Goal: Task Accomplishment & Management: Complete application form

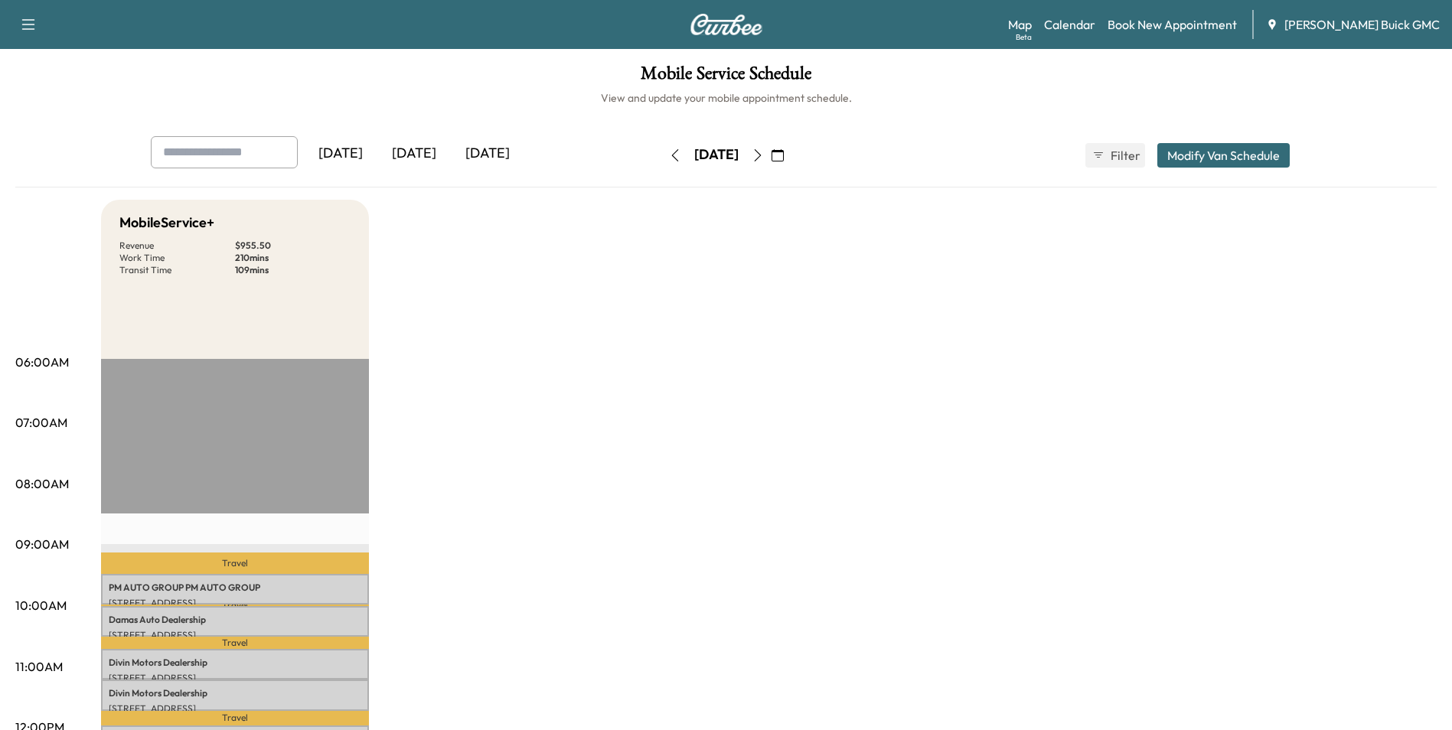
click at [761, 153] on icon "button" at bounding box center [757, 155] width 7 height 12
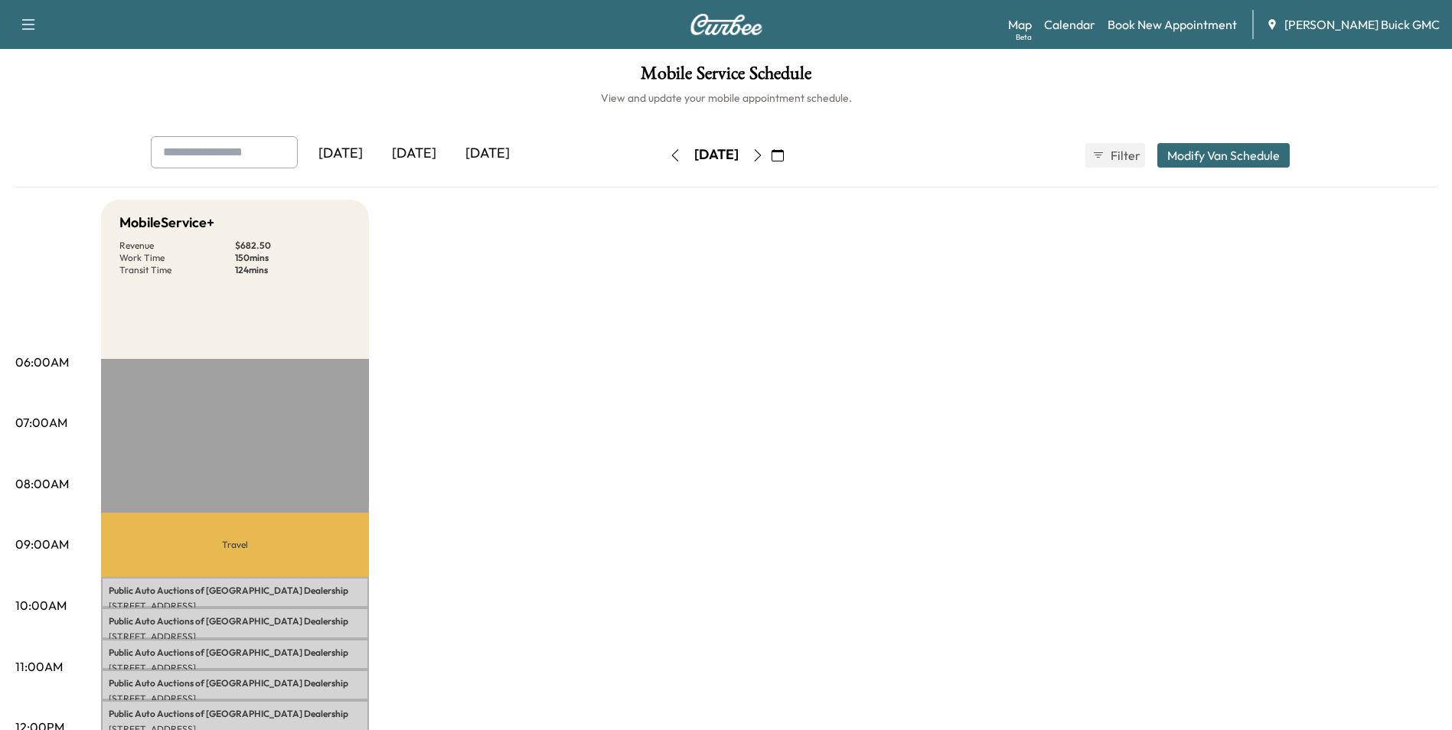
click at [761, 152] on icon "button" at bounding box center [757, 155] width 7 height 12
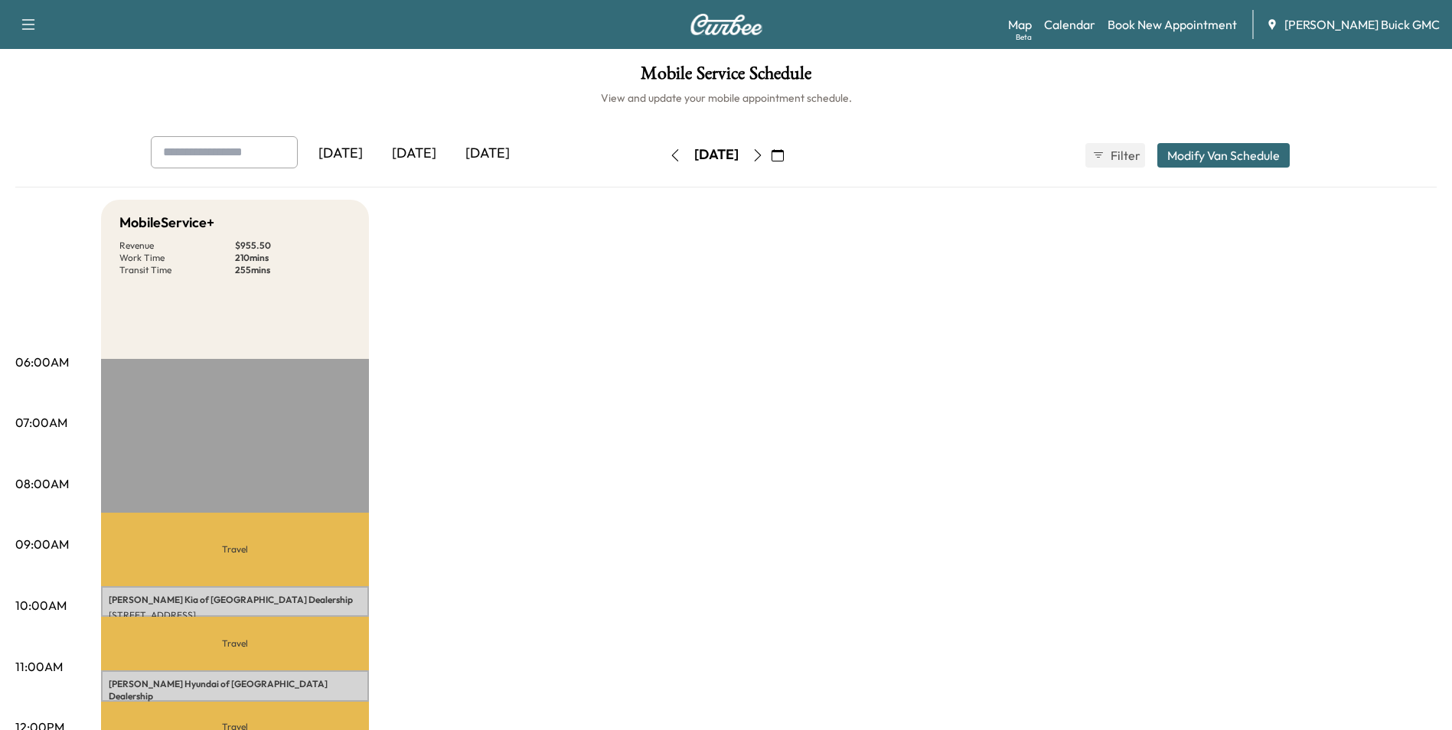
click at [764, 153] on icon "button" at bounding box center [758, 155] width 12 height 12
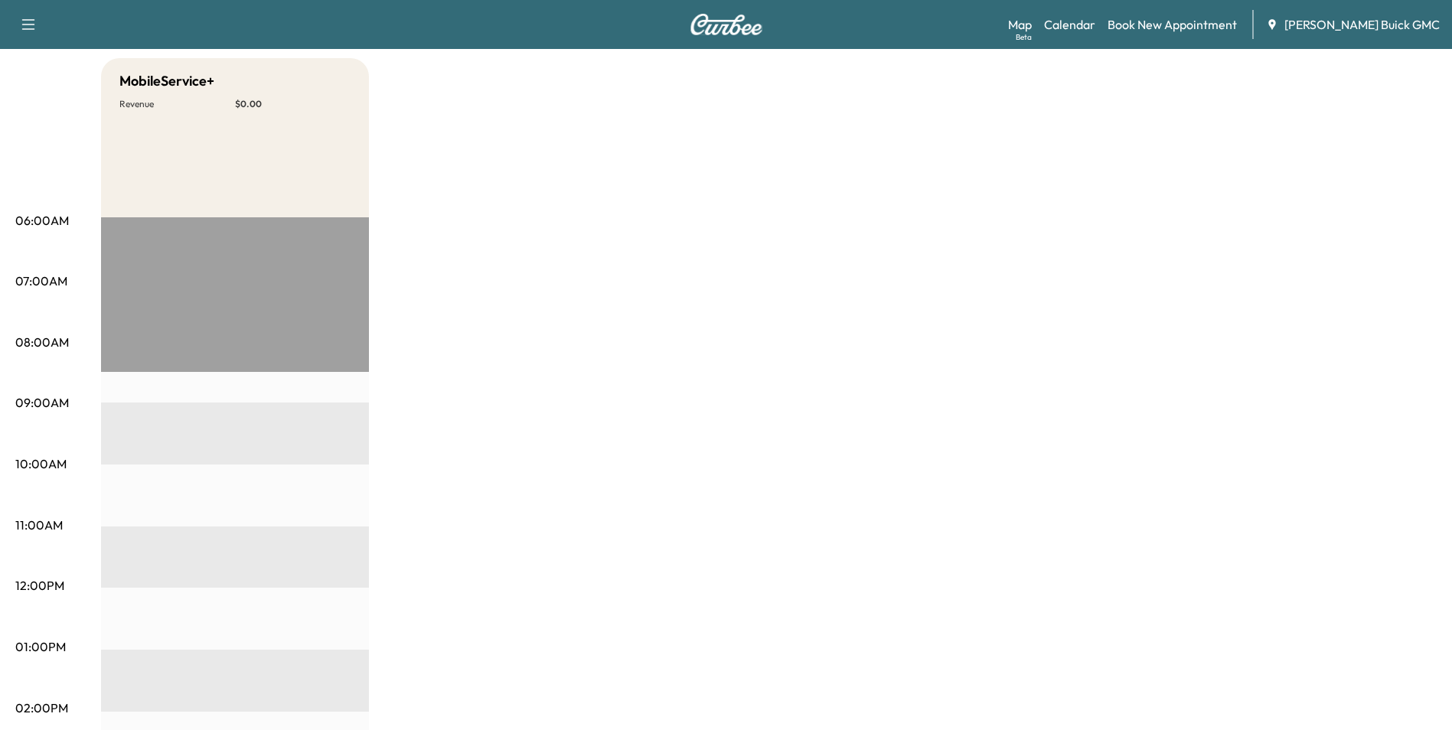
scroll to position [230, 0]
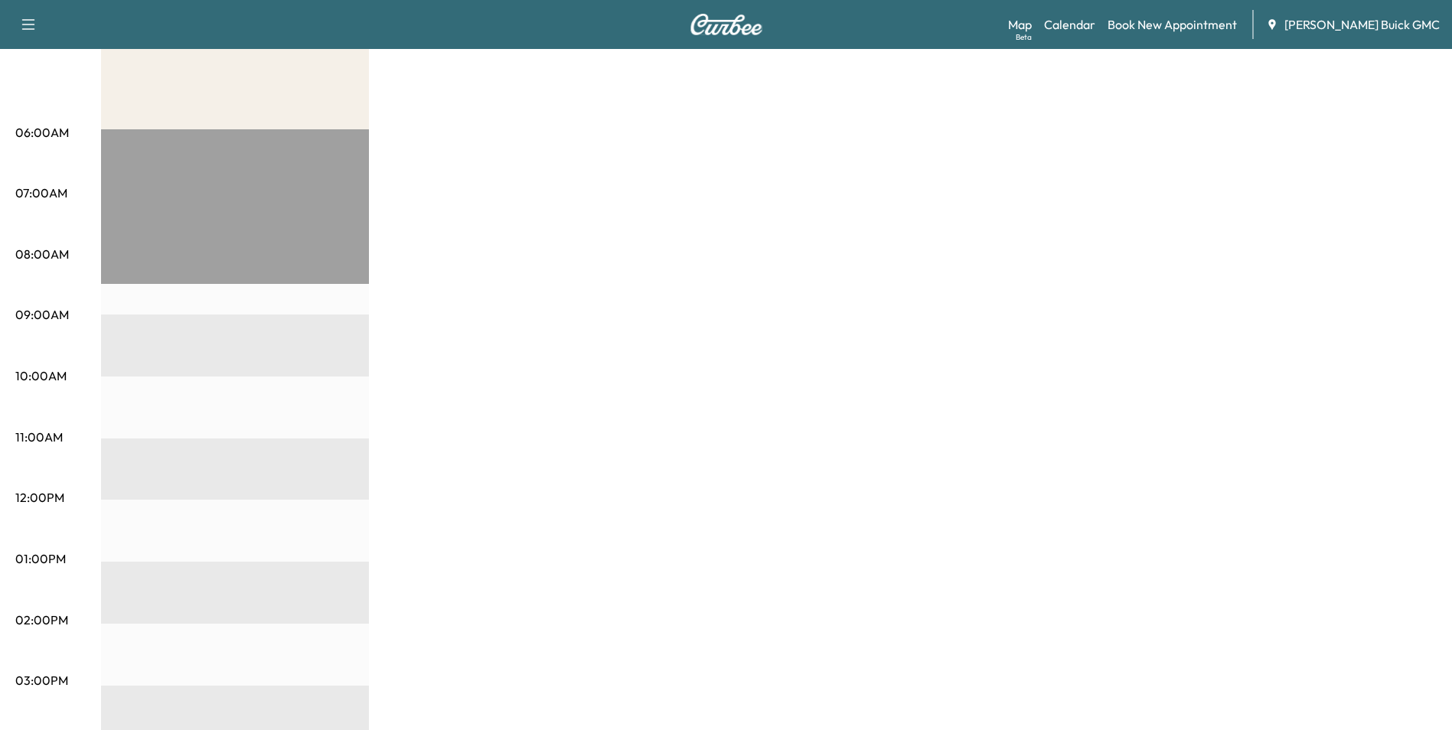
click at [900, 346] on div "MobileService+ Revenue $ 0.00 EST Start" at bounding box center [769, 544] width 1336 height 1148
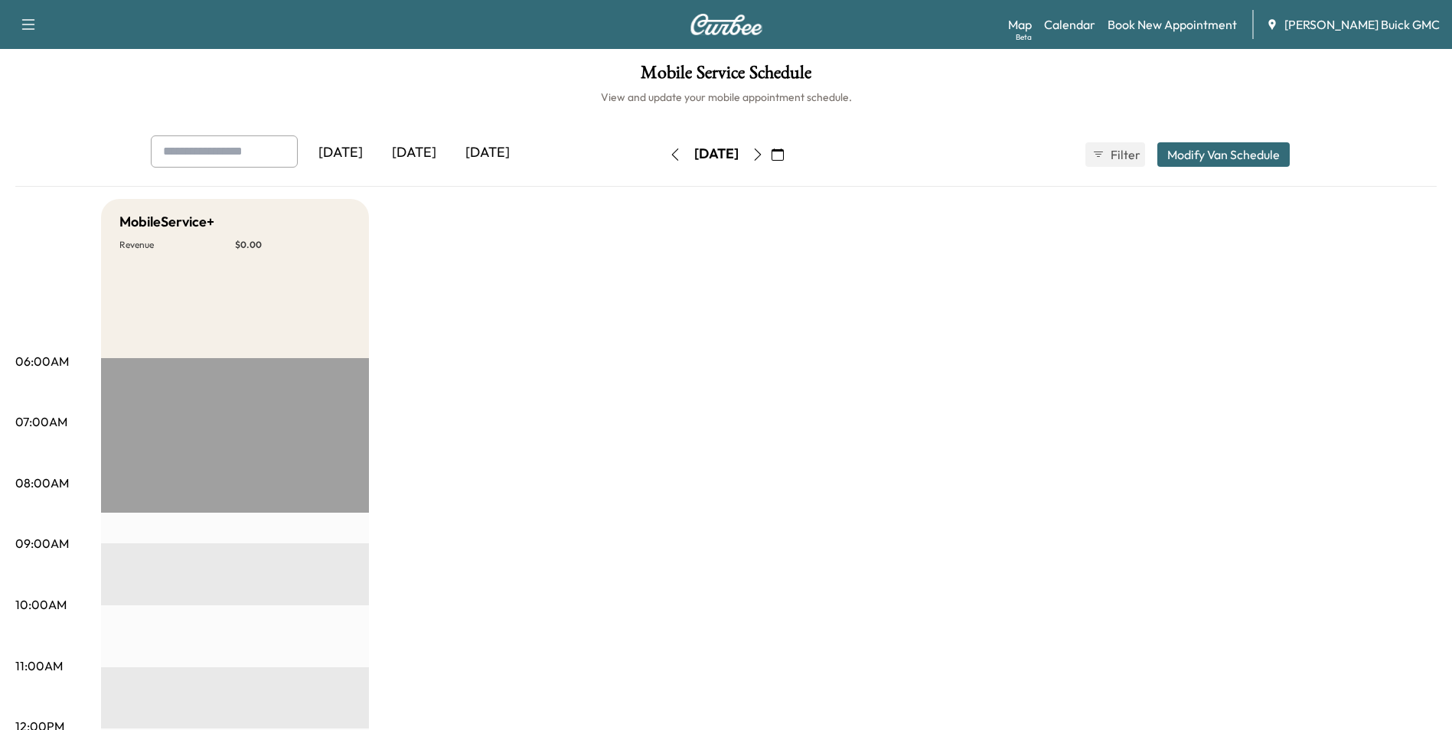
scroll to position [0, 0]
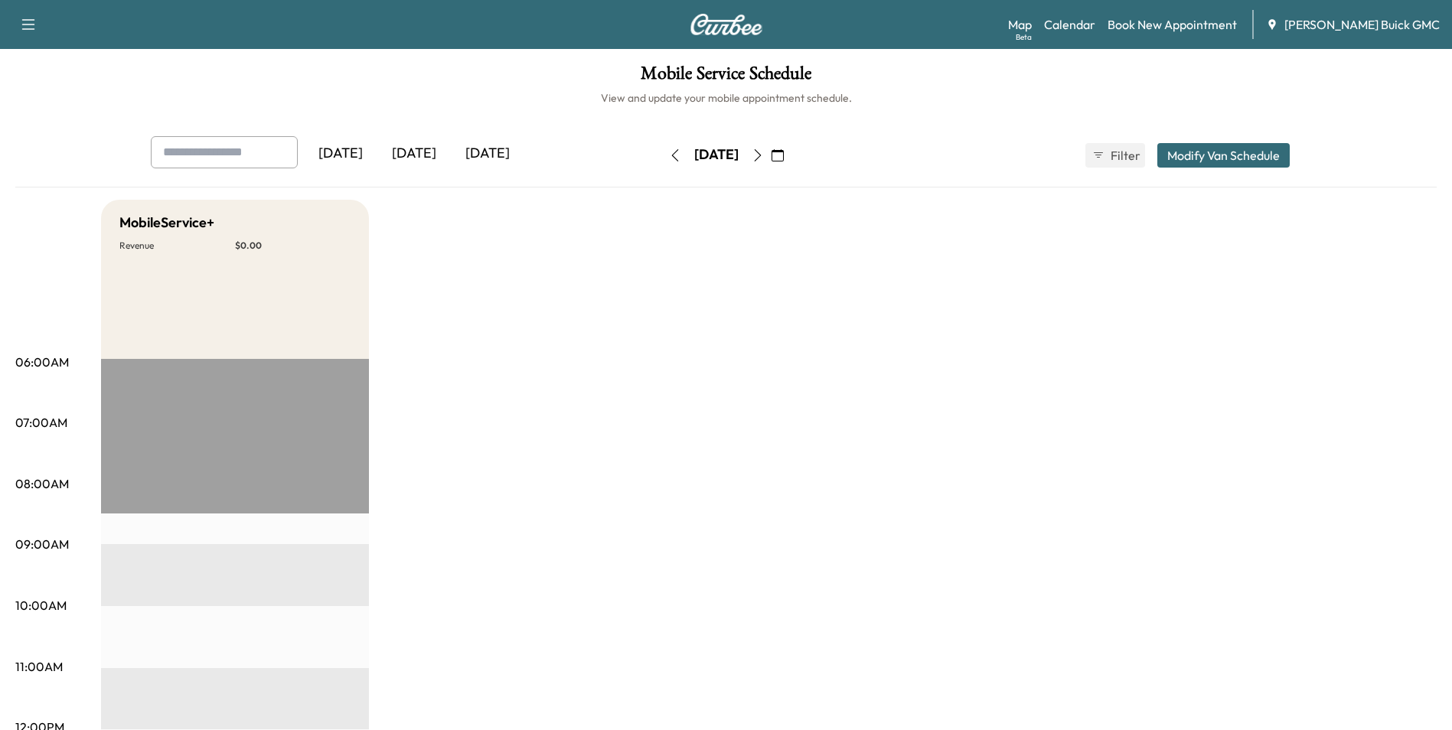
click at [669, 155] on icon "button" at bounding box center [675, 155] width 12 height 12
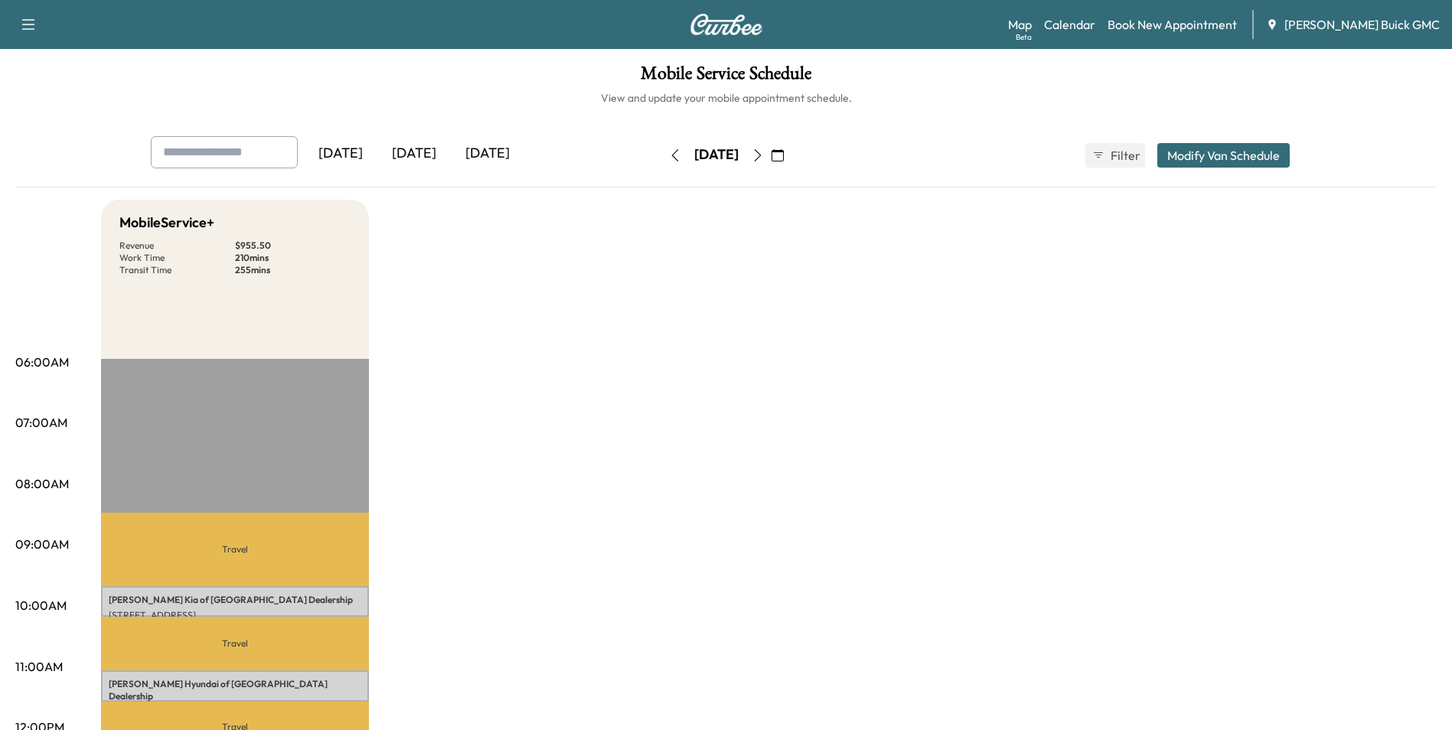
click at [764, 157] on icon "button" at bounding box center [758, 155] width 12 height 12
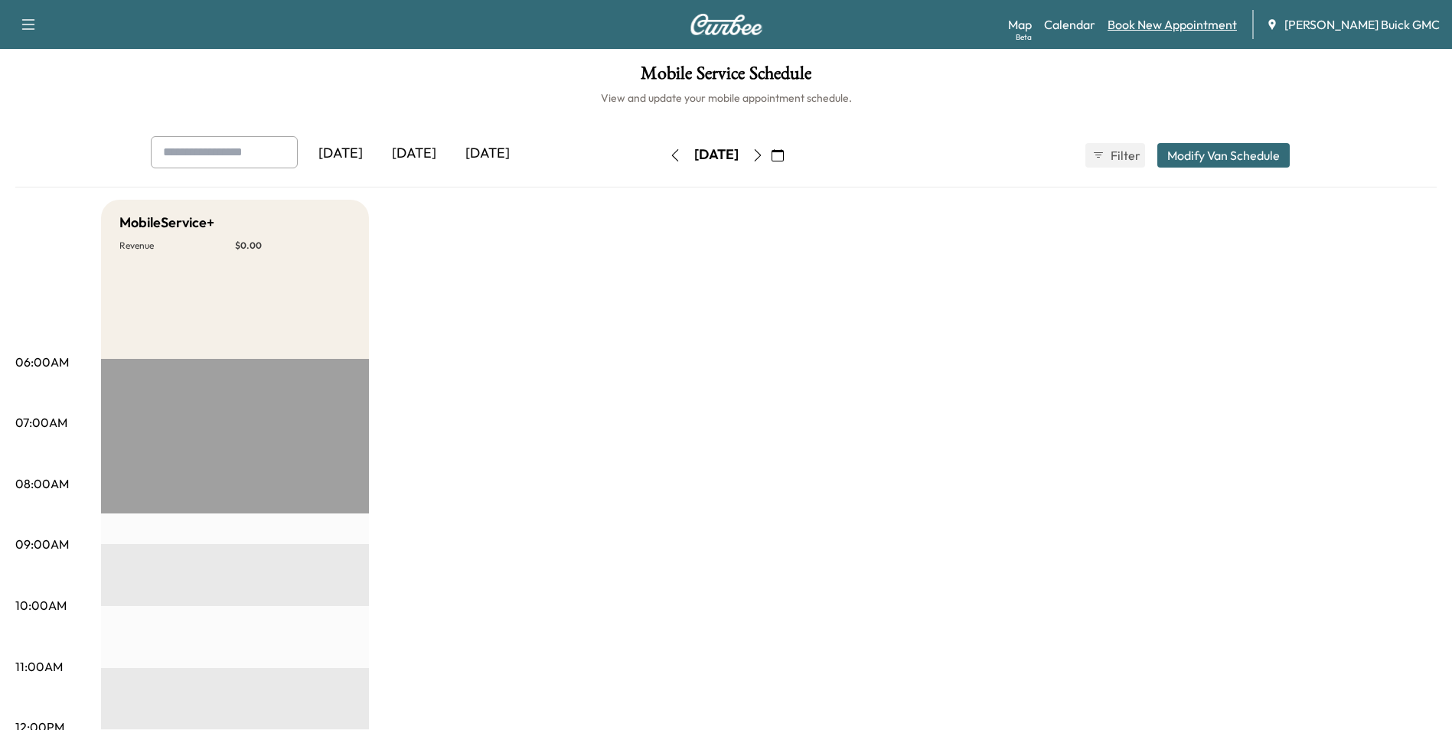
click at [1183, 22] on link "Book New Appointment" at bounding box center [1172, 24] width 129 height 18
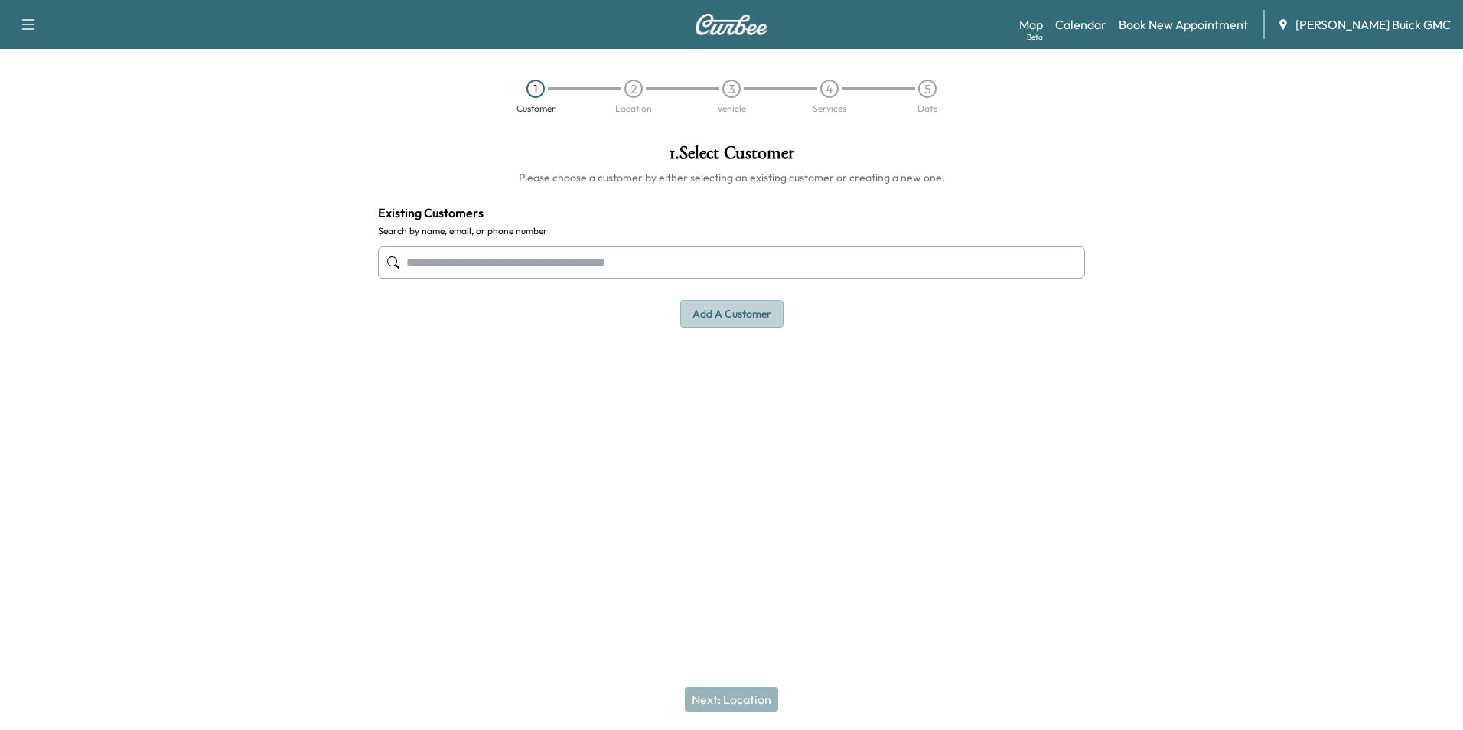
click at [723, 312] on button "Add a customer" at bounding box center [731, 314] width 103 height 28
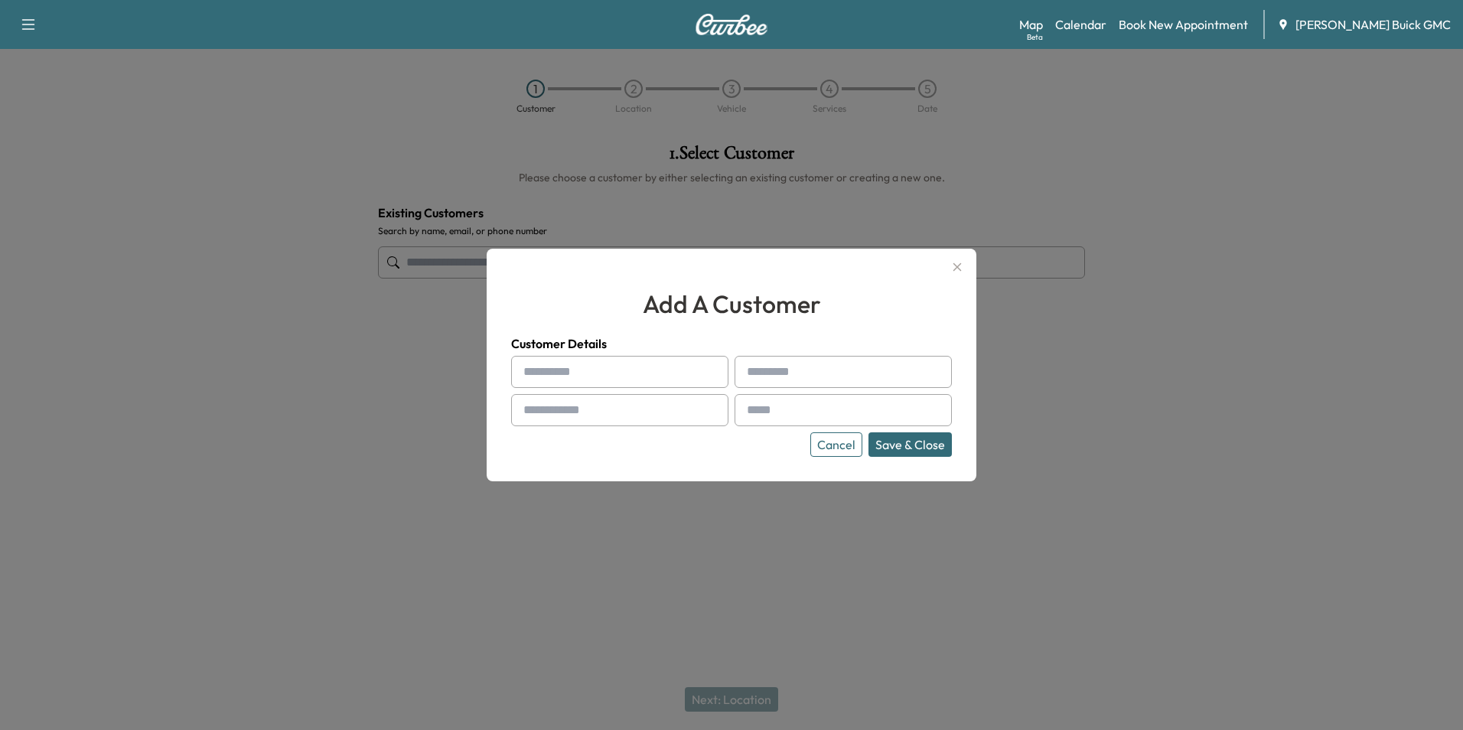
click at [644, 377] on input "text" at bounding box center [619, 372] width 217 height 32
click at [641, 376] on input "********" at bounding box center [619, 372] width 217 height 32
type input "**********"
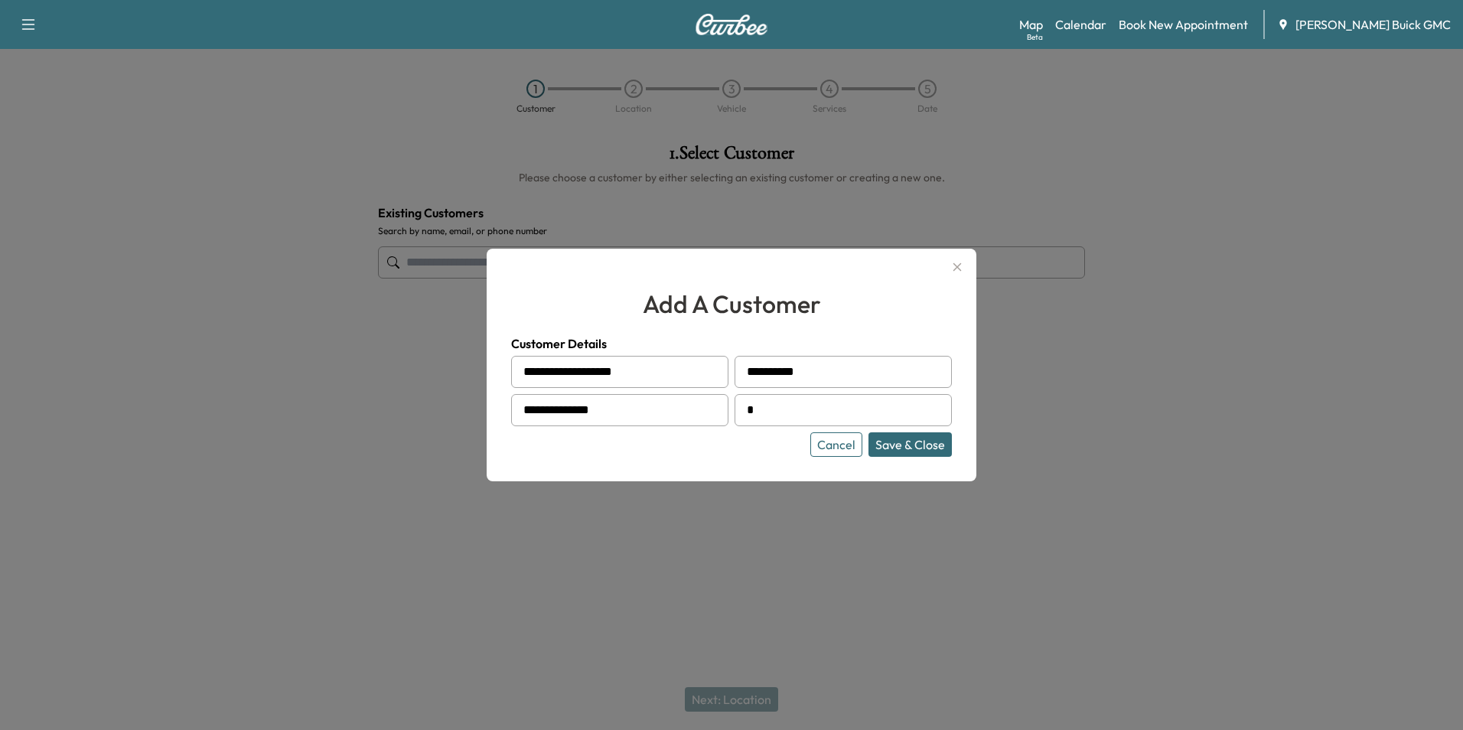
type input "**********"
click at [926, 445] on button "Save & Close" at bounding box center [910, 444] width 83 height 24
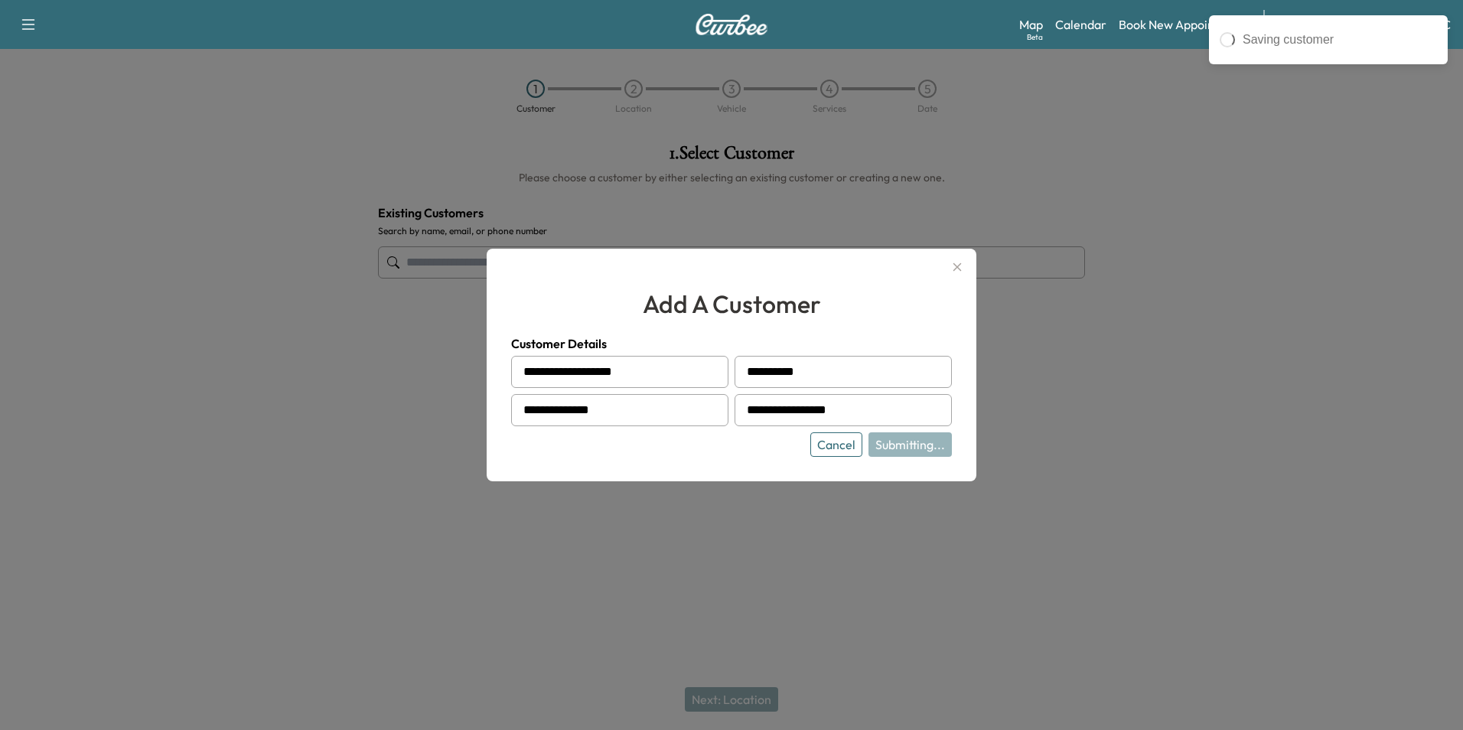
type input "**********"
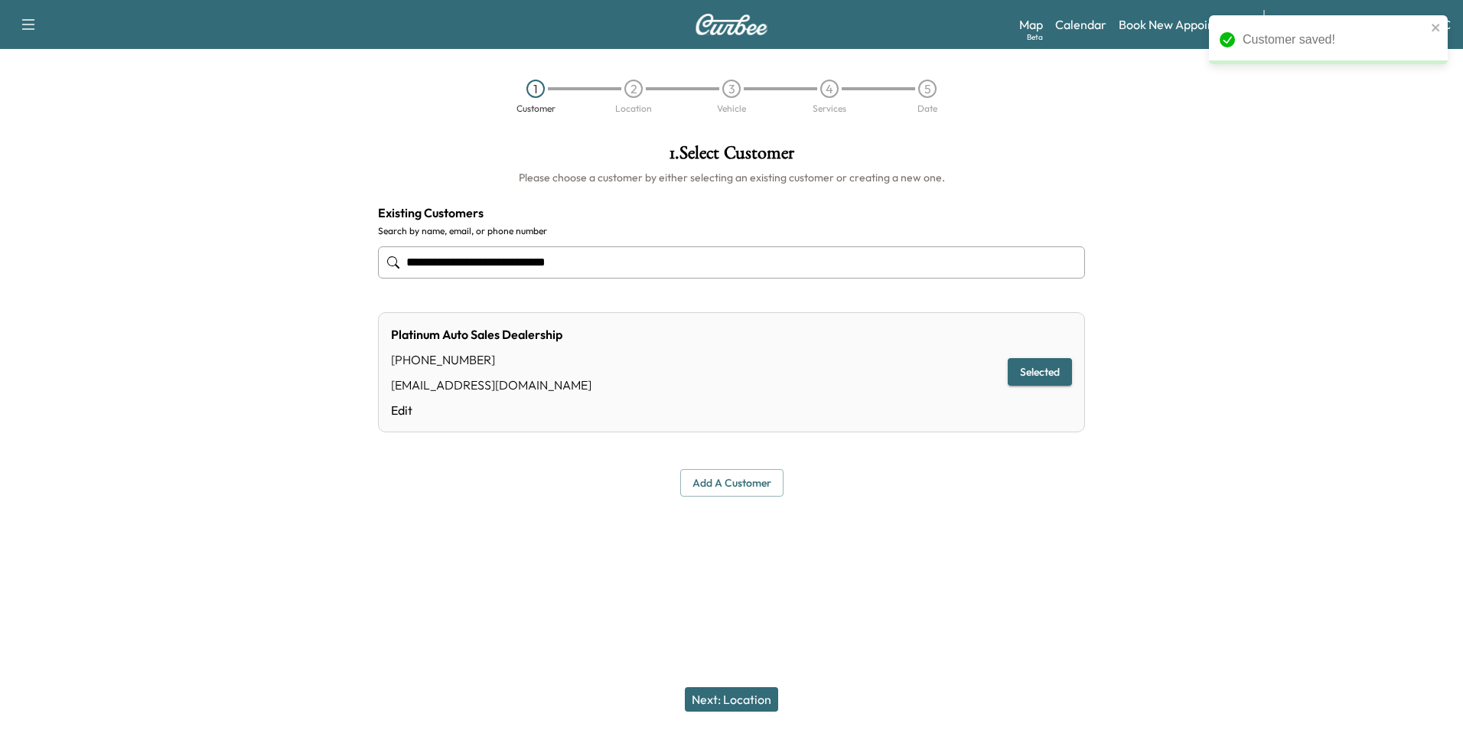
click at [749, 697] on button "Next: Location" at bounding box center [731, 699] width 93 height 24
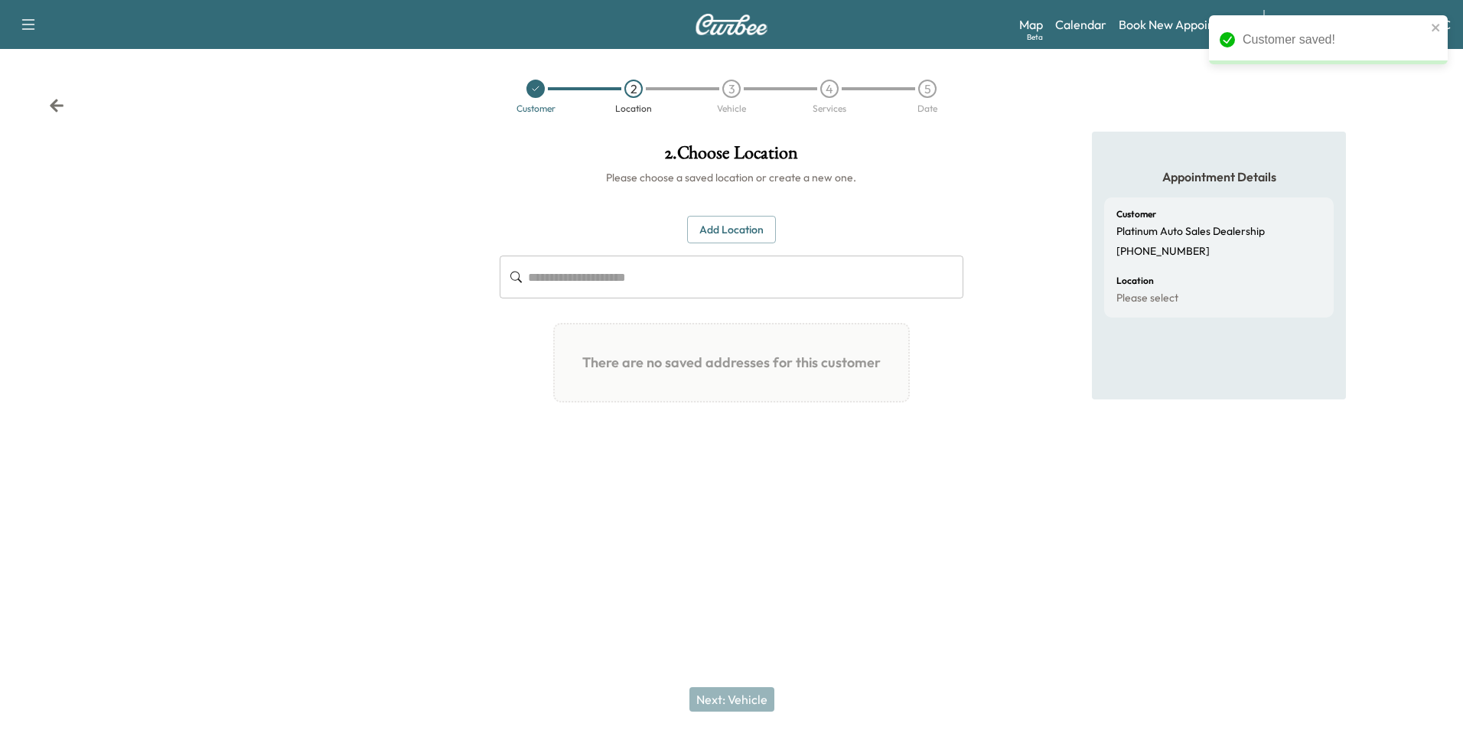
click at [756, 228] on button "Add Location" at bounding box center [731, 230] width 89 height 28
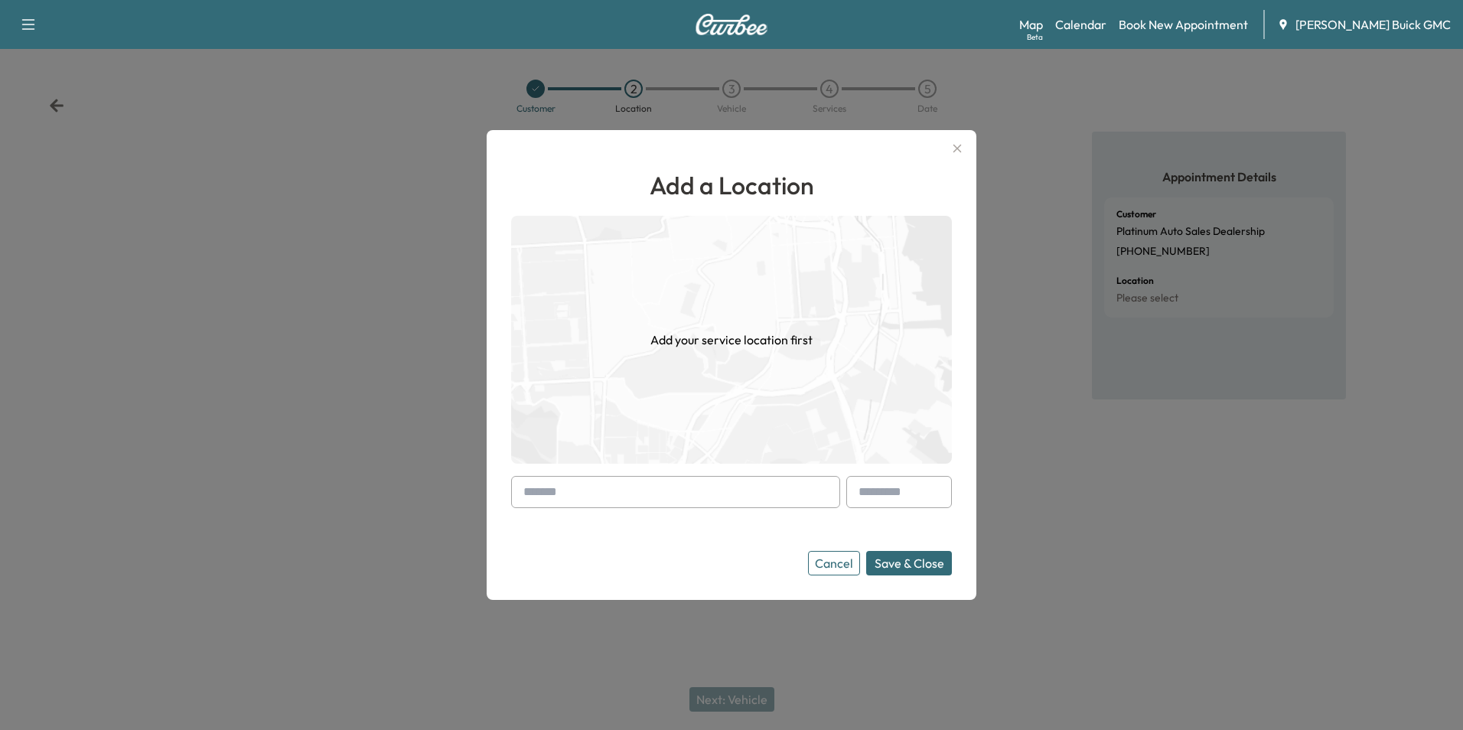
click at [691, 495] on input "text" at bounding box center [675, 492] width 329 height 32
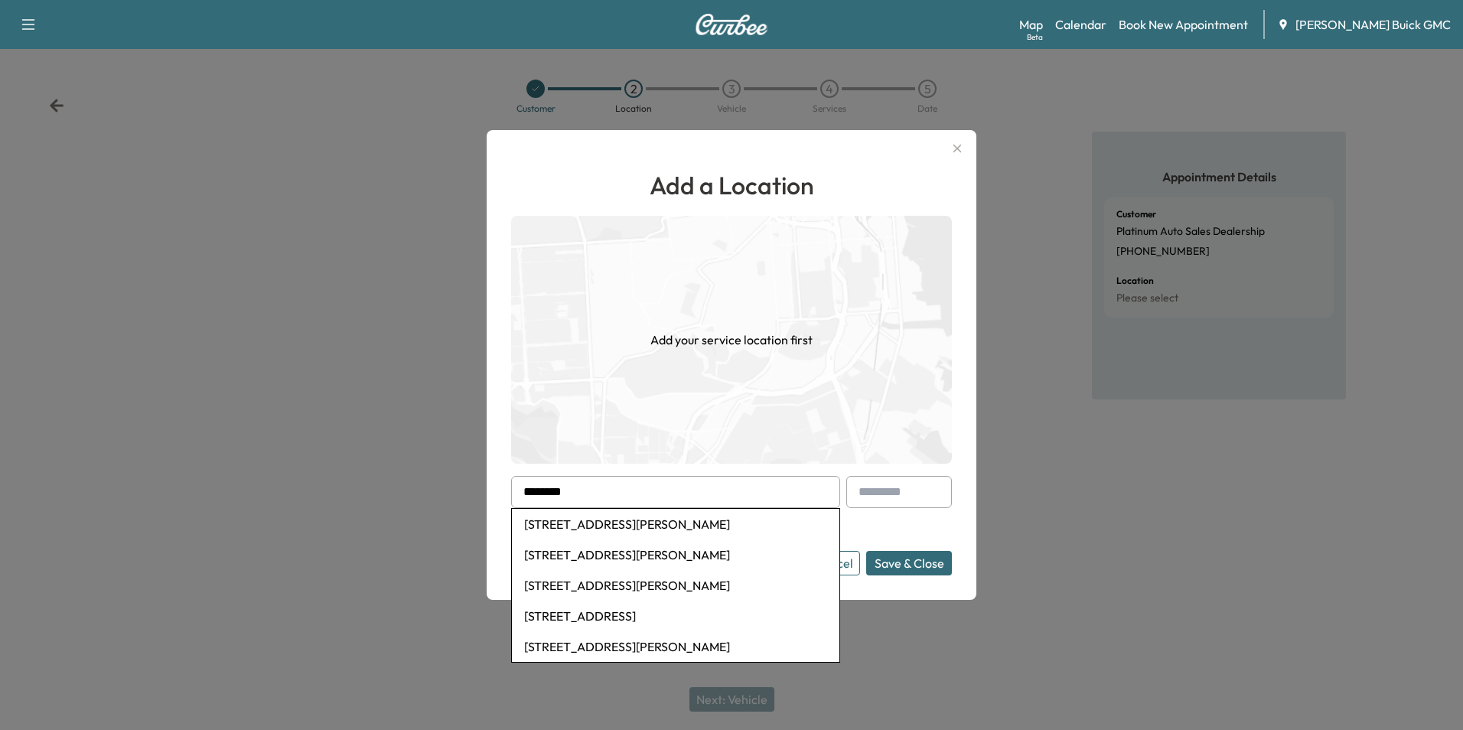
click at [674, 518] on li "[STREET_ADDRESS][PERSON_NAME]" at bounding box center [676, 524] width 328 height 31
type input "**********"
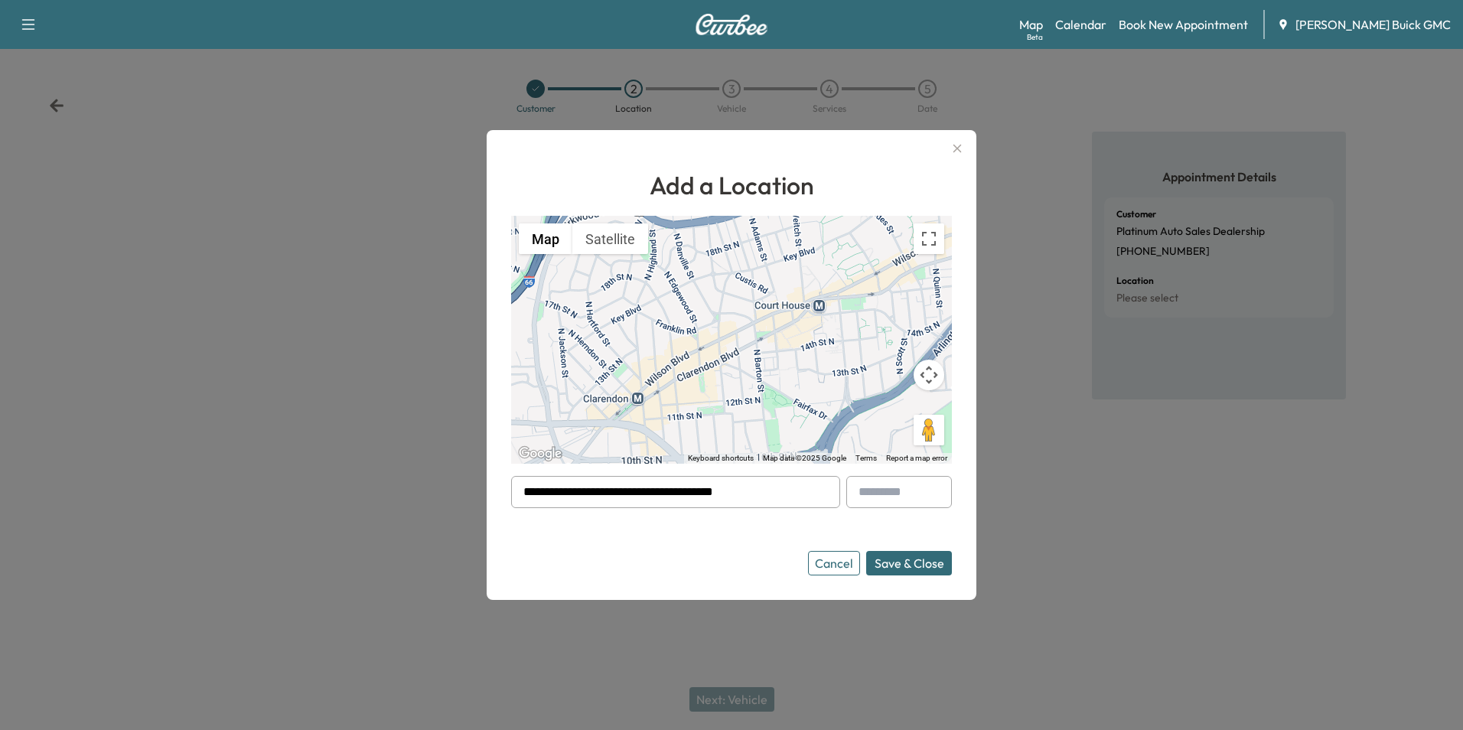
click at [896, 556] on button "Save & Close" at bounding box center [909, 563] width 86 height 24
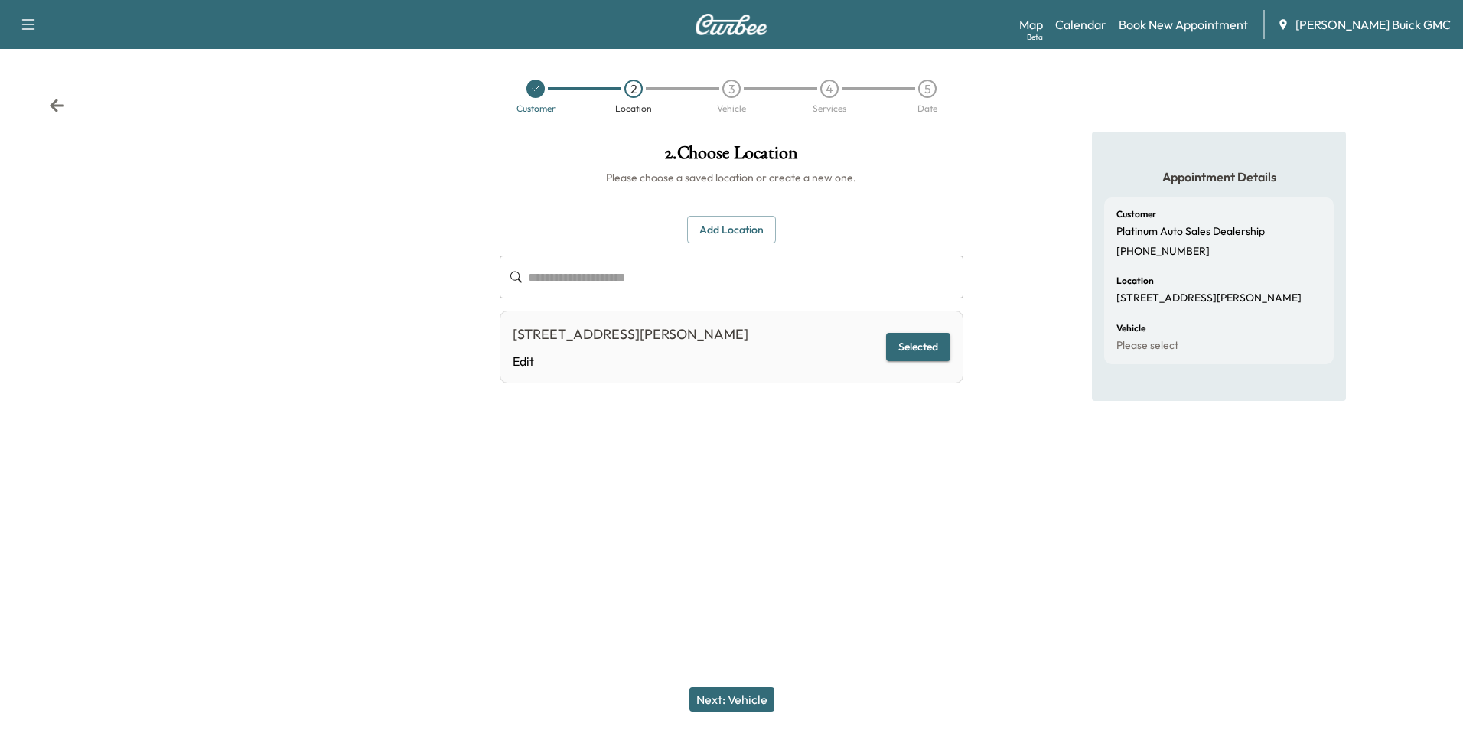
click at [742, 694] on button "Next: Vehicle" at bounding box center [732, 699] width 85 height 24
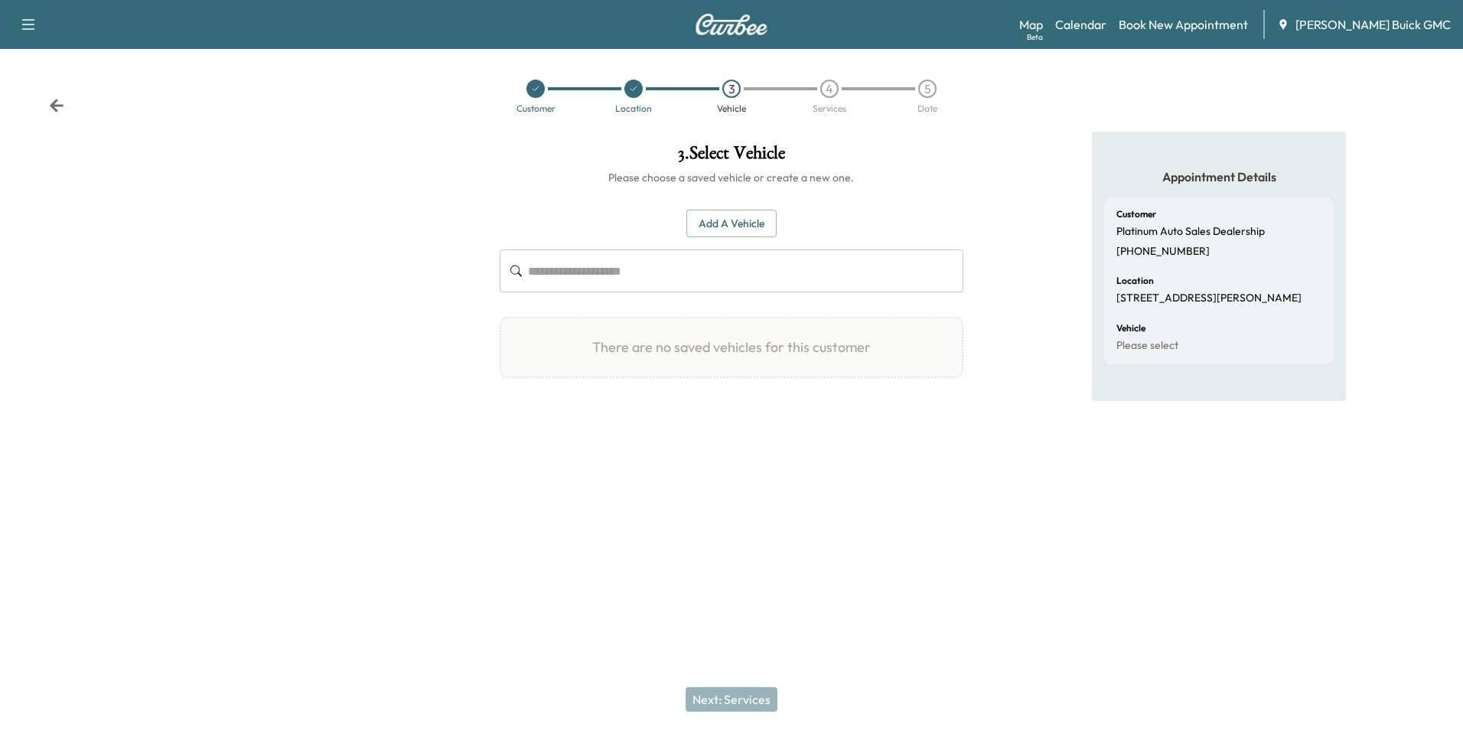
click at [732, 217] on button "Add a Vehicle" at bounding box center [732, 224] width 90 height 28
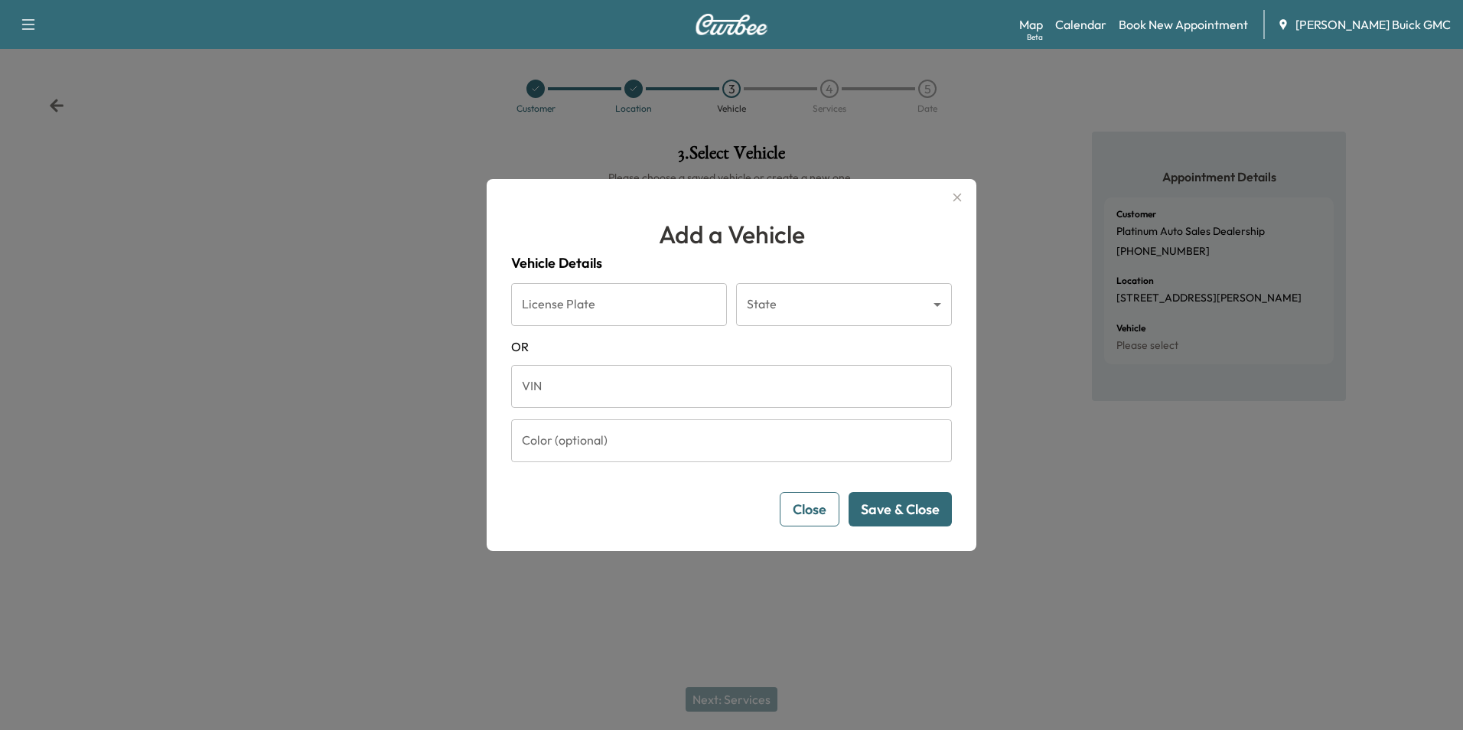
click at [644, 385] on input "VIN" at bounding box center [731, 386] width 441 height 43
type input "**********"
click at [892, 512] on button "Save & Close" at bounding box center [900, 509] width 103 height 34
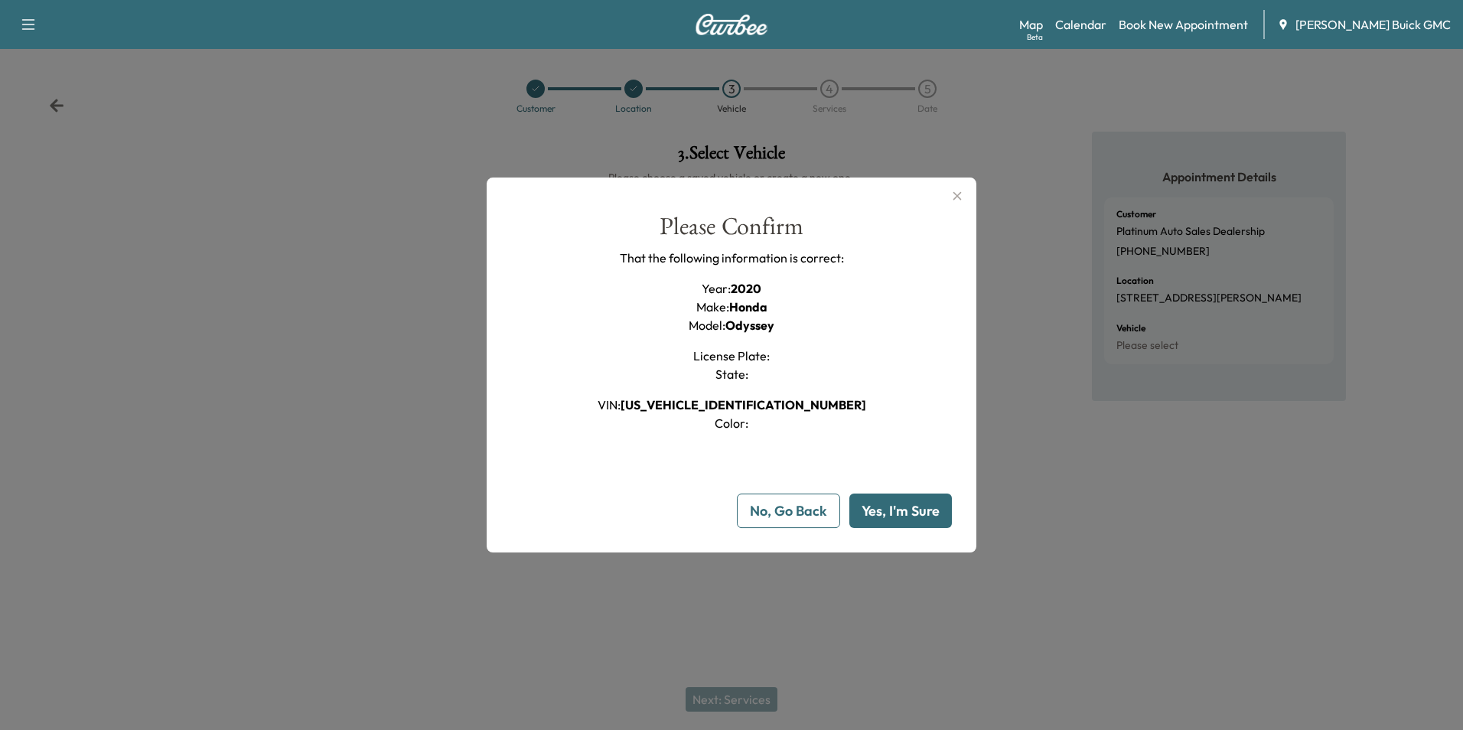
click at [897, 510] on button "Yes, I'm Sure" at bounding box center [901, 511] width 103 height 34
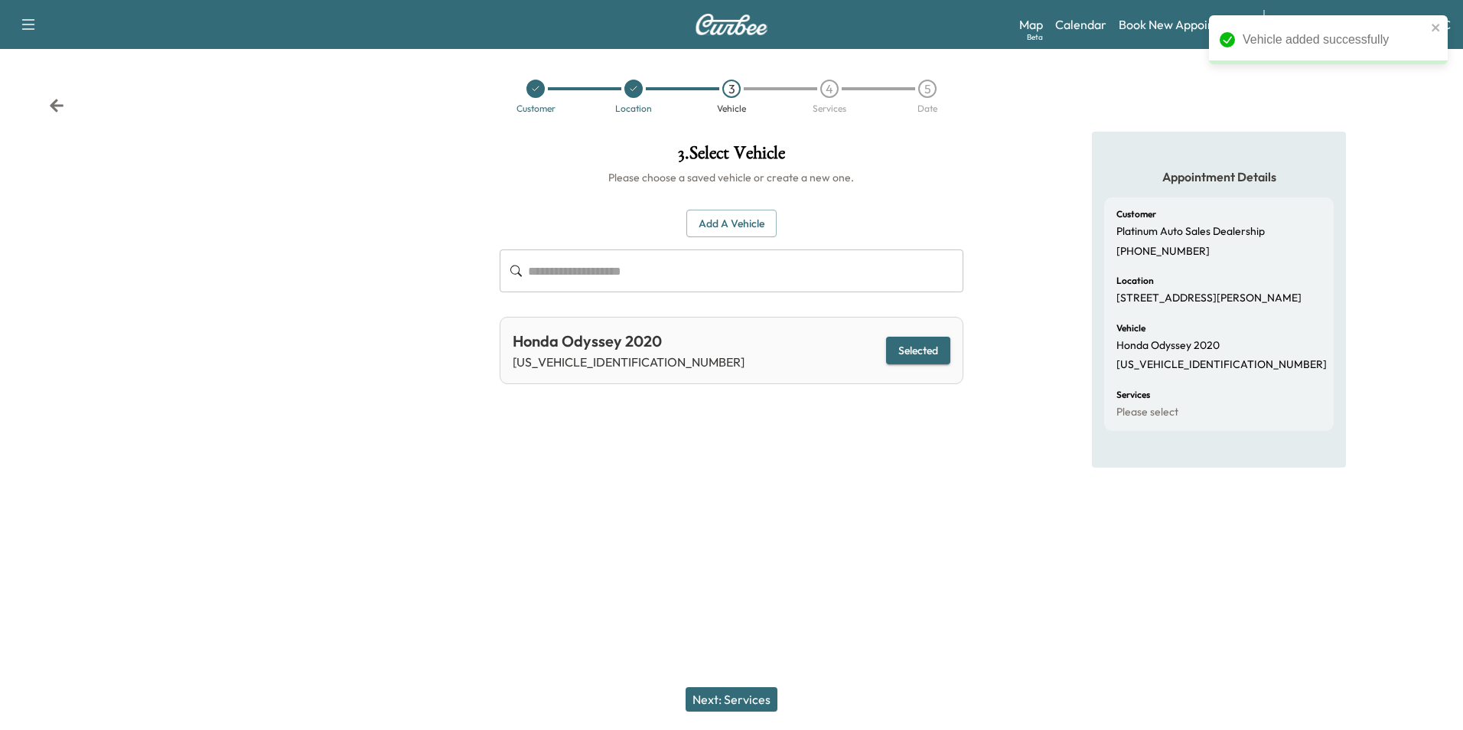
click at [750, 695] on button "Next: Services" at bounding box center [732, 699] width 92 height 24
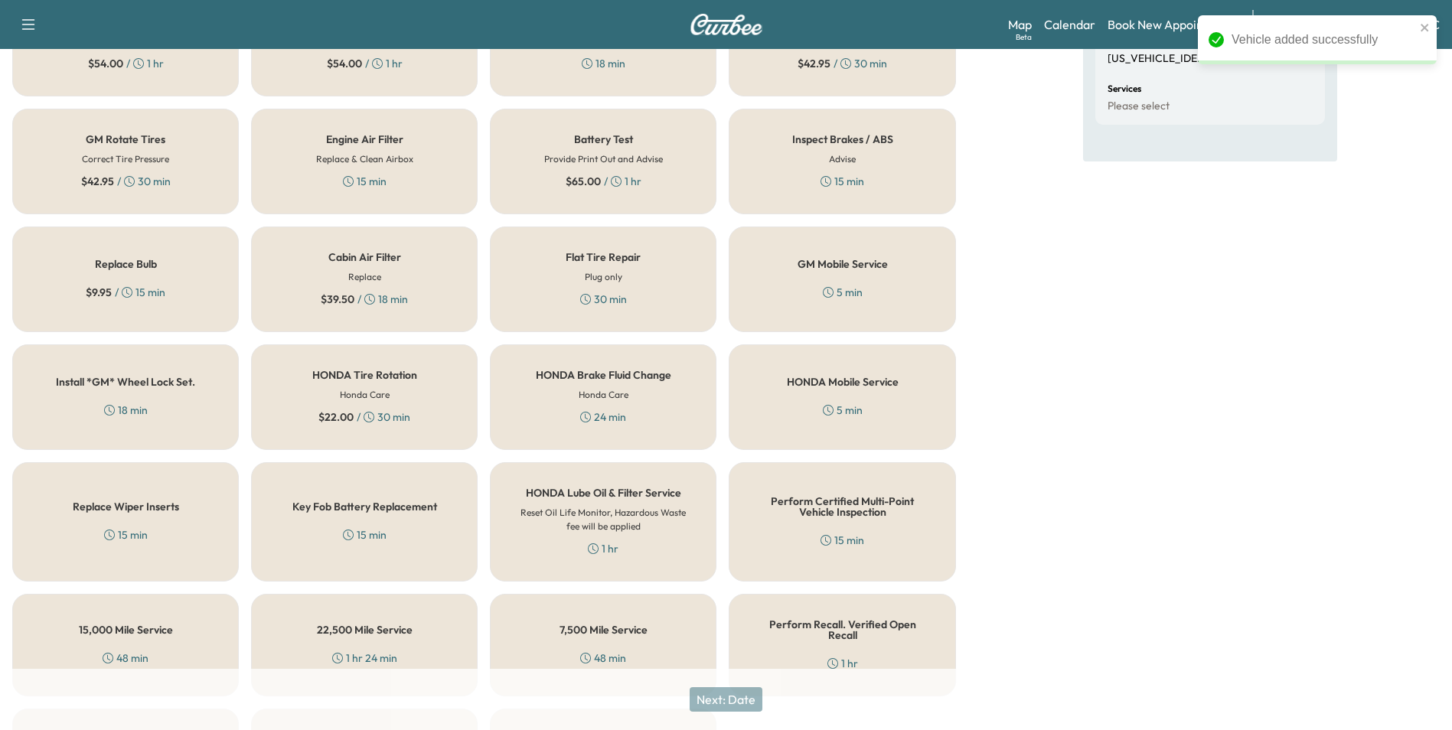
scroll to position [438, 0]
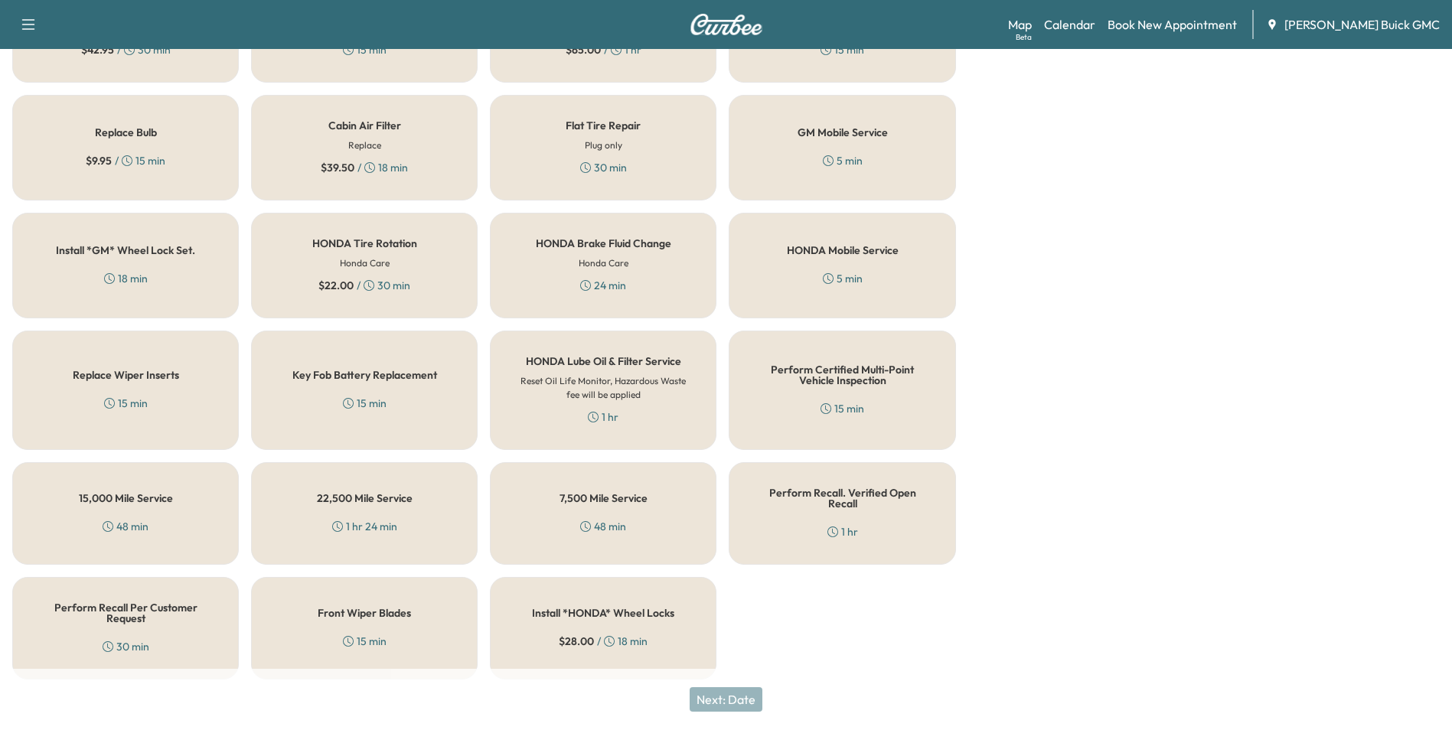
click at [174, 642] on div "Perform Recall Per Customer Request 30 min" at bounding box center [125, 628] width 227 height 103
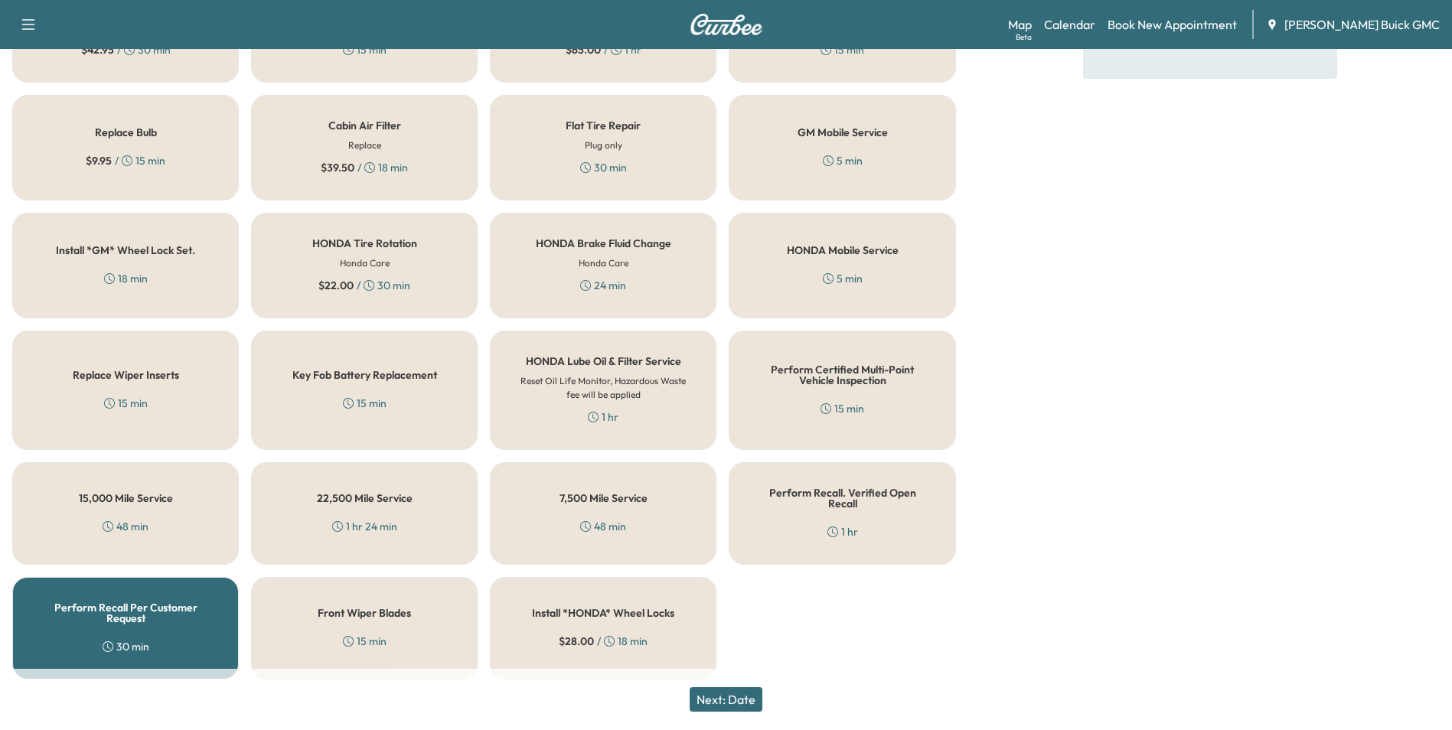
click at [746, 697] on button "Next: Date" at bounding box center [726, 699] width 73 height 24
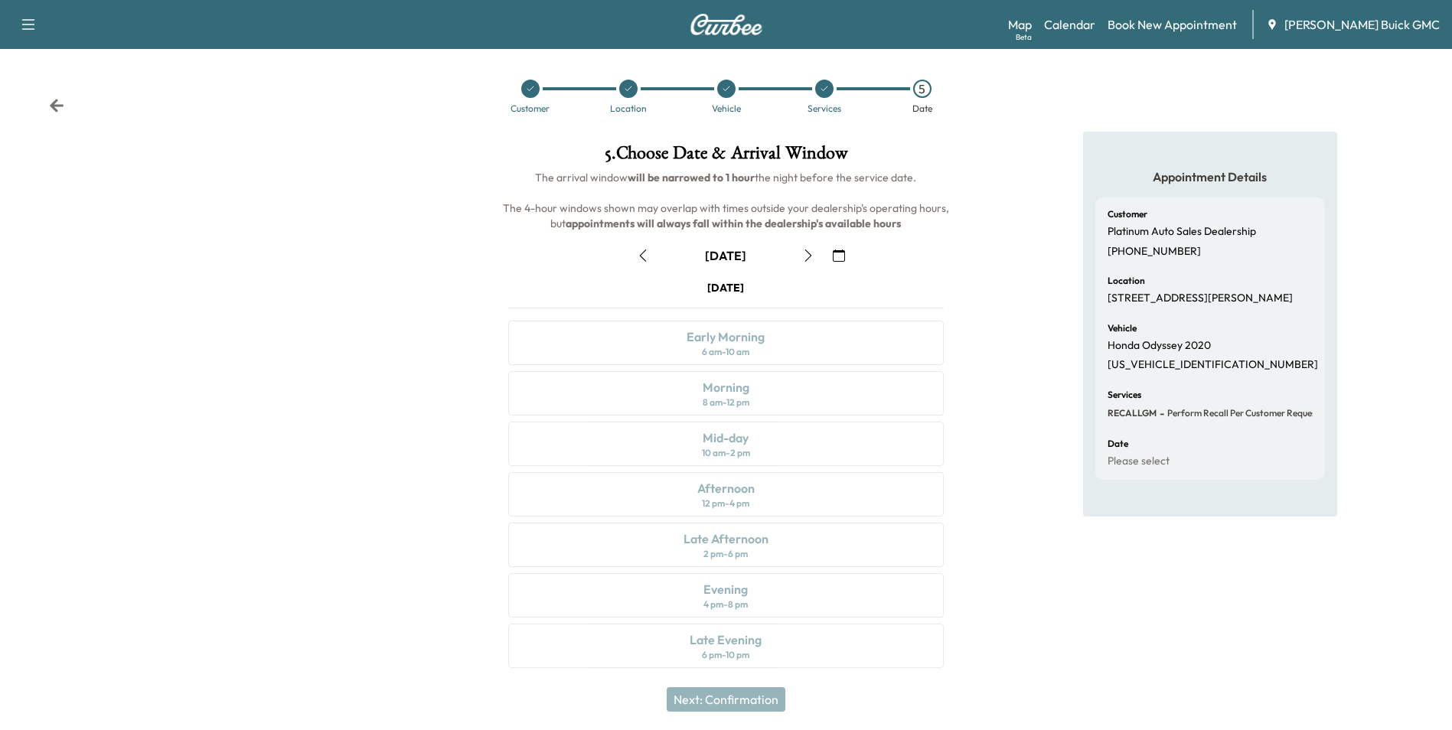
click at [841, 253] on icon "button" at bounding box center [839, 256] width 12 height 12
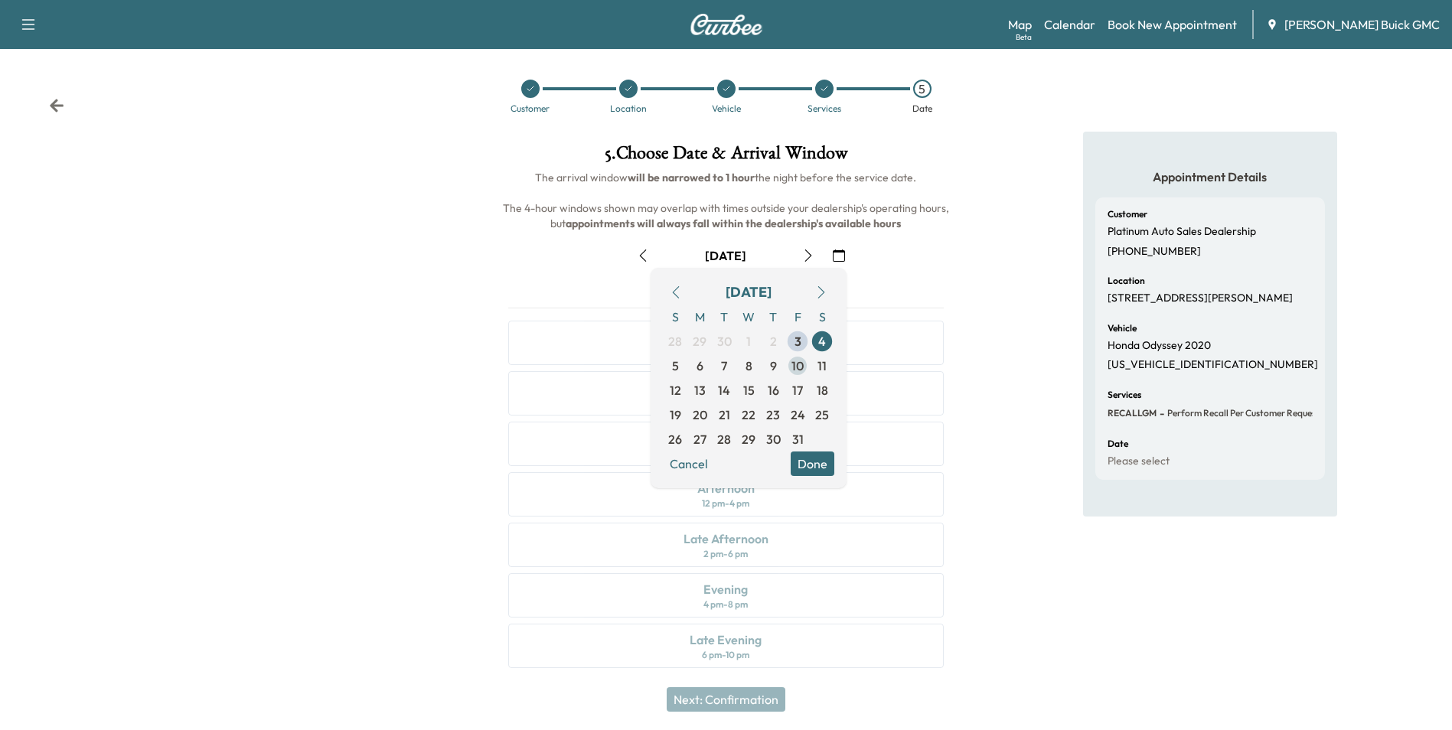
click at [800, 364] on span "10" at bounding box center [797, 366] width 12 height 18
click at [817, 460] on button "Done" at bounding box center [813, 464] width 44 height 24
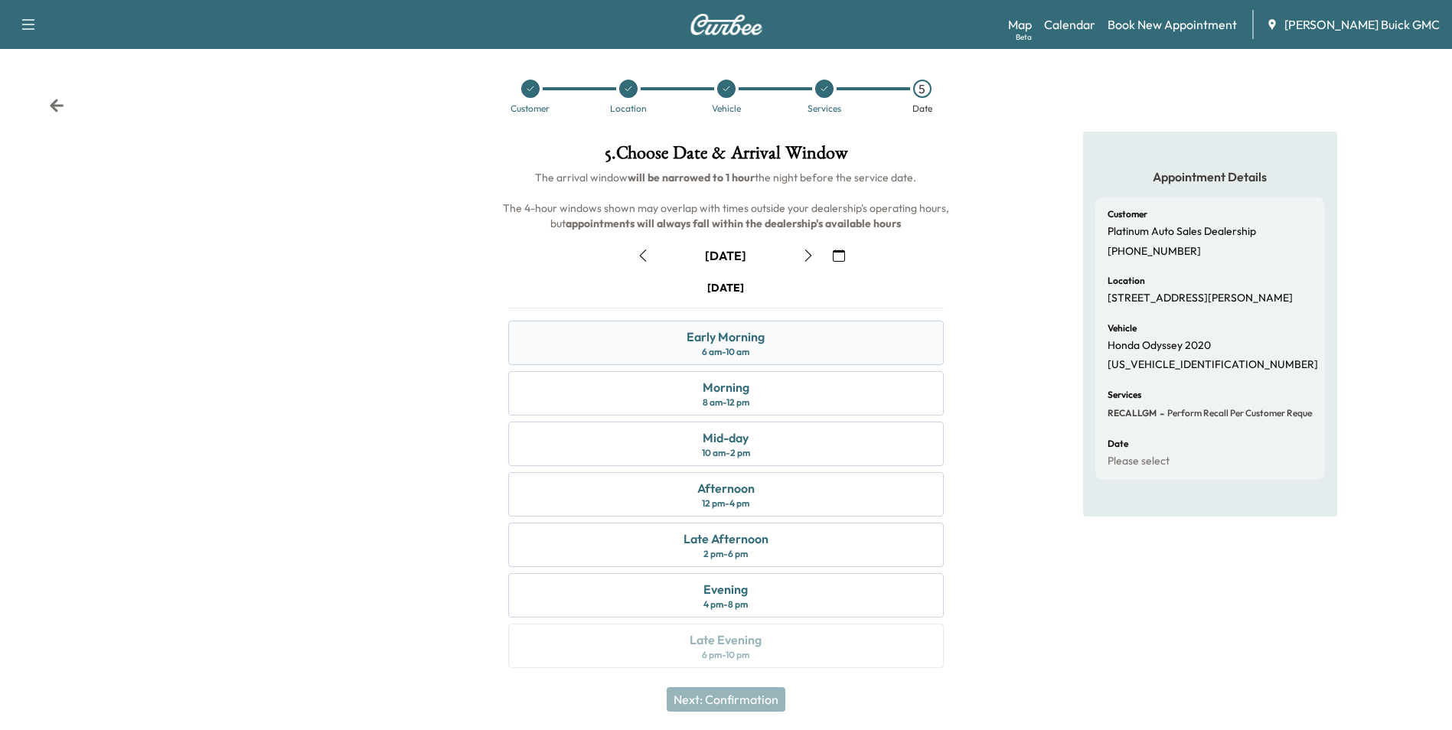
click at [790, 340] on div "Early Morning 6 am - 10 am" at bounding box center [725, 343] width 435 height 44
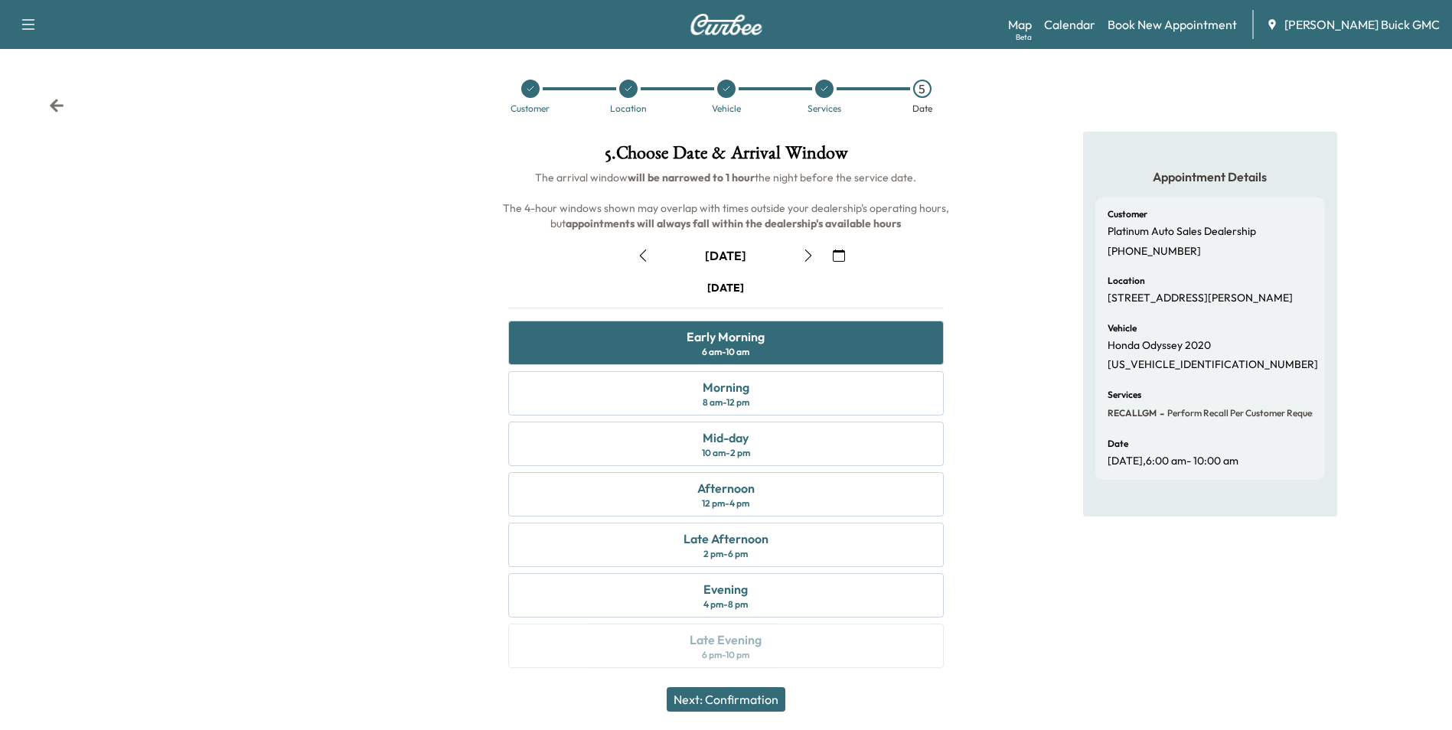
click at [755, 698] on button "Next: Confirmation" at bounding box center [726, 699] width 119 height 24
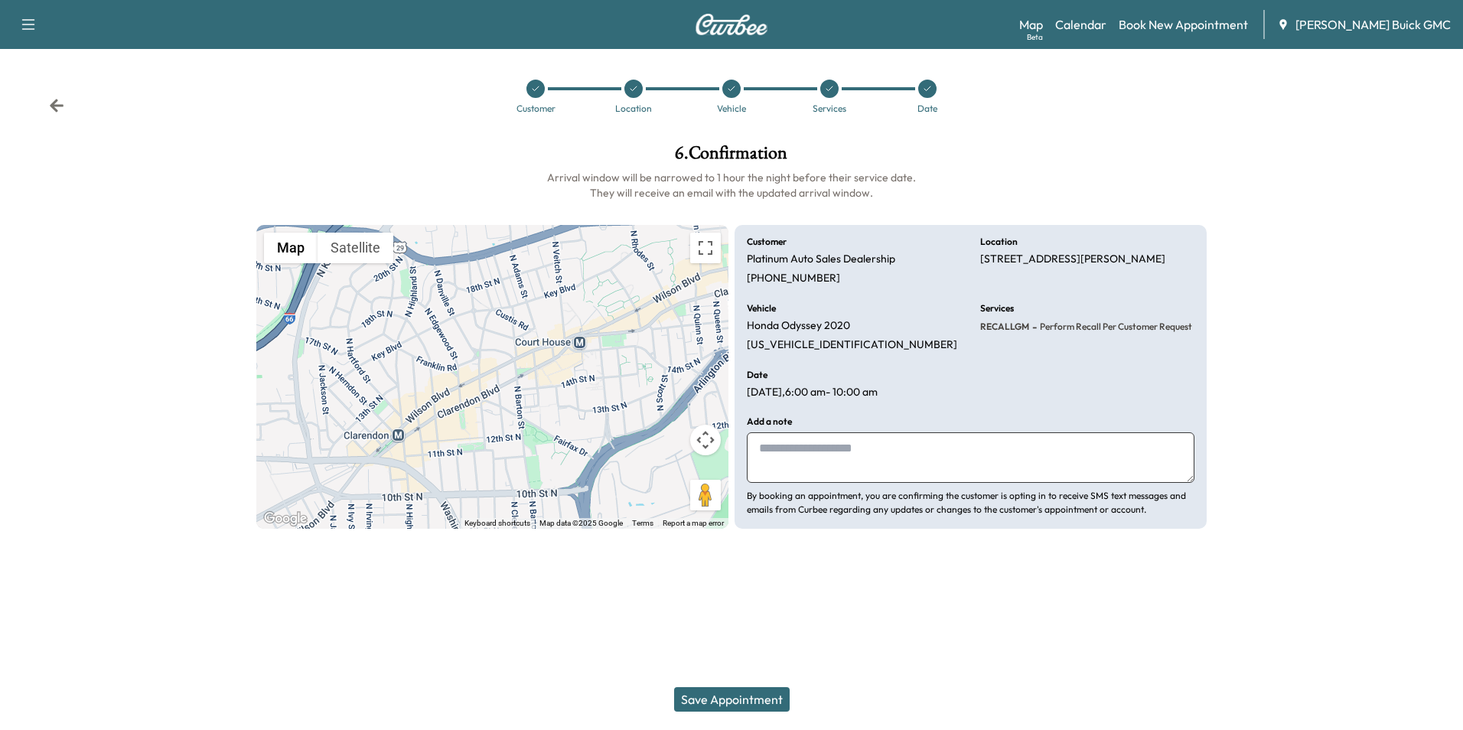
click at [892, 449] on textarea at bounding box center [971, 457] width 448 height 51
type textarea "**********"
click at [749, 697] on button "Save Appointment" at bounding box center [732, 699] width 116 height 24
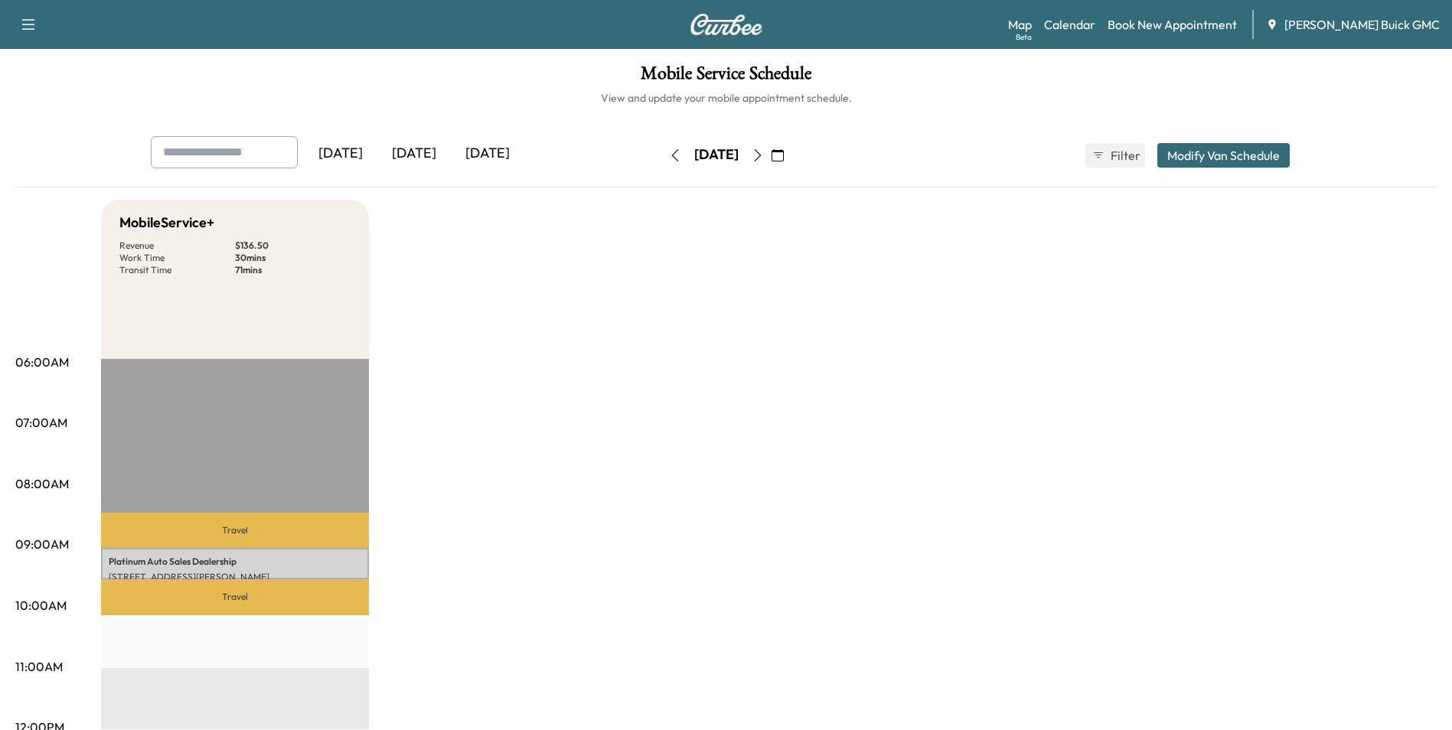
click at [784, 154] on icon "button" at bounding box center [778, 155] width 12 height 12
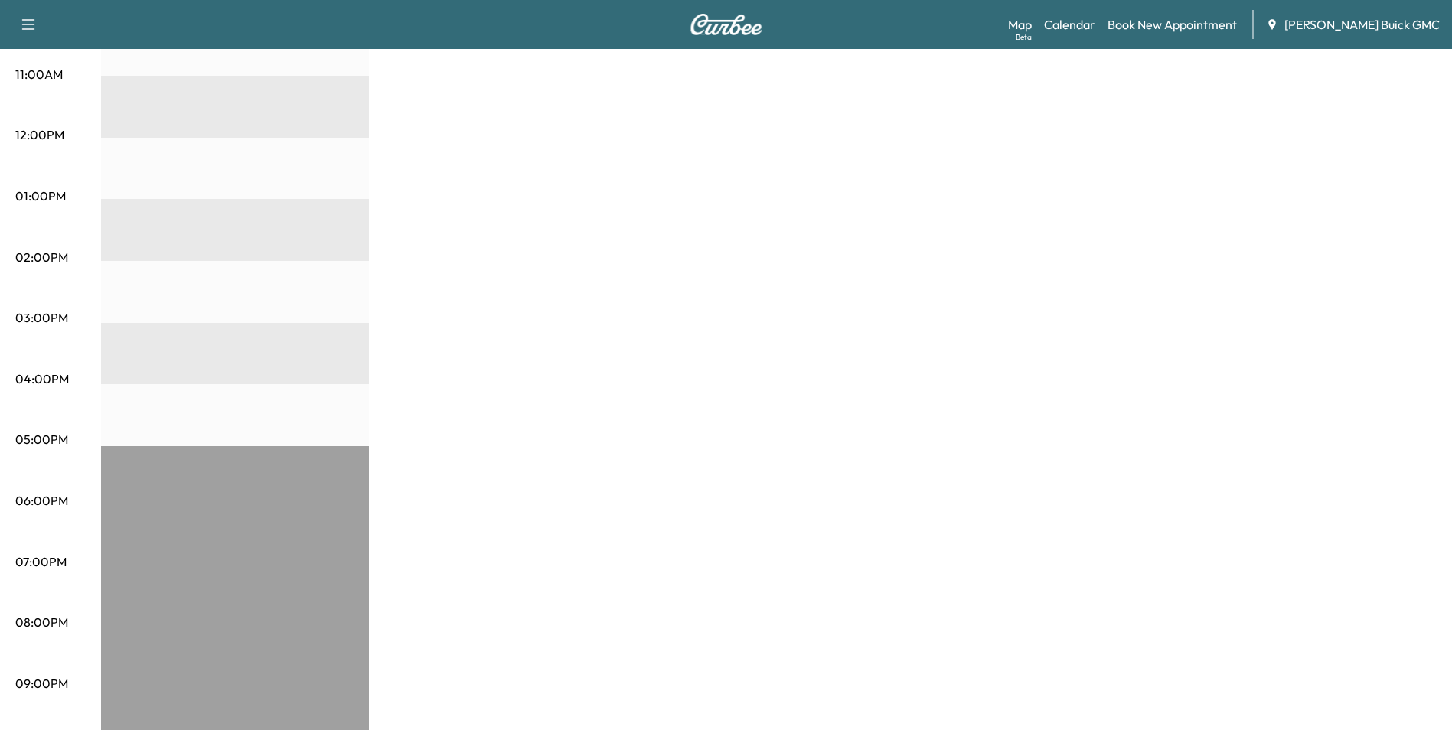
scroll to position [633, 0]
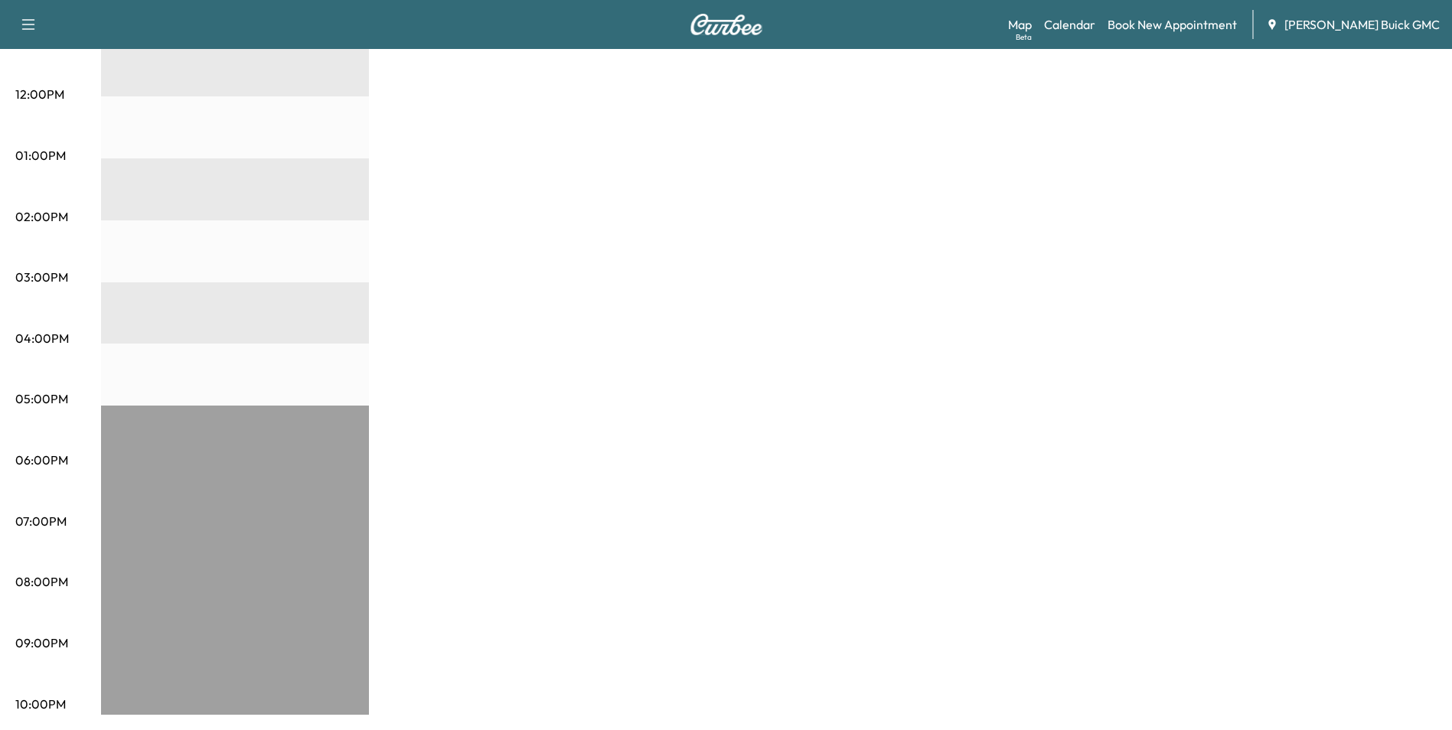
click at [981, 394] on div "MobileService+ Revenue $ 136.50 Work Time 30 mins Transit Time 71 mins Travel P…" at bounding box center [769, 141] width 1336 height 1148
click at [825, 260] on div "MobileService+ Revenue $ 136.50 Work Time 30 mins Transit Time 71 mins Travel P…" at bounding box center [769, 141] width 1336 height 1148
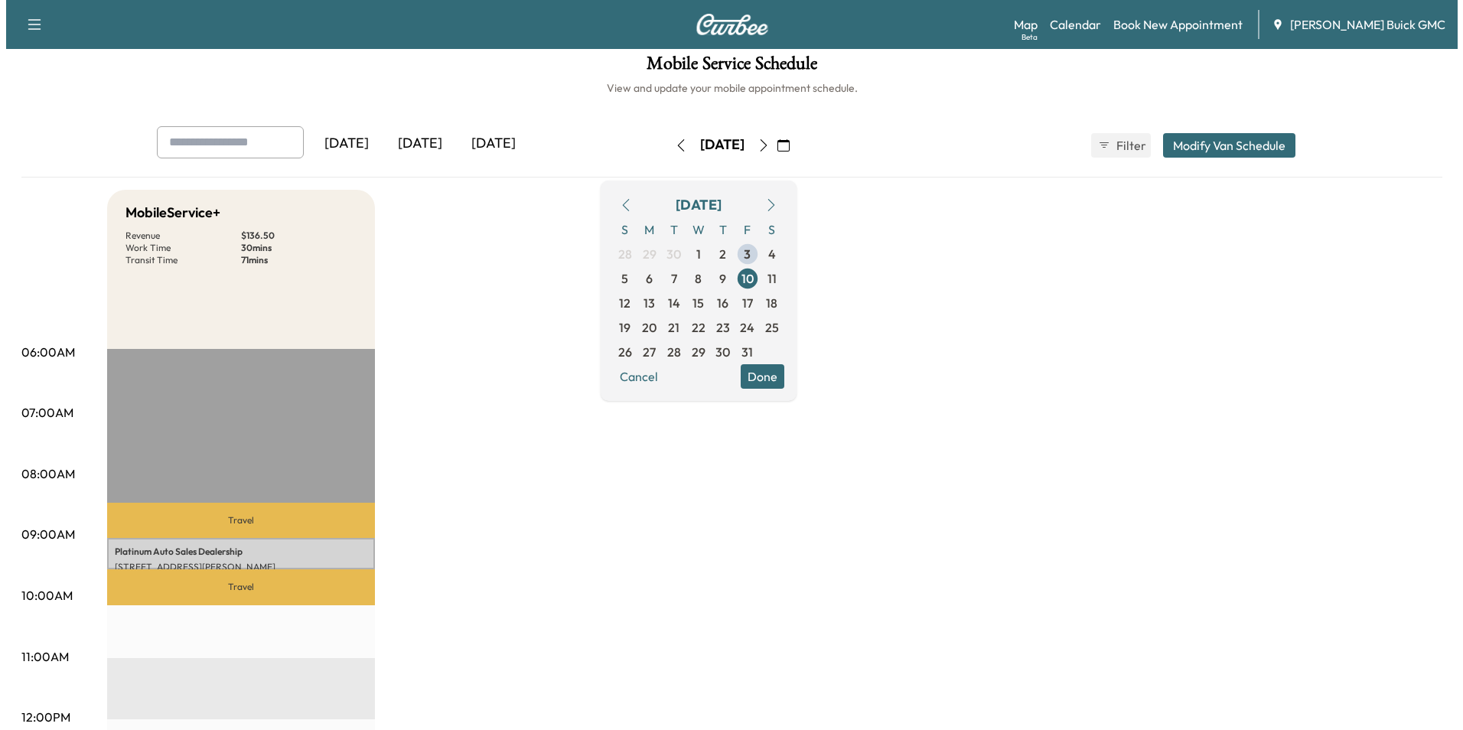
scroll to position [0, 0]
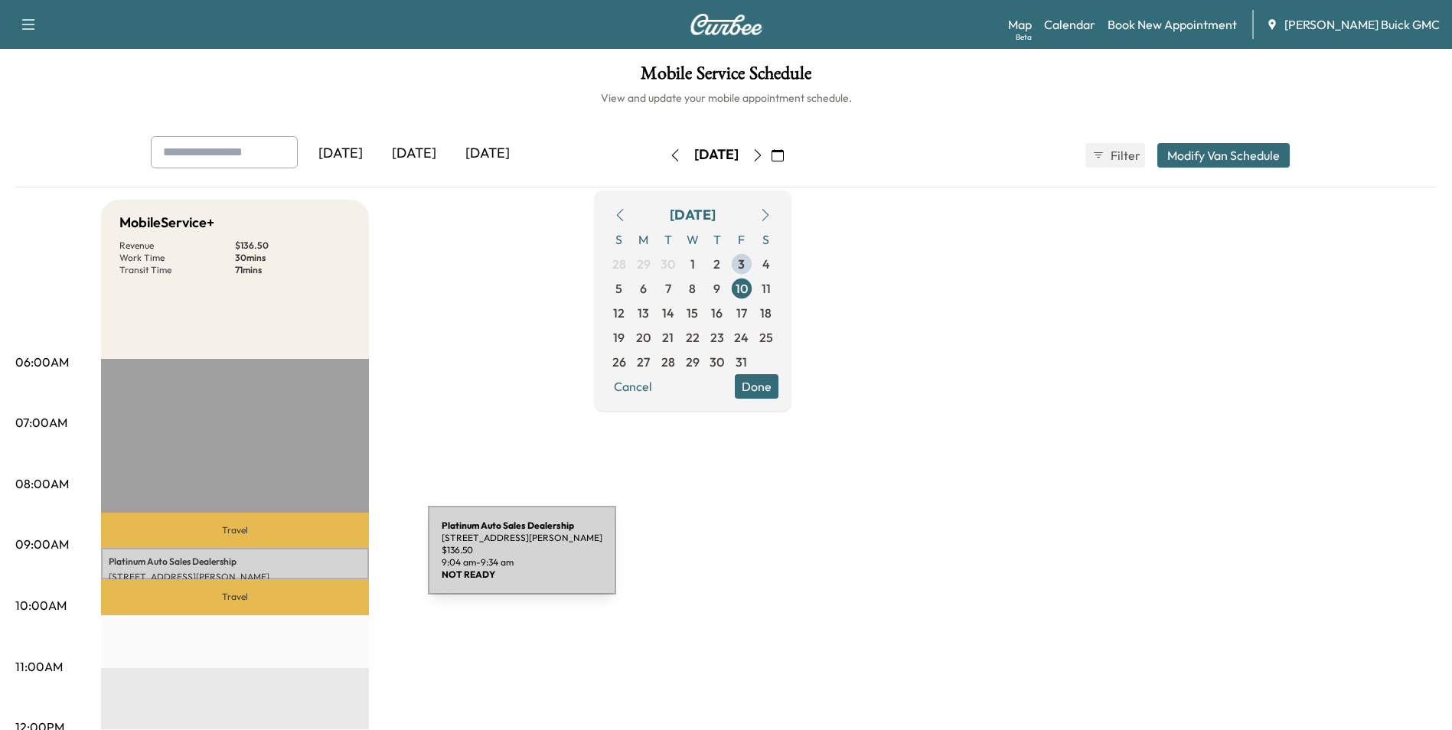
click at [313, 560] on p "Platinum Auto Sales Dealership" at bounding box center [235, 562] width 253 height 12
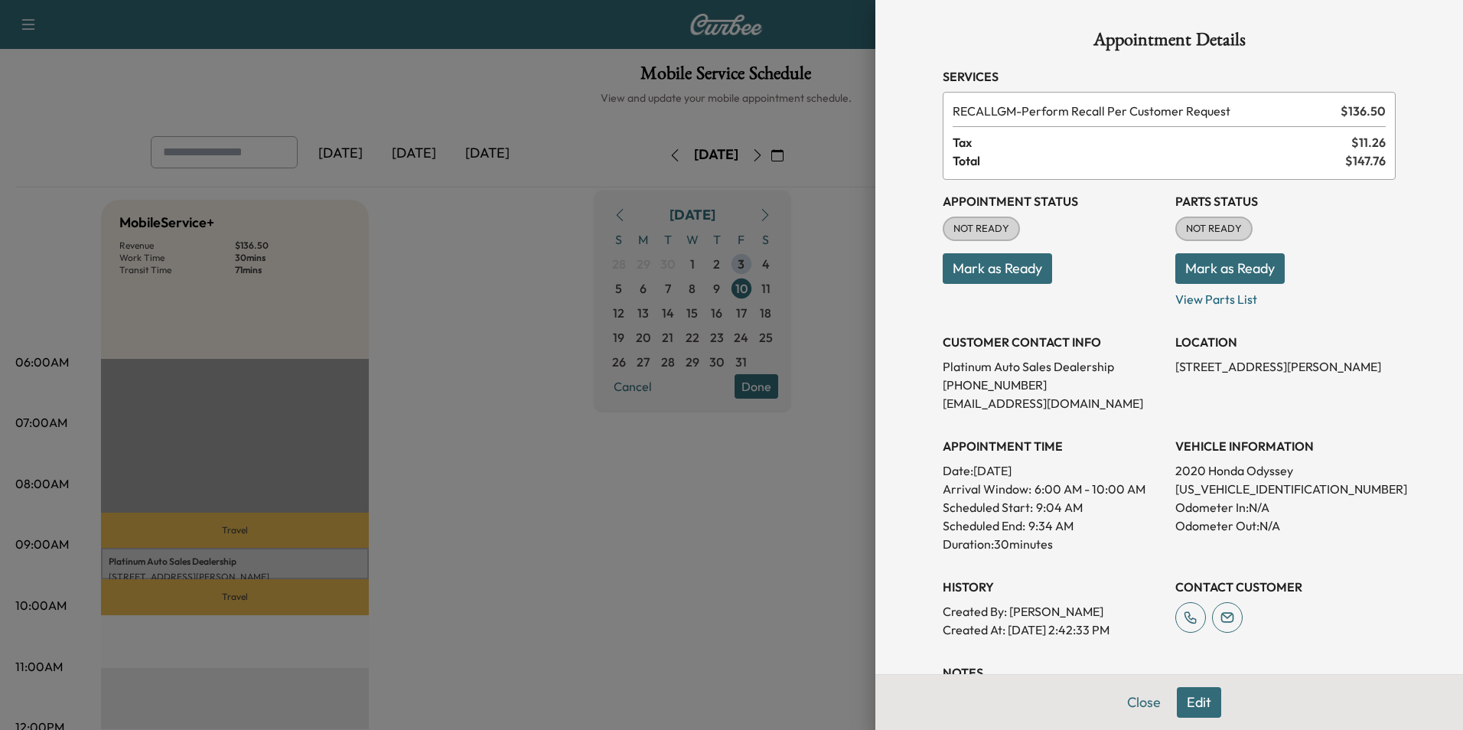
click at [724, 465] on div at bounding box center [731, 365] width 1463 height 730
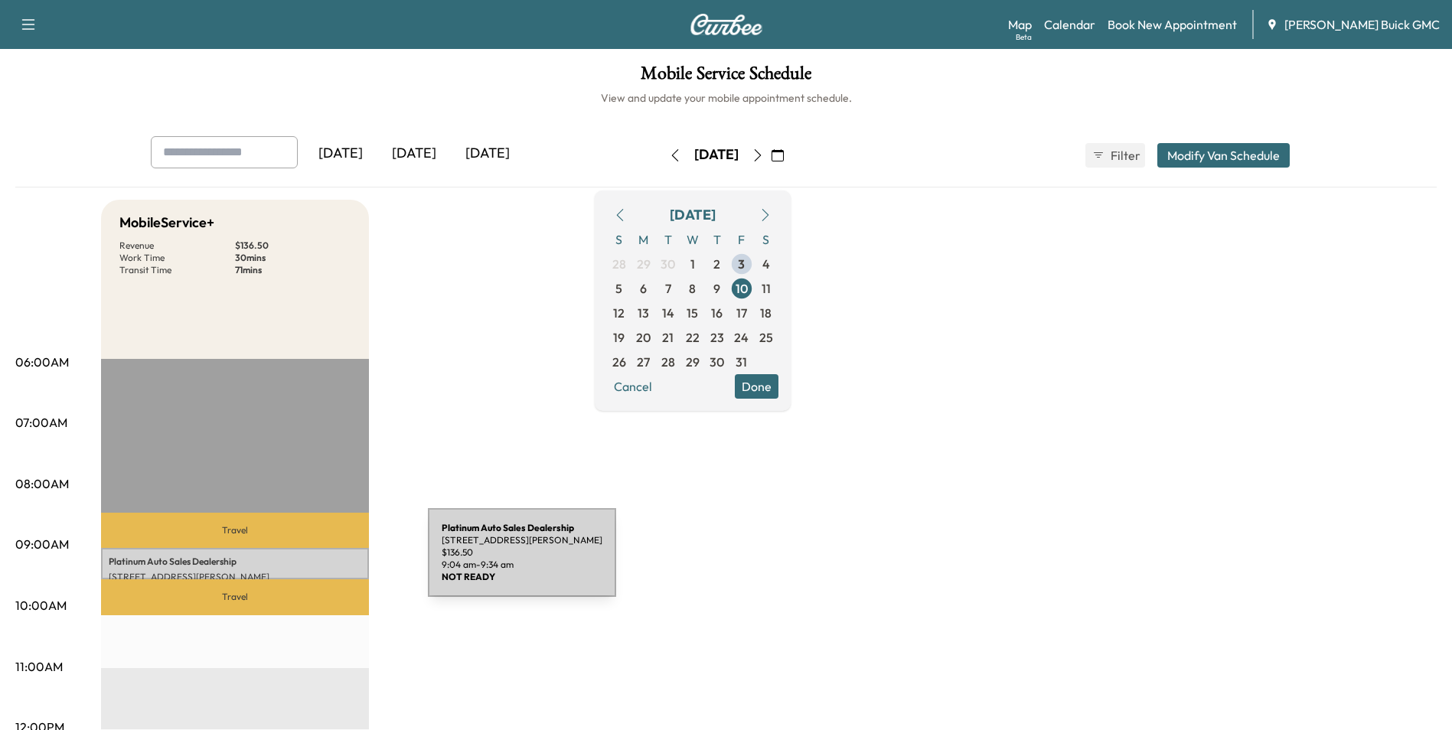
click at [313, 562] on p "Platinum Auto Sales Dealership" at bounding box center [235, 562] width 253 height 12
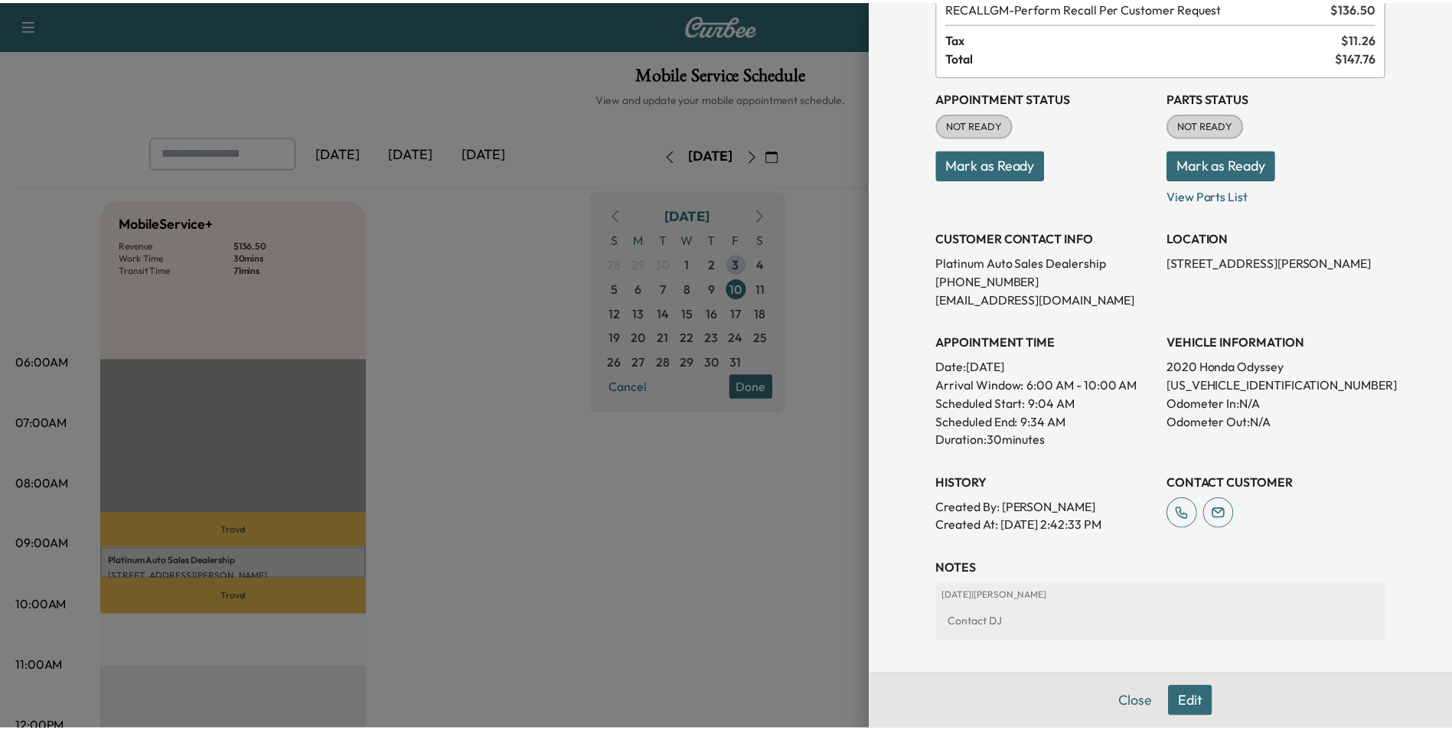
scroll to position [77, 0]
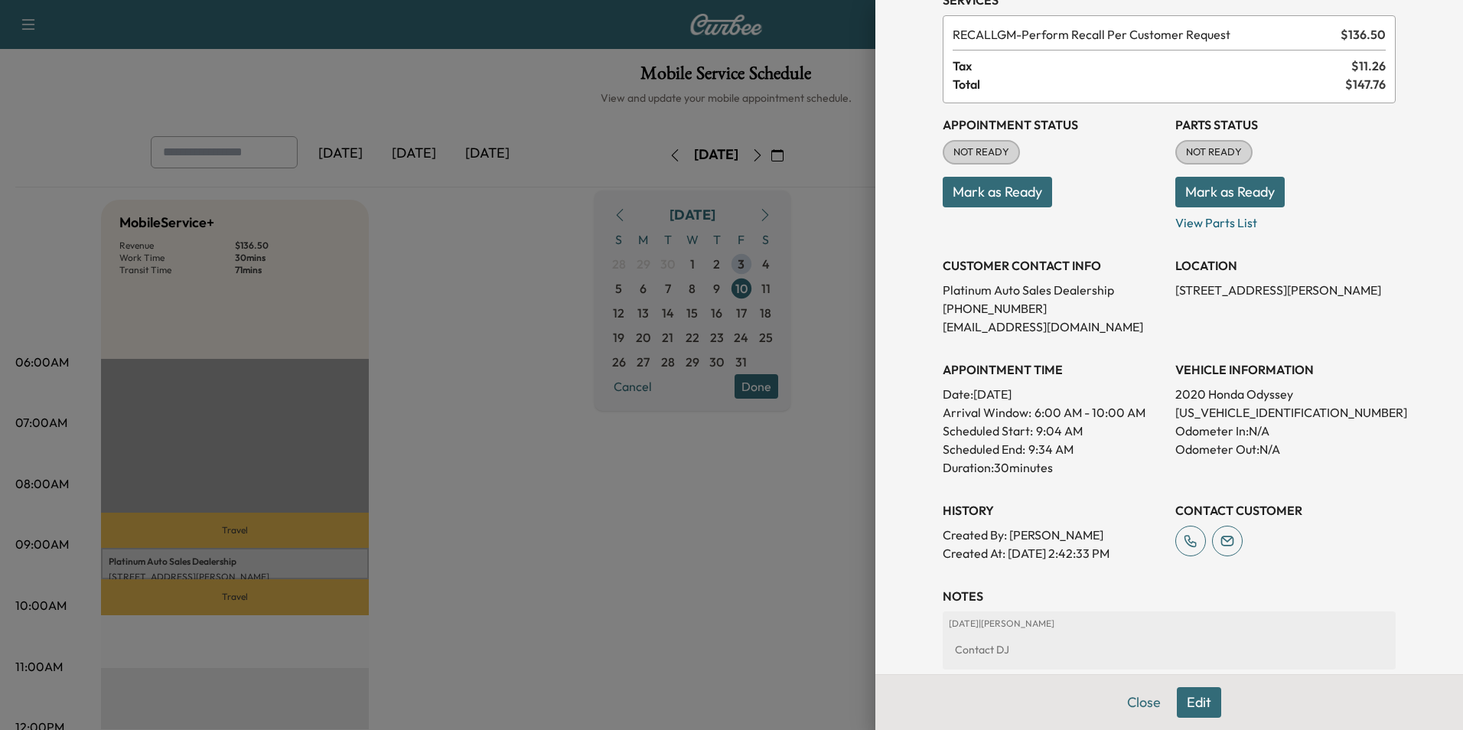
click at [745, 493] on div at bounding box center [731, 365] width 1463 height 730
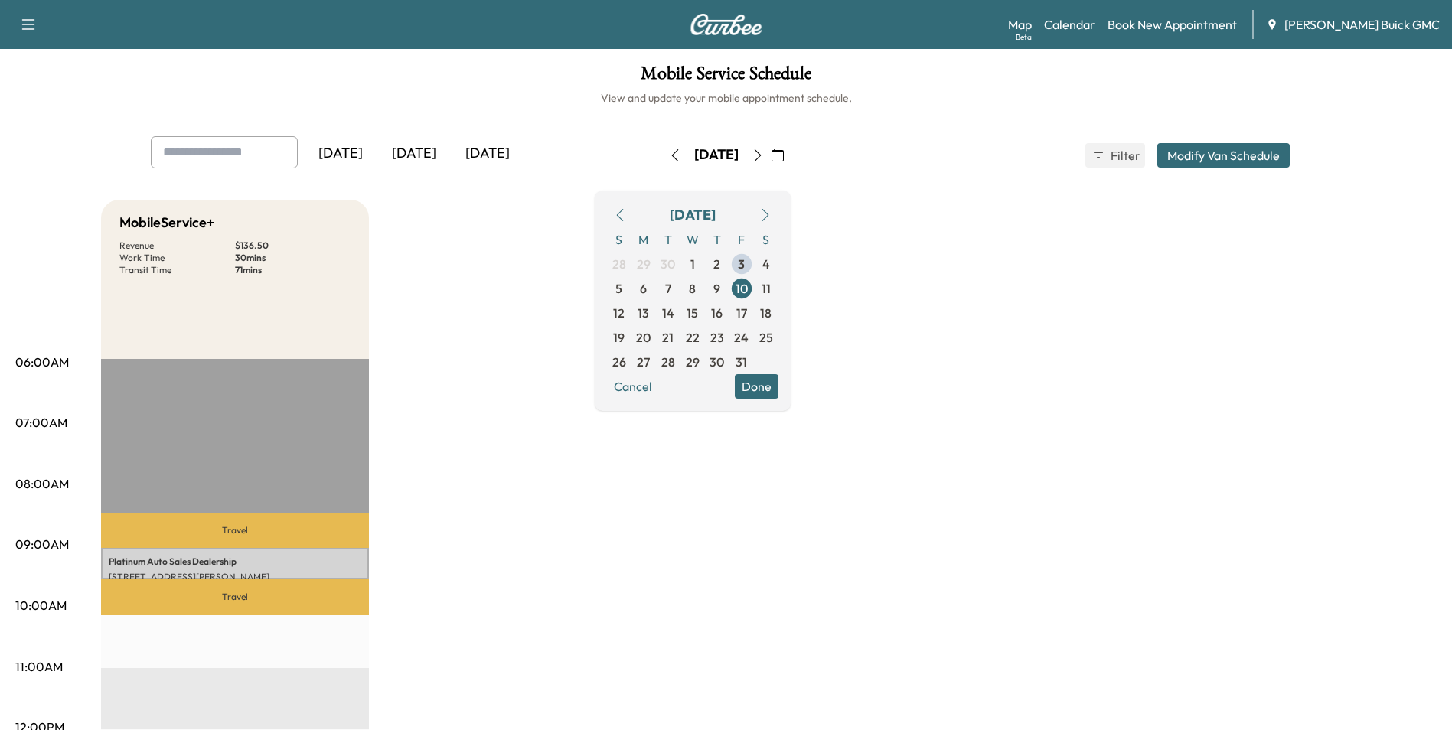
click at [671, 153] on icon "button" at bounding box center [674, 155] width 7 height 12
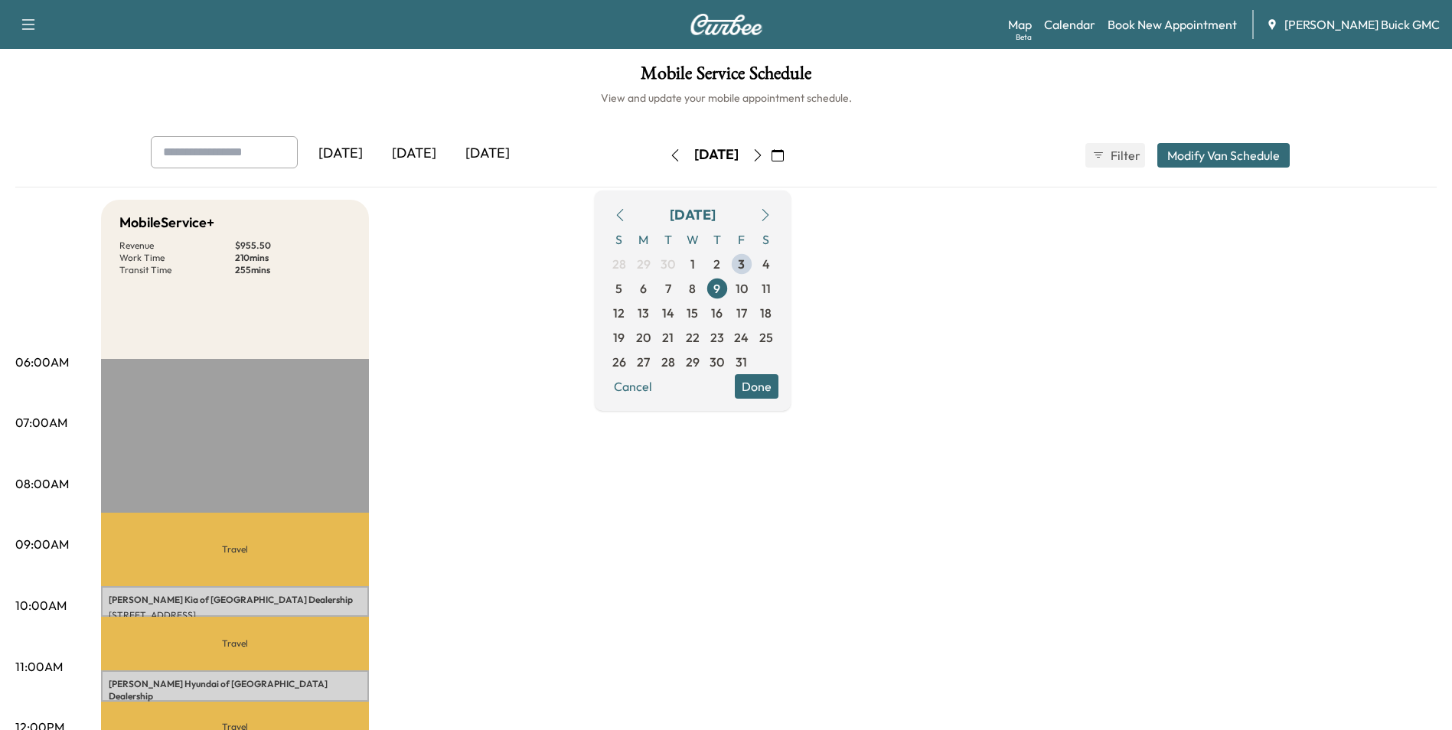
click at [669, 155] on icon "button" at bounding box center [675, 155] width 12 height 12
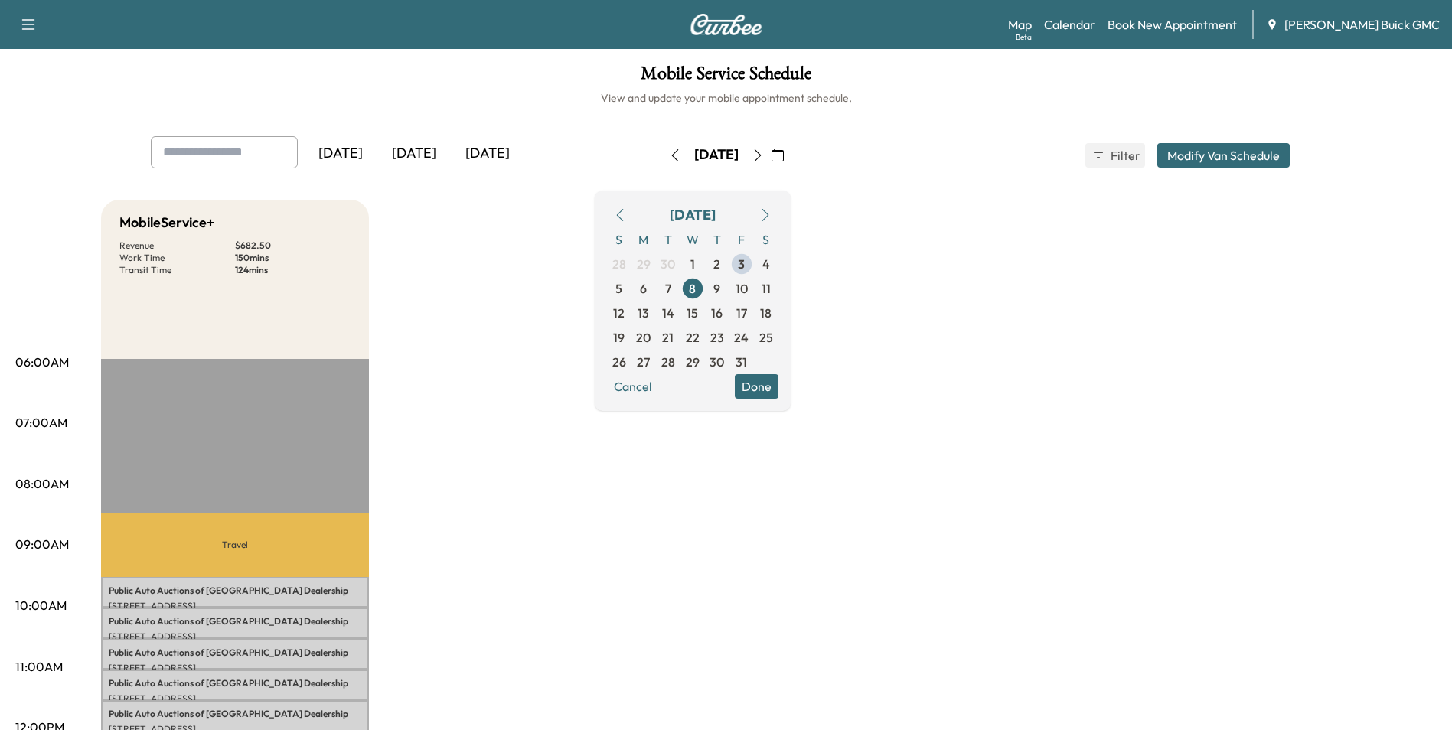
click at [662, 155] on button "button" at bounding box center [675, 155] width 26 height 24
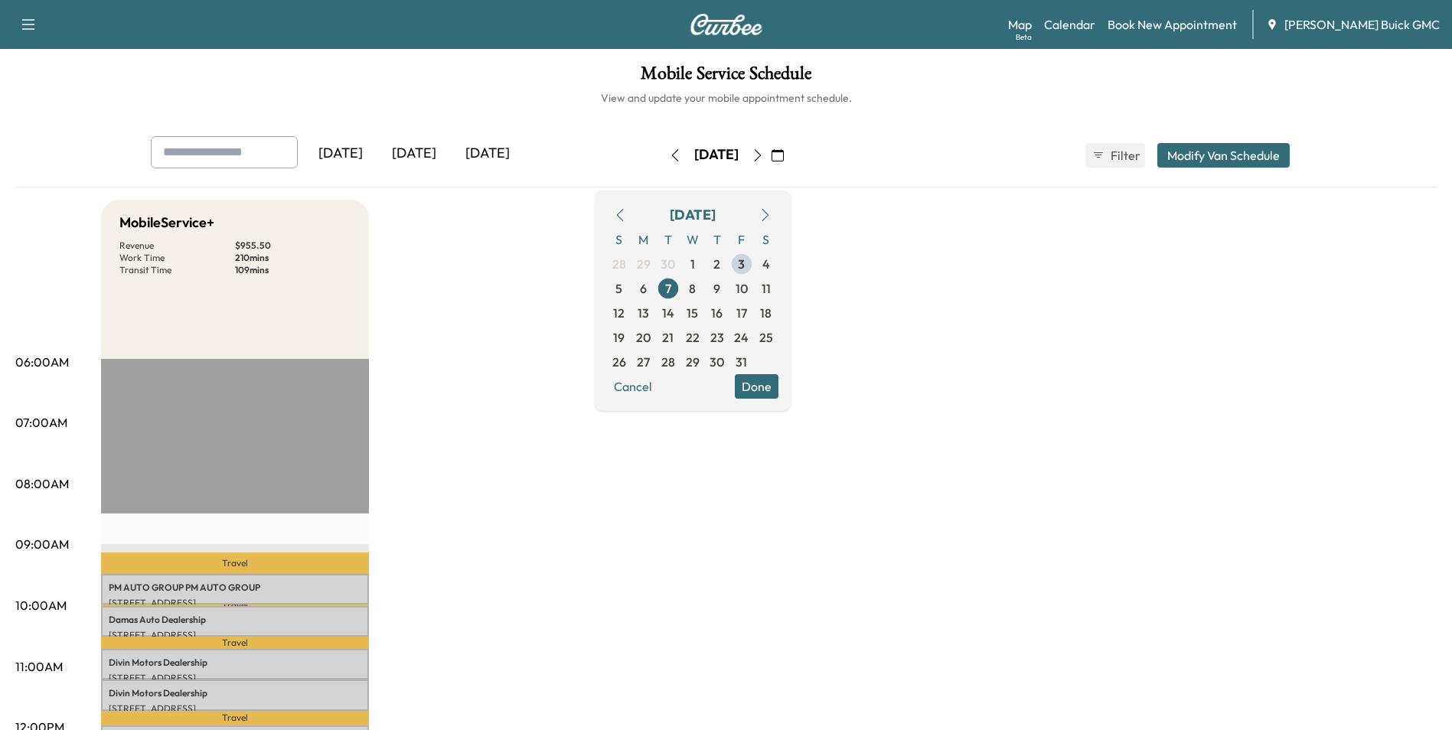
click at [669, 152] on icon "button" at bounding box center [675, 155] width 12 height 12
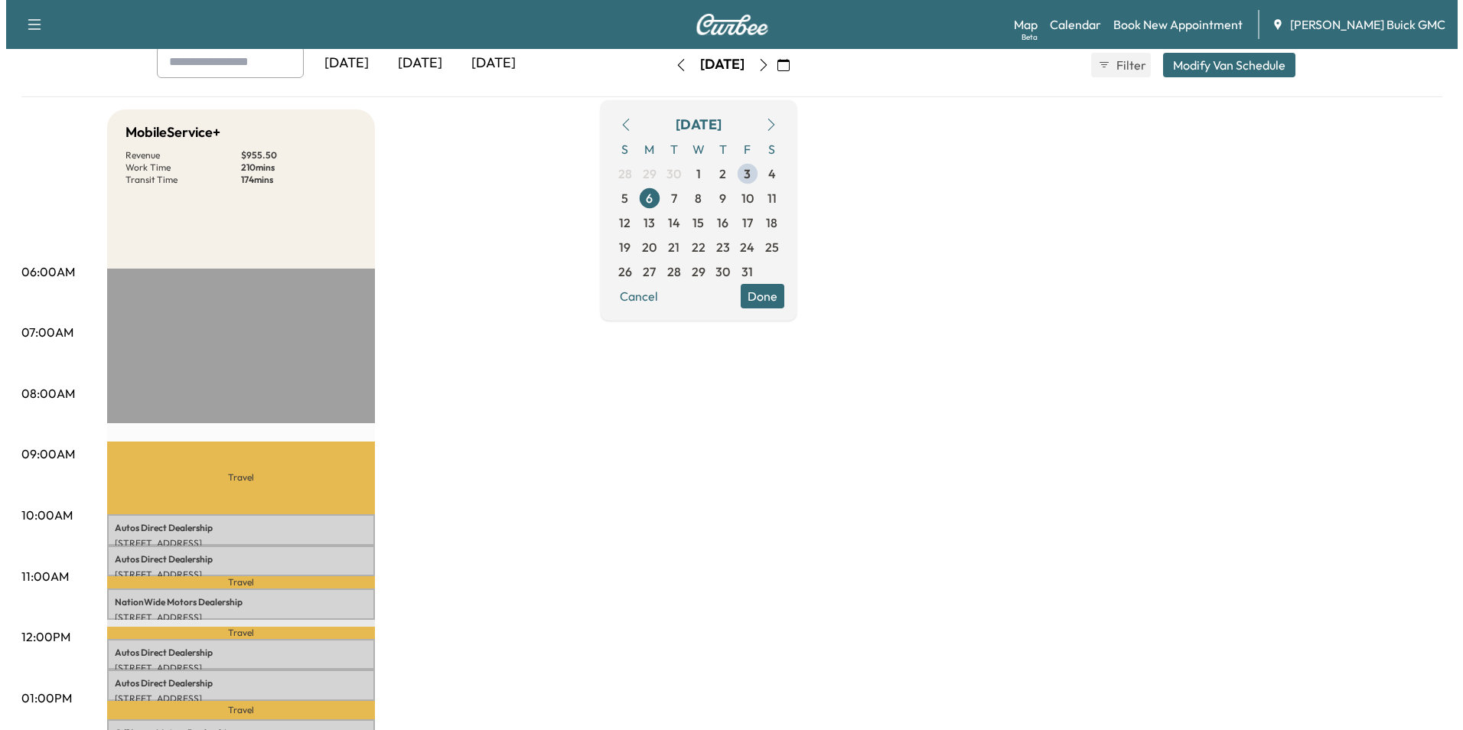
scroll to position [230, 0]
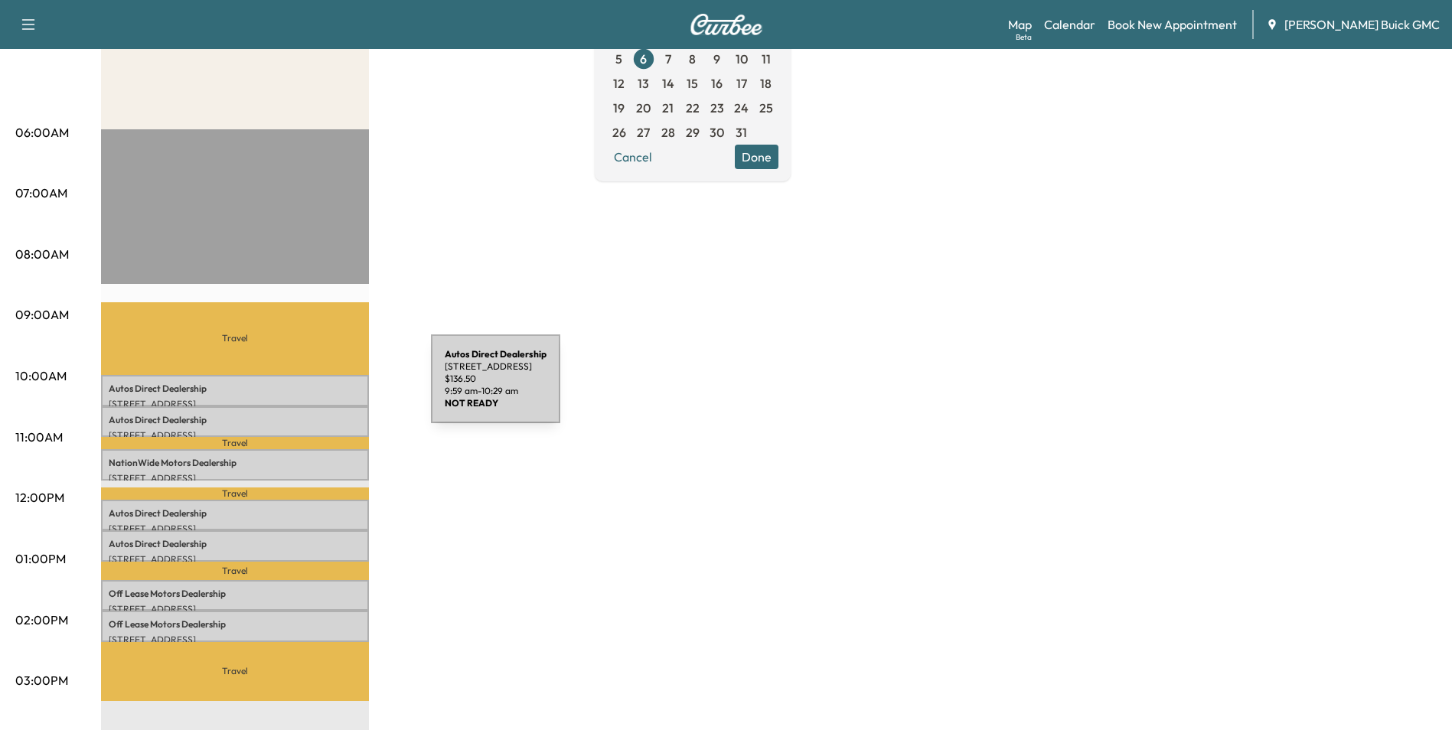
click at [316, 388] on p "Autos Direct Dealership" at bounding box center [235, 389] width 253 height 12
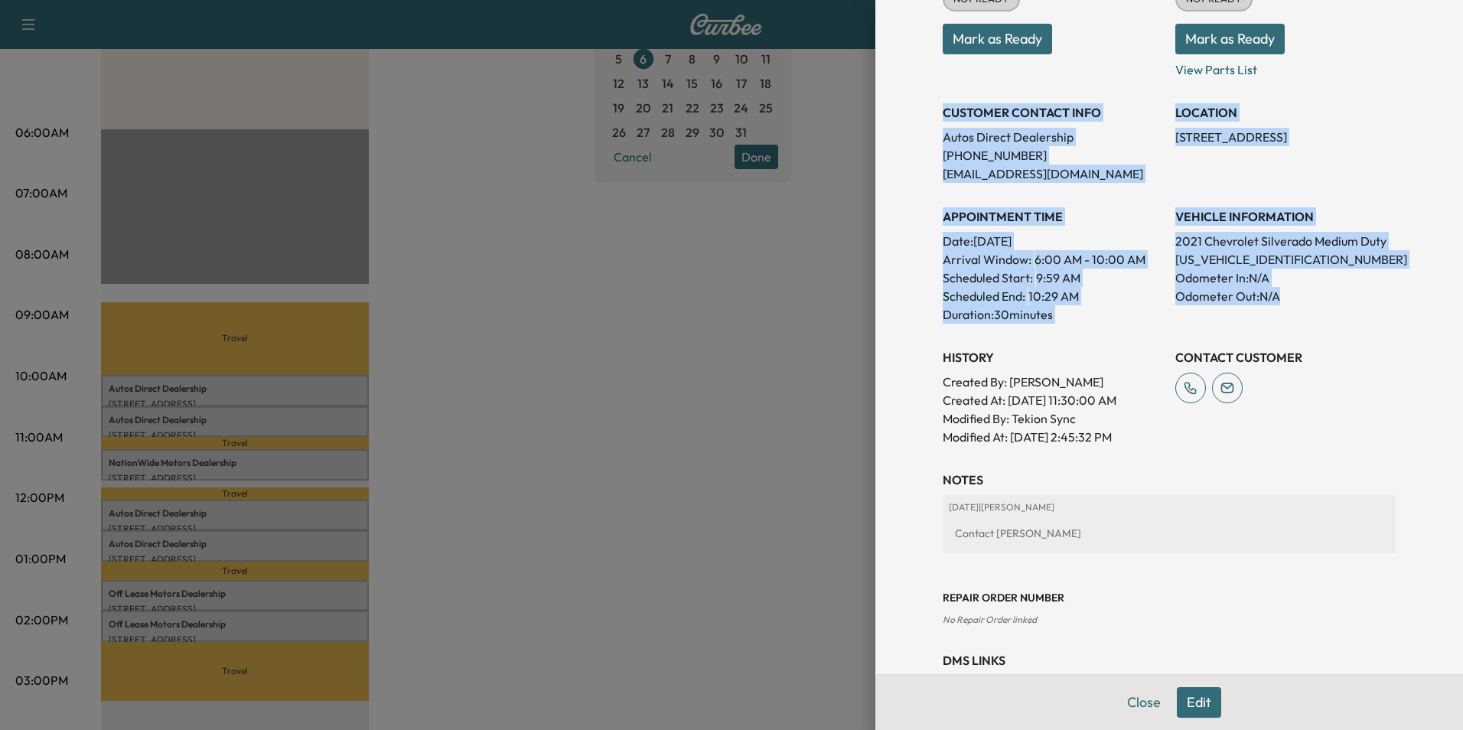
drag, startPoint x: 931, startPoint y: 110, endPoint x: 1339, endPoint y: 304, distance: 450.9
click at [1339, 304] on div "Appointment Status NOT READY Mark as Ready Parts Status NOT READY Mark as Ready…" at bounding box center [1169, 198] width 453 height 496
copy div "CUSTOMER CONTACT INFO Autos Direct Dealership [PHONE_NUMBER] [EMAIL_ADDRESS][DO…"
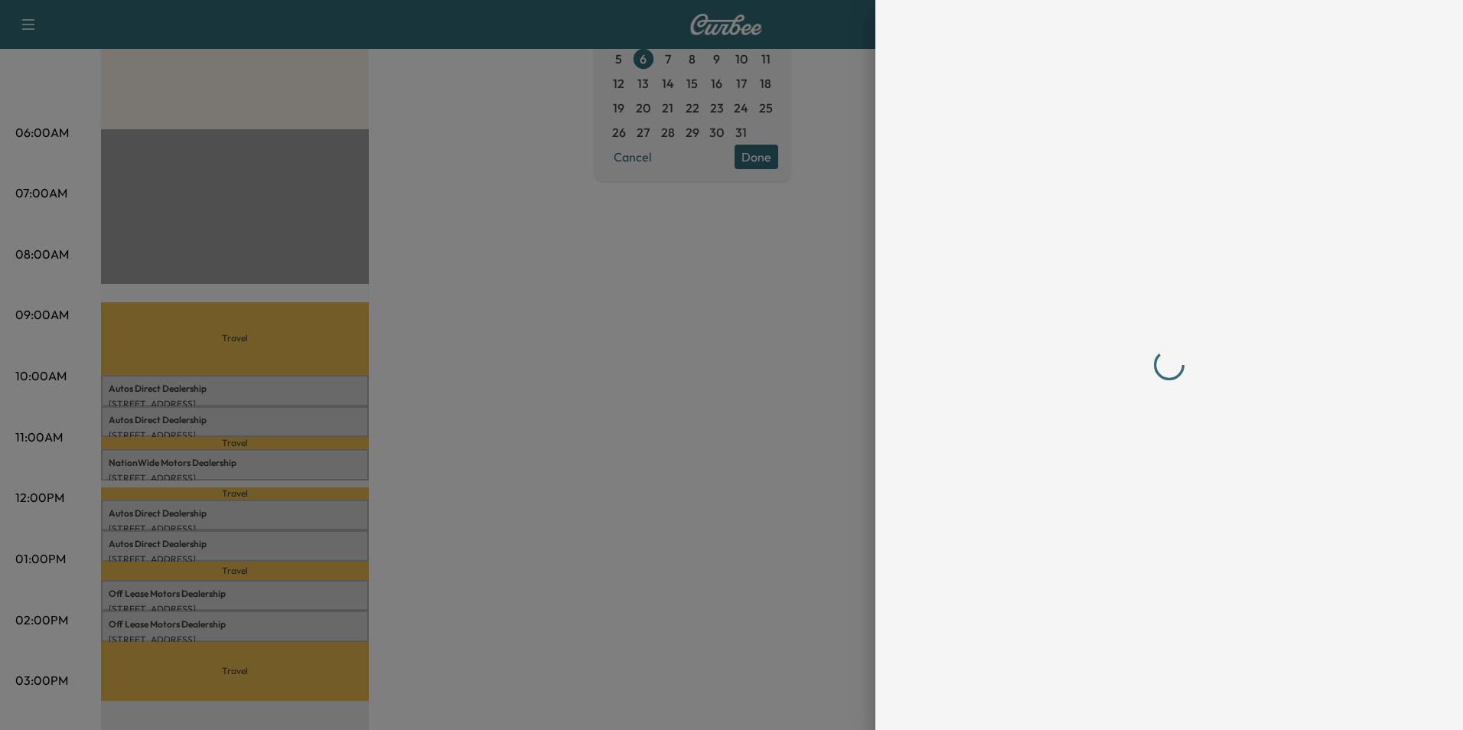
scroll to position [0, 0]
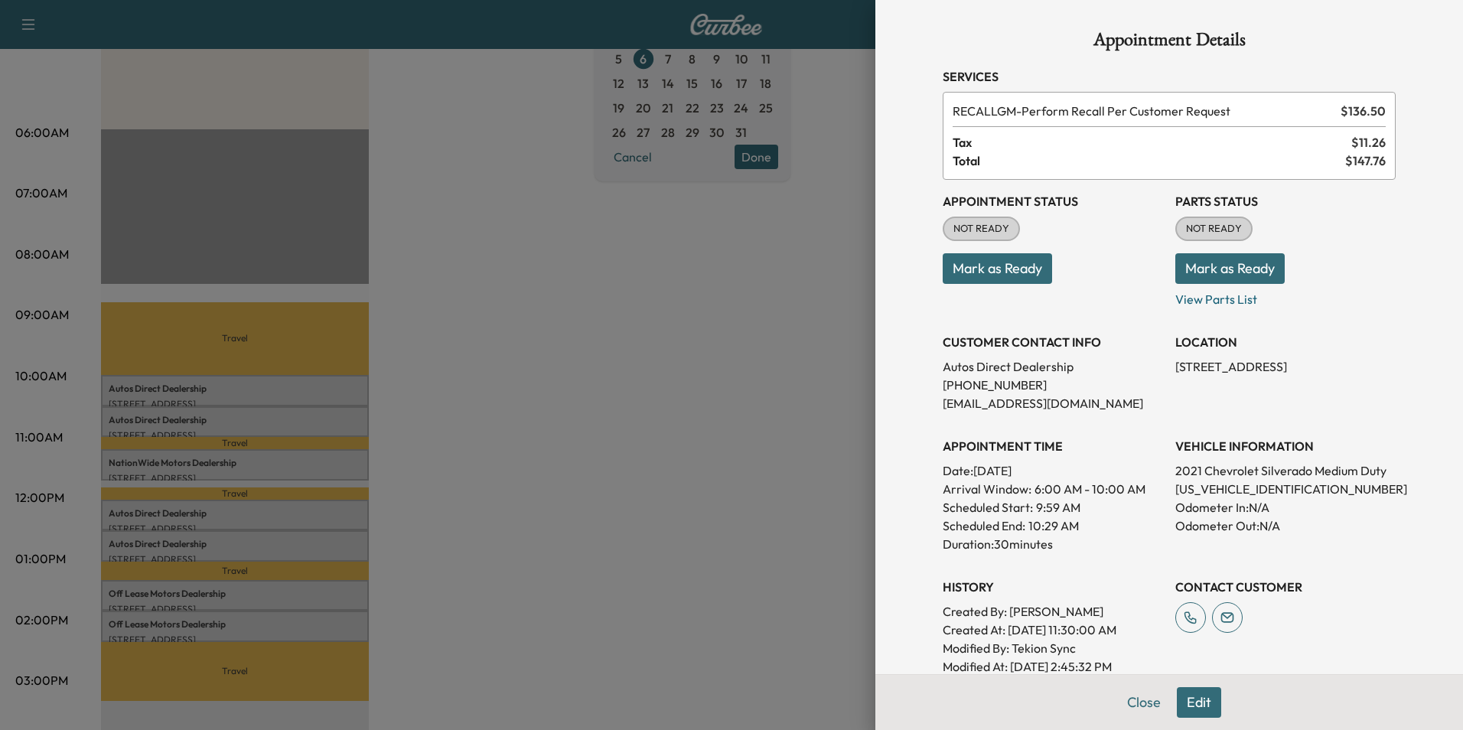
click at [549, 427] on div at bounding box center [731, 365] width 1463 height 730
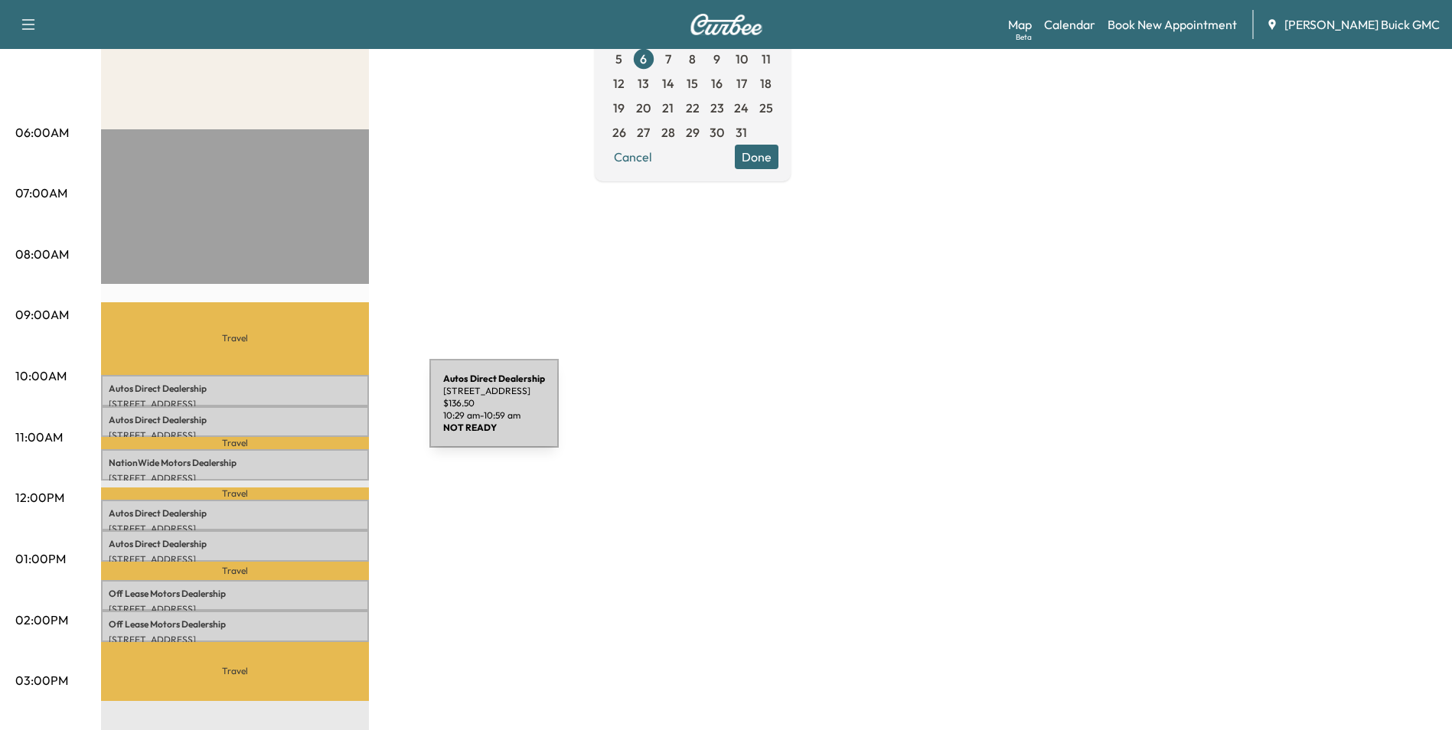
click at [315, 414] on p "Autos Direct Dealership" at bounding box center [235, 420] width 253 height 12
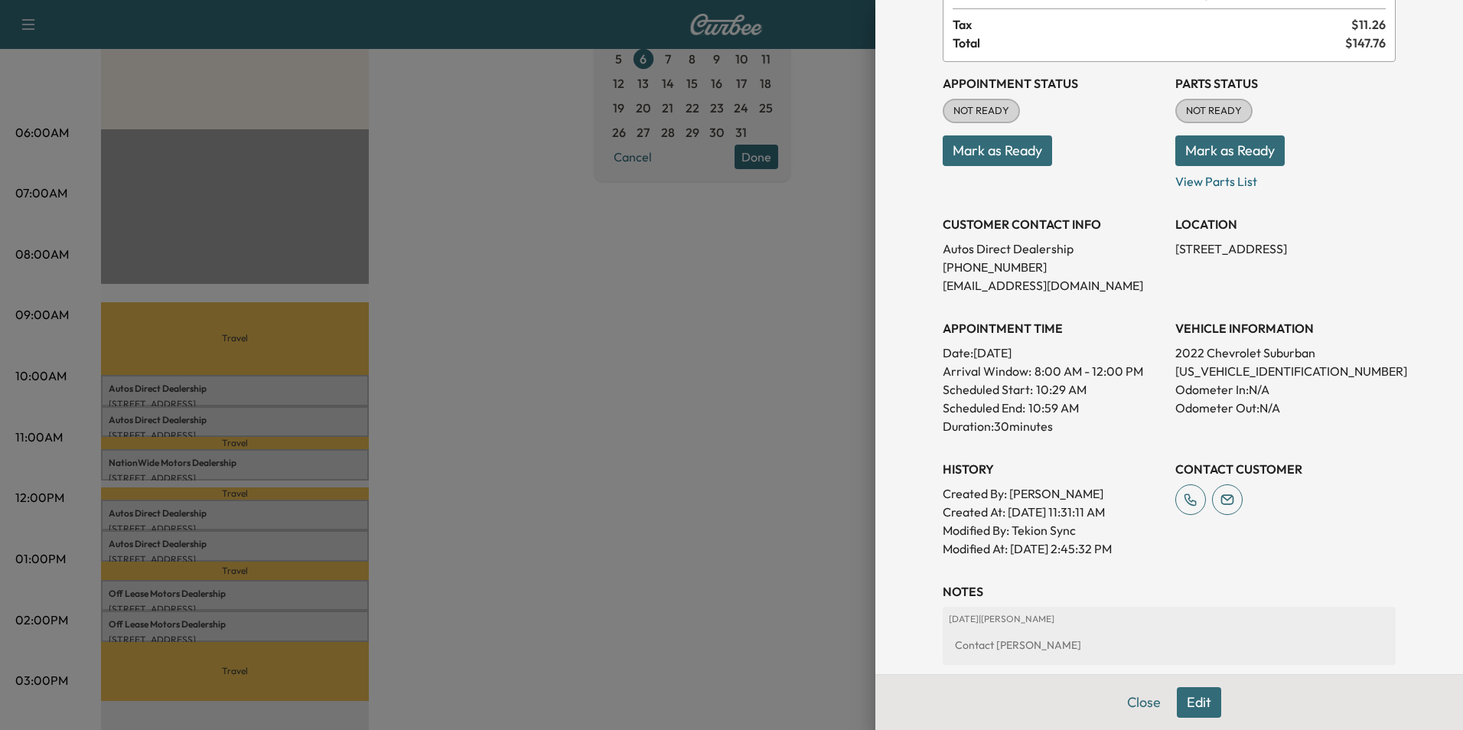
scroll to position [153, 0]
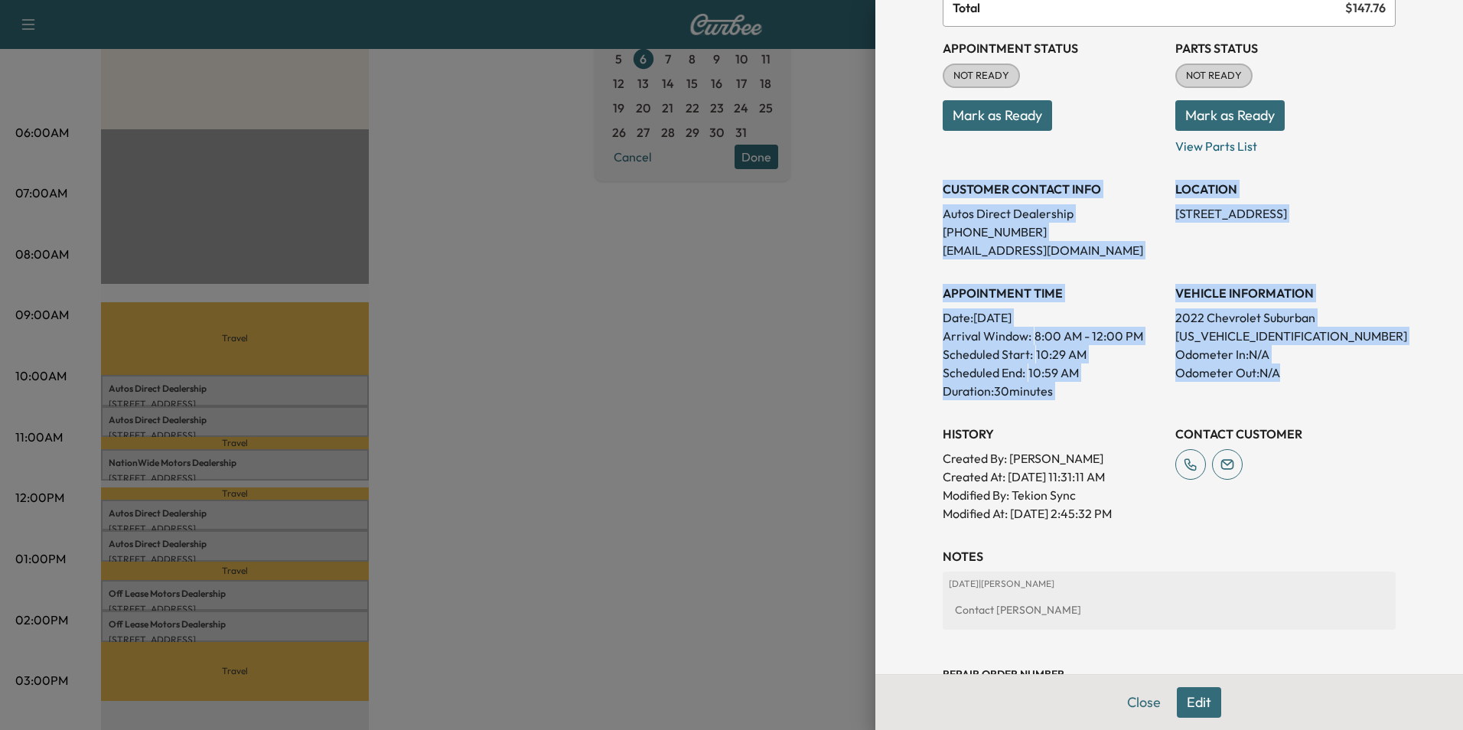
drag, startPoint x: 934, startPoint y: 185, endPoint x: 1342, endPoint y: 367, distance: 446.5
click at [1342, 367] on div "Appointment Status NOT READY Mark as Ready Parts Status NOT READY Mark as Ready…" at bounding box center [1169, 275] width 453 height 496
copy div "CUSTOMER CONTACT INFO Autos Direct Dealership [PHONE_NUMBER] [EMAIL_ADDRESS][DO…"
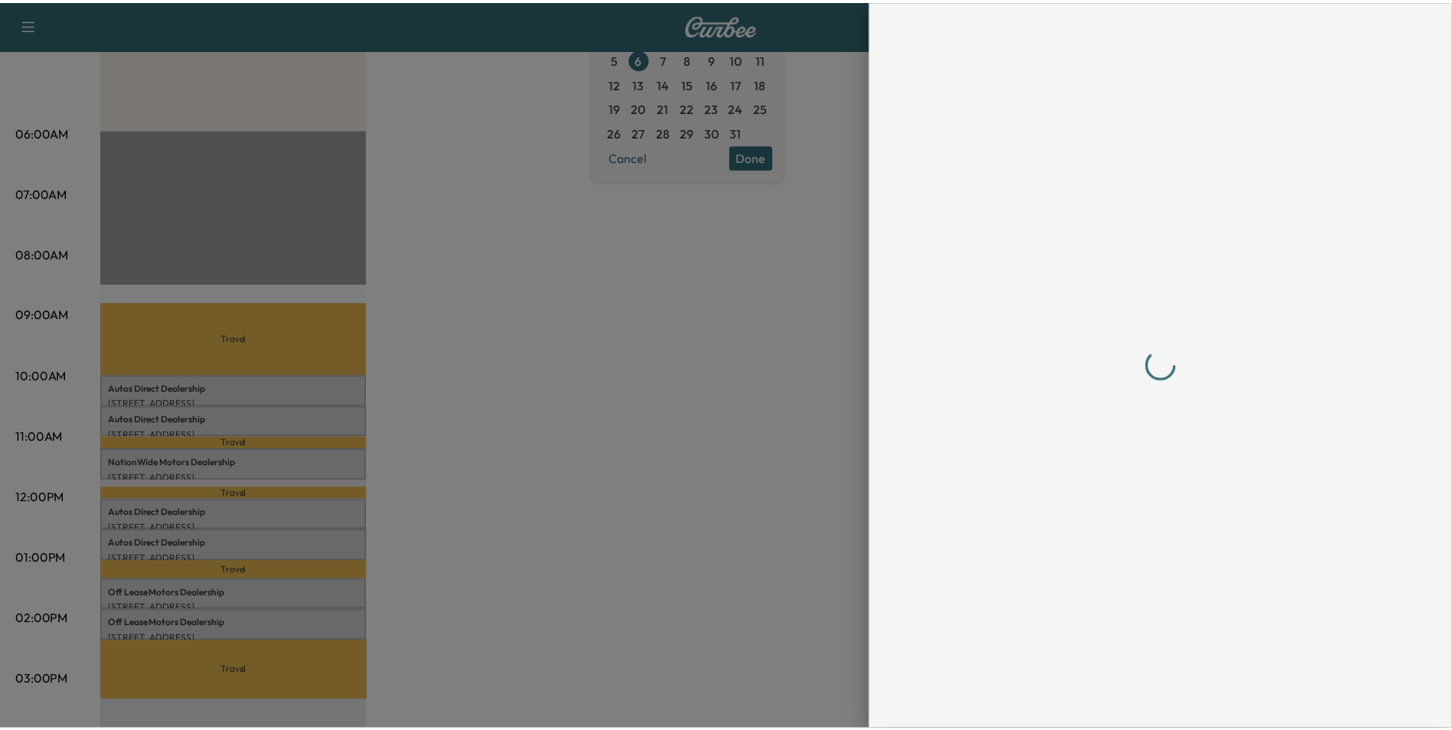
scroll to position [0, 0]
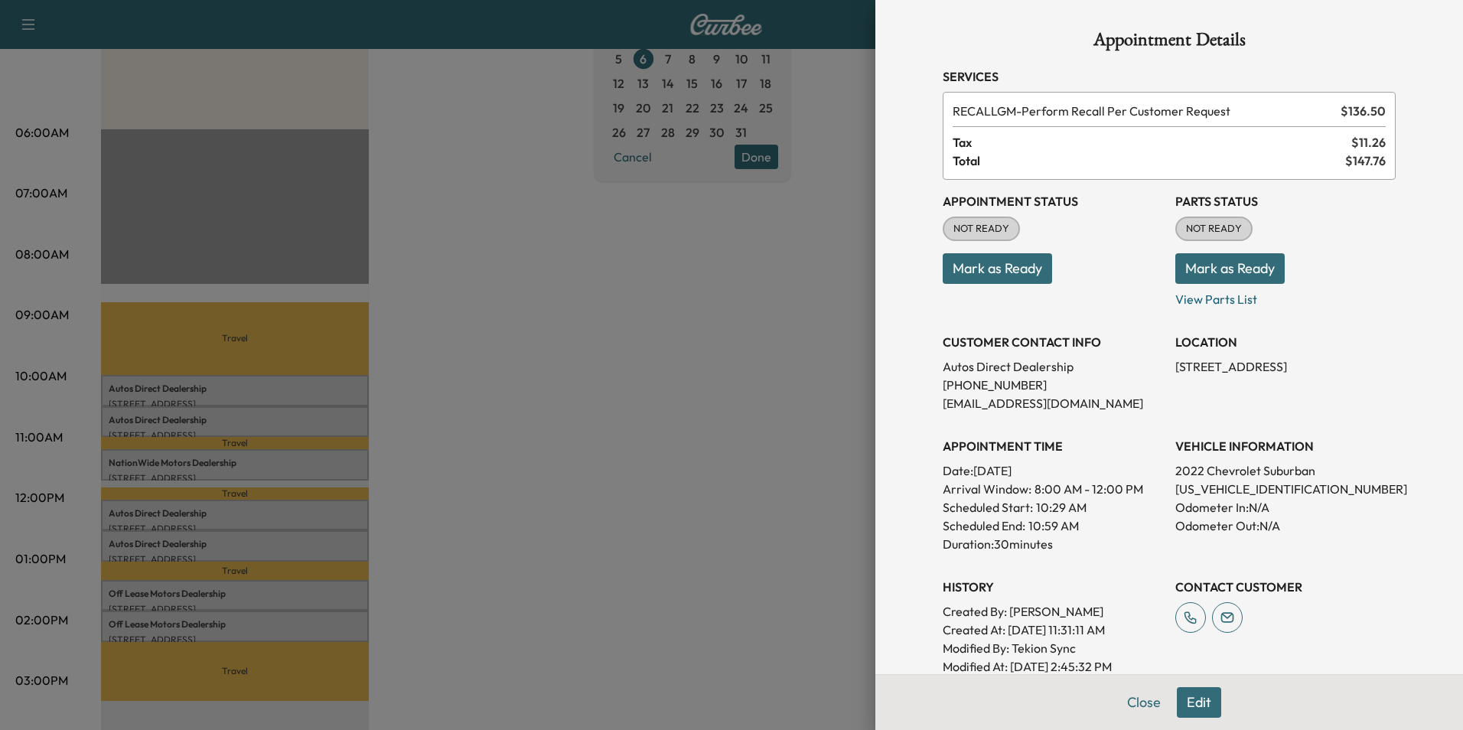
click at [668, 372] on div at bounding box center [731, 365] width 1463 height 730
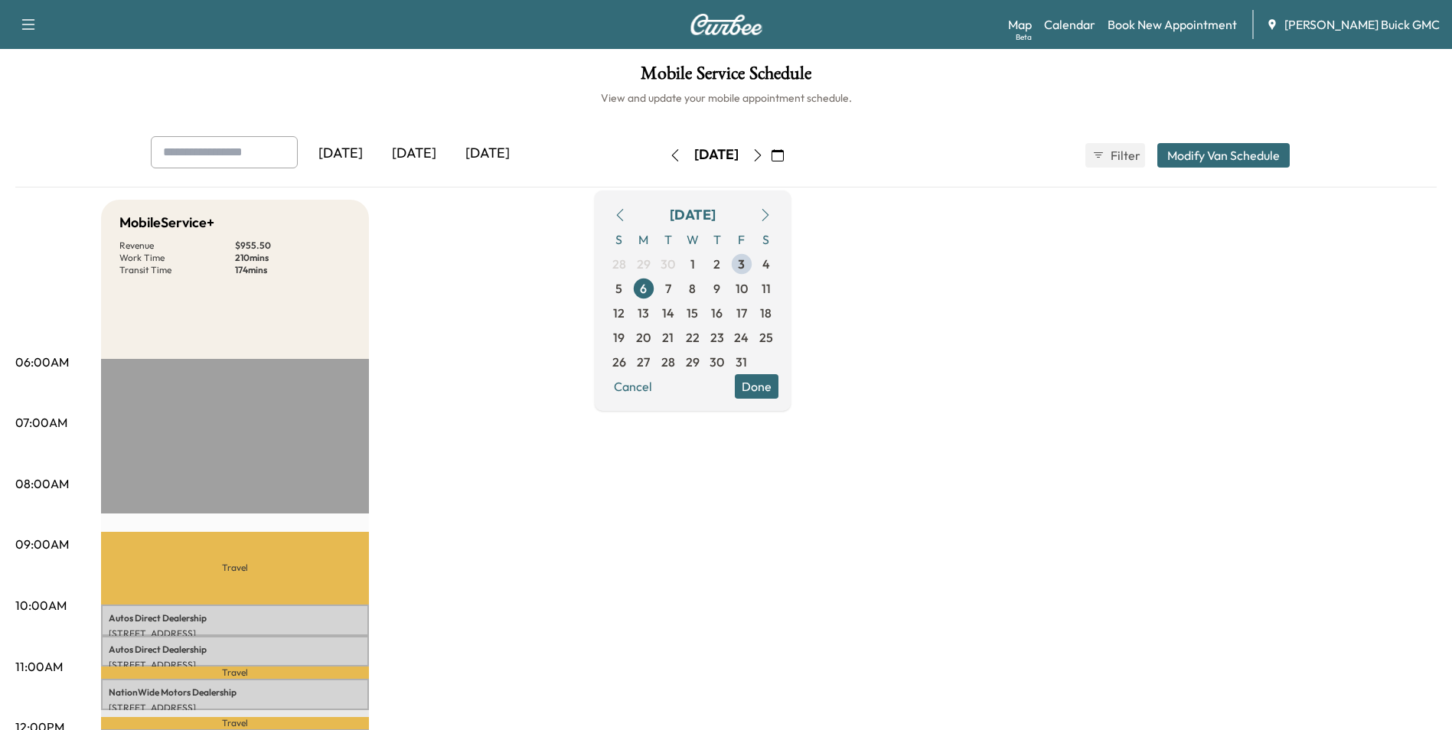
click at [764, 152] on icon "button" at bounding box center [758, 155] width 12 height 12
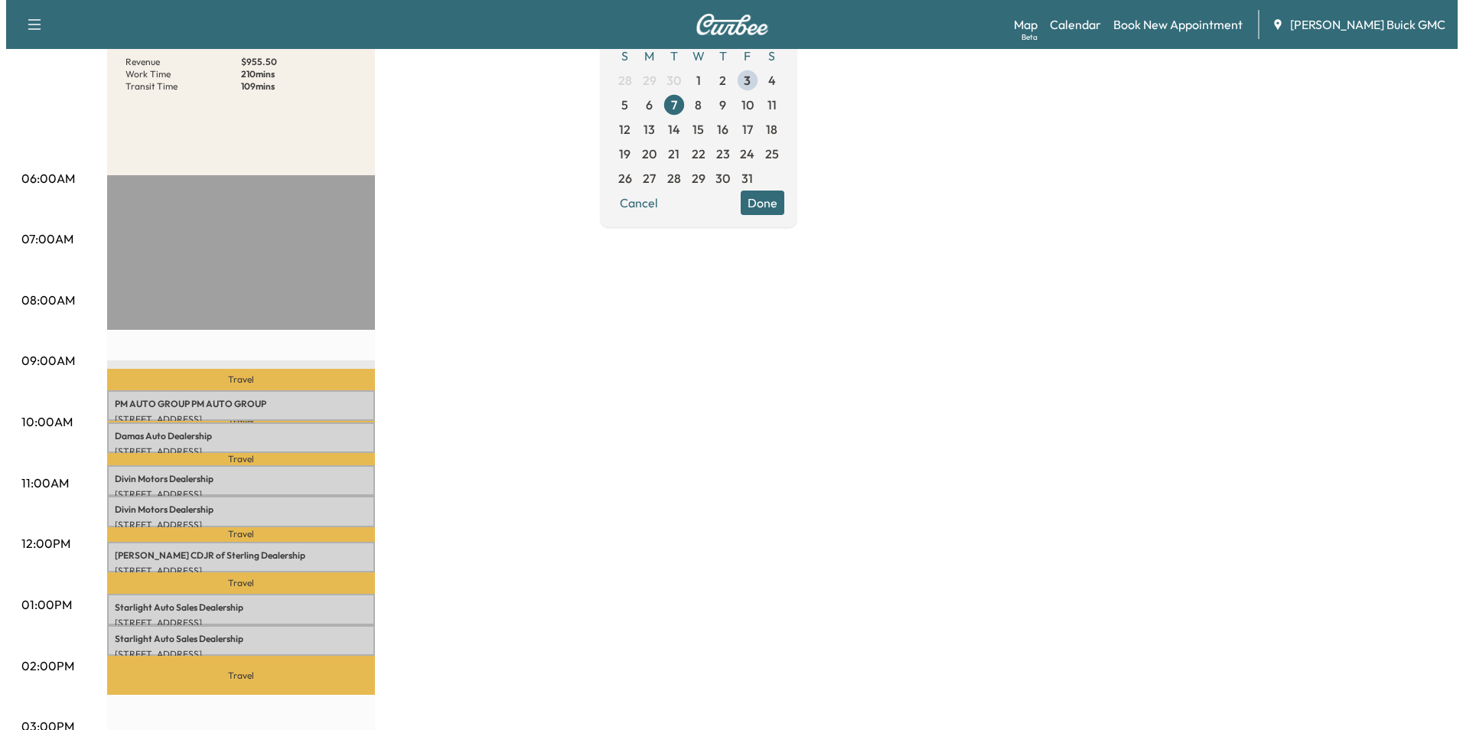
scroll to position [230, 0]
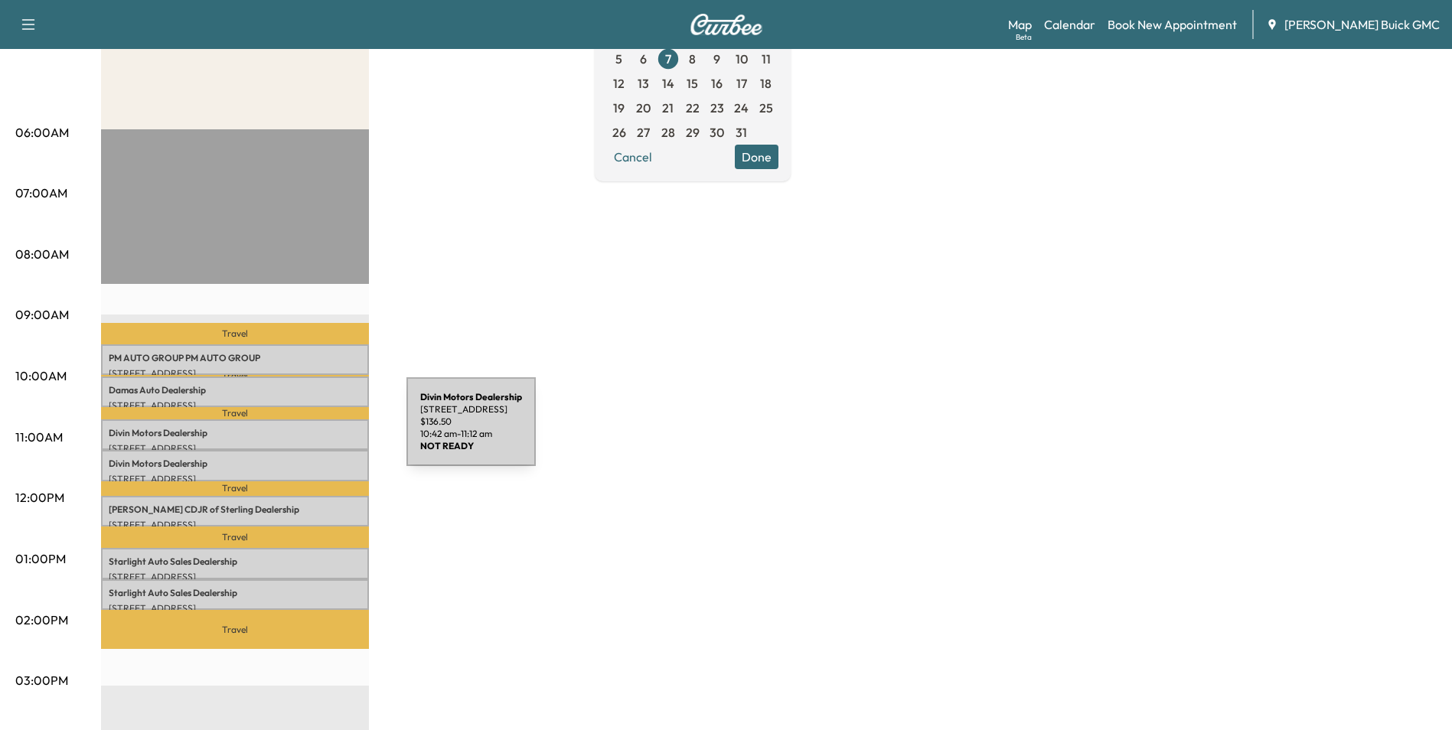
click at [292, 431] on p "Divin Motors Dealership" at bounding box center [235, 433] width 253 height 12
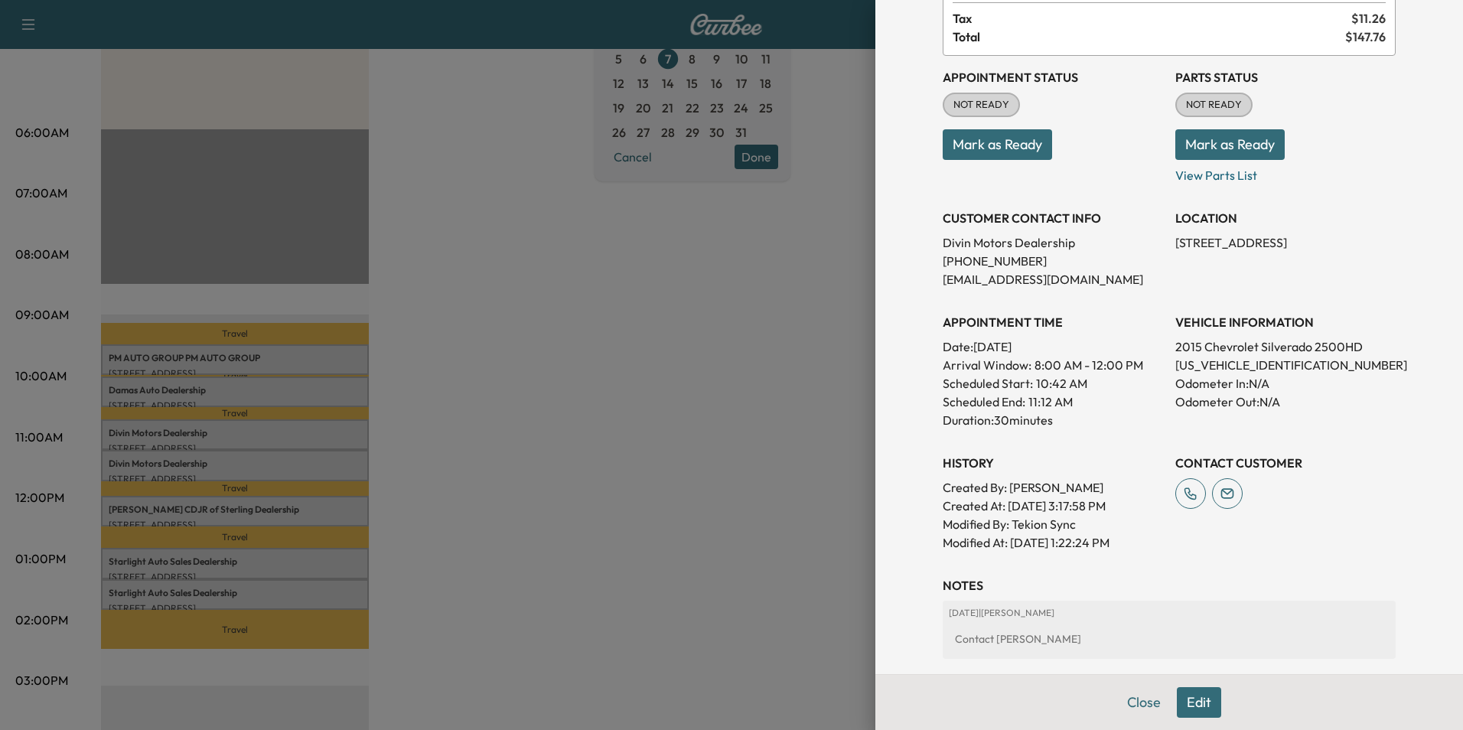
scroll to position [153, 0]
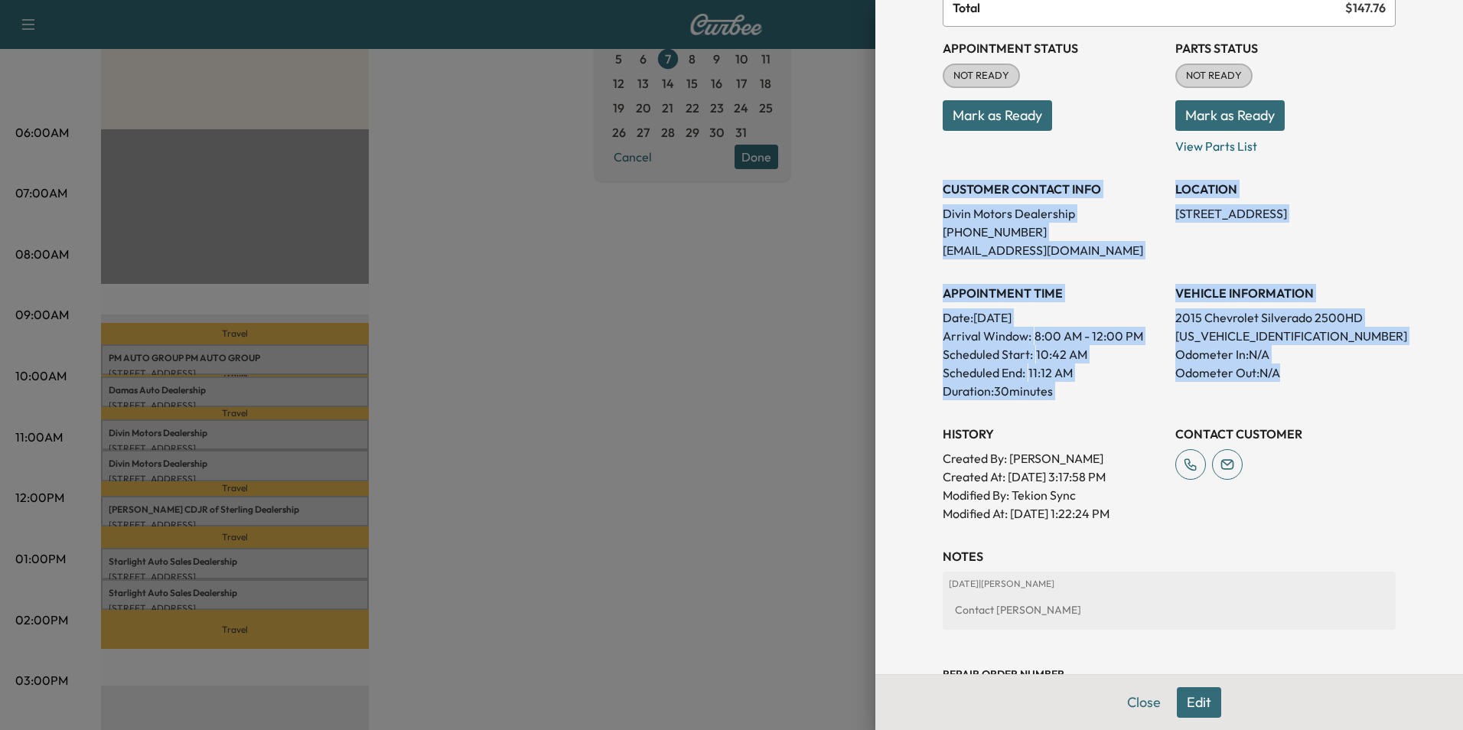
drag, startPoint x: 932, startPoint y: 184, endPoint x: 1324, endPoint y: 377, distance: 436.8
click at [1324, 377] on div "Appointment Status NOT READY Mark as Ready Parts Status NOT READY Mark as Ready…" at bounding box center [1169, 275] width 453 height 496
copy div "CUSTOMER CONTACT INFO Divin Motors Dealership [PHONE_NUMBER] [EMAIL_ADDRESS][DO…"
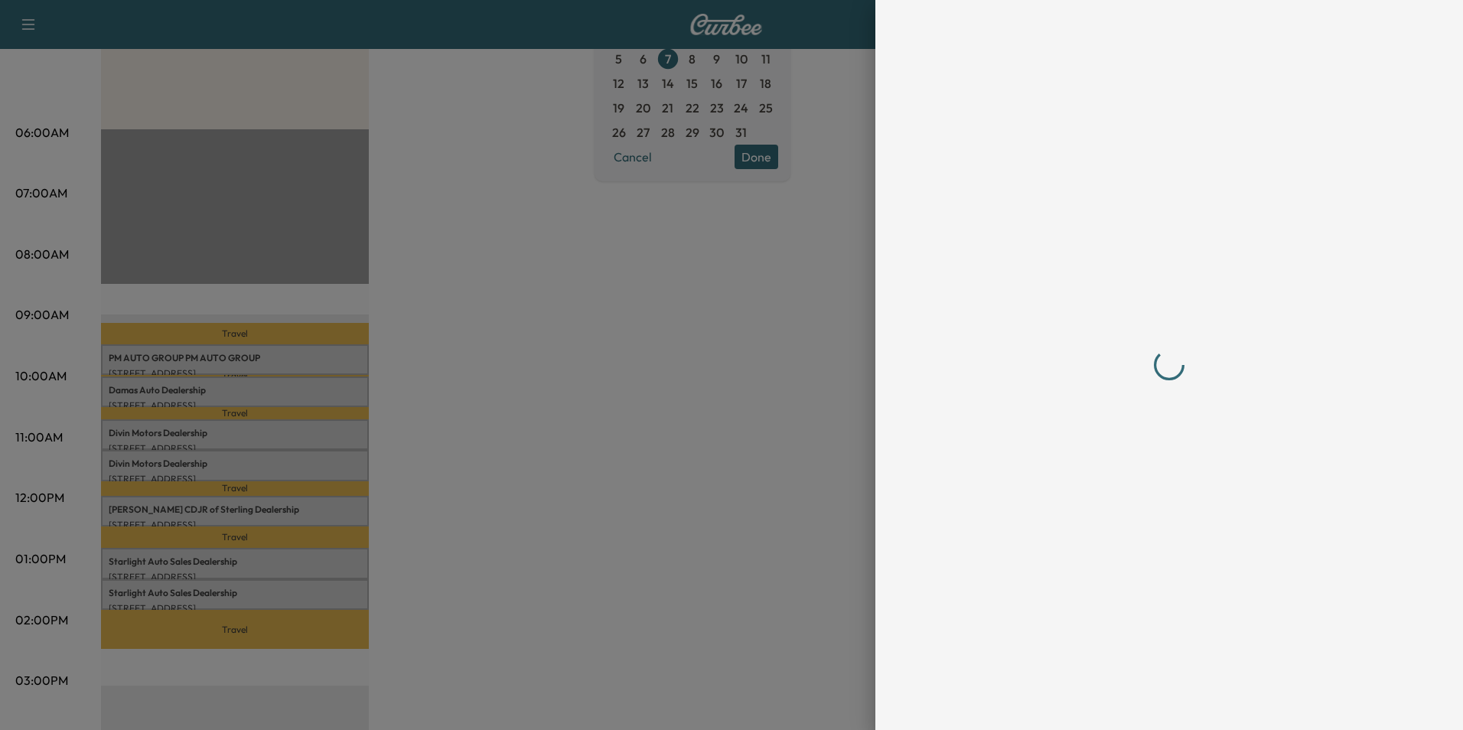
scroll to position [0, 0]
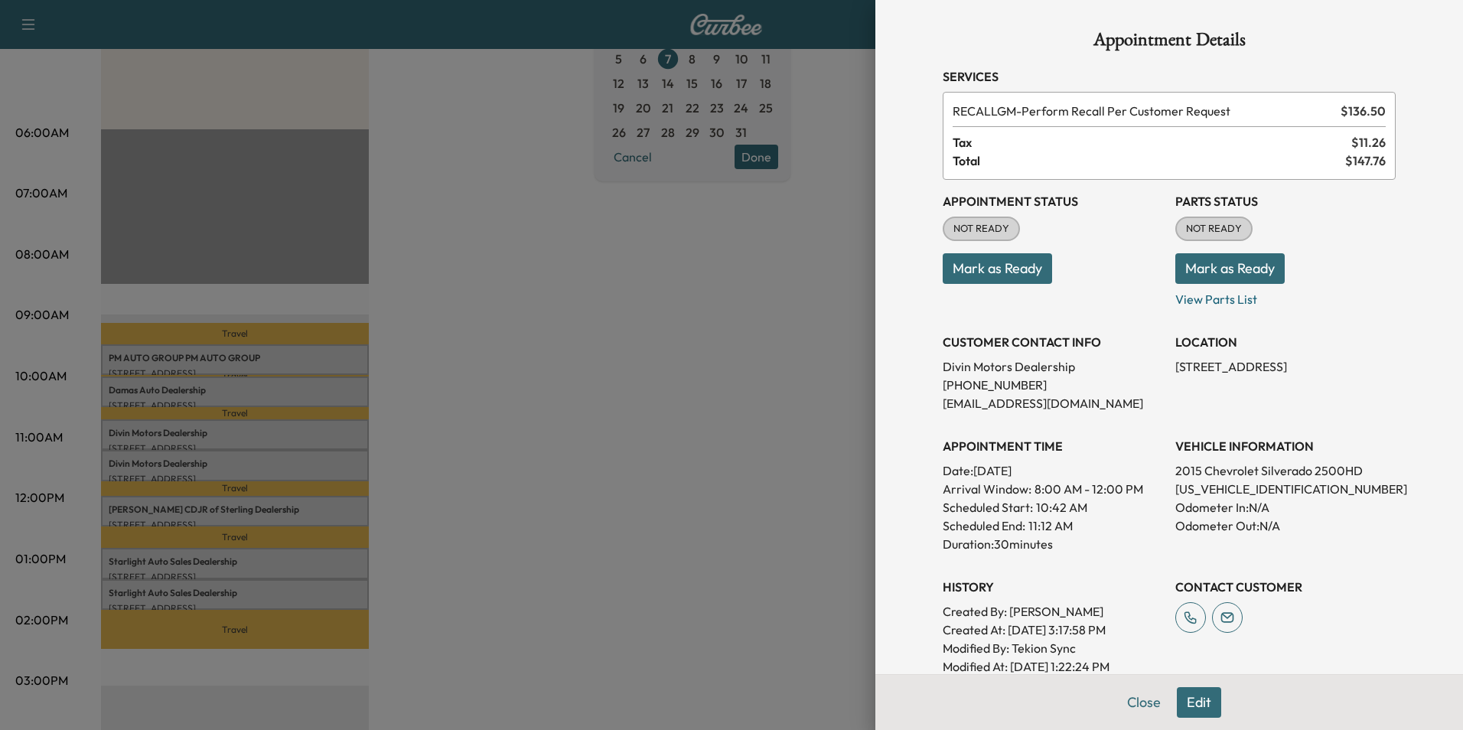
click at [483, 361] on div at bounding box center [731, 365] width 1463 height 730
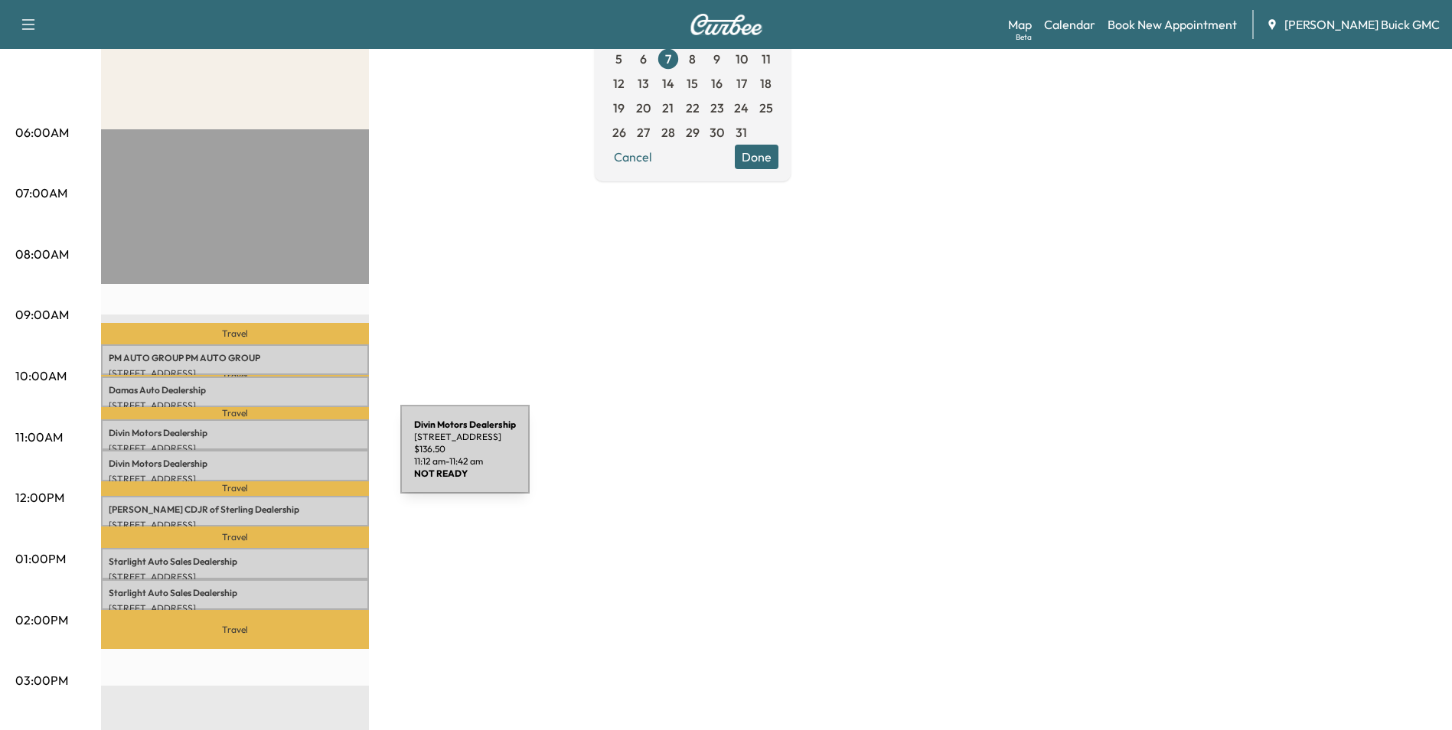
click at [285, 458] on p "Divin Motors Dealership" at bounding box center [235, 464] width 253 height 12
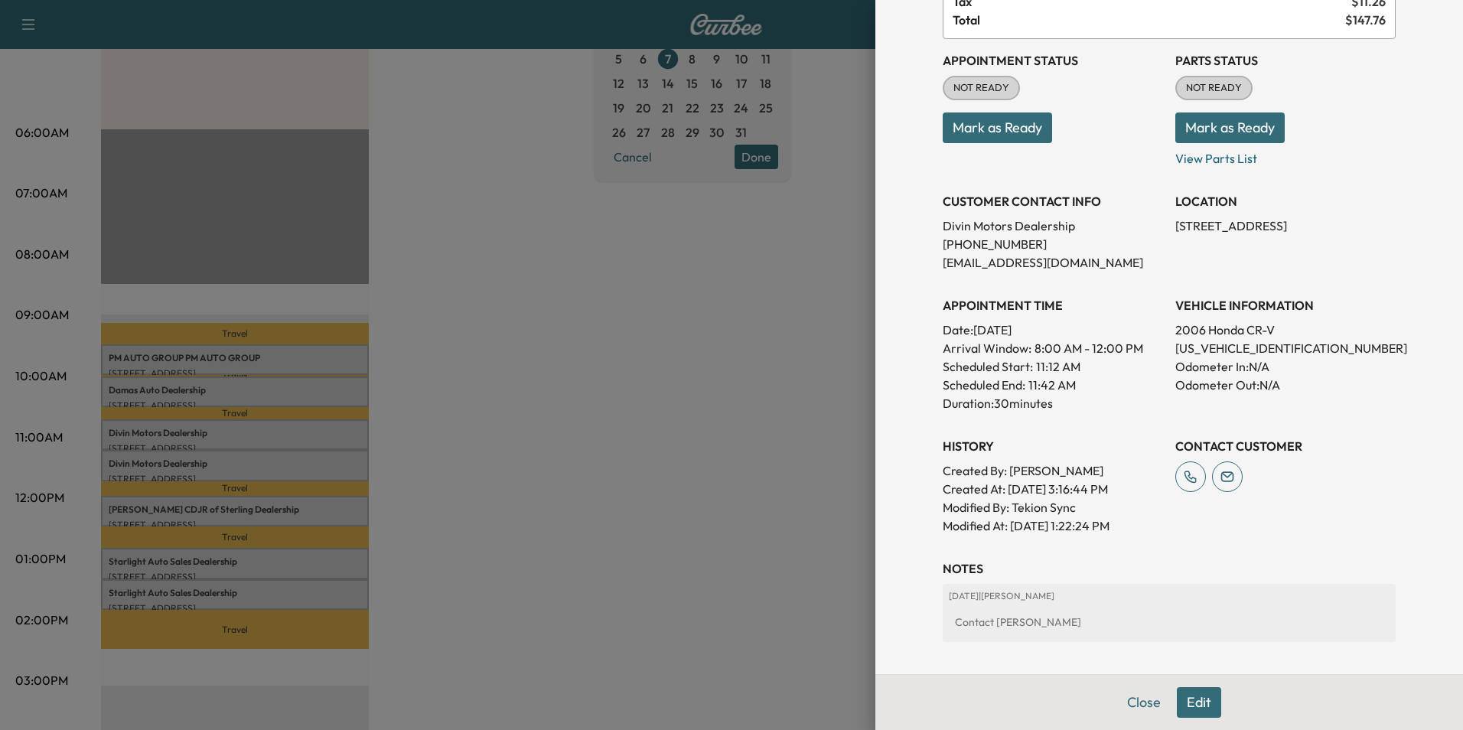
scroll to position [230, 0]
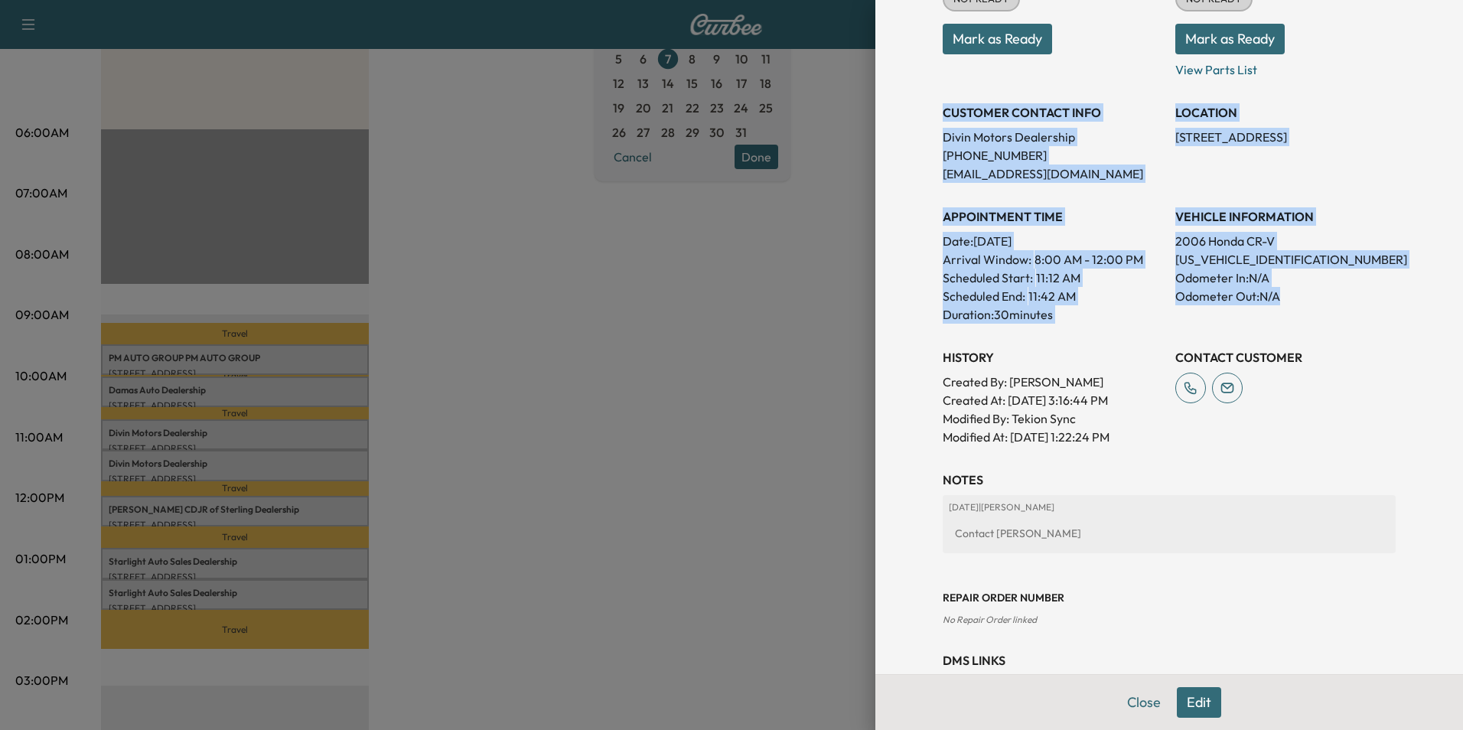
drag, startPoint x: 931, startPoint y: 110, endPoint x: 1324, endPoint y: 302, distance: 437.1
click at [1324, 302] on div "Appointment Status NOT READY Mark as Ready Parts Status NOT READY Mark as Ready…" at bounding box center [1169, 198] width 453 height 496
copy div "CUSTOMER CONTACT INFO Divin Motors Dealership [PHONE_NUMBER] [EMAIL_ADDRESS][DO…"
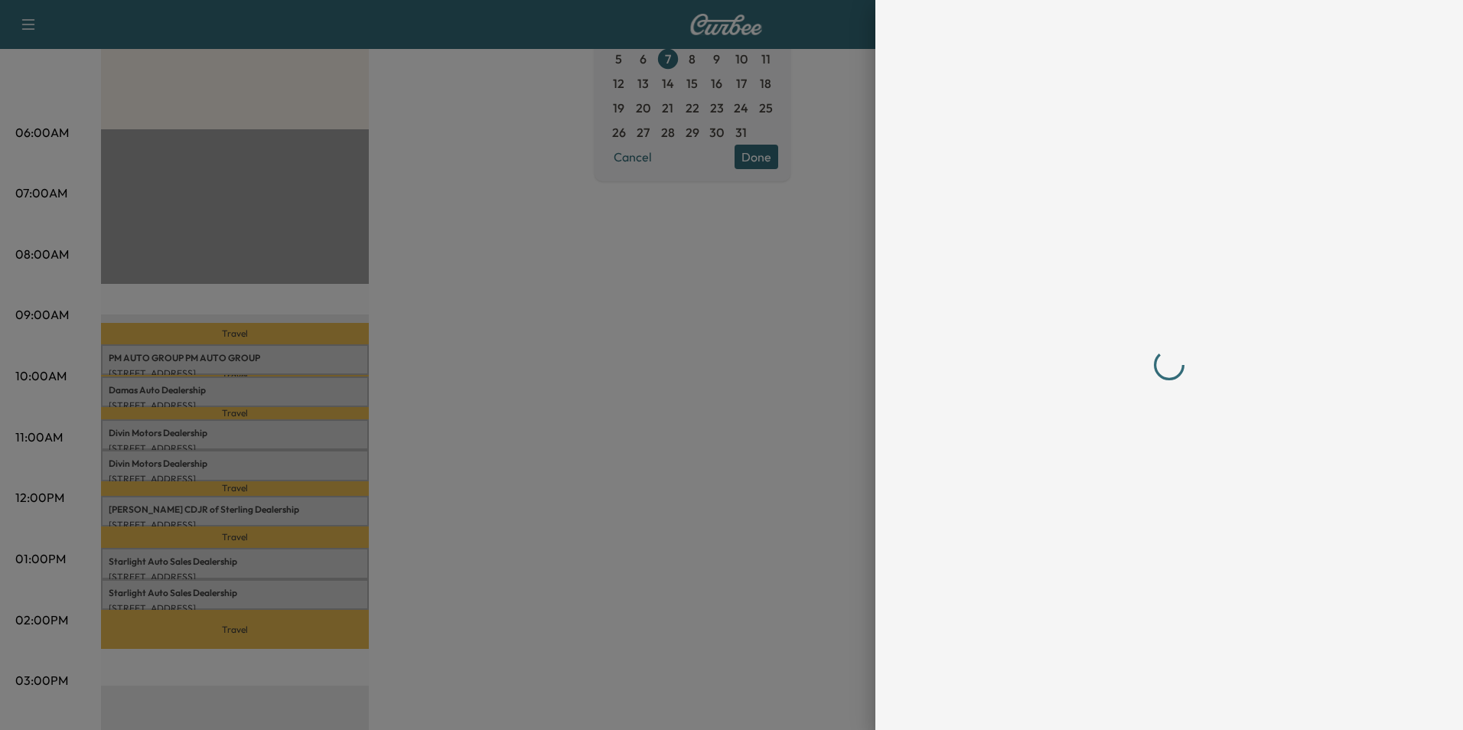
scroll to position [0, 0]
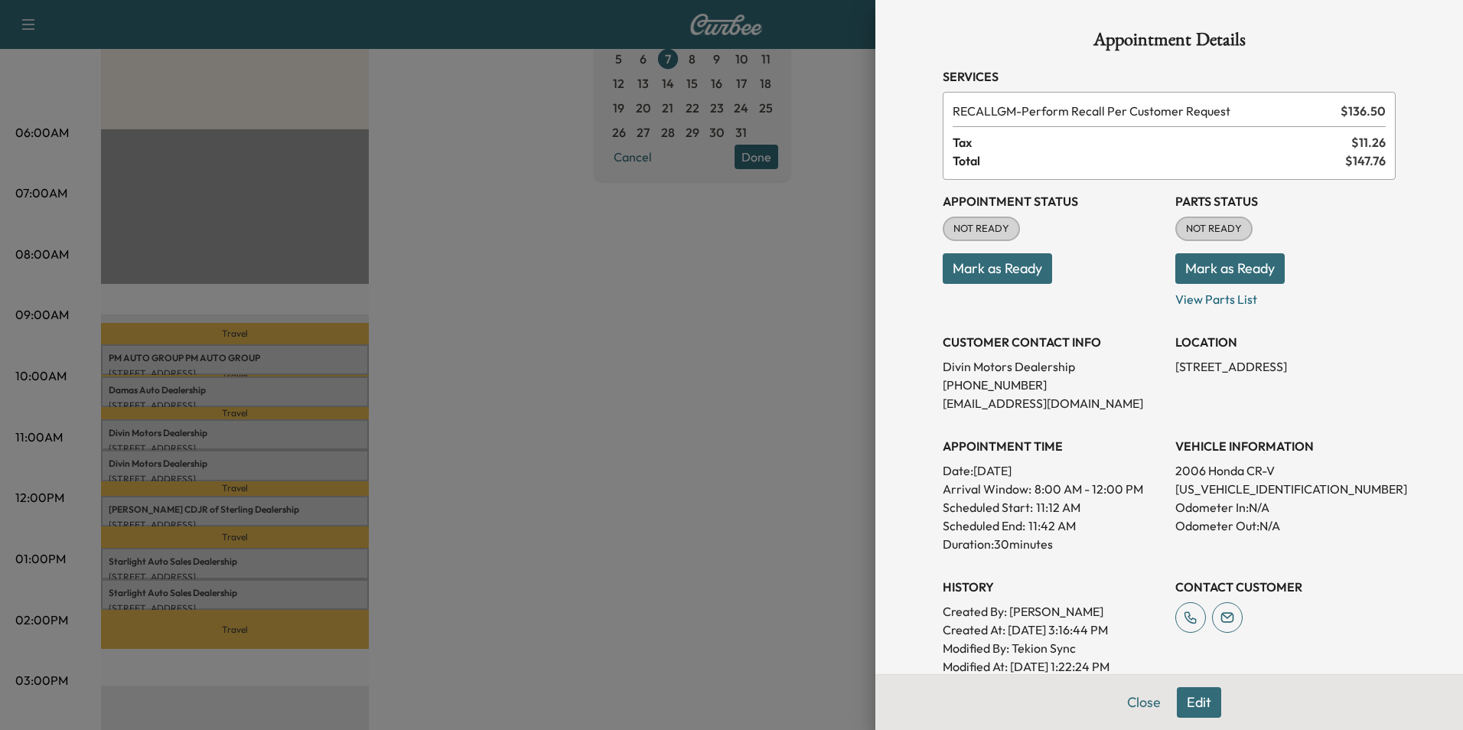
click at [582, 464] on div at bounding box center [731, 365] width 1463 height 730
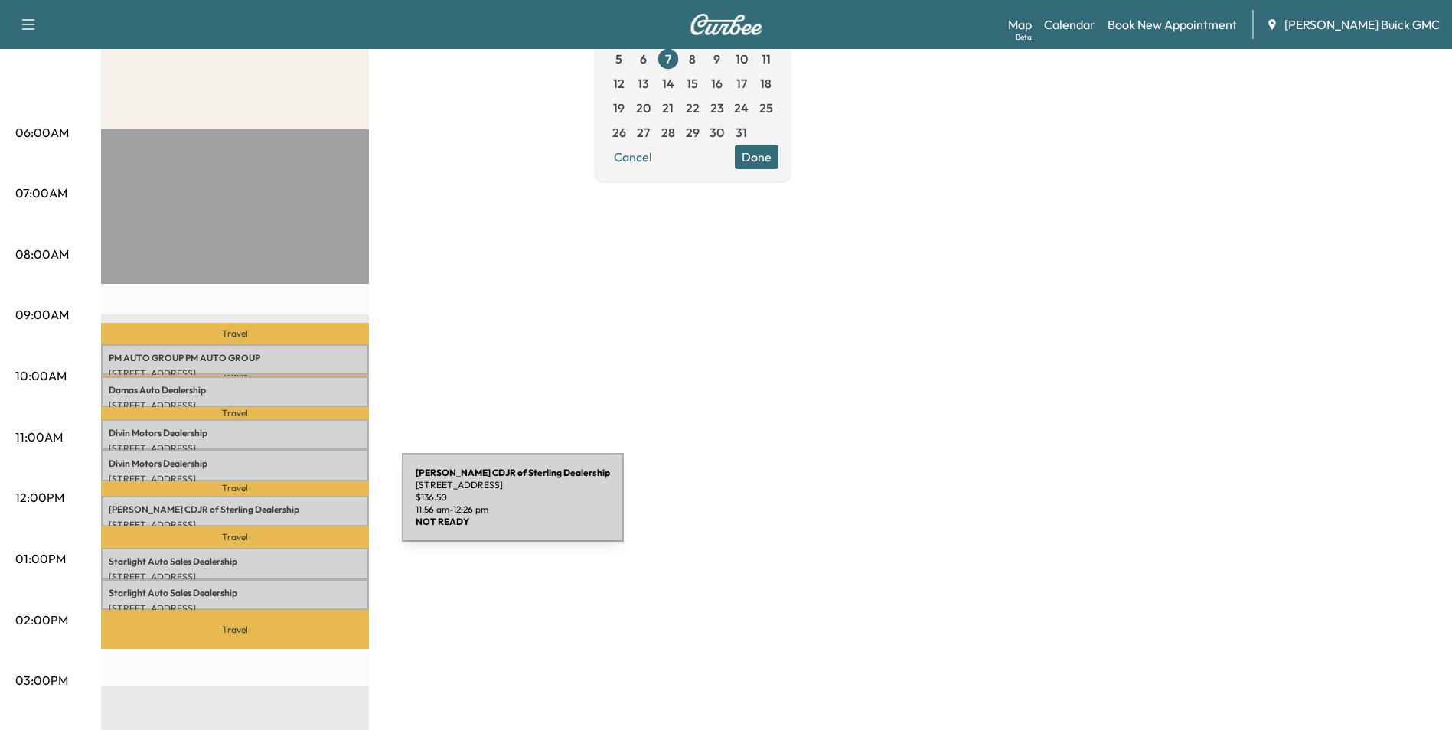
click at [287, 507] on p "[PERSON_NAME] CDJR of Sterling Dealership" at bounding box center [235, 510] width 253 height 12
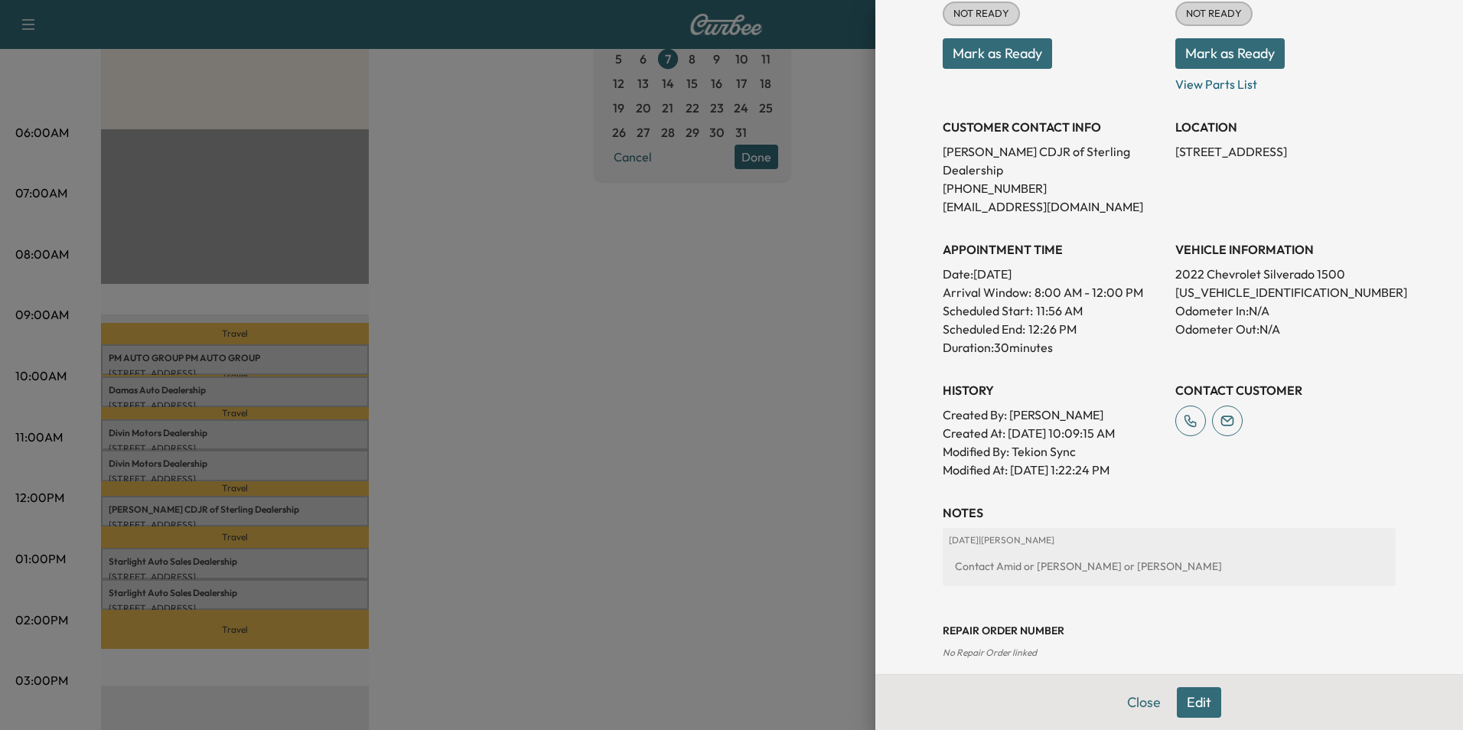
scroll to position [230, 0]
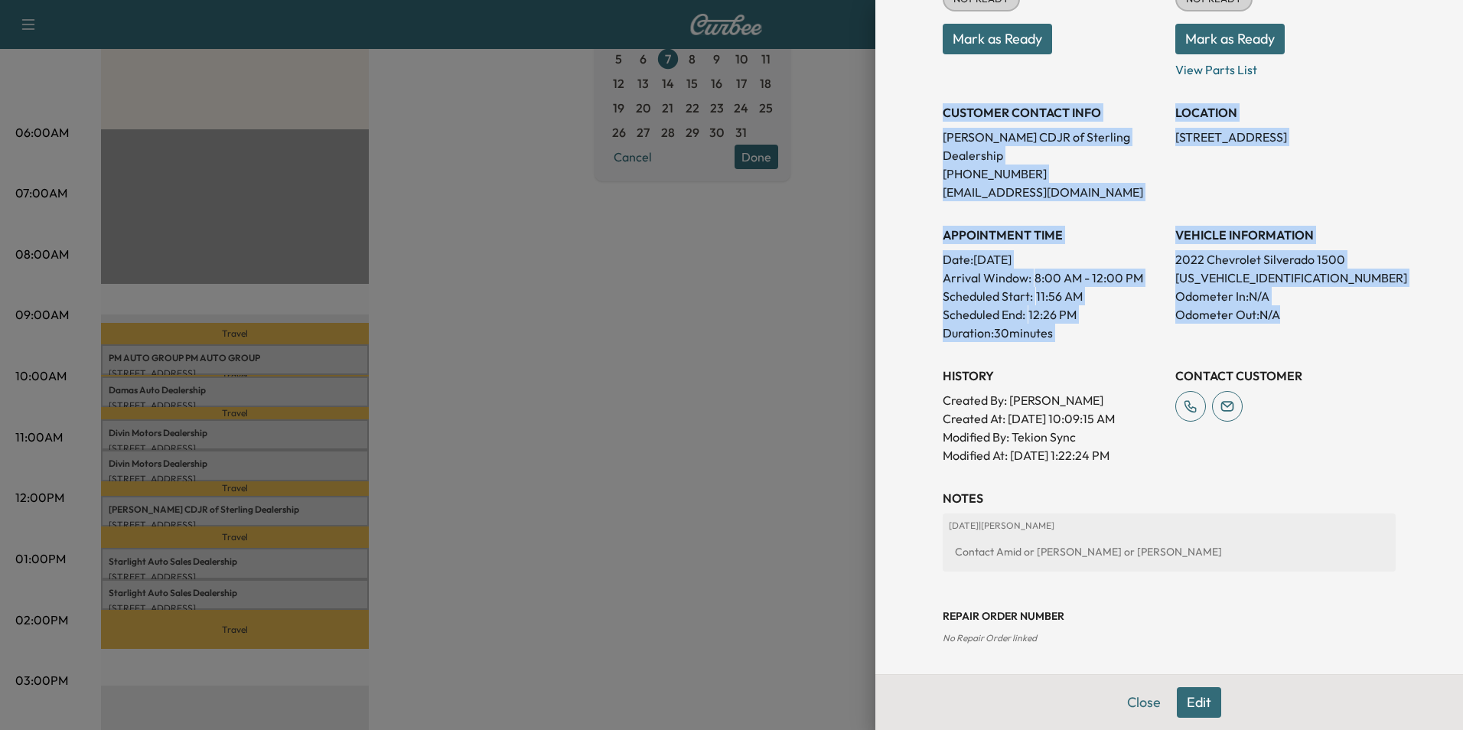
drag, startPoint x: 933, startPoint y: 109, endPoint x: 1304, endPoint y: 319, distance: 426.4
click at [1304, 319] on div "Appointment Status NOT READY Mark as Ready Parts Status NOT READY Mark as Ready…" at bounding box center [1169, 207] width 453 height 514
copy div "CUSTOMER CONTACT INFO [PERSON_NAME] CDJR of Sterling Dealership [PHONE_NUMBER] …"
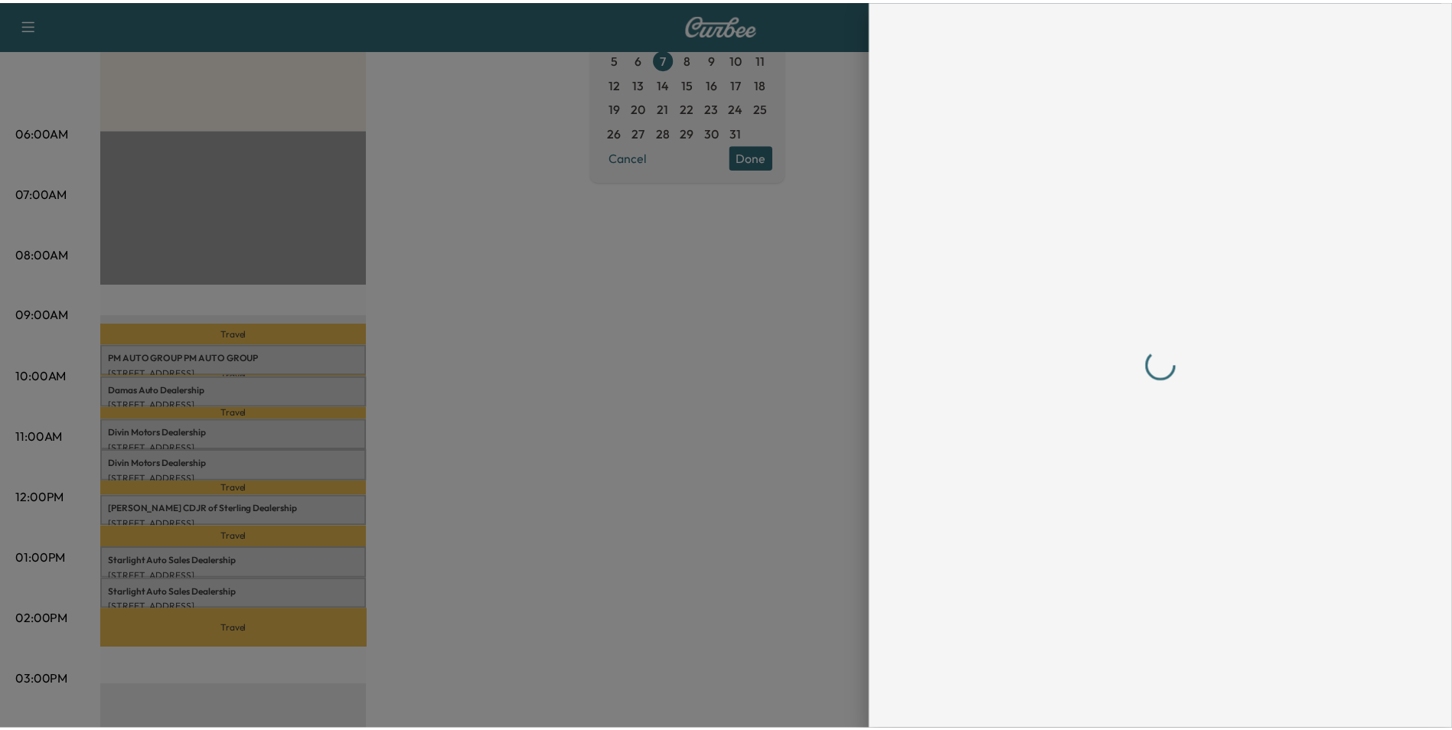
scroll to position [0, 0]
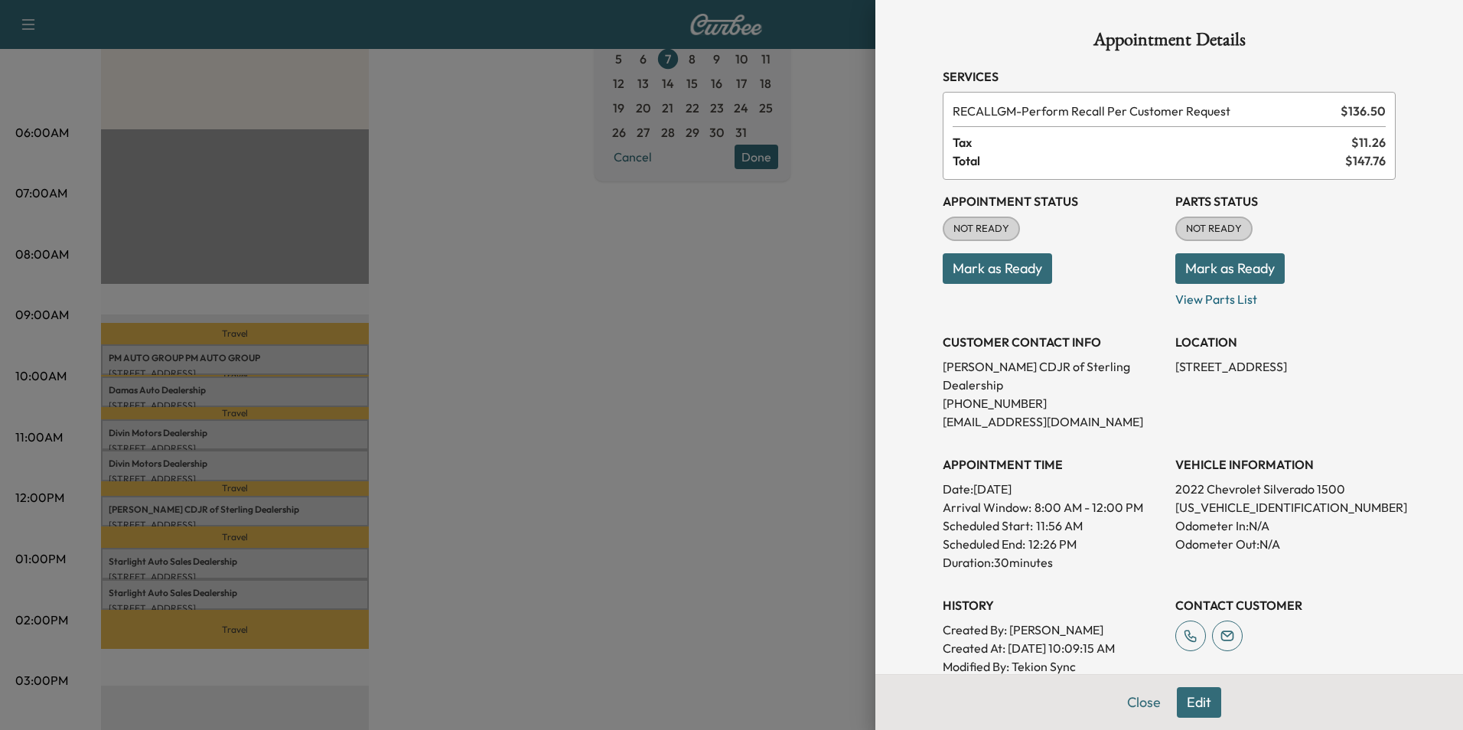
click at [546, 488] on div at bounding box center [731, 365] width 1463 height 730
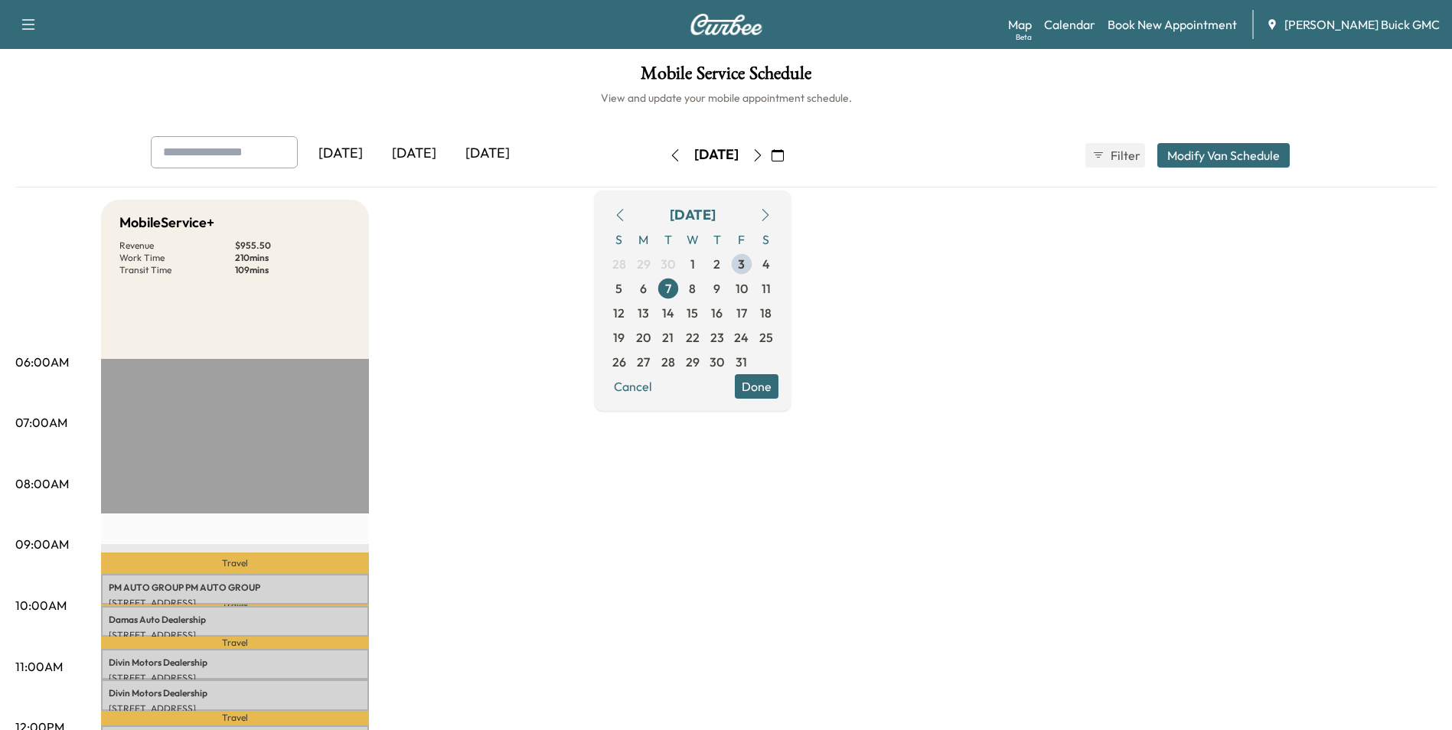
click at [764, 152] on icon "button" at bounding box center [758, 155] width 12 height 12
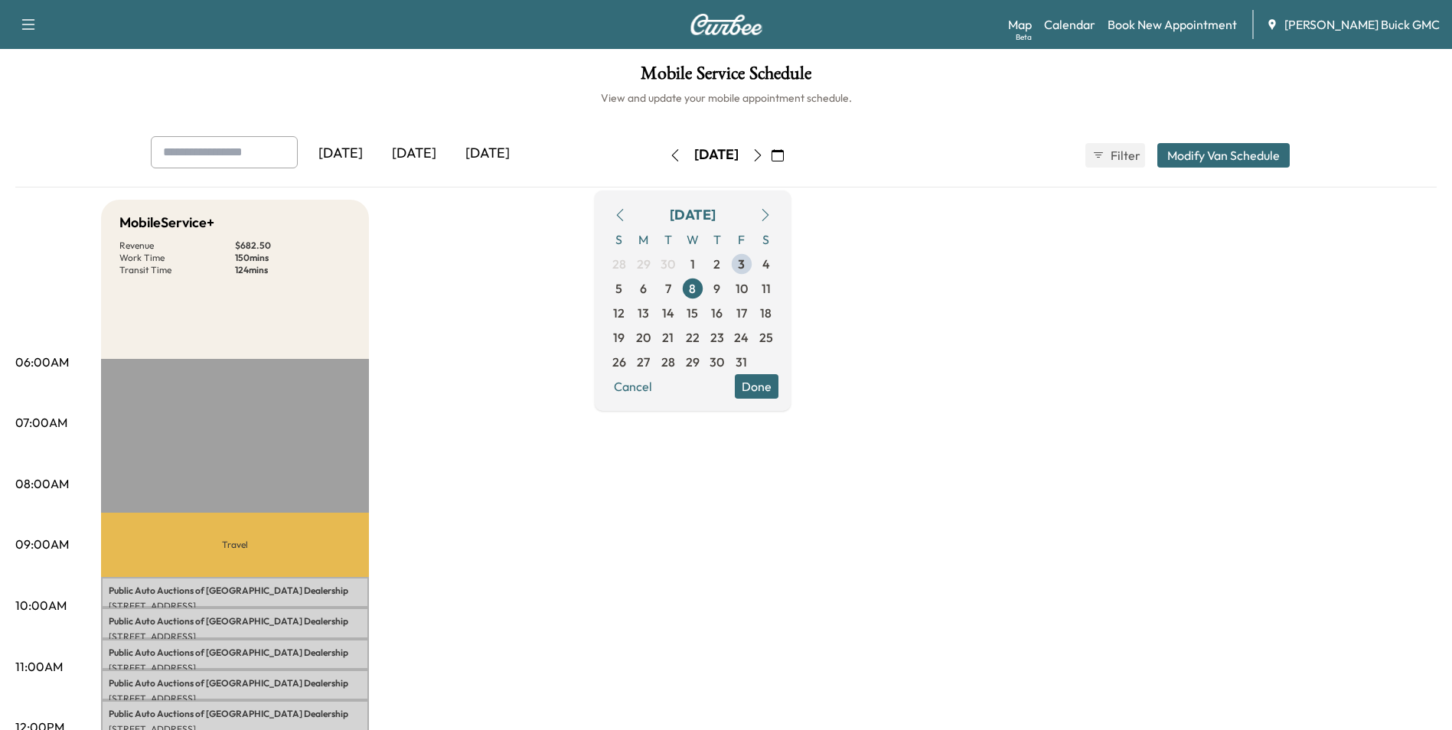
click at [764, 153] on icon "button" at bounding box center [758, 155] width 12 height 12
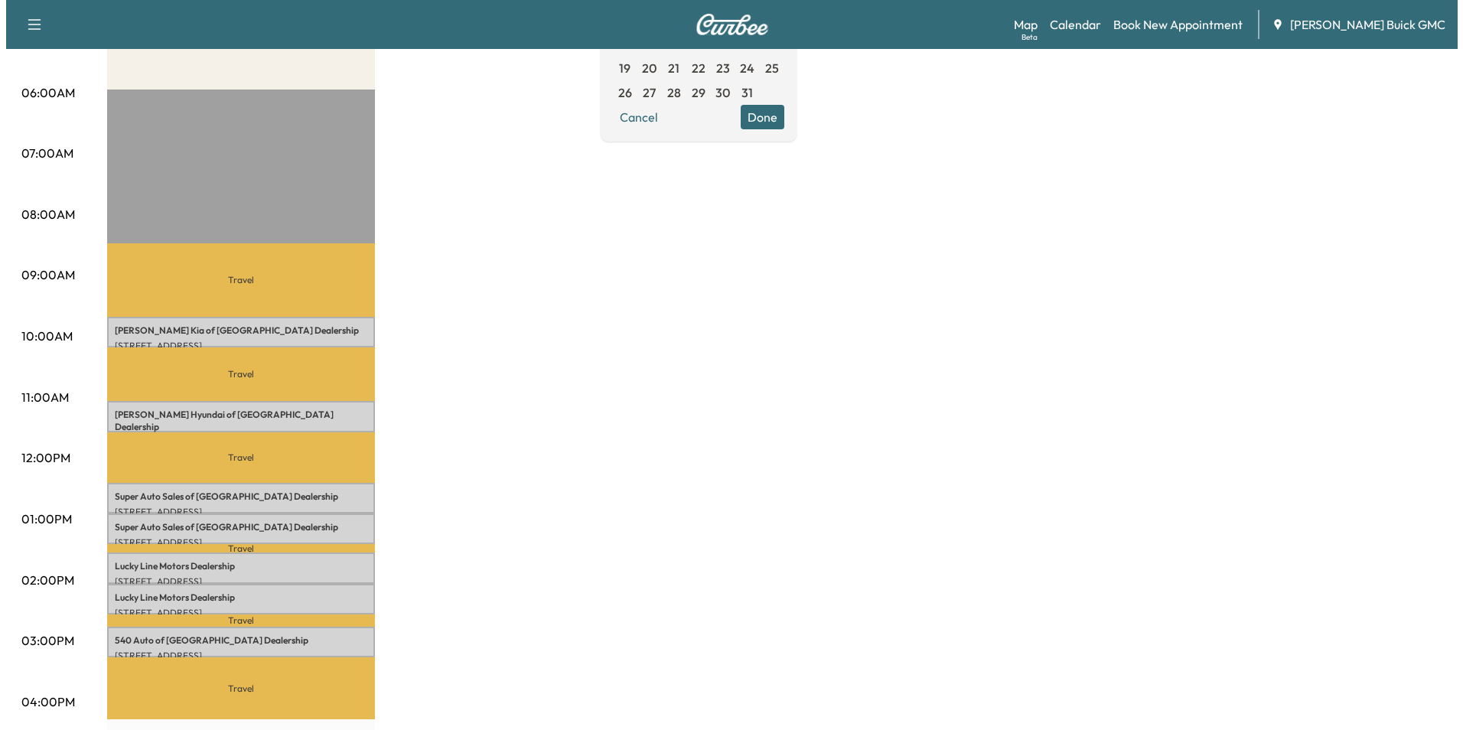
scroll to position [306, 0]
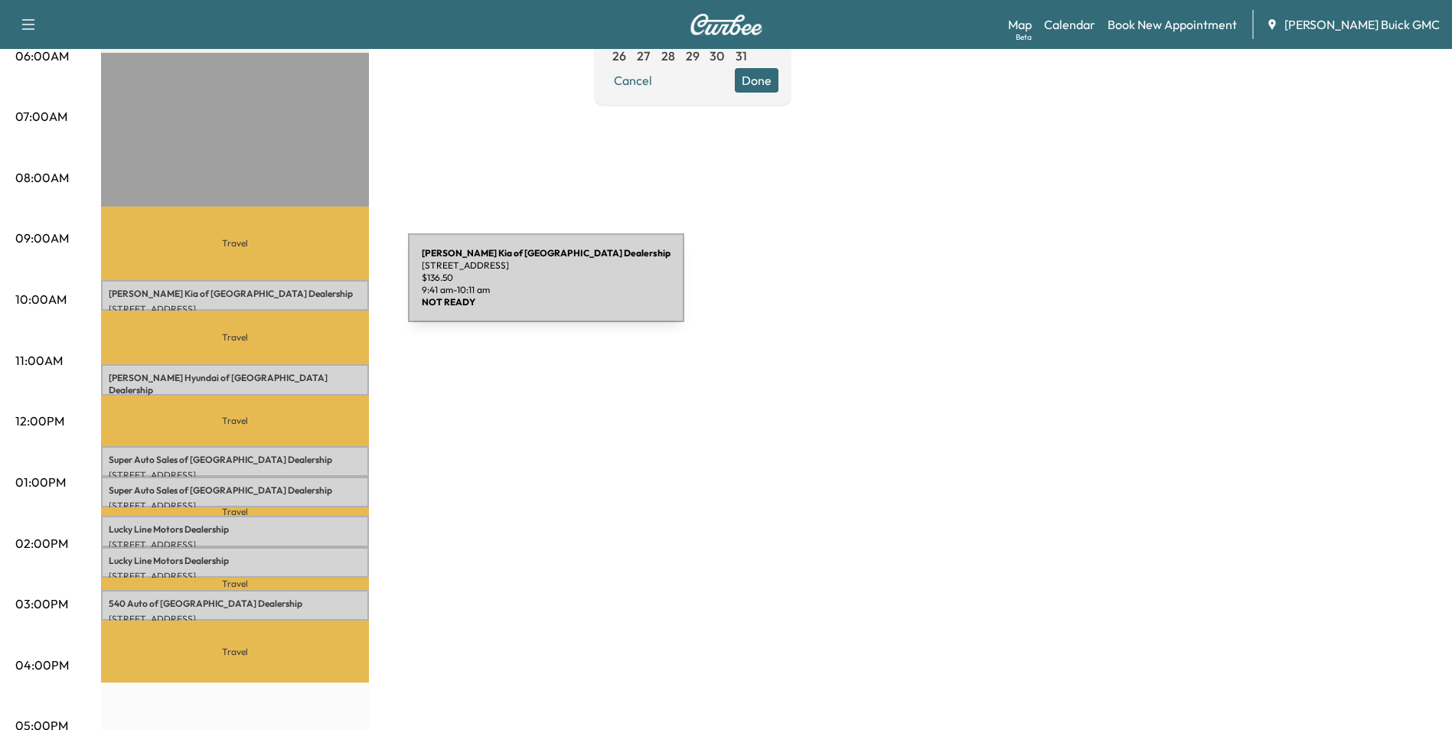
click at [293, 288] on p "[PERSON_NAME] Kia of Fredericksburg Dealership" at bounding box center [235, 294] width 253 height 12
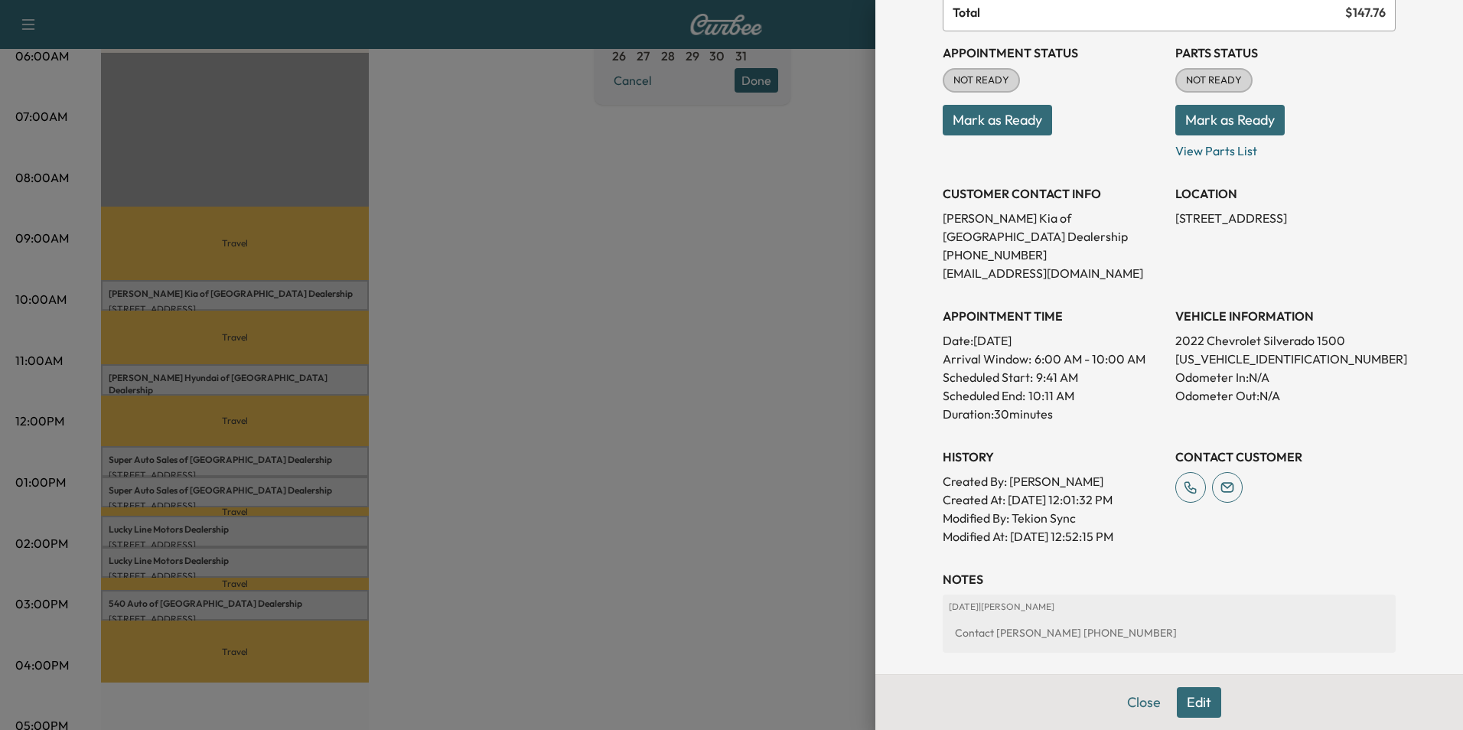
scroll to position [230, 0]
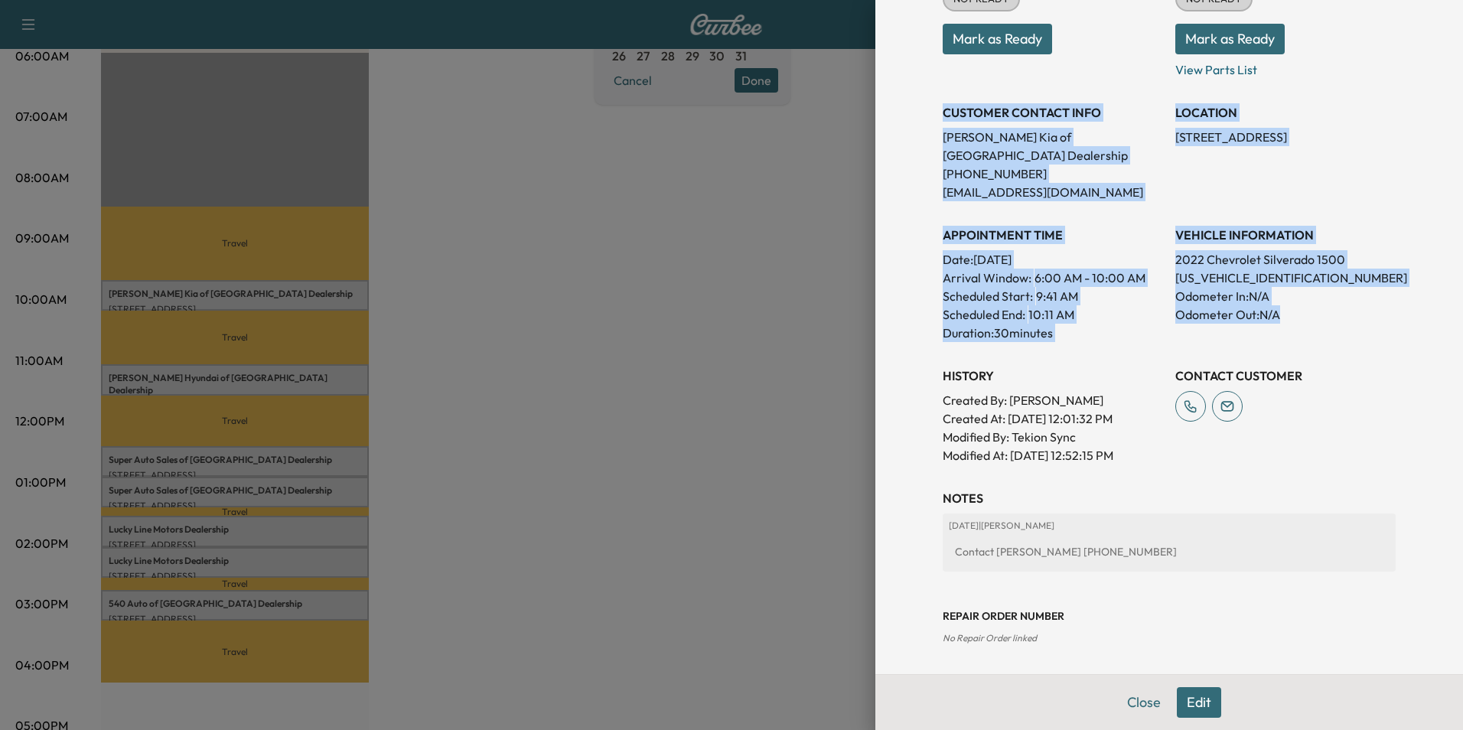
drag, startPoint x: 931, startPoint y: 112, endPoint x: 1294, endPoint y: 318, distance: 417.5
click at [1294, 318] on div "Appointment Status NOT READY Mark as Ready Parts Status NOT READY Mark as Ready…" at bounding box center [1169, 207] width 453 height 514
copy div "CUSTOMER CONTACT INFO [PERSON_NAME] of Fredericksburg Dealership [PHONE_NUMBER]…"
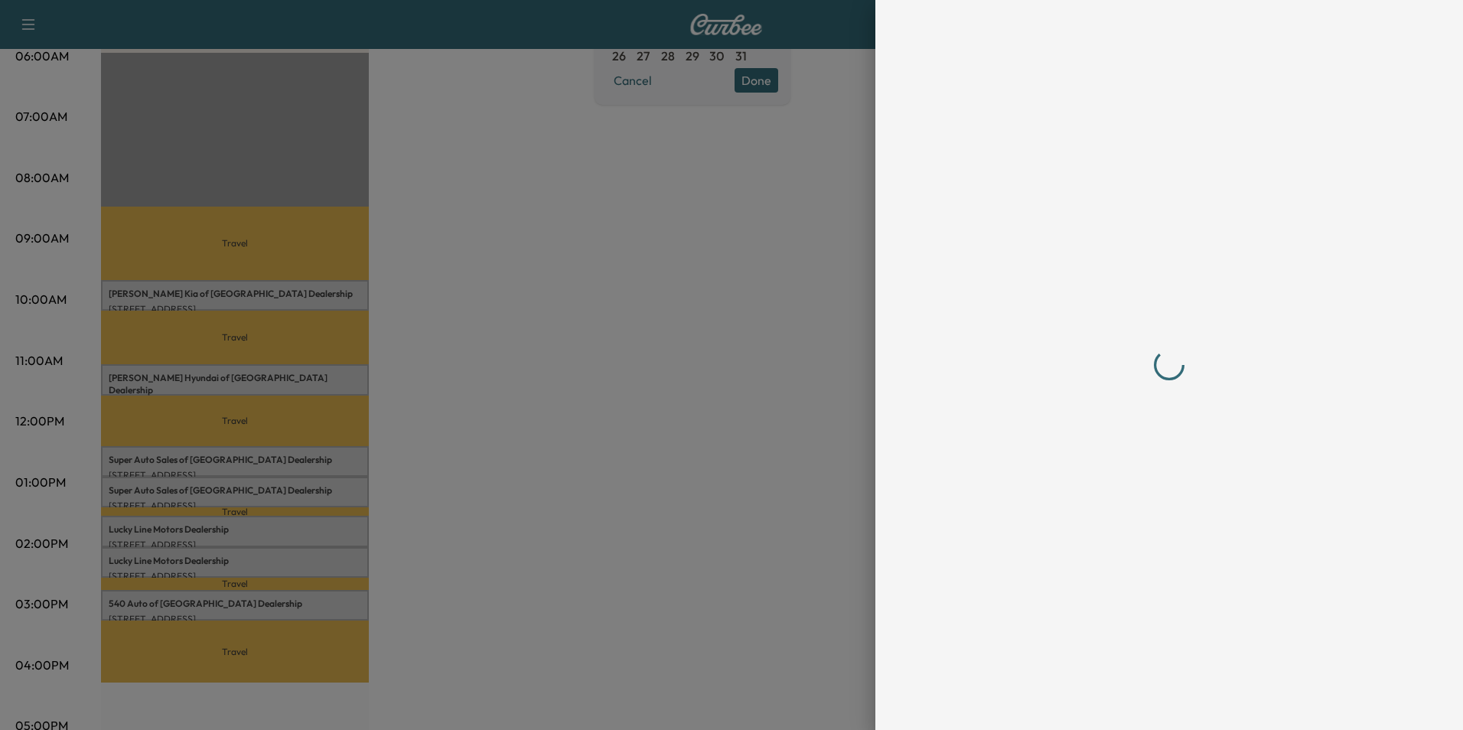
scroll to position [0, 0]
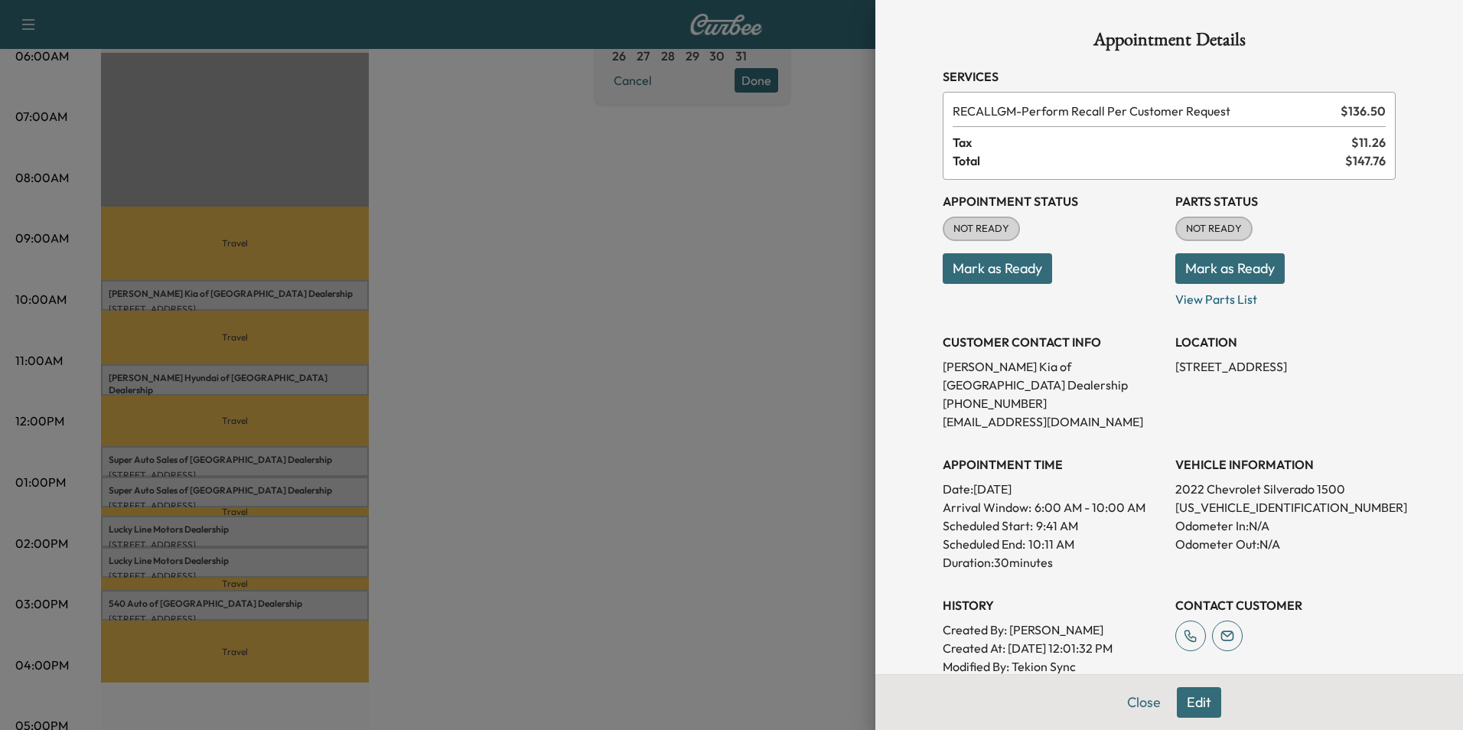
click at [633, 404] on div at bounding box center [731, 365] width 1463 height 730
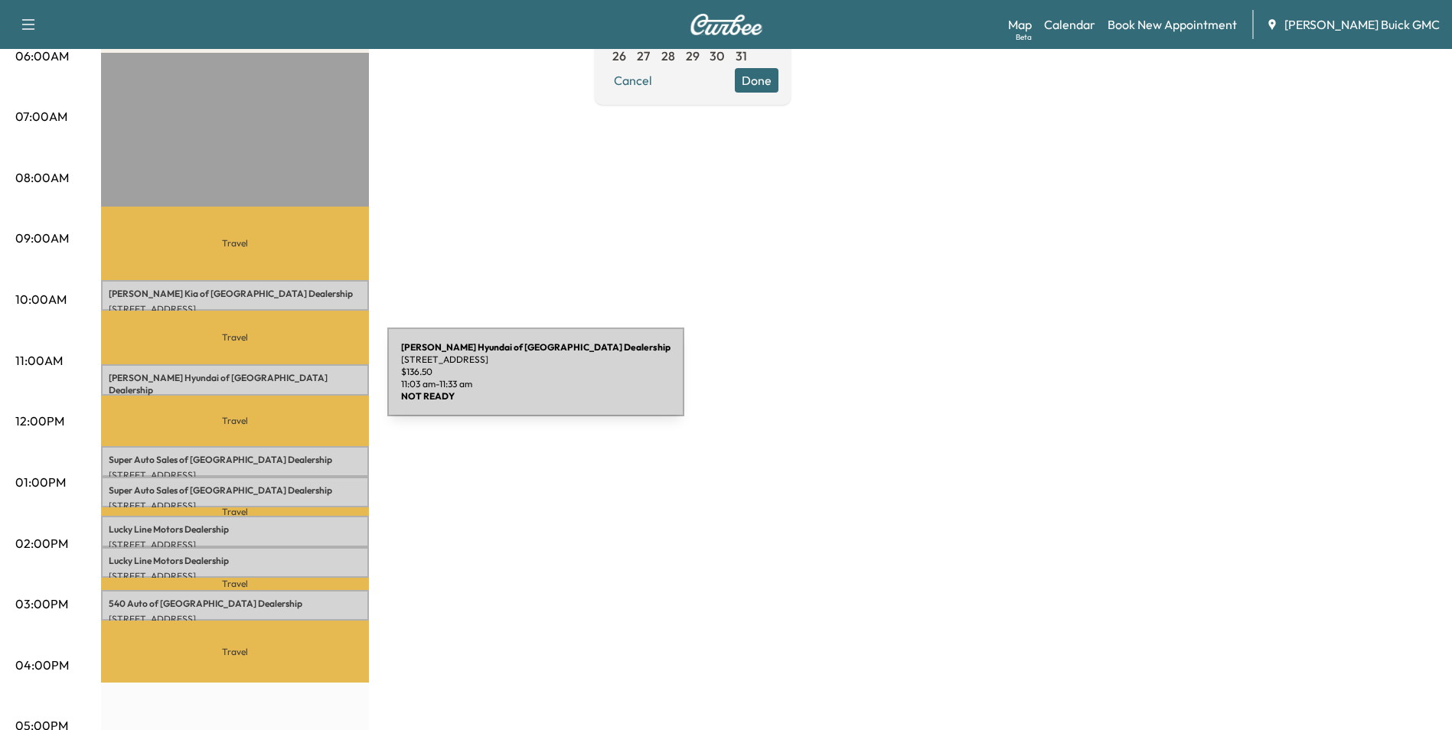
click at [272, 381] on div "[PERSON_NAME] Hyundai of Springfield Dealership [STREET_ADDRESS] $ 136.50 11:03…" at bounding box center [235, 379] width 268 height 31
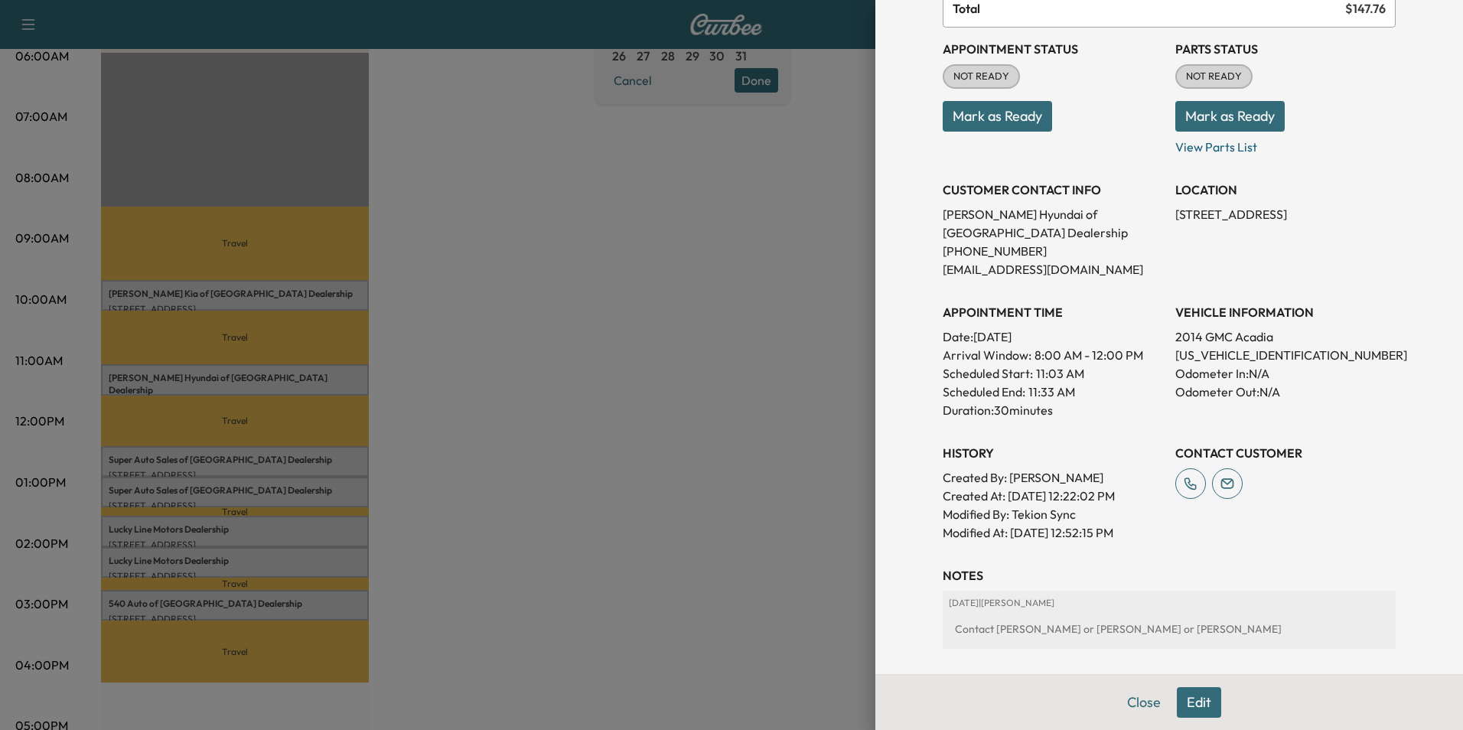
scroll to position [153, 0]
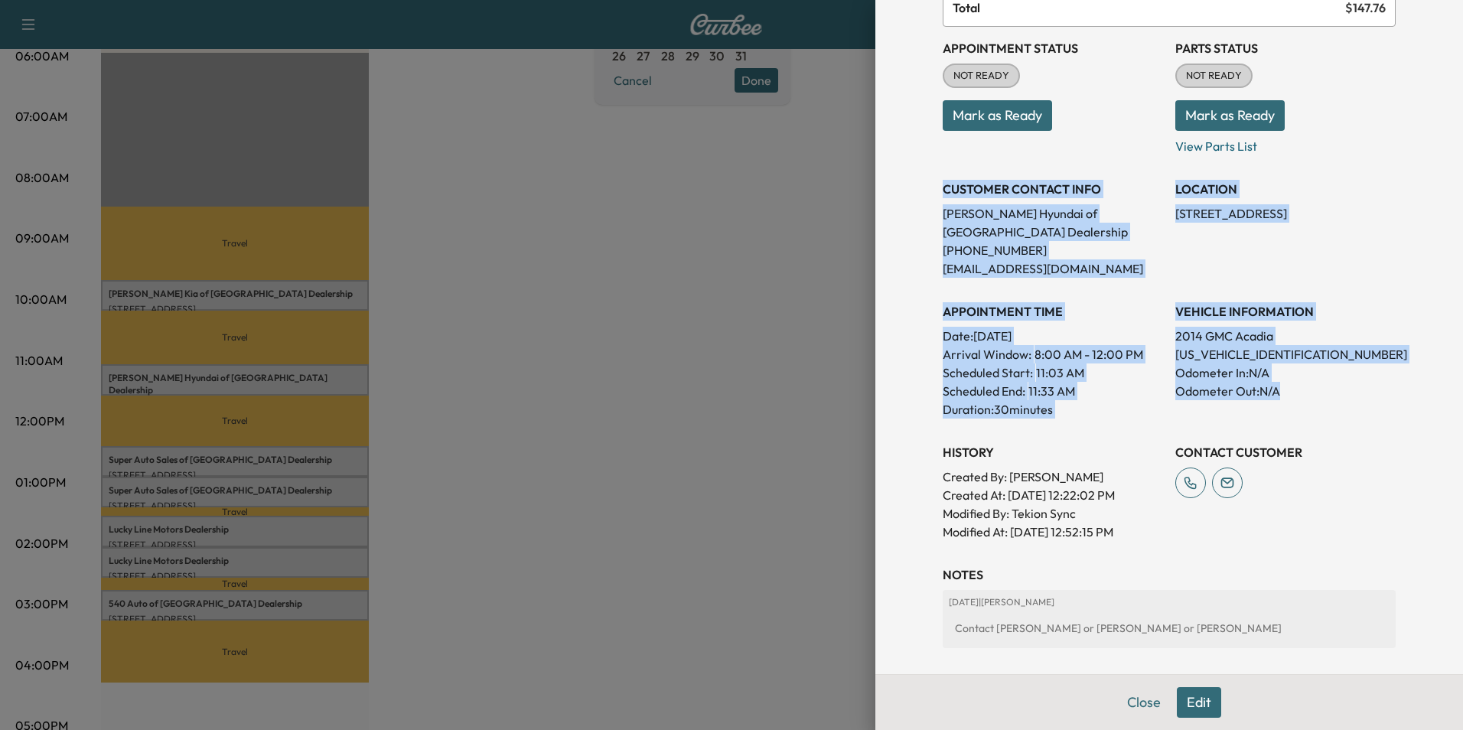
drag, startPoint x: 931, startPoint y: 188, endPoint x: 1340, endPoint y: 408, distance: 464.4
click at [1340, 408] on div "Appointment Status NOT READY Mark as Ready Parts Status NOT READY Mark as Ready…" at bounding box center [1169, 284] width 453 height 514
copy div "CUSTOMER CONTACT INFO [PERSON_NAME] Hyundai of Springfield Dealership [PHONE_NU…"
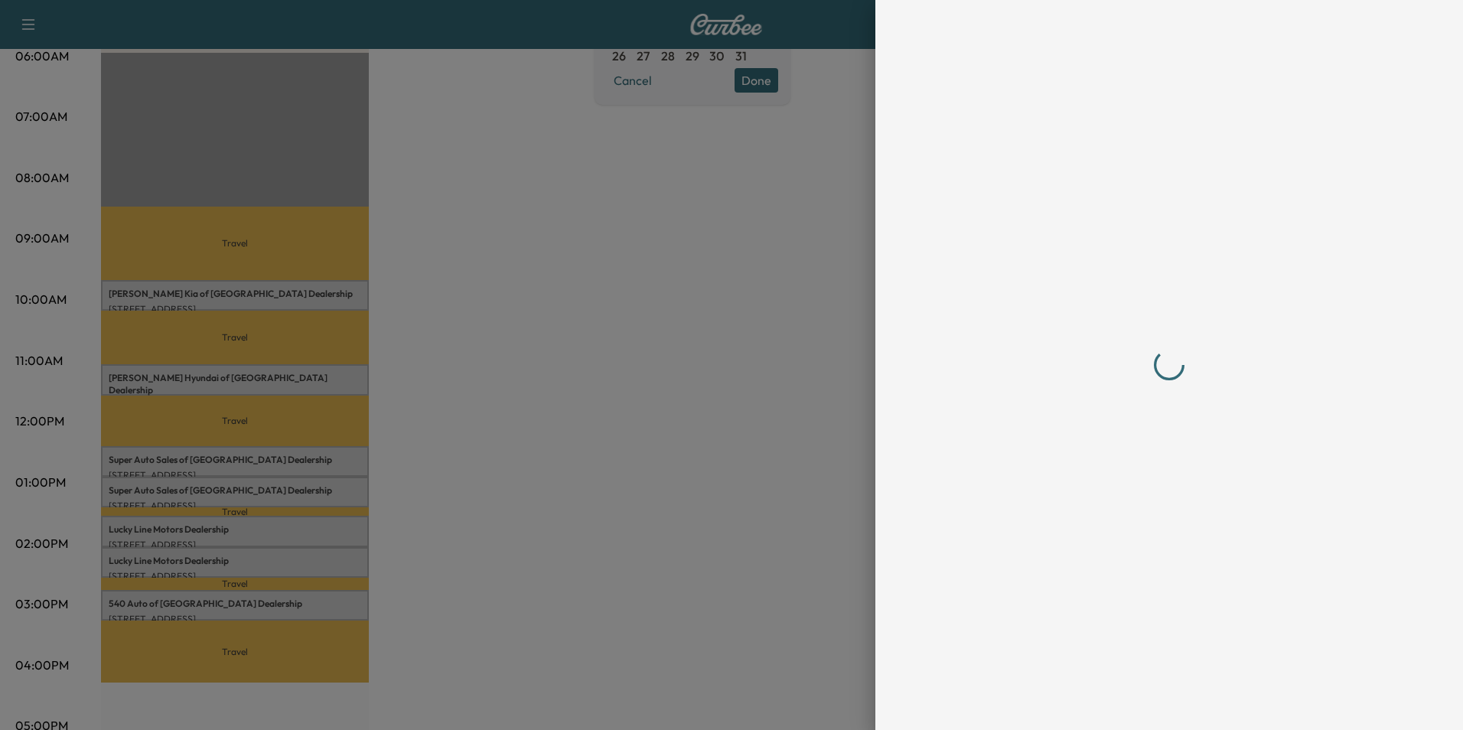
scroll to position [0, 0]
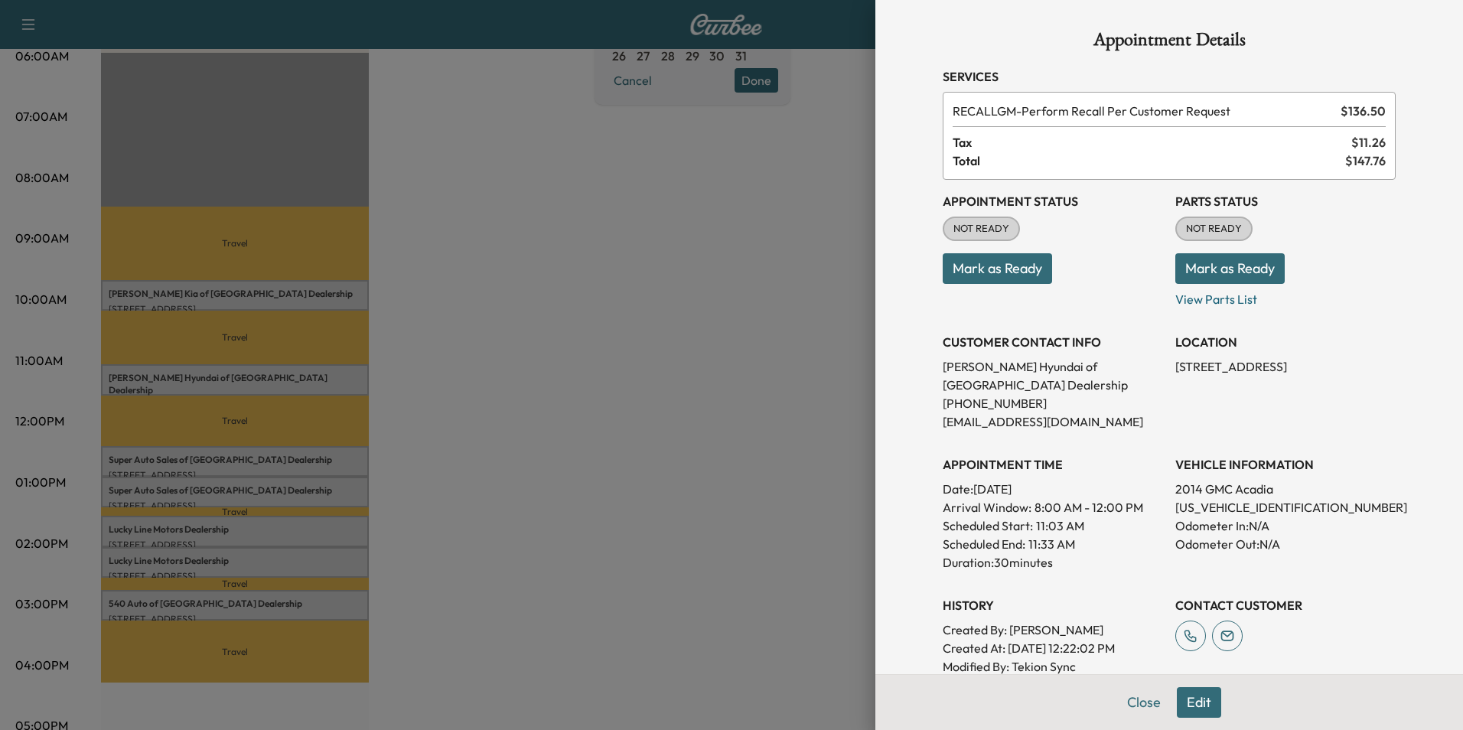
click at [537, 380] on div at bounding box center [731, 365] width 1463 height 730
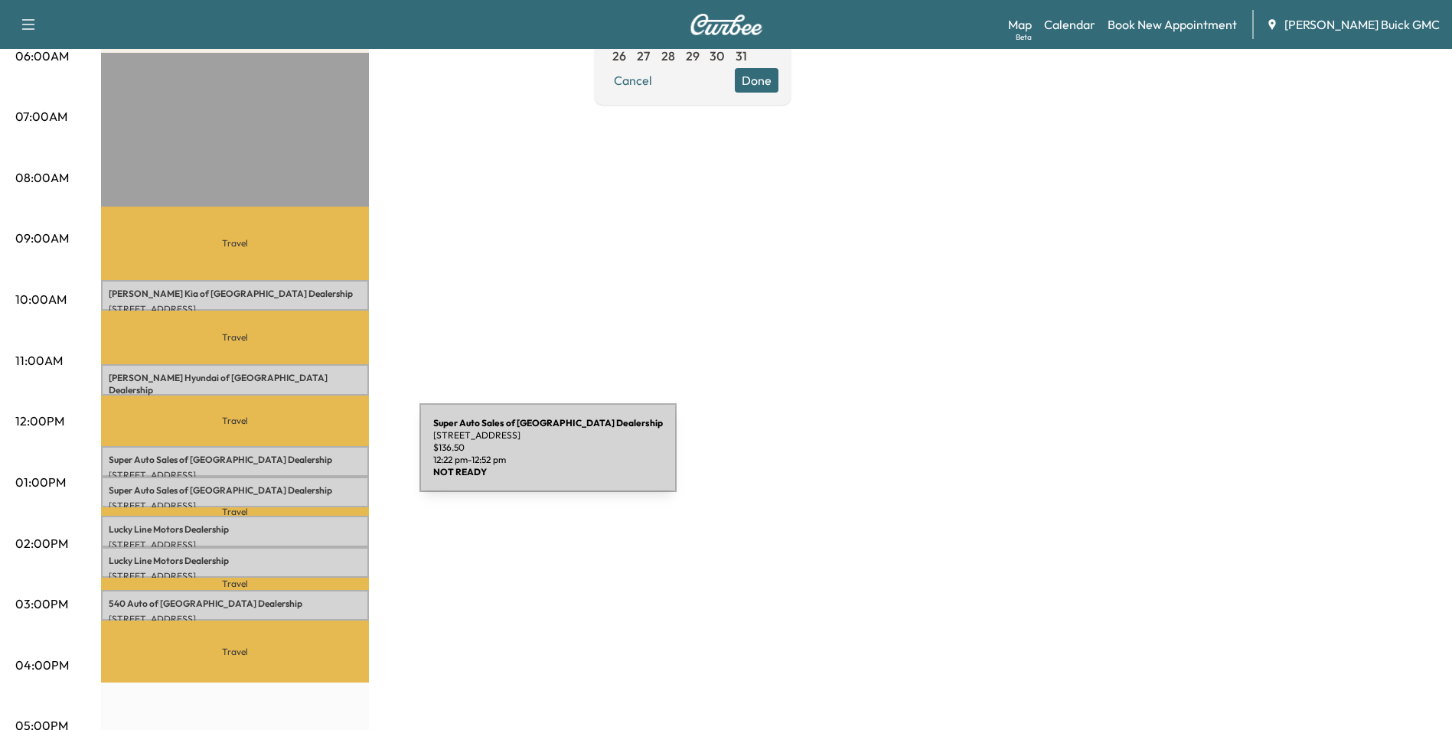
click at [305, 457] on p "Super Auto Sales of Fredericksburg Dealership" at bounding box center [235, 460] width 253 height 12
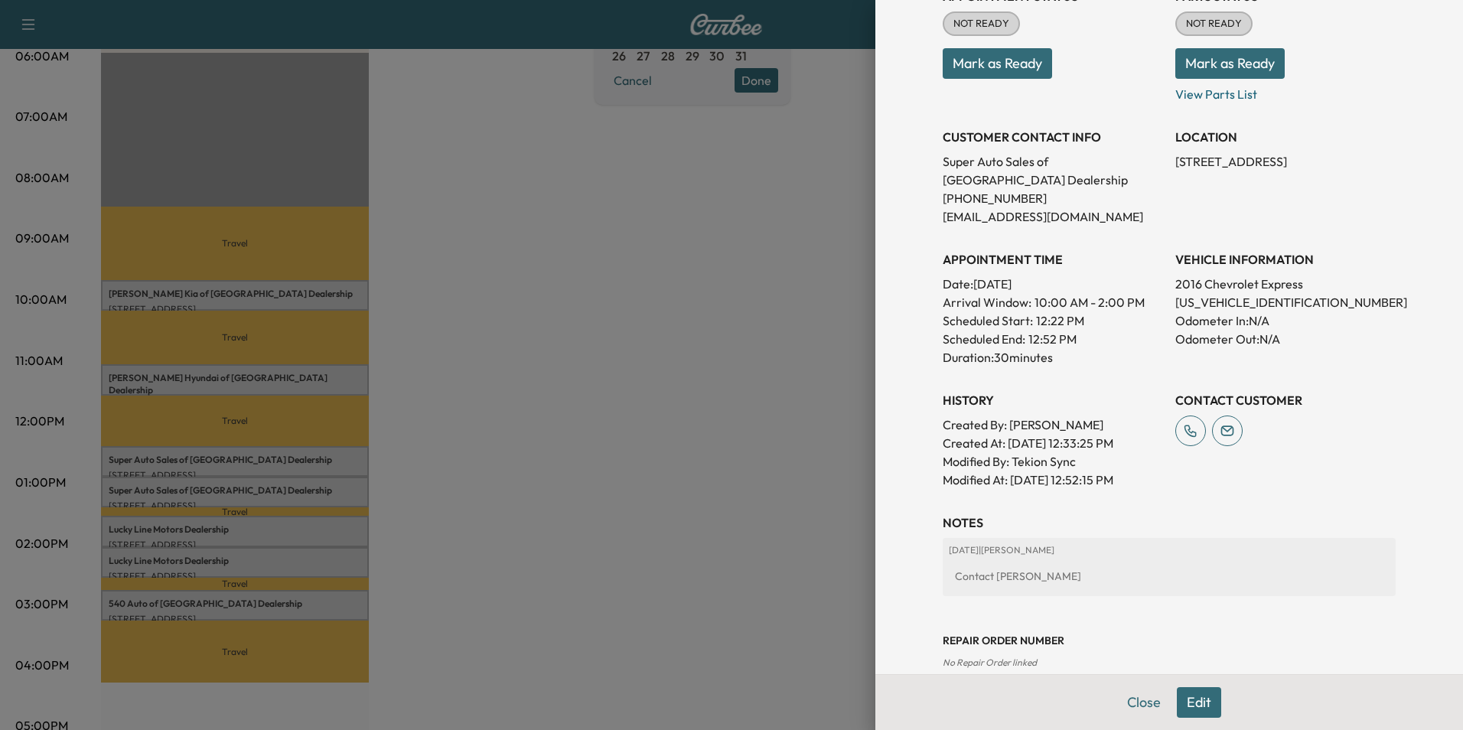
scroll to position [230, 0]
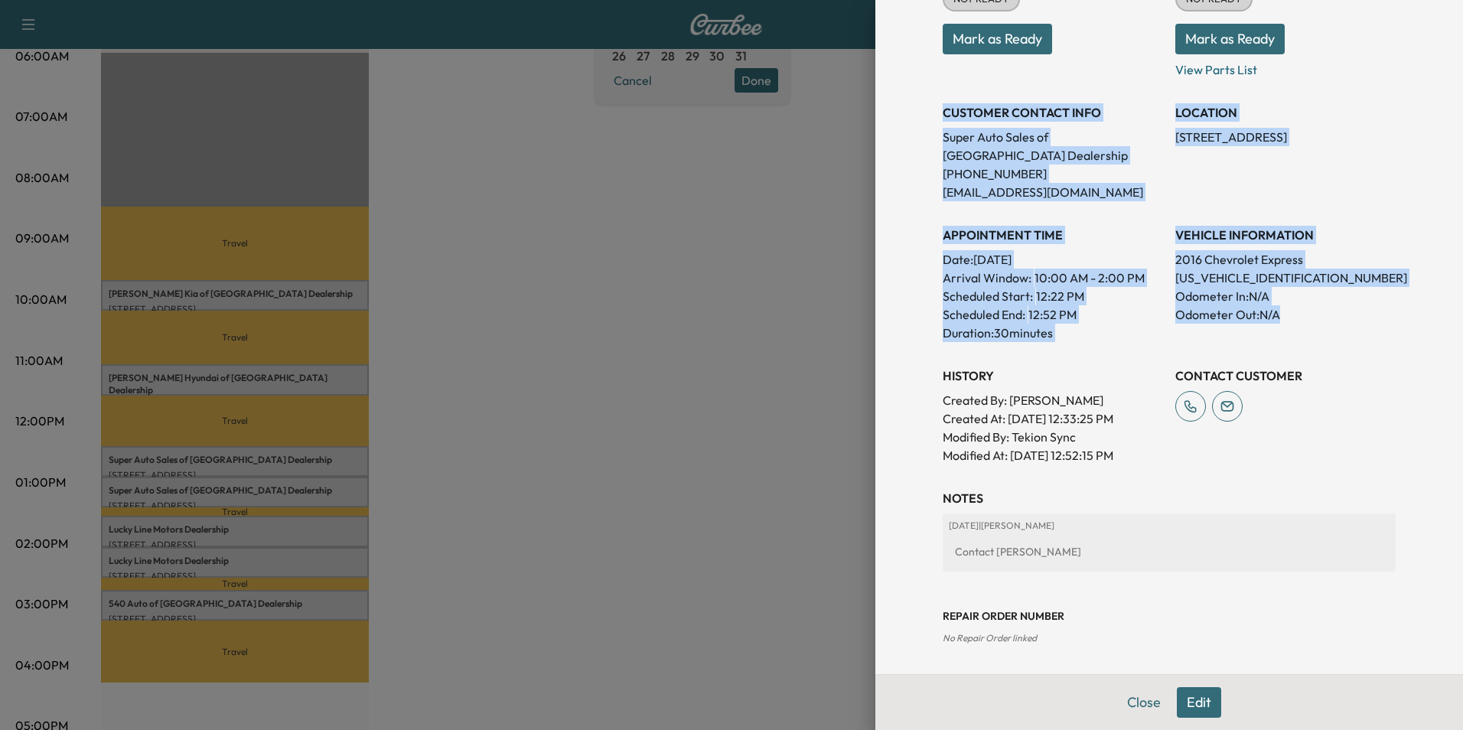
drag, startPoint x: 935, startPoint y: 108, endPoint x: 1313, endPoint y: 315, distance: 431.6
click at [1313, 315] on div "Appointment Status NOT READY Mark as Ready Parts Status NOT READY Mark as Ready…" at bounding box center [1169, 207] width 453 height 514
copy div "CUSTOMER CONTACT INFO Super Auto Sales of [GEOGRAPHIC_DATA] Dealership [PHONE_N…"
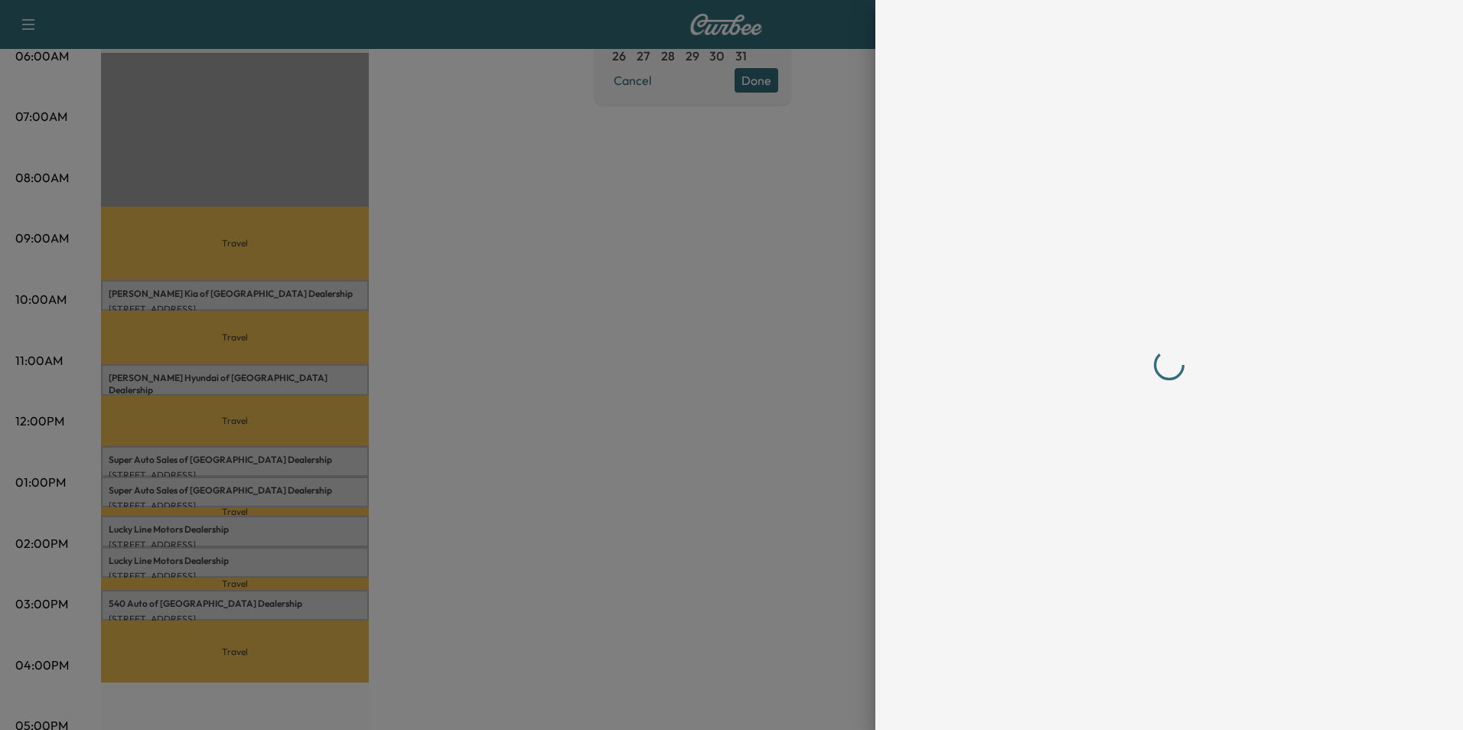
scroll to position [0, 0]
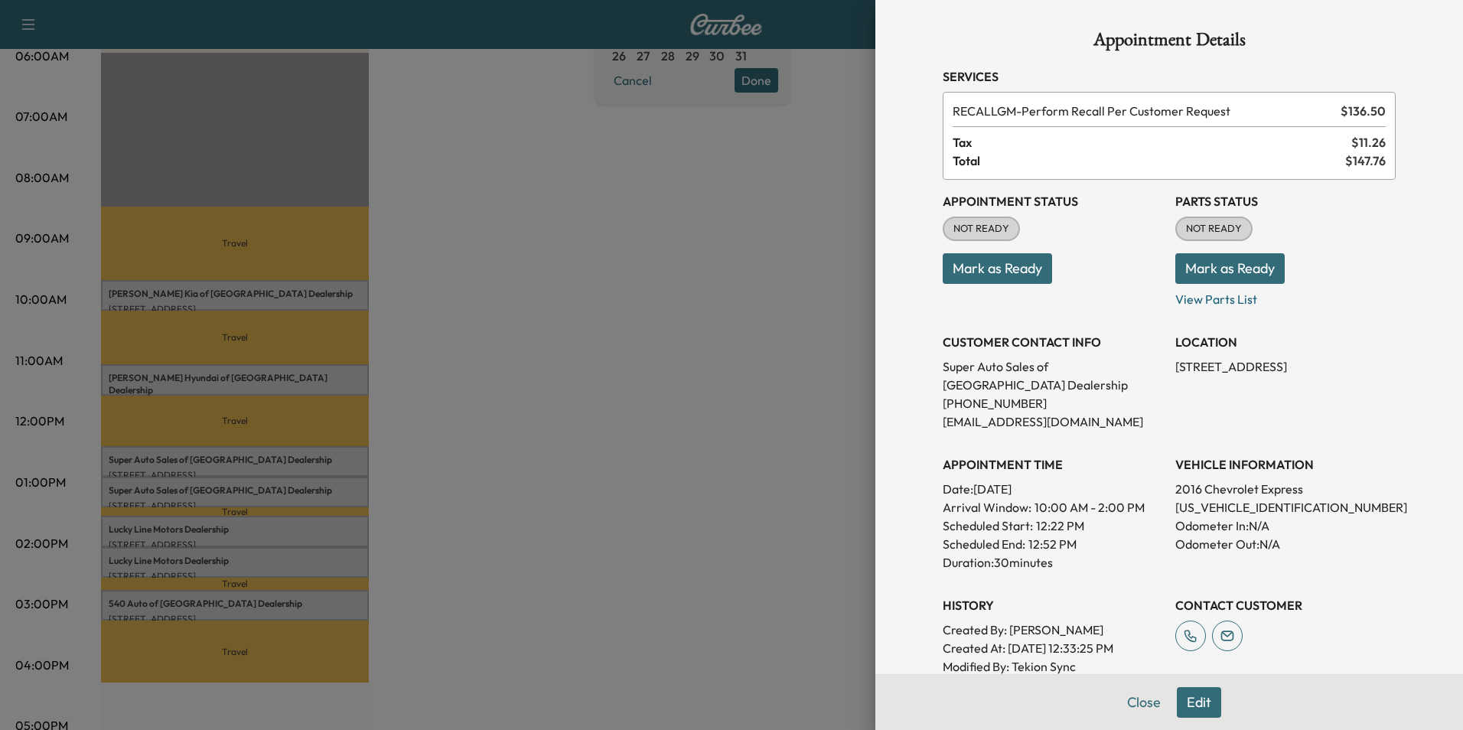
click at [605, 428] on div at bounding box center [731, 365] width 1463 height 730
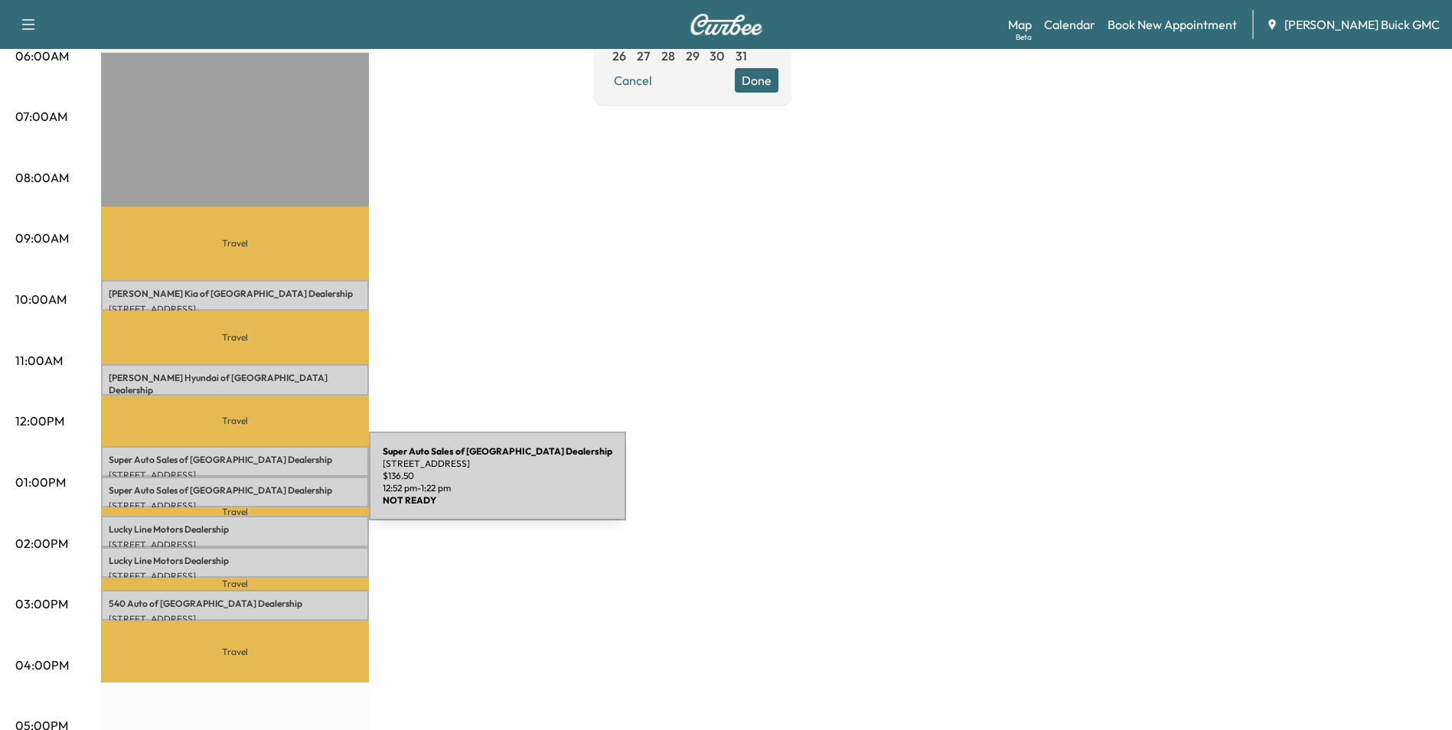
click at [254, 485] on p "Super Auto Sales of Fredericksburg Dealership" at bounding box center [235, 490] width 253 height 12
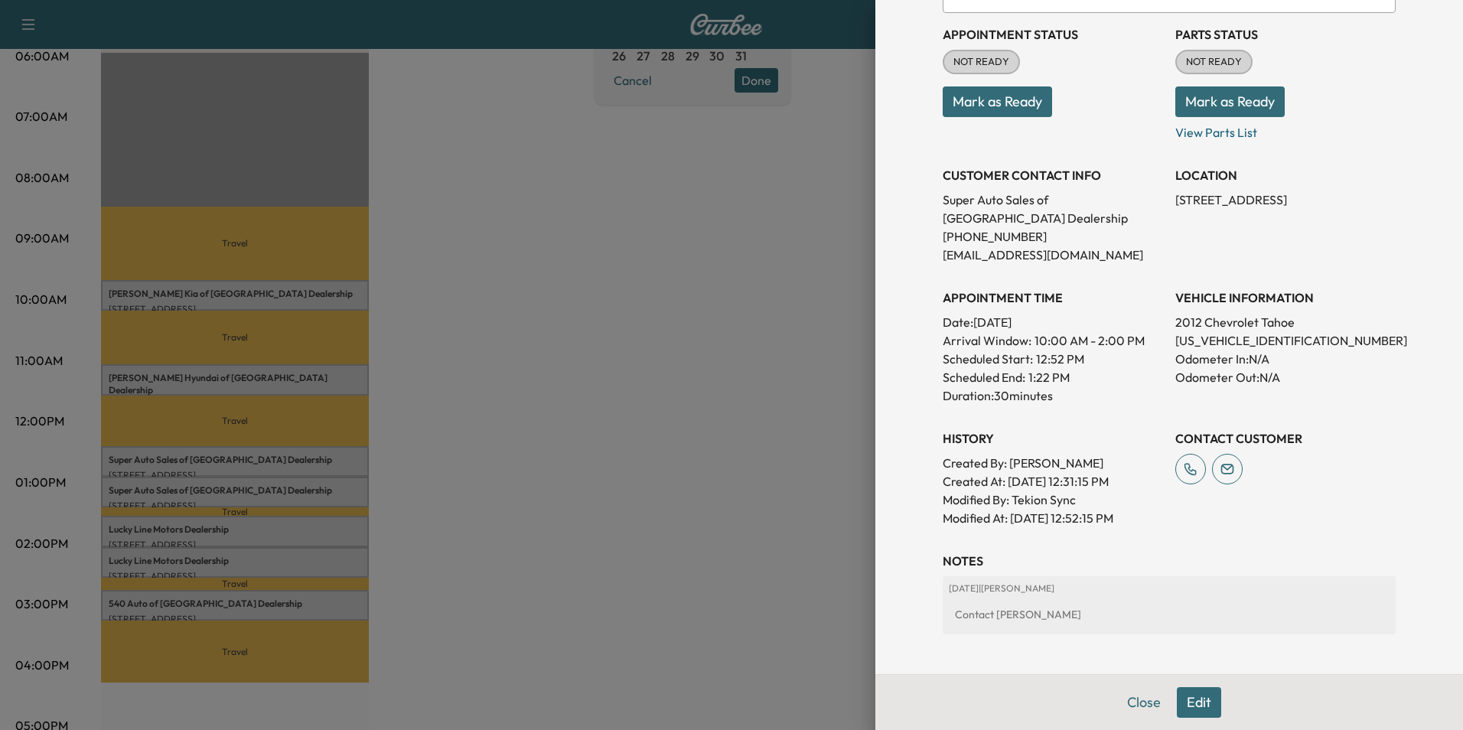
scroll to position [230, 0]
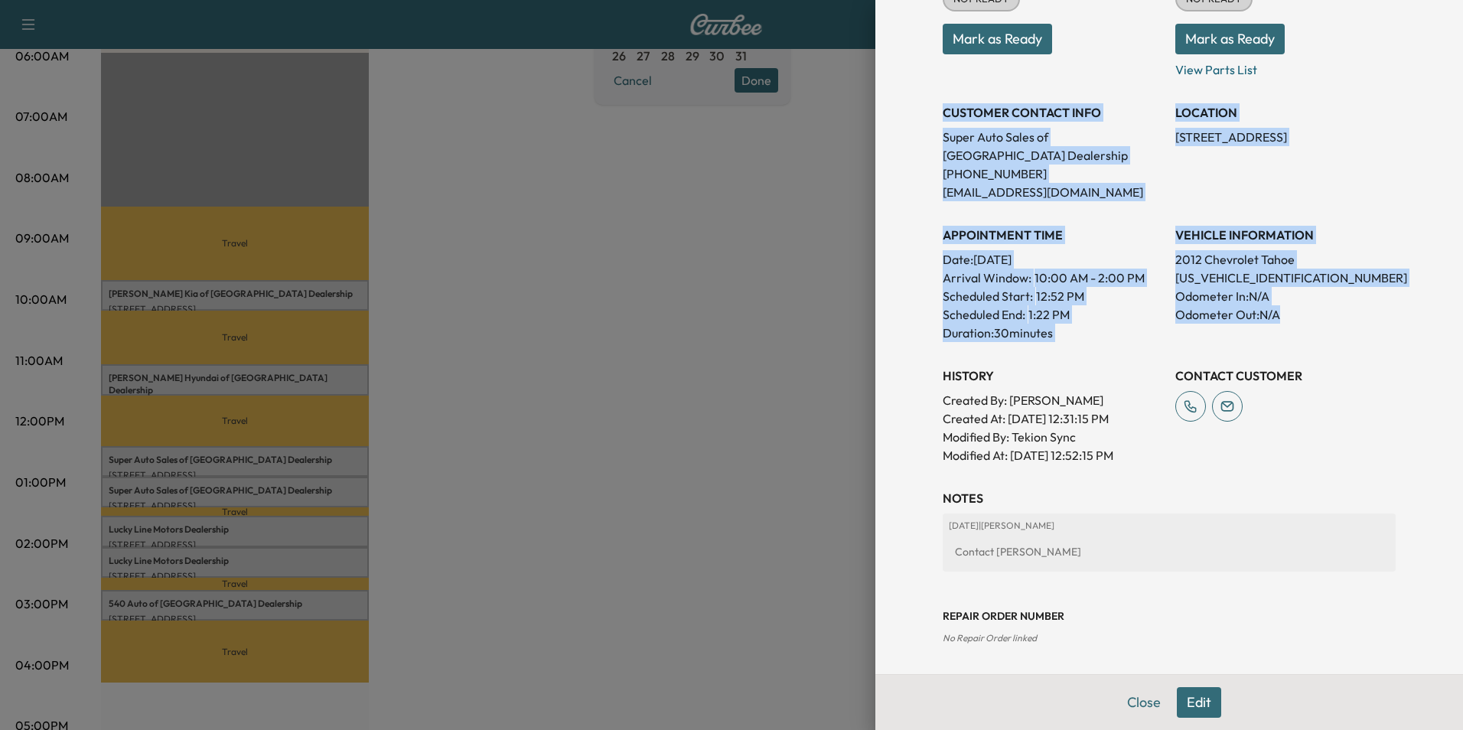
drag, startPoint x: 933, startPoint y: 108, endPoint x: 1300, endPoint y: 312, distance: 419.7
click at [1300, 312] on div "Appointment Status NOT READY Mark as Ready Parts Status NOT READY Mark as Ready…" at bounding box center [1169, 207] width 453 height 514
copy div "CUSTOMER CONTACT INFO Super Auto Sales of [GEOGRAPHIC_DATA] Dealership [PHONE_N…"
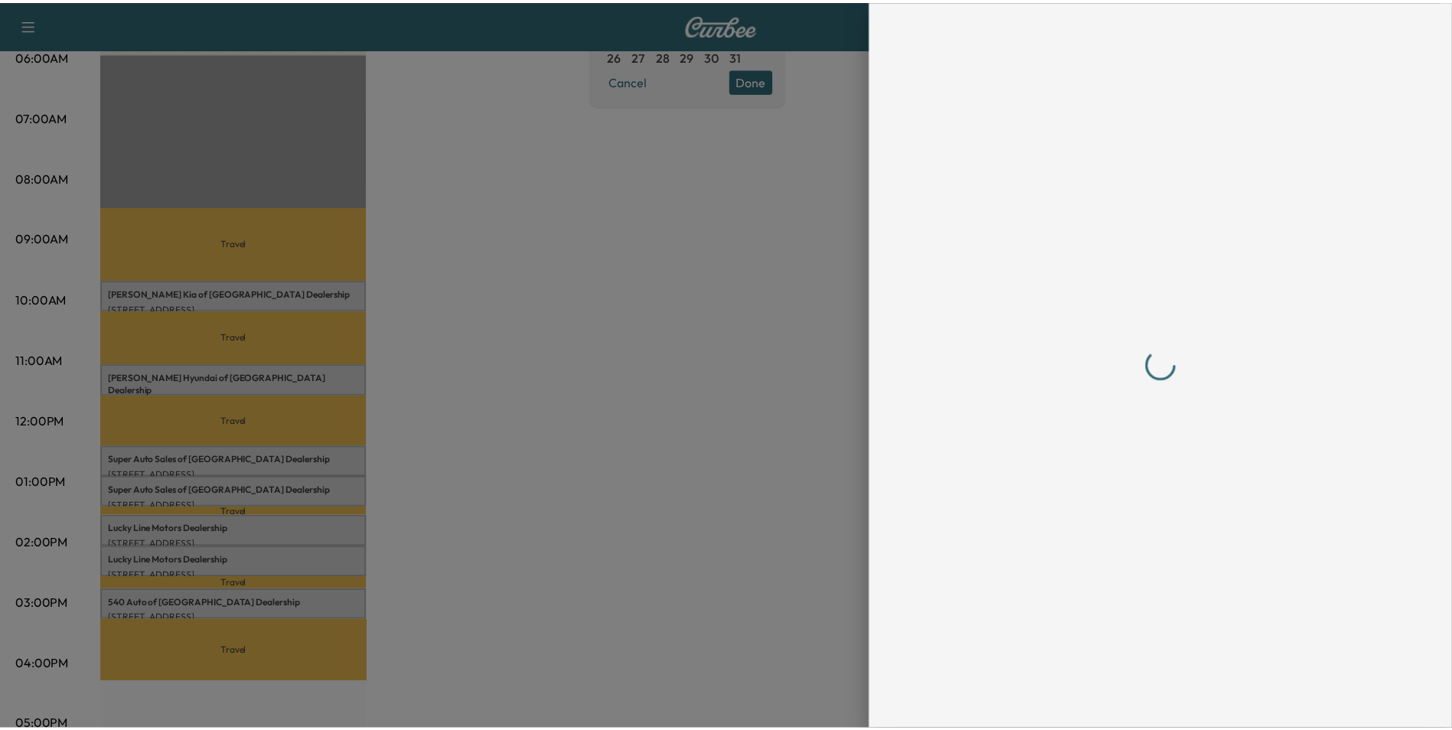
scroll to position [0, 0]
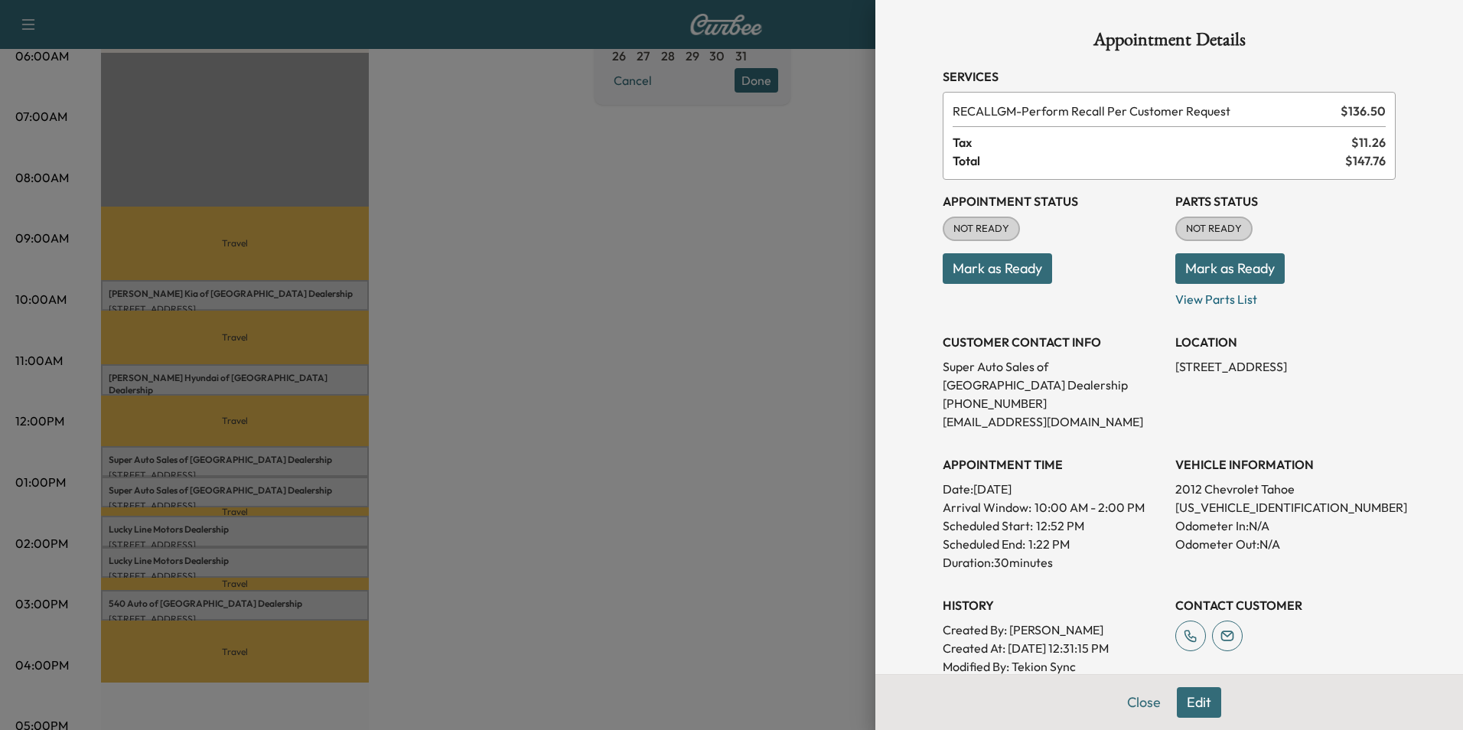
click at [625, 431] on div at bounding box center [731, 365] width 1463 height 730
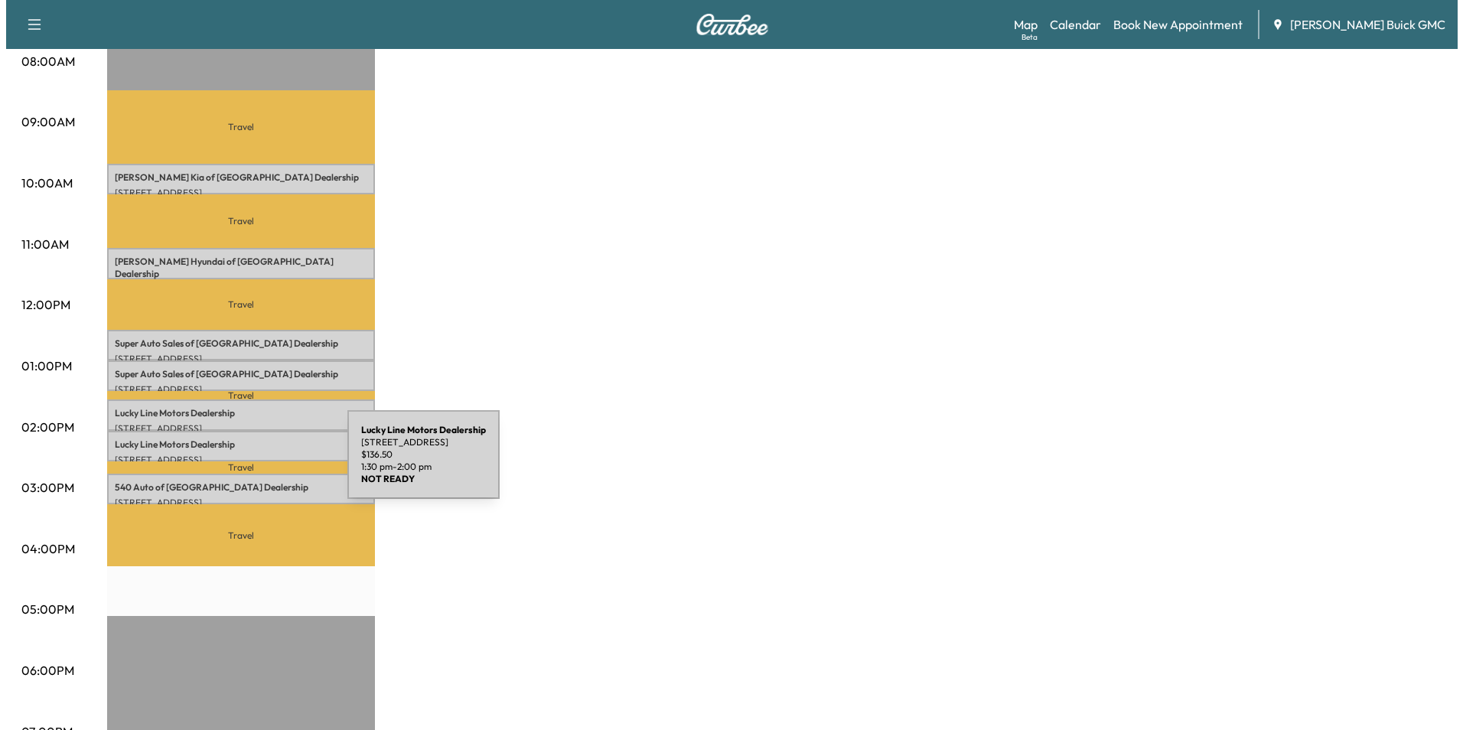
scroll to position [459, 0]
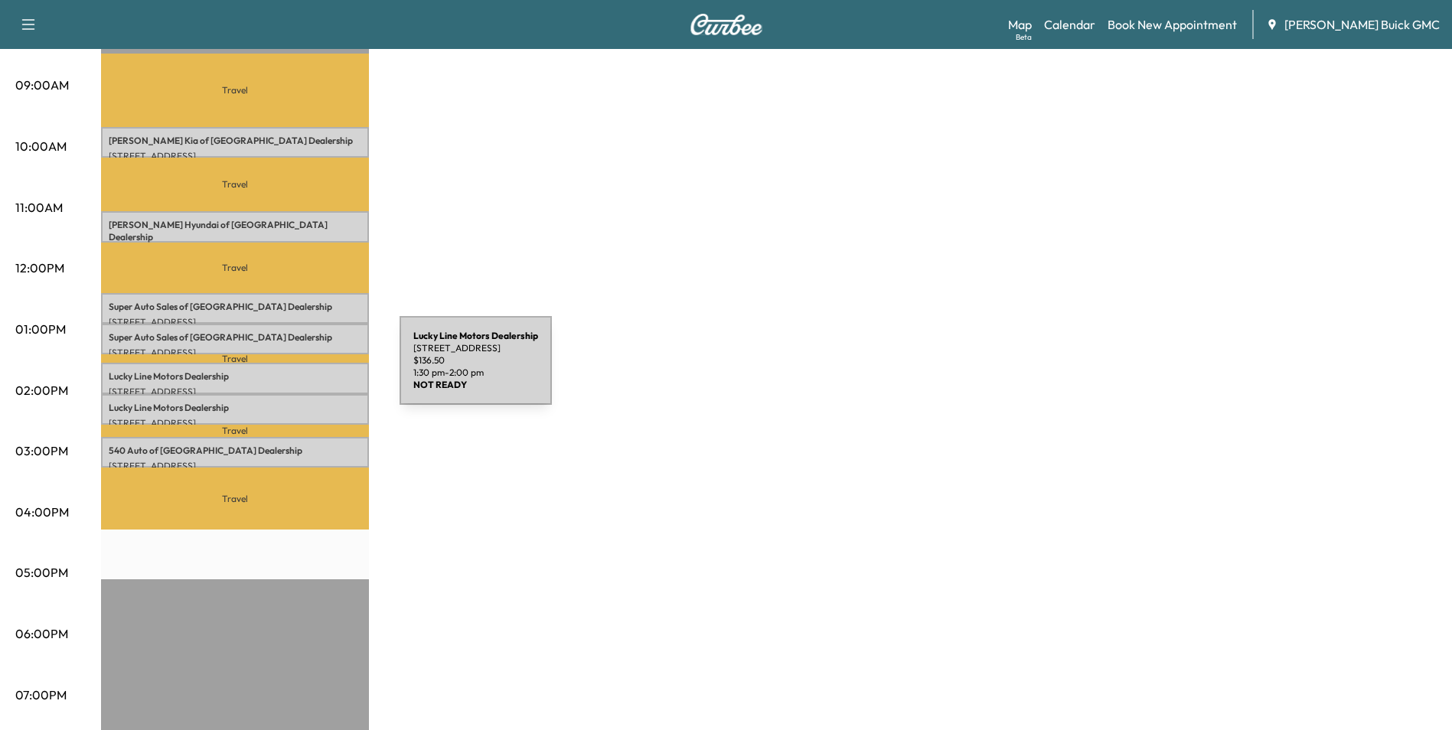
click at [285, 370] on p "Lucky Line Motors Dealership" at bounding box center [235, 376] width 253 height 12
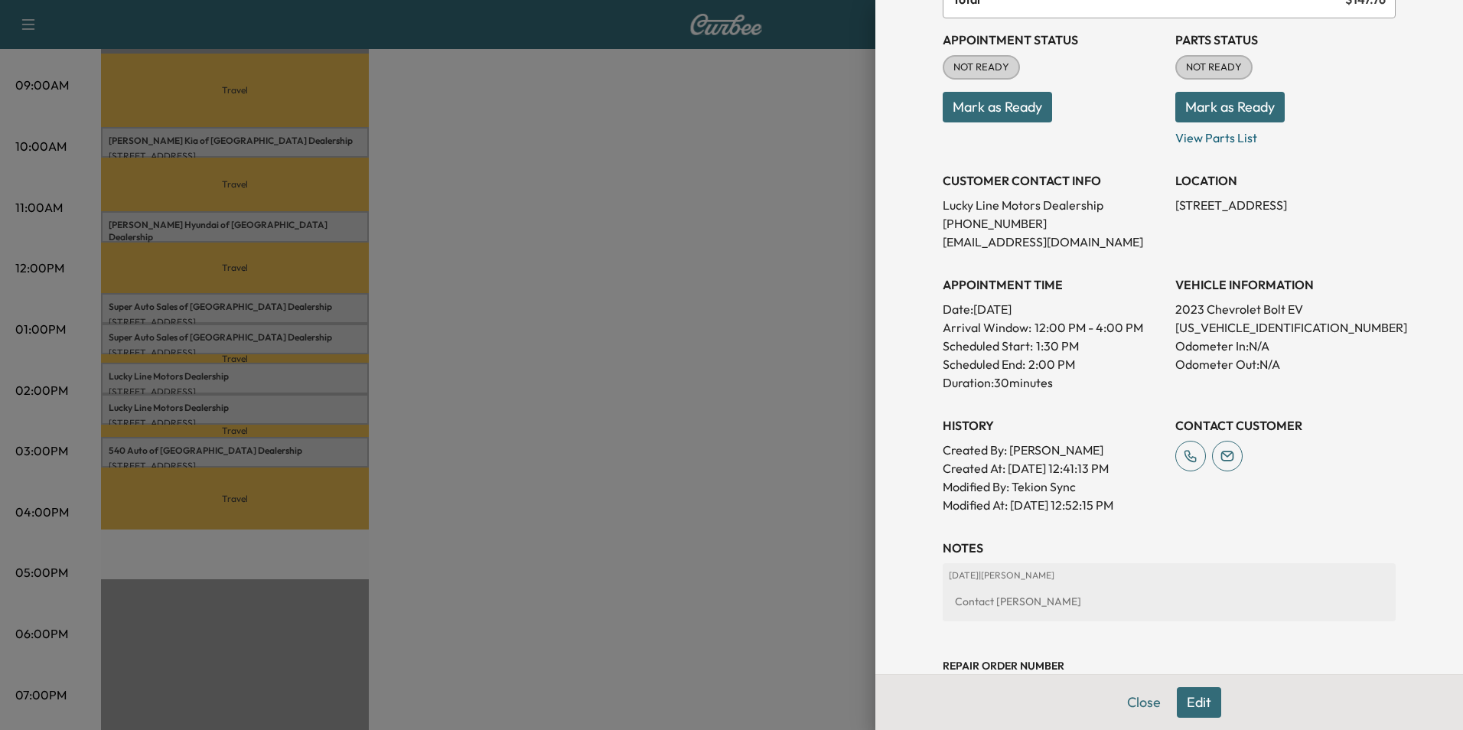
scroll to position [230, 0]
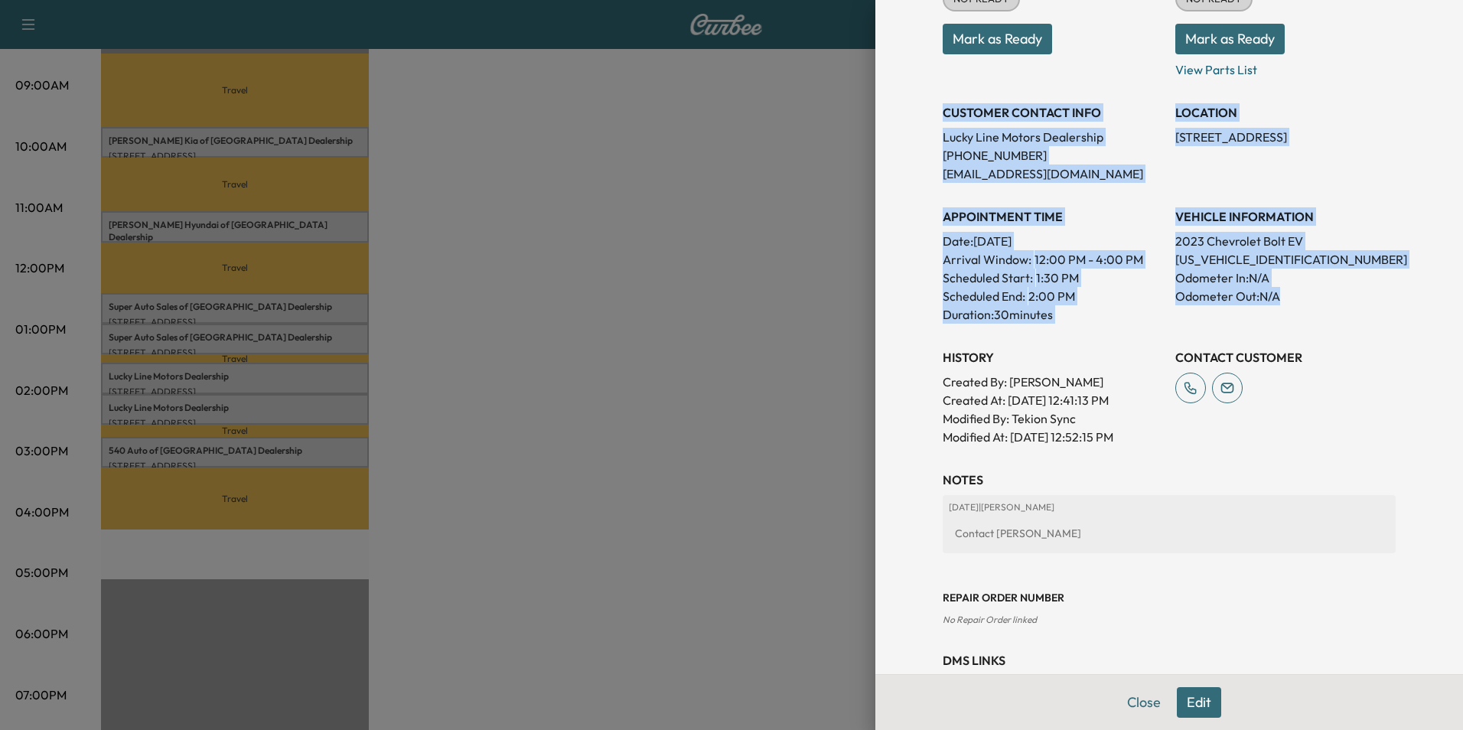
drag, startPoint x: 931, startPoint y: 110, endPoint x: 1300, endPoint y: 308, distance: 418.4
click at [1300, 308] on div "Appointment Status NOT READY Mark as Ready Parts Status NOT READY Mark as Ready…" at bounding box center [1169, 198] width 453 height 496
copy div "CUSTOMER CONTACT INFO Lucky Line Motors Dealership [PHONE_NUMBER] [EMAIL_ADDRES…"
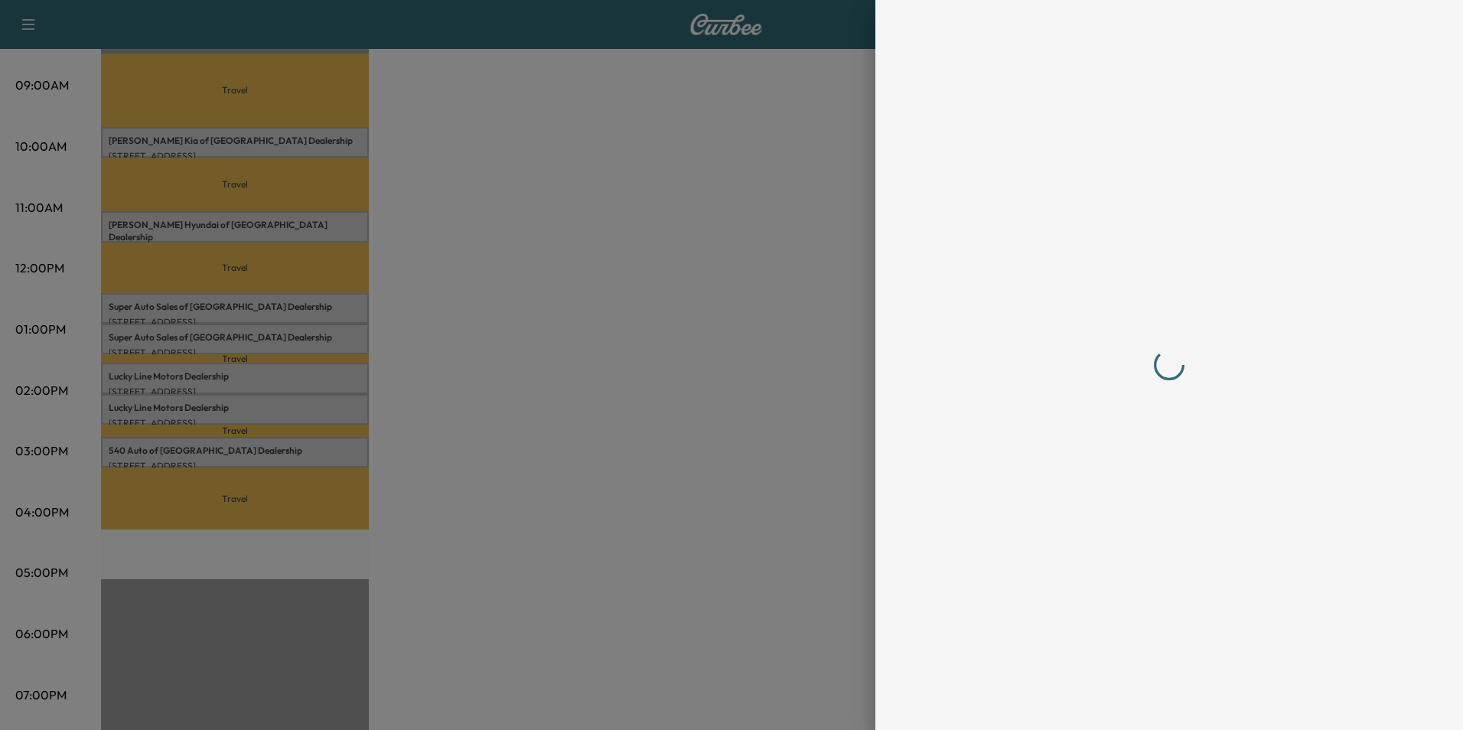
scroll to position [0, 0]
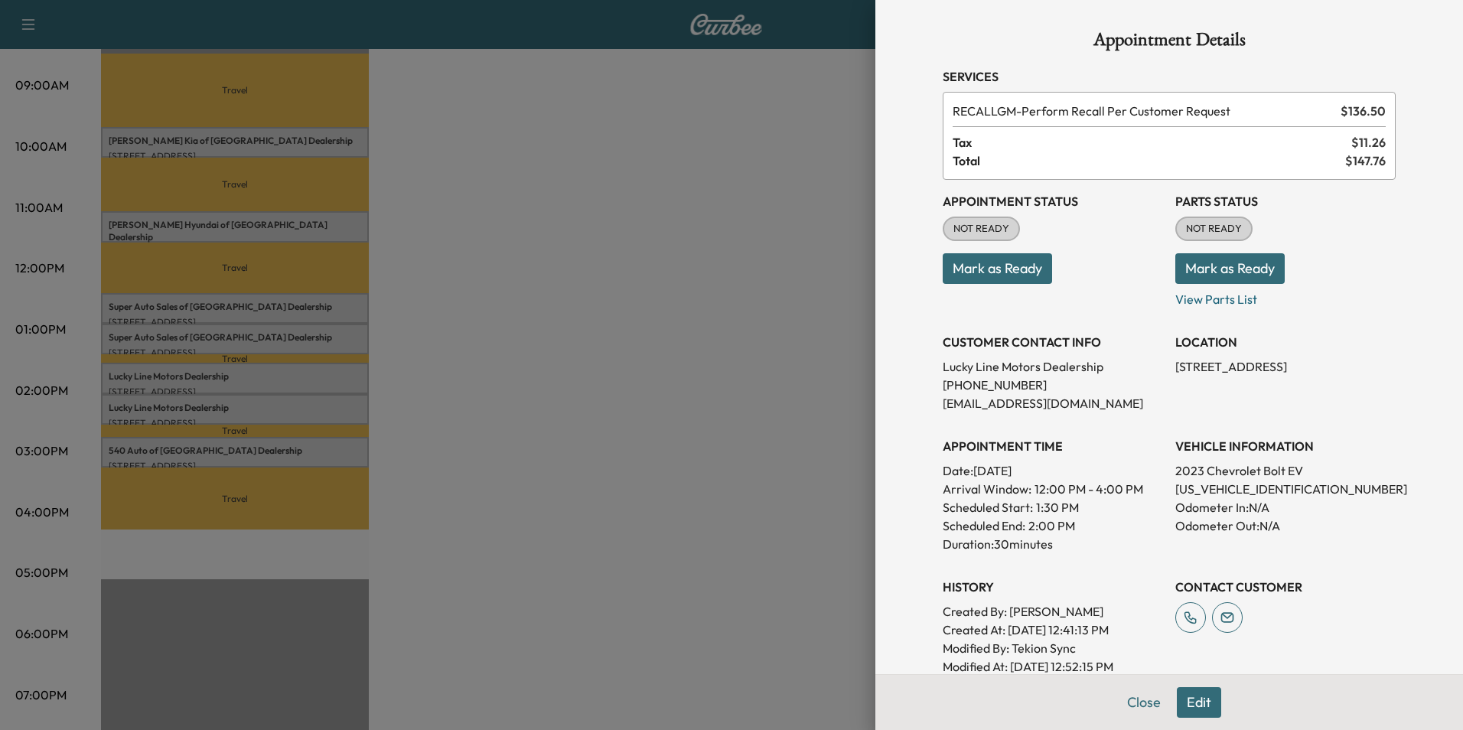
click at [504, 406] on div at bounding box center [731, 365] width 1463 height 730
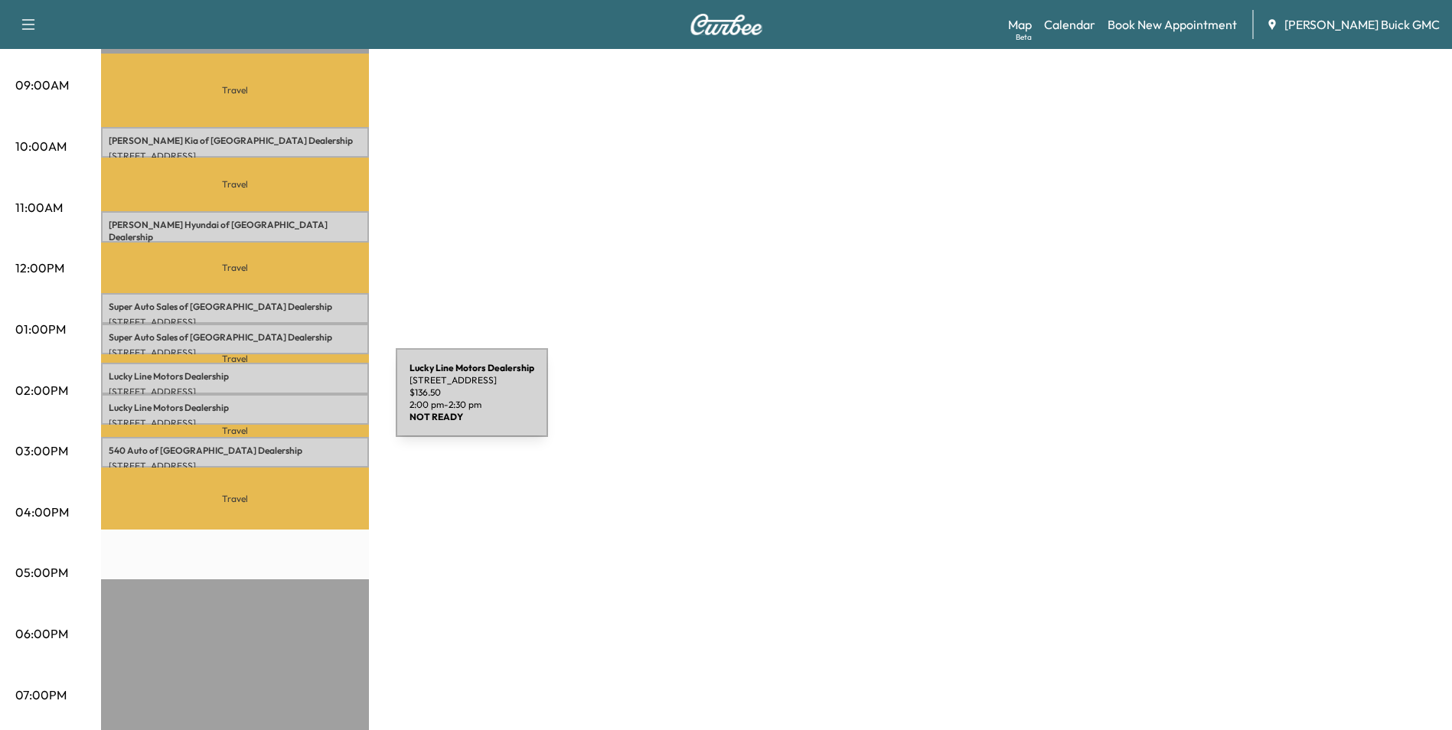
click at [281, 402] on p "Lucky Line Motors Dealership" at bounding box center [235, 408] width 253 height 12
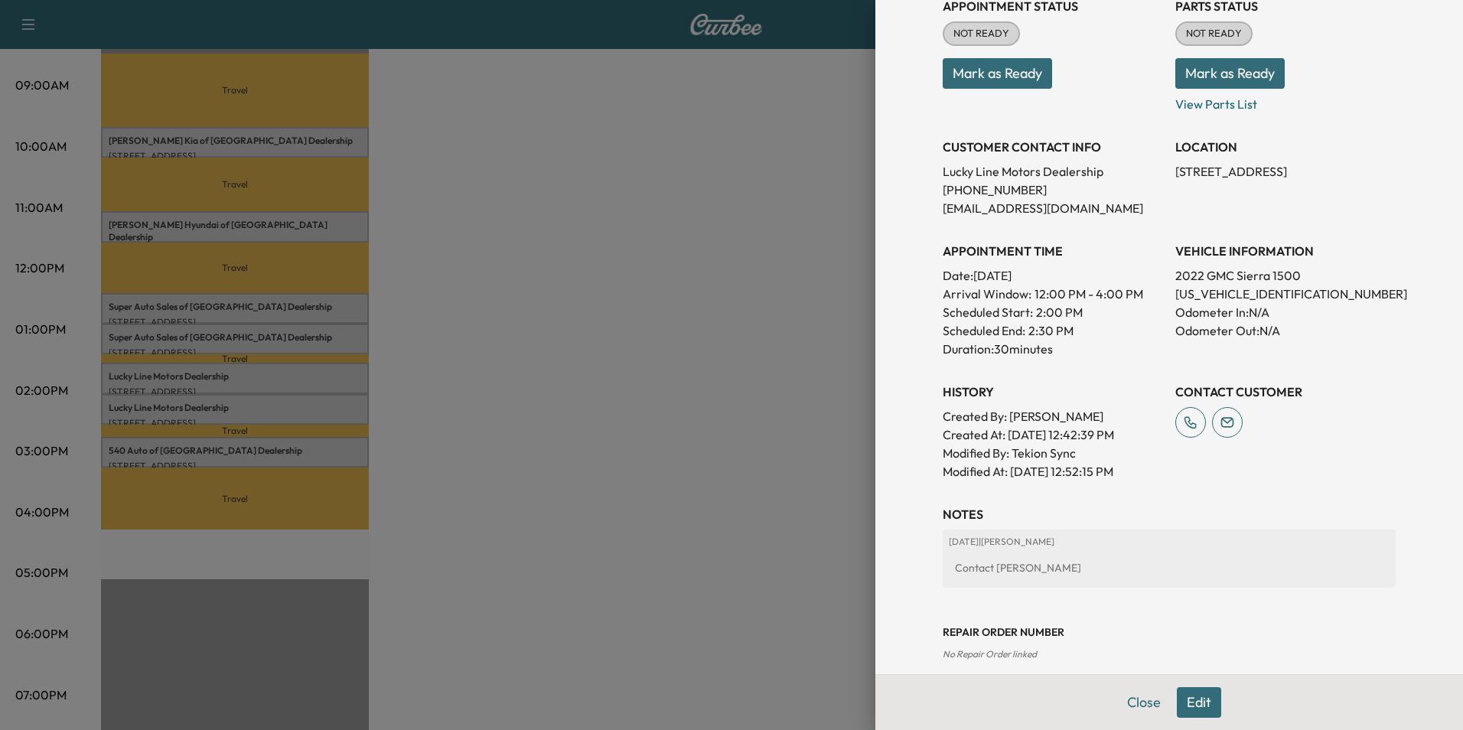
scroll to position [230, 0]
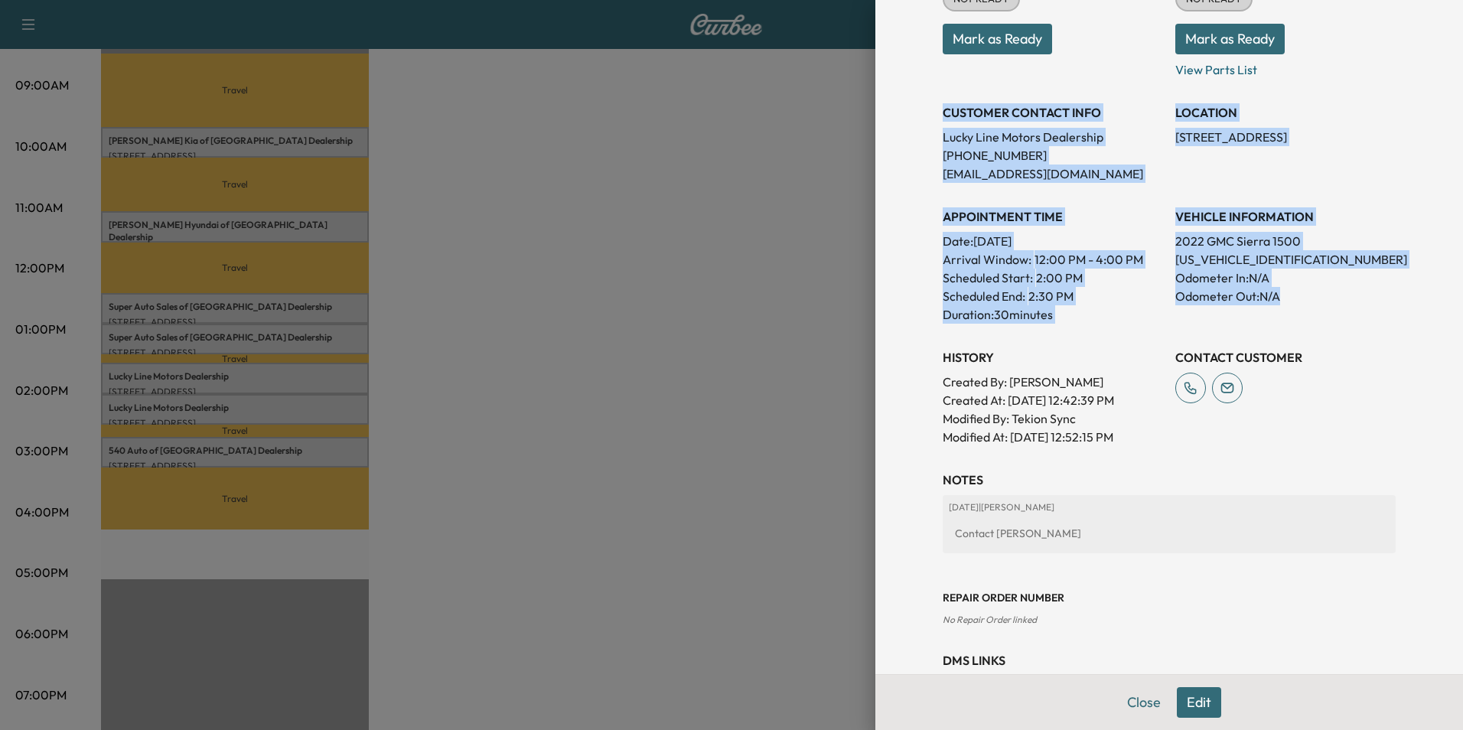
drag, startPoint x: 934, startPoint y: 110, endPoint x: 1276, endPoint y: 299, distance: 390.5
click at [1276, 299] on div "Appointment Status NOT READY Mark as Ready Parts Status NOT READY Mark as Ready…" at bounding box center [1169, 198] width 453 height 496
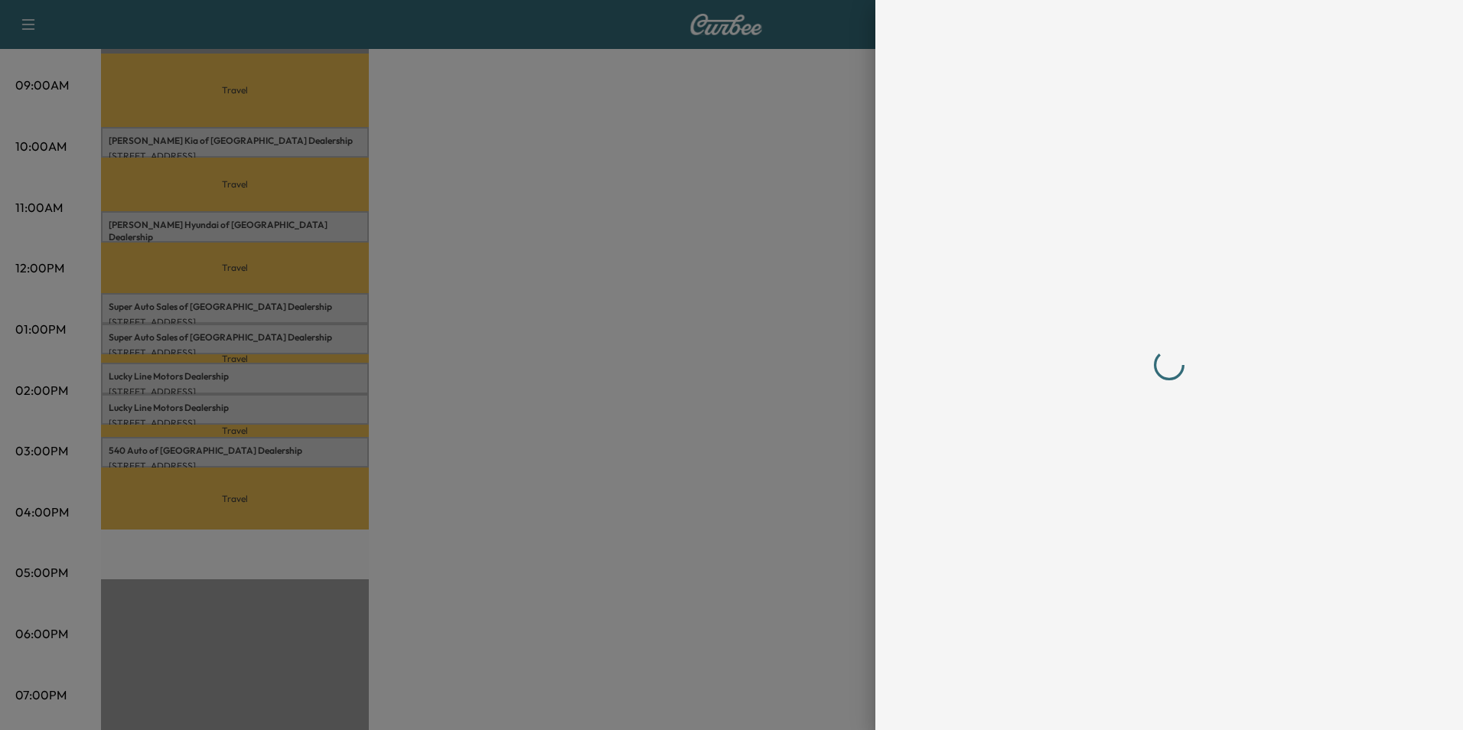
scroll to position [0, 0]
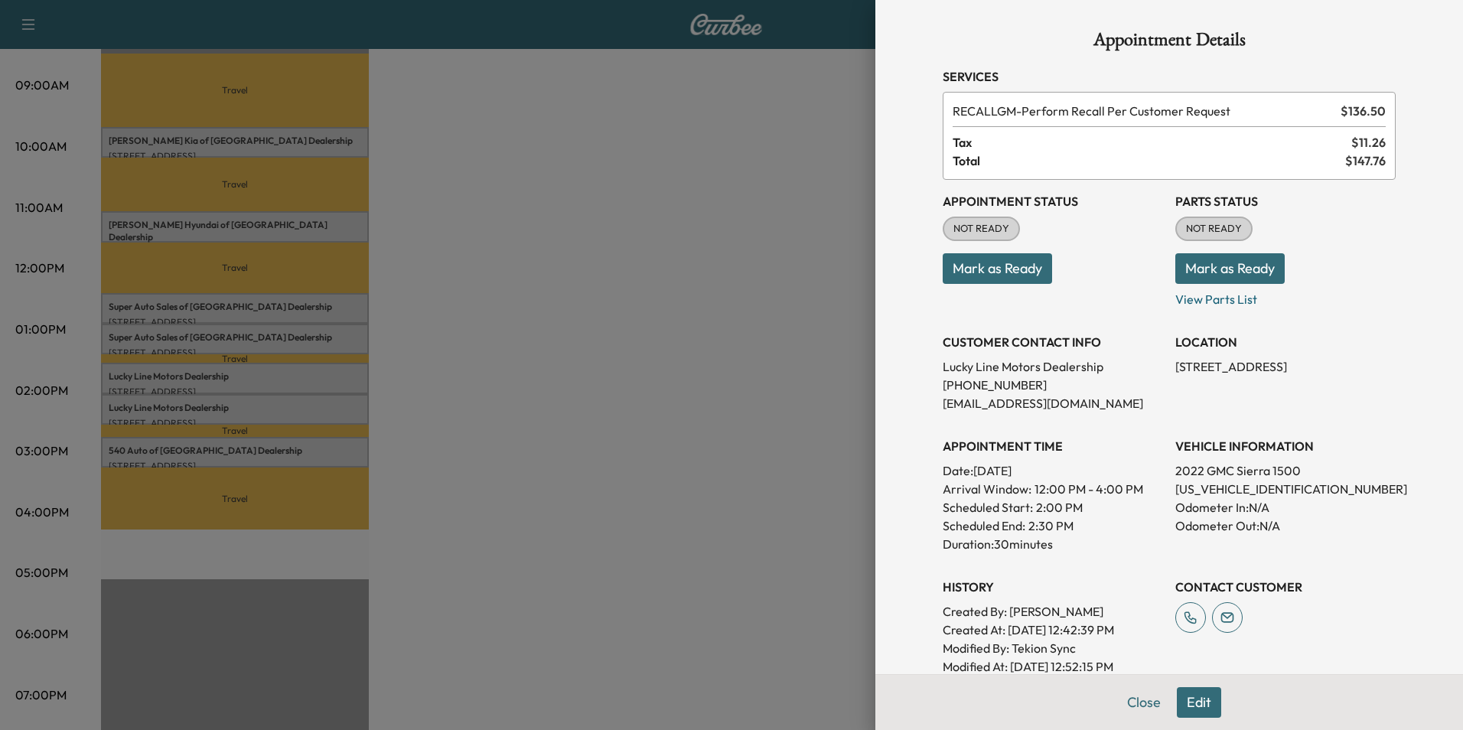
click at [543, 401] on div at bounding box center [731, 365] width 1463 height 730
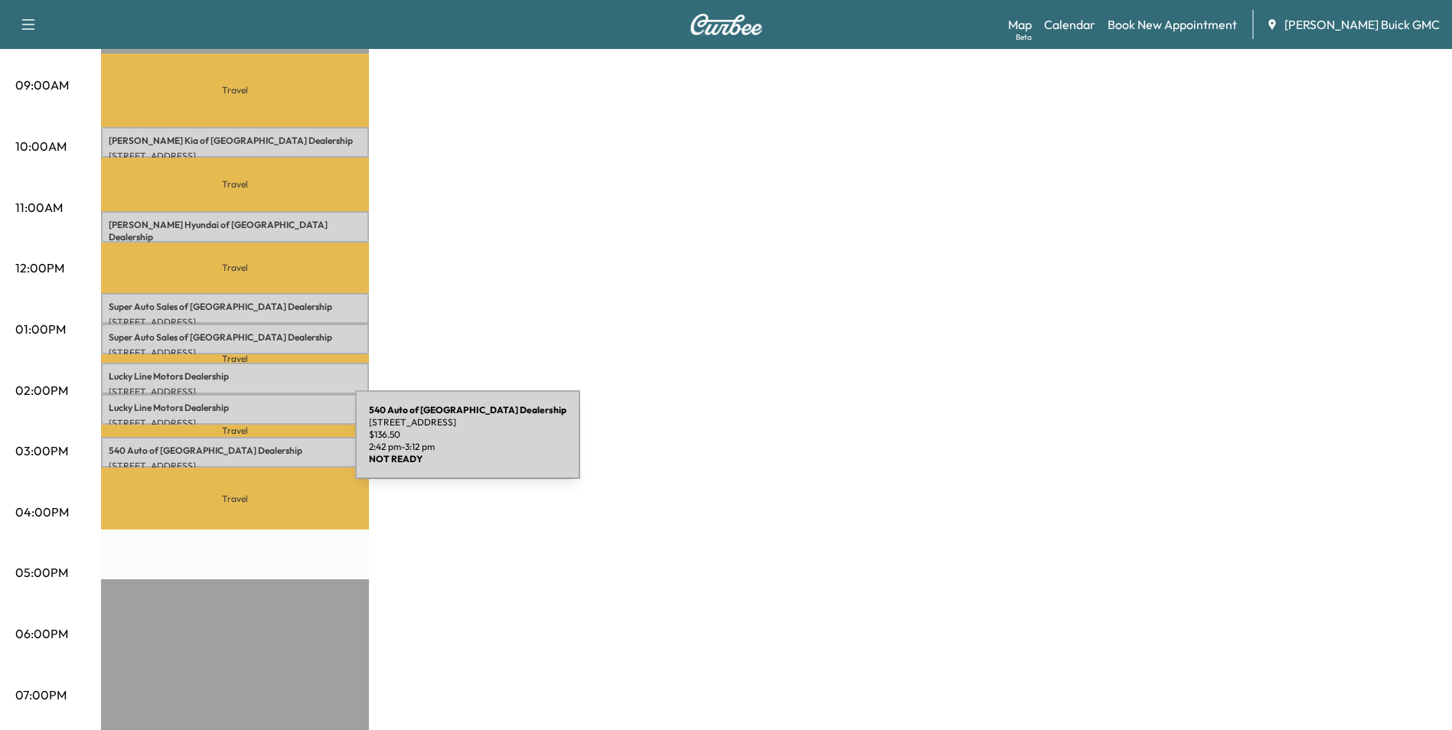
click at [240, 445] on p "540 Auto of Fredericksburg Dealership" at bounding box center [235, 451] width 253 height 12
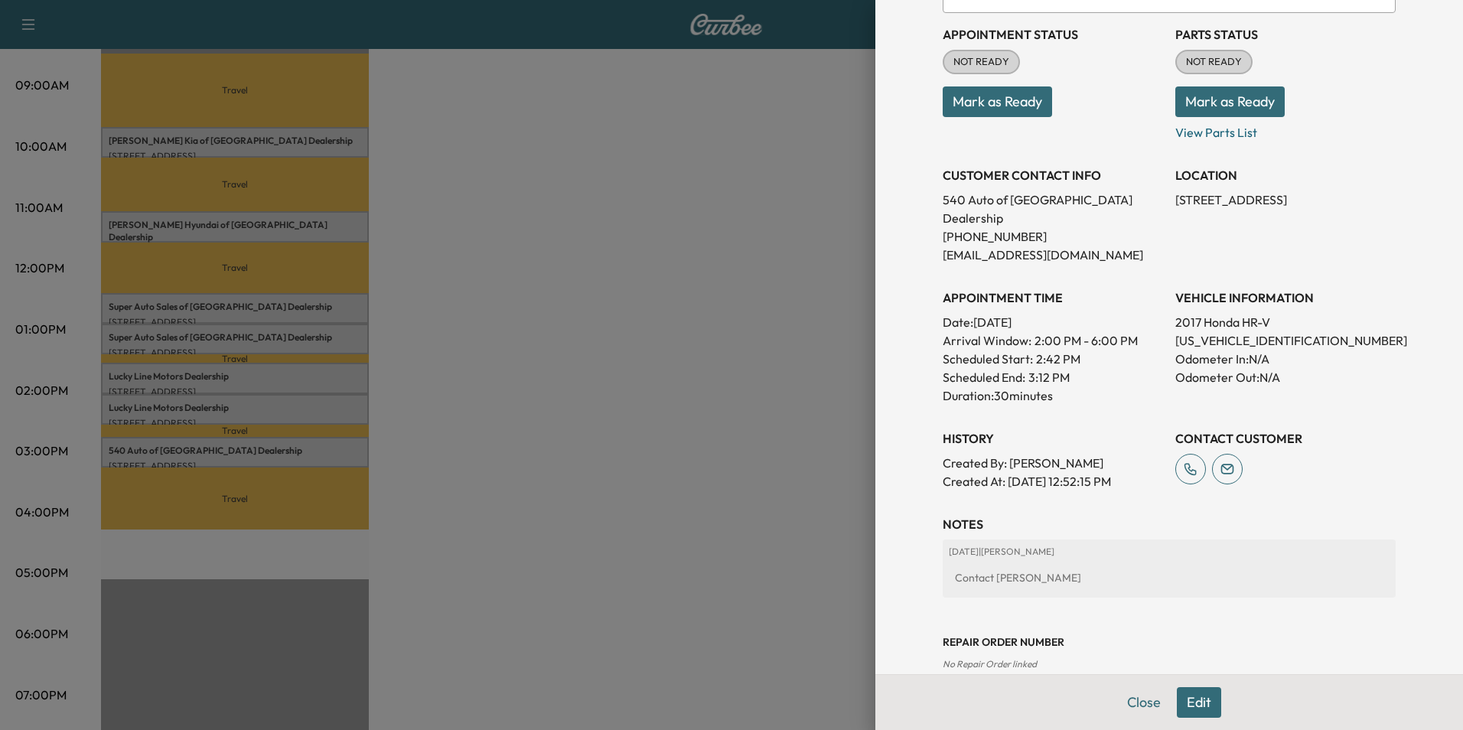
scroll to position [230, 0]
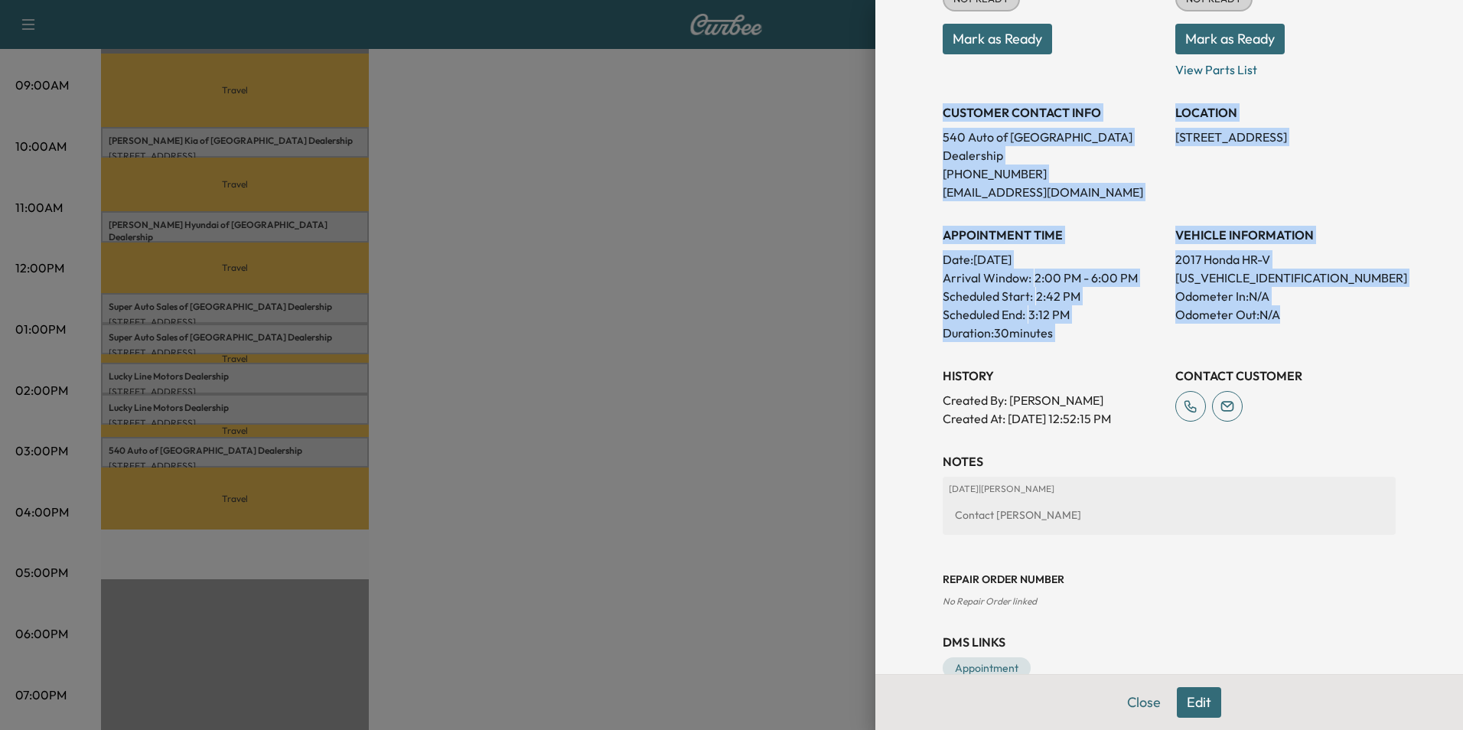
drag, startPoint x: 932, startPoint y: 112, endPoint x: 1314, endPoint y: 312, distance: 431.4
click at [1314, 312] on div "Appointment Status NOT READY Mark as Ready Parts Status NOT READY Mark as Ready…" at bounding box center [1169, 189] width 453 height 478
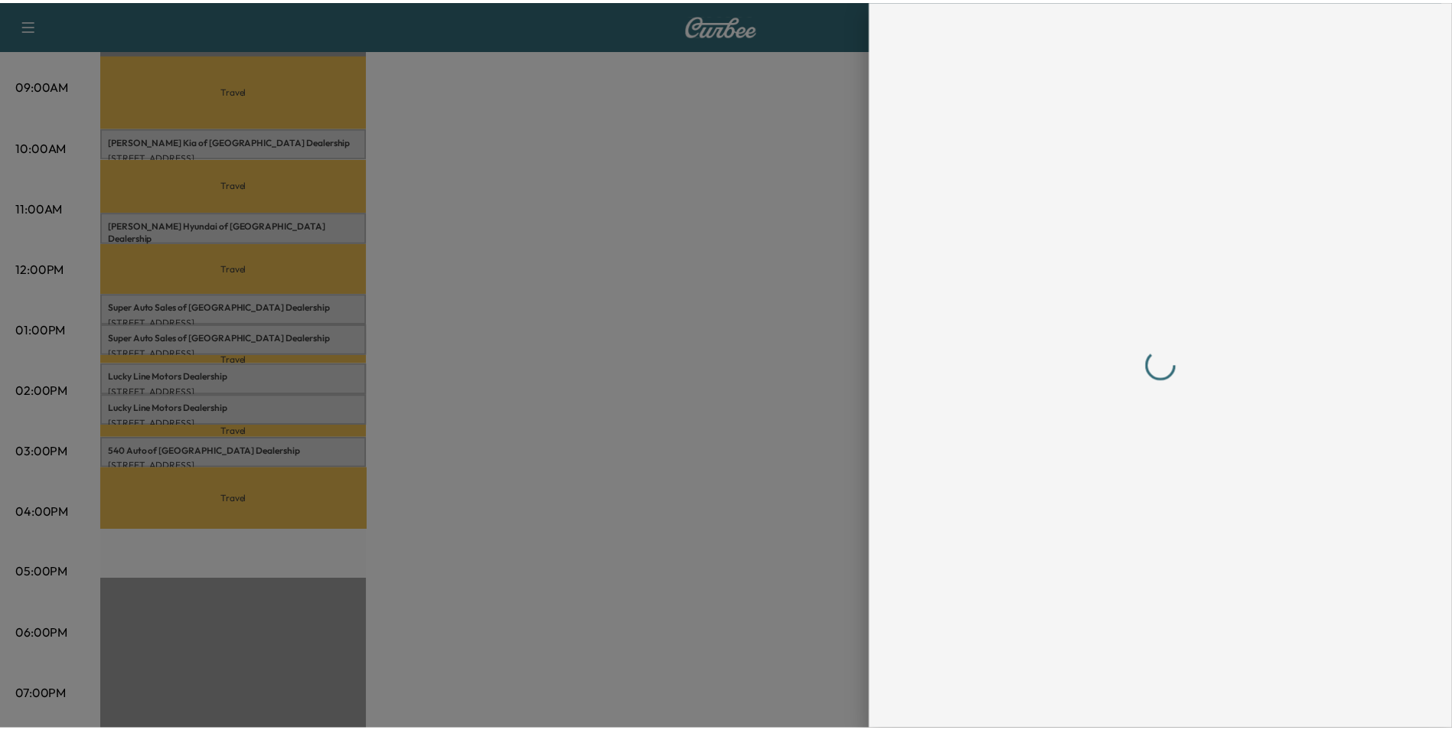
scroll to position [0, 0]
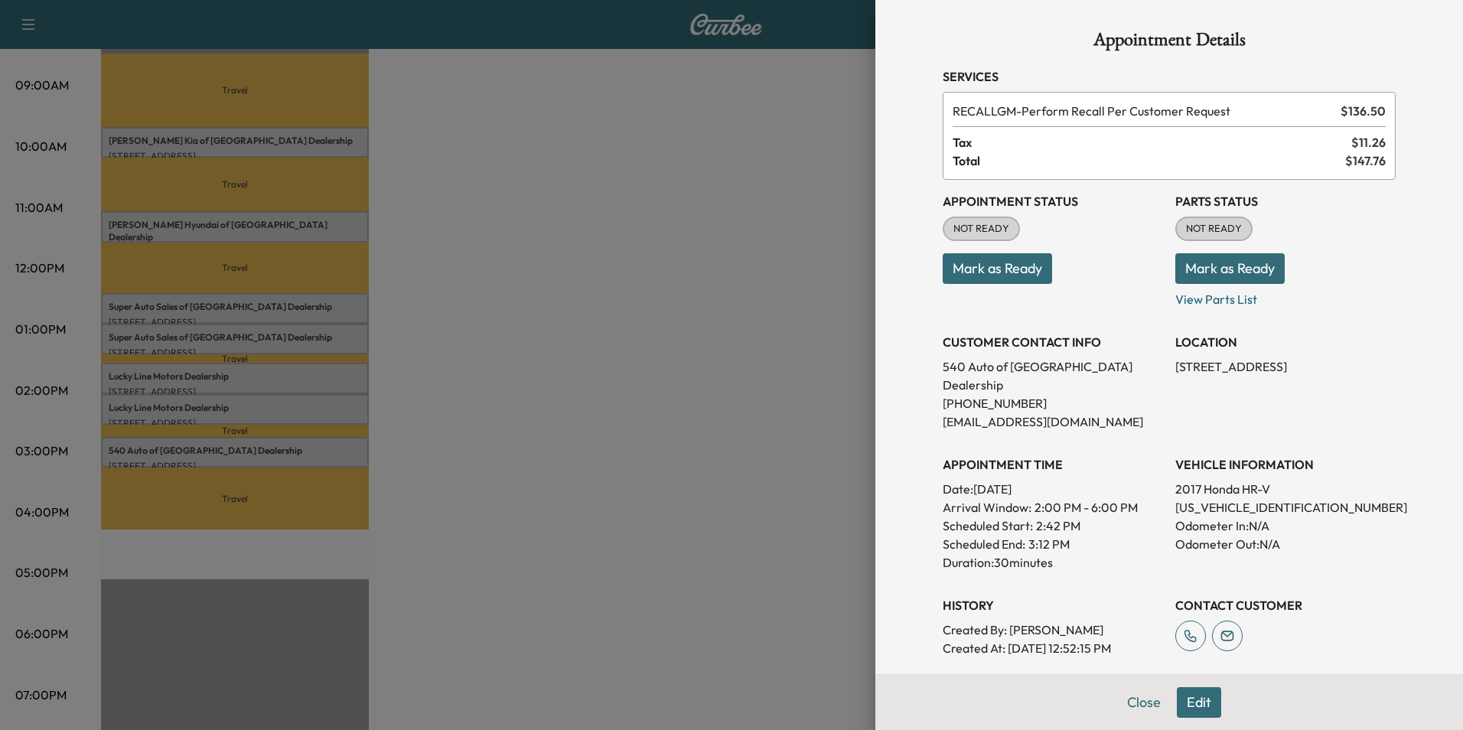
click at [578, 459] on div at bounding box center [731, 365] width 1463 height 730
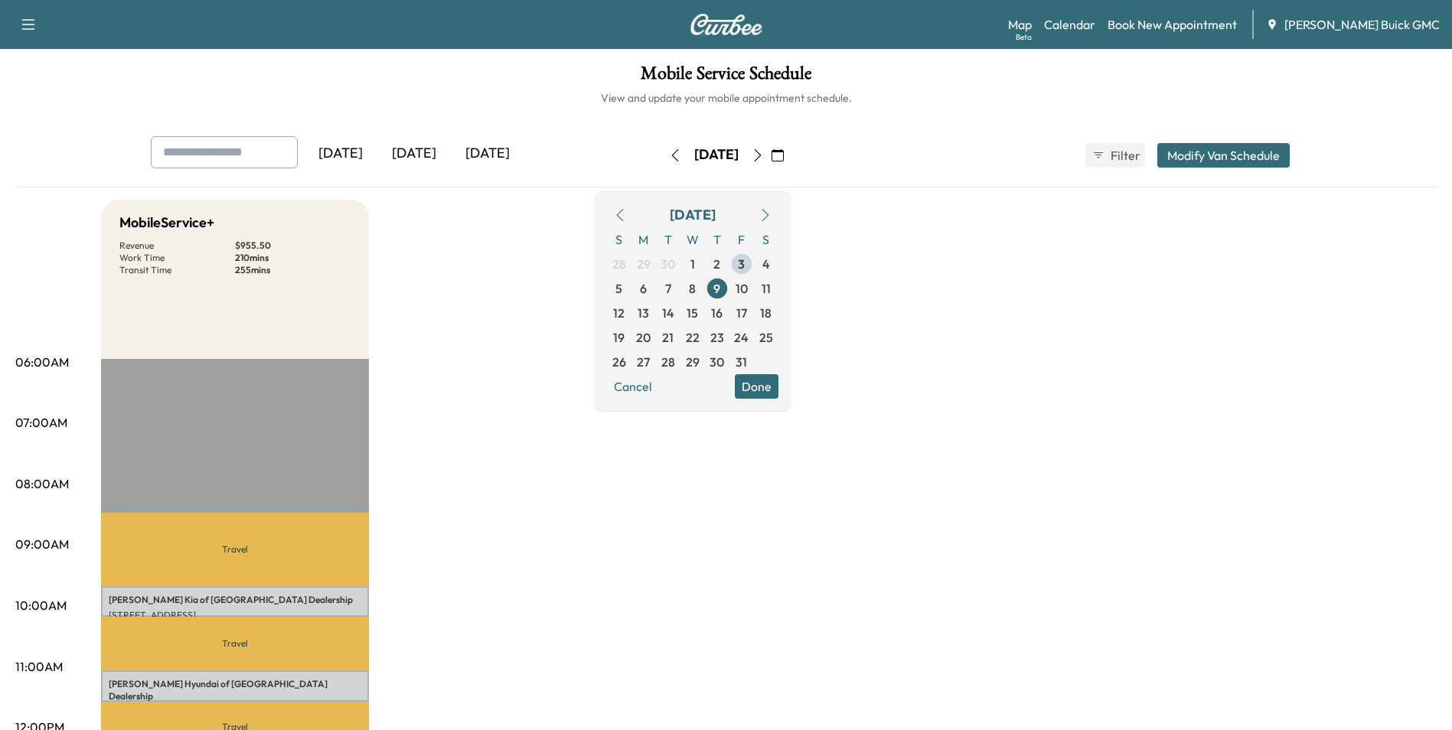
click at [764, 152] on icon "button" at bounding box center [758, 155] width 12 height 12
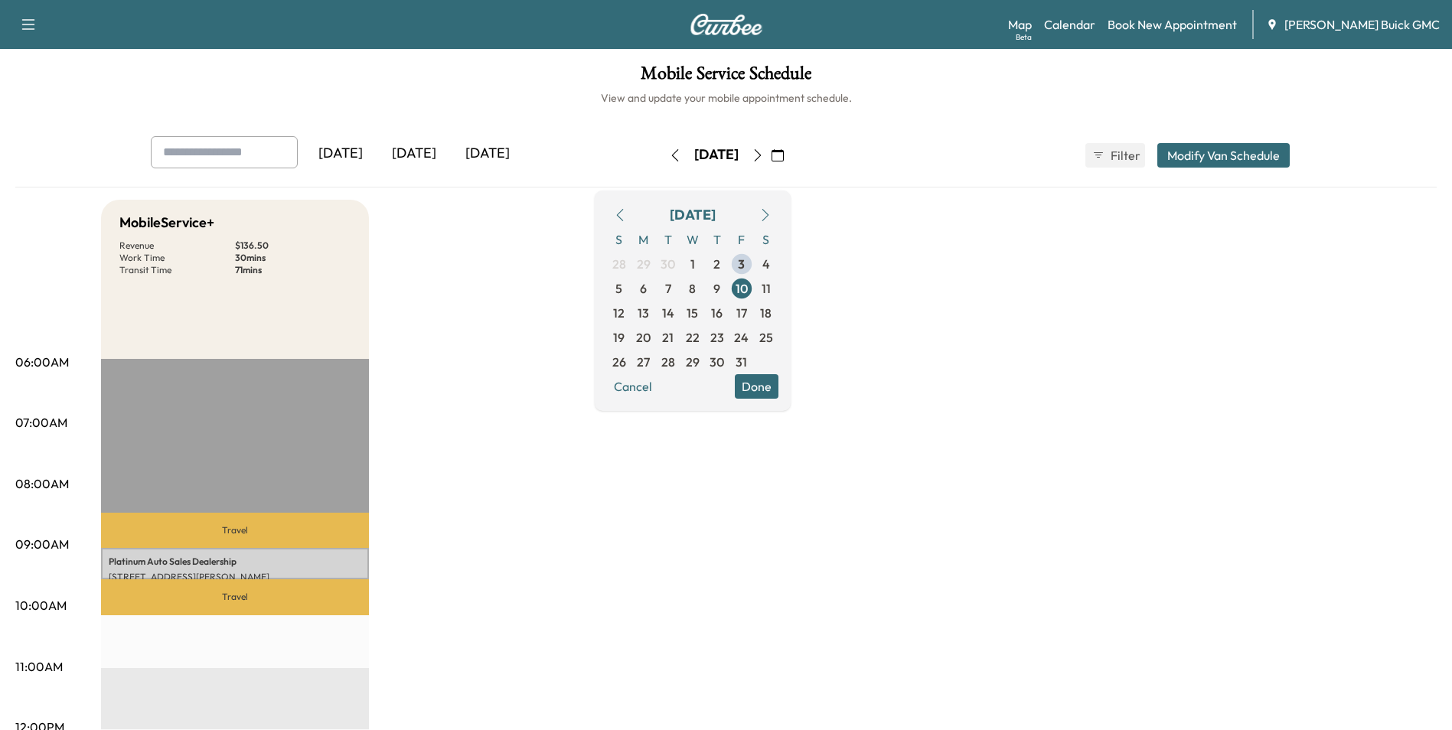
click at [671, 154] on icon "button" at bounding box center [674, 155] width 7 height 12
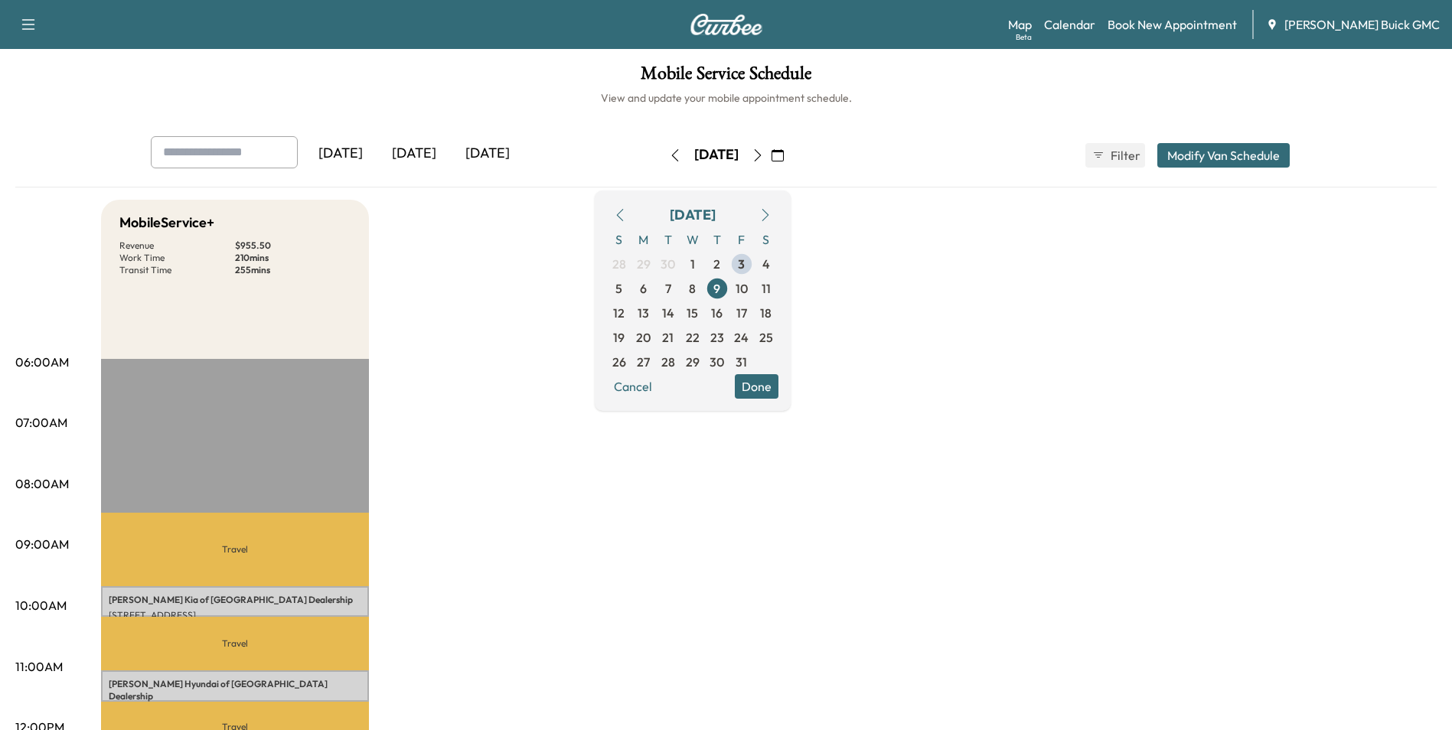
click at [669, 154] on icon "button" at bounding box center [675, 155] width 12 height 12
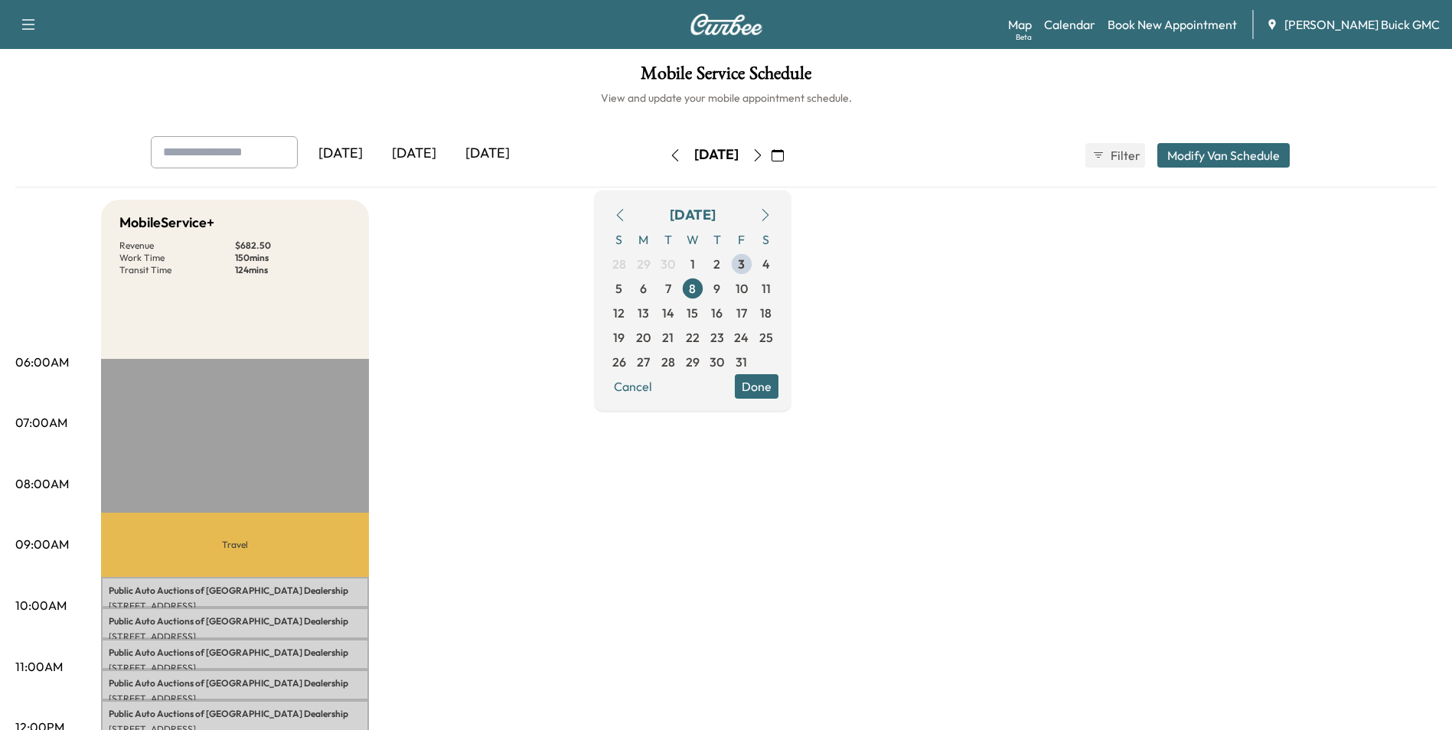
click at [662, 154] on button "button" at bounding box center [675, 155] width 26 height 24
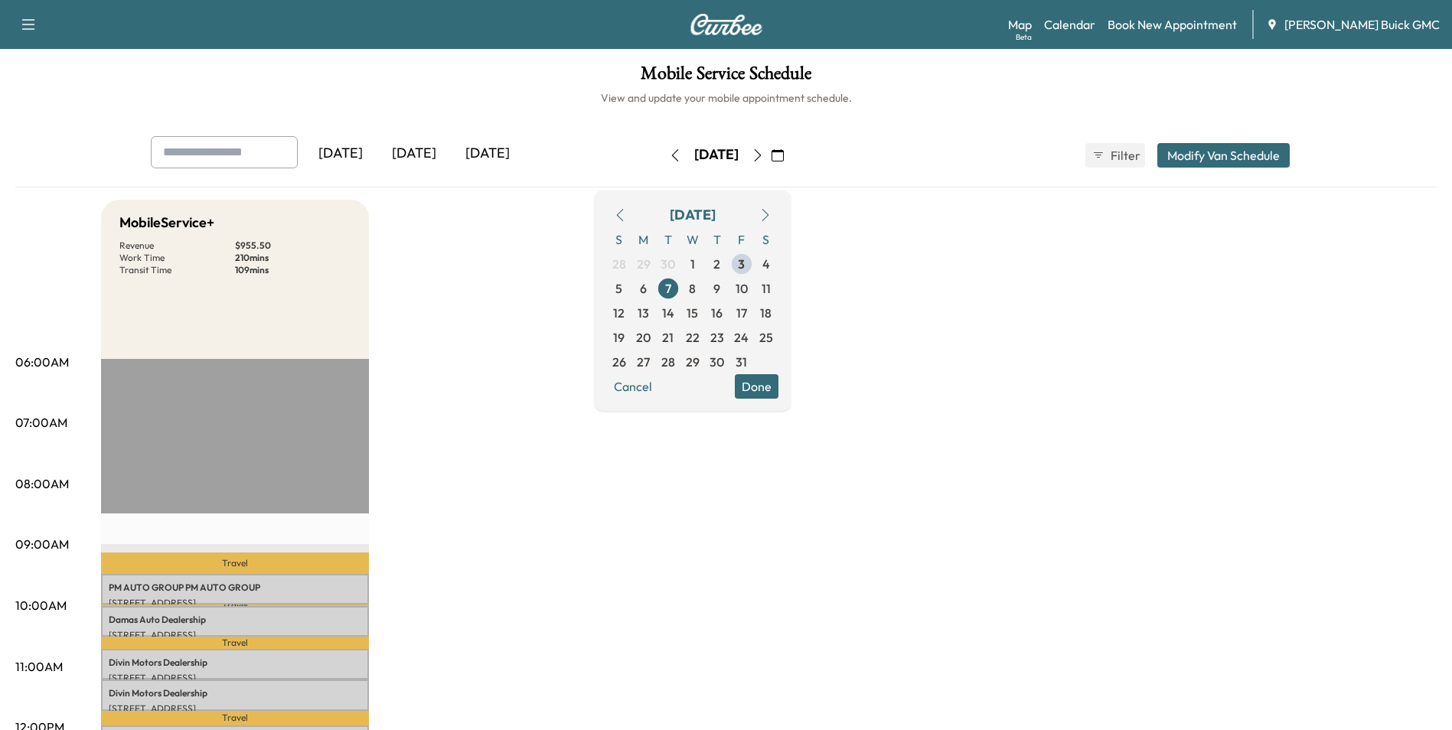
click at [669, 154] on icon "button" at bounding box center [675, 155] width 12 height 12
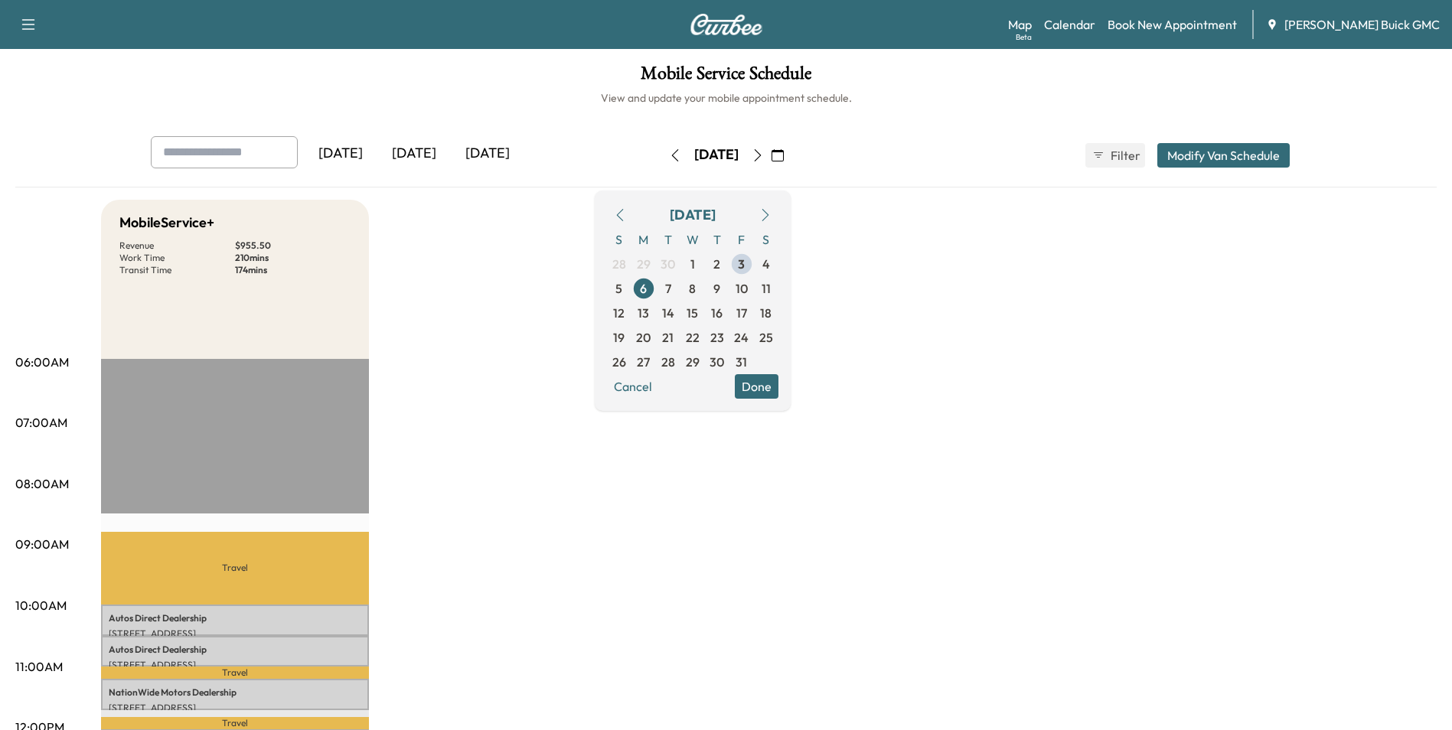
click at [671, 154] on icon "button" at bounding box center [674, 155] width 7 height 12
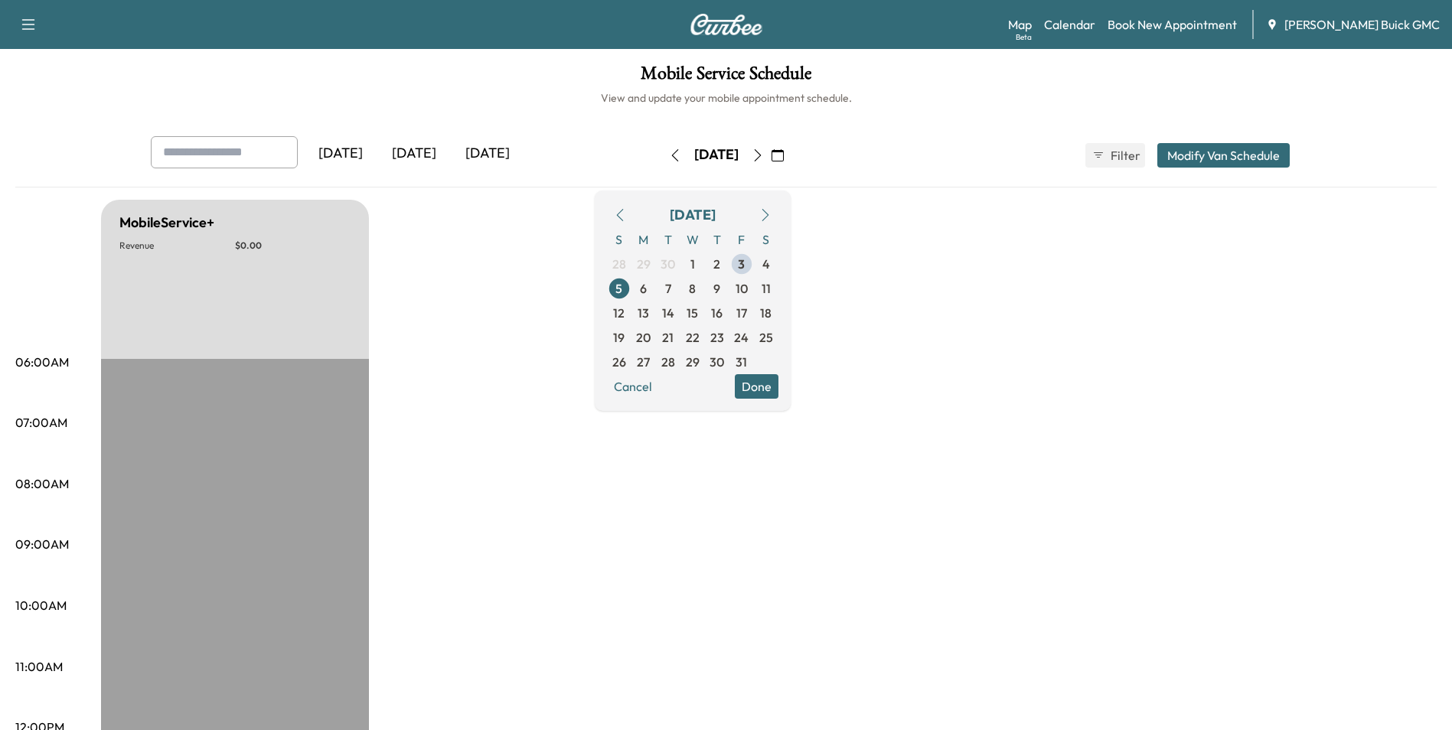
click at [669, 154] on icon "button" at bounding box center [675, 155] width 12 height 12
click at [669, 155] on icon "button" at bounding box center [675, 155] width 12 height 12
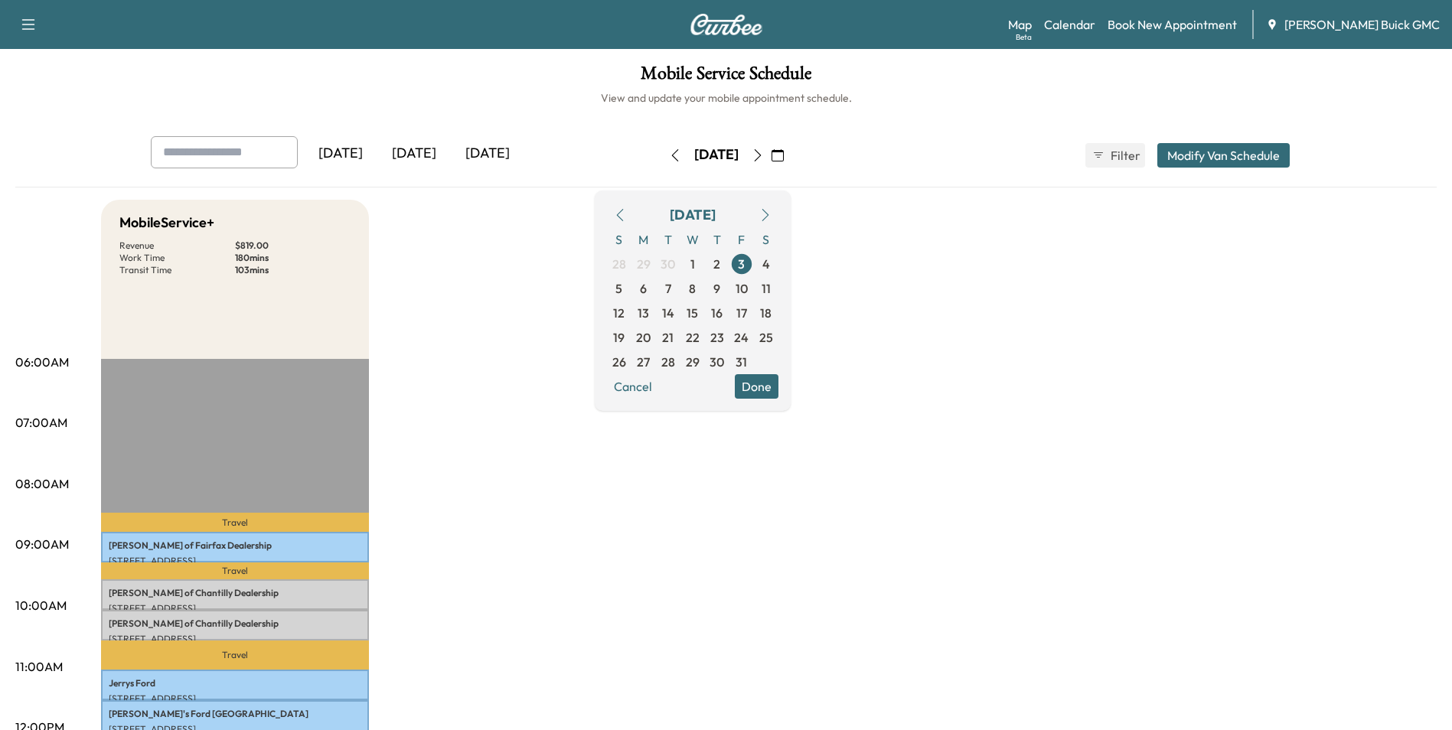
click at [671, 155] on icon "button" at bounding box center [674, 155] width 7 height 12
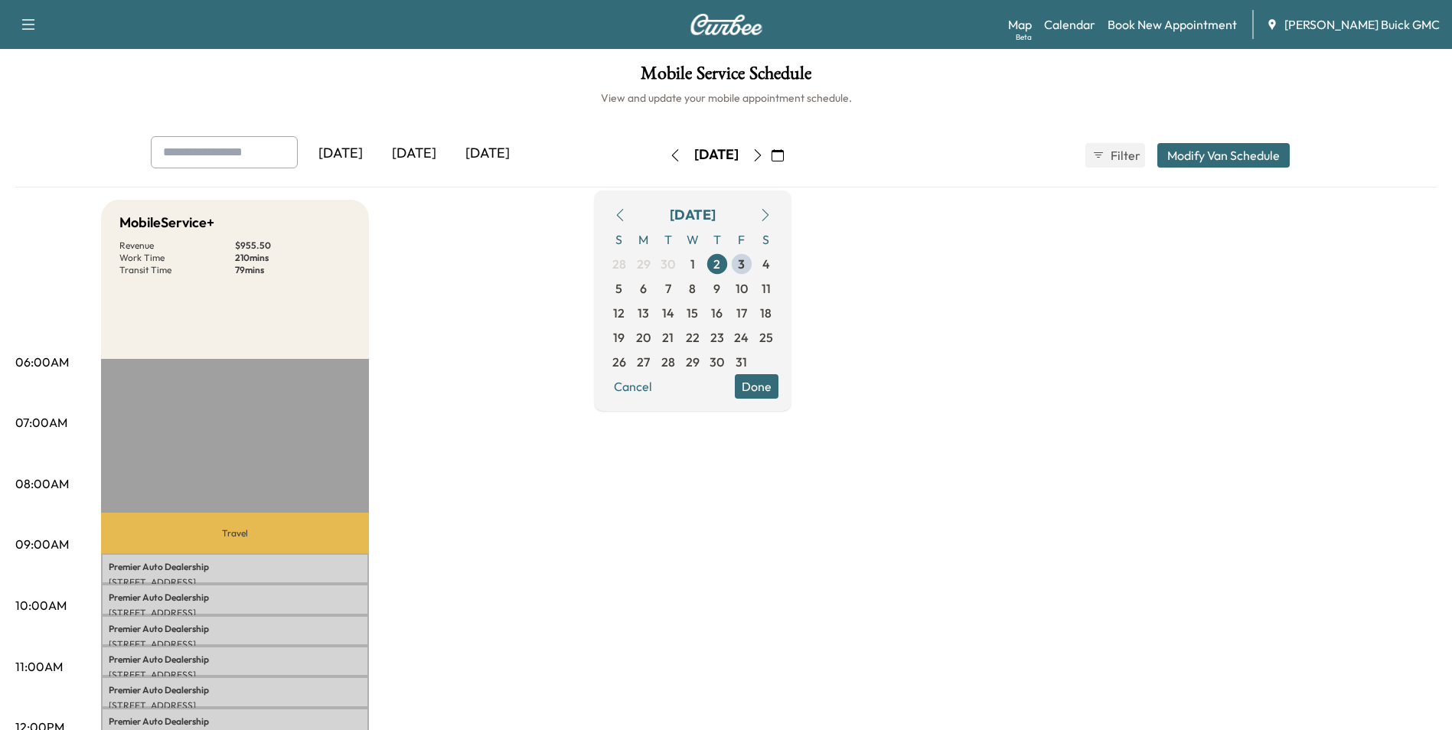
click at [764, 154] on icon "button" at bounding box center [758, 155] width 12 height 12
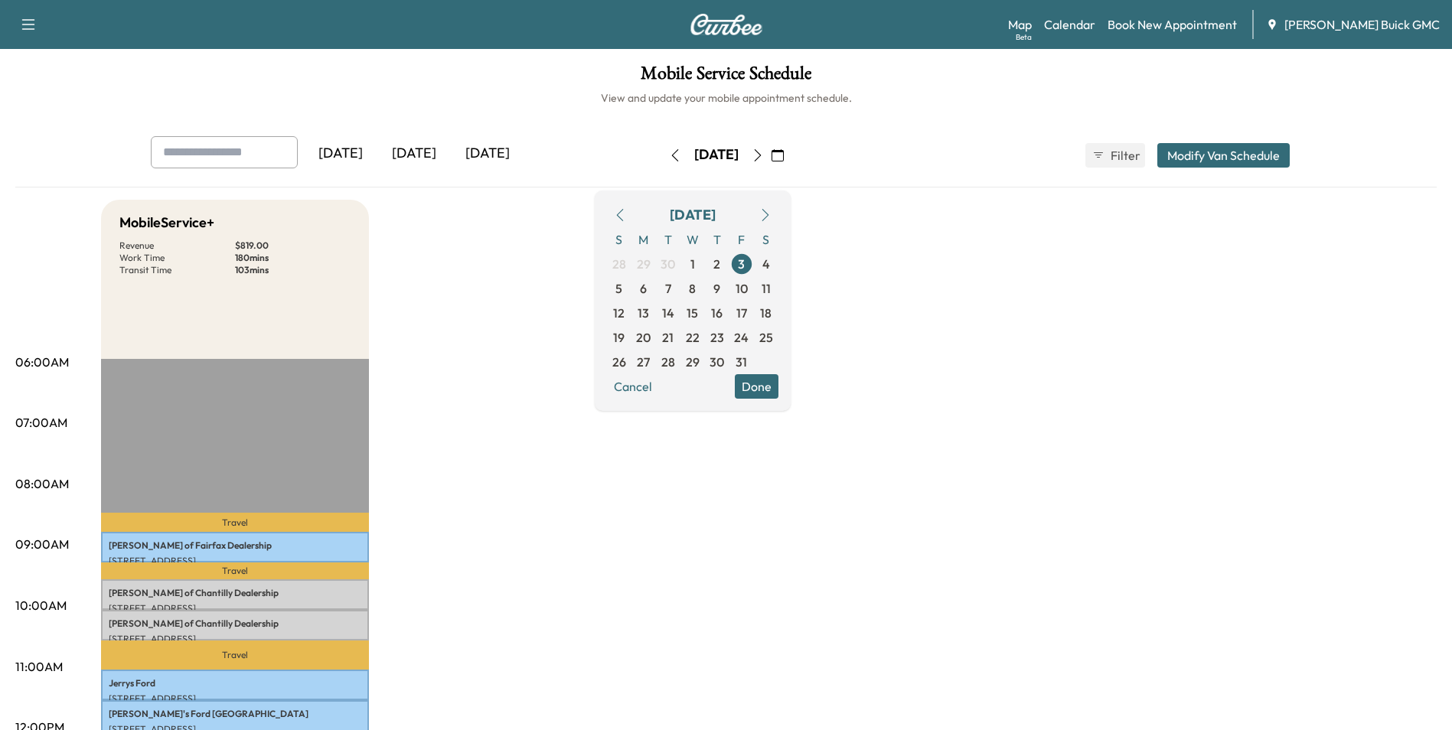
click at [761, 152] on icon "button" at bounding box center [757, 155] width 7 height 12
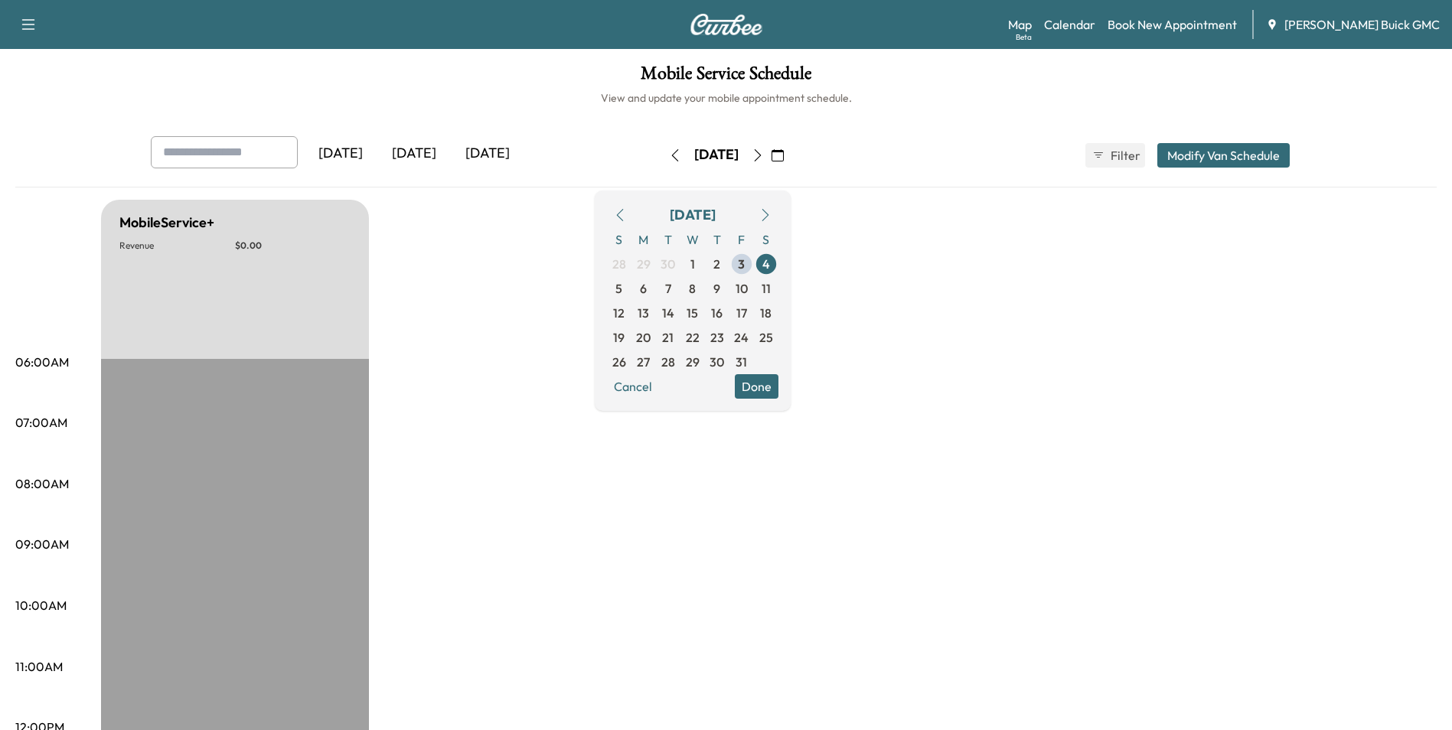
click at [764, 155] on icon "button" at bounding box center [758, 155] width 12 height 12
click at [764, 154] on icon "button" at bounding box center [758, 155] width 12 height 12
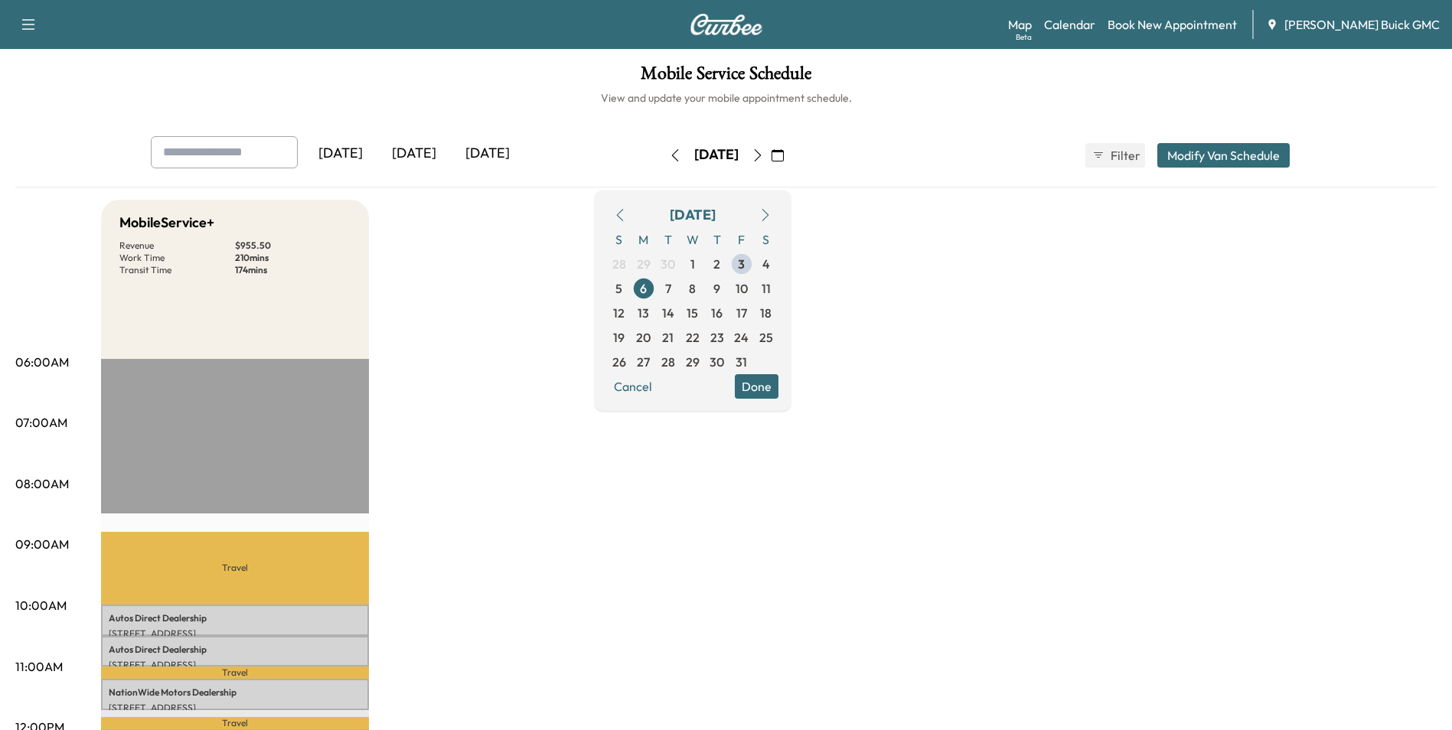
click at [764, 154] on icon "button" at bounding box center [758, 155] width 12 height 12
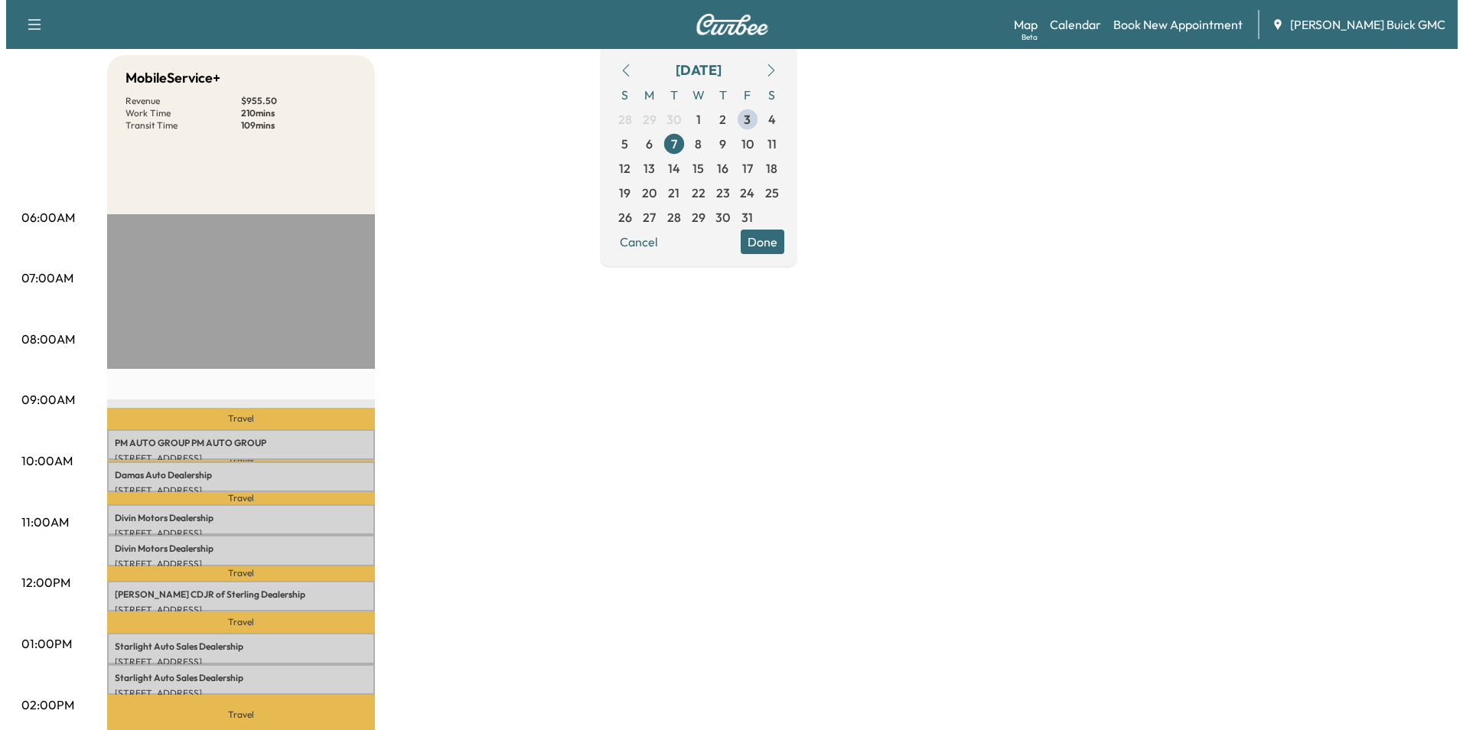
scroll to position [230, 0]
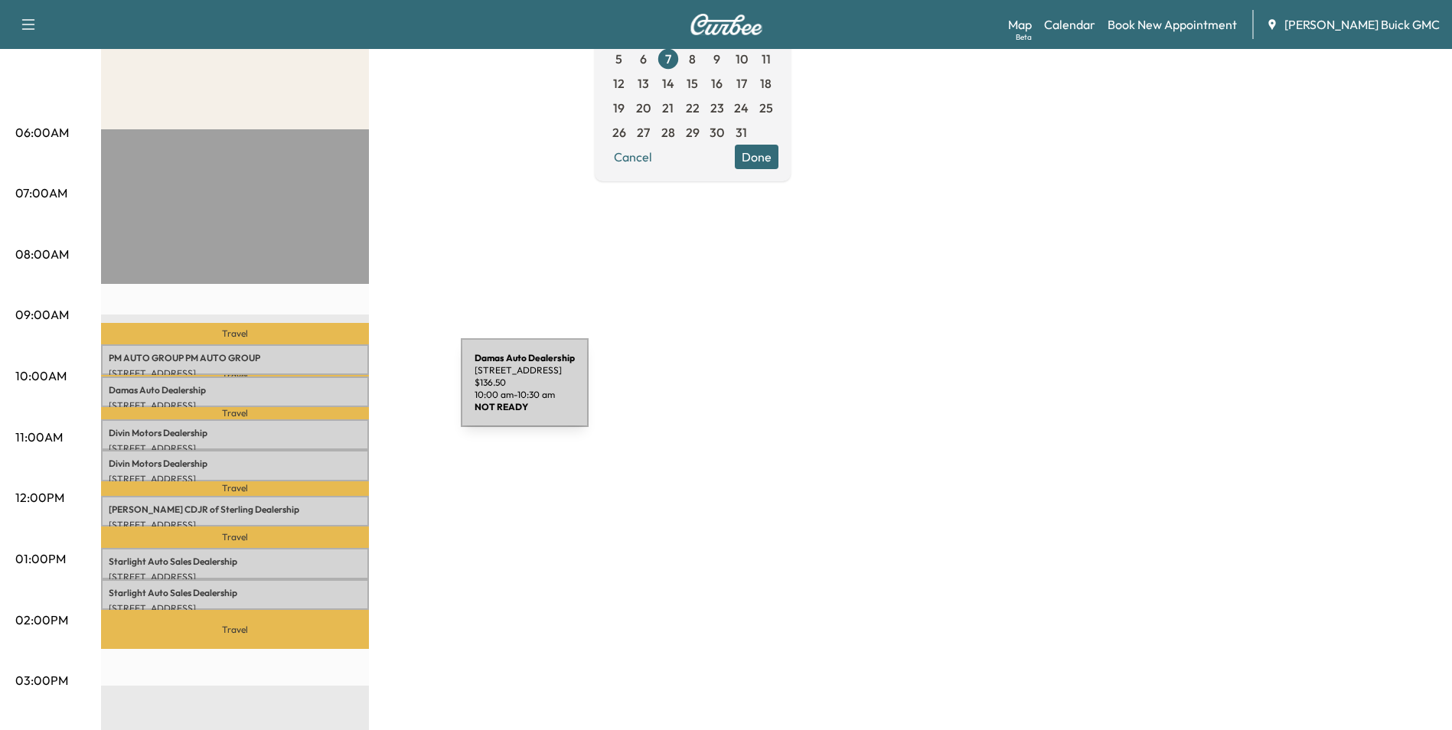
click at [346, 392] on p "Damas Auto Dealership" at bounding box center [235, 390] width 253 height 12
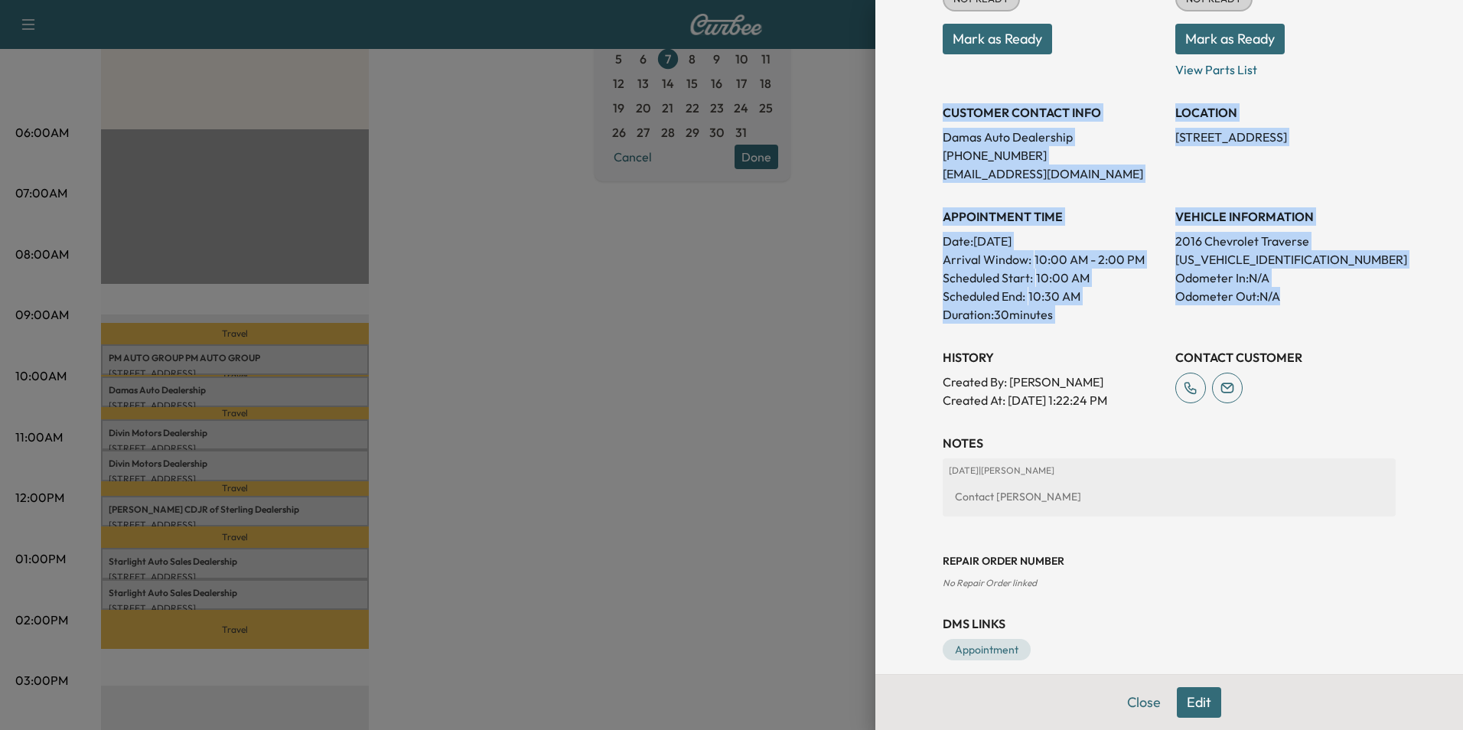
drag, startPoint x: 933, startPoint y: 109, endPoint x: 1341, endPoint y: 302, distance: 451.3
click at [1341, 302] on div "Appointment Status NOT READY Mark as Ready Parts Status NOT READY Mark as Ready…" at bounding box center [1169, 179] width 453 height 459
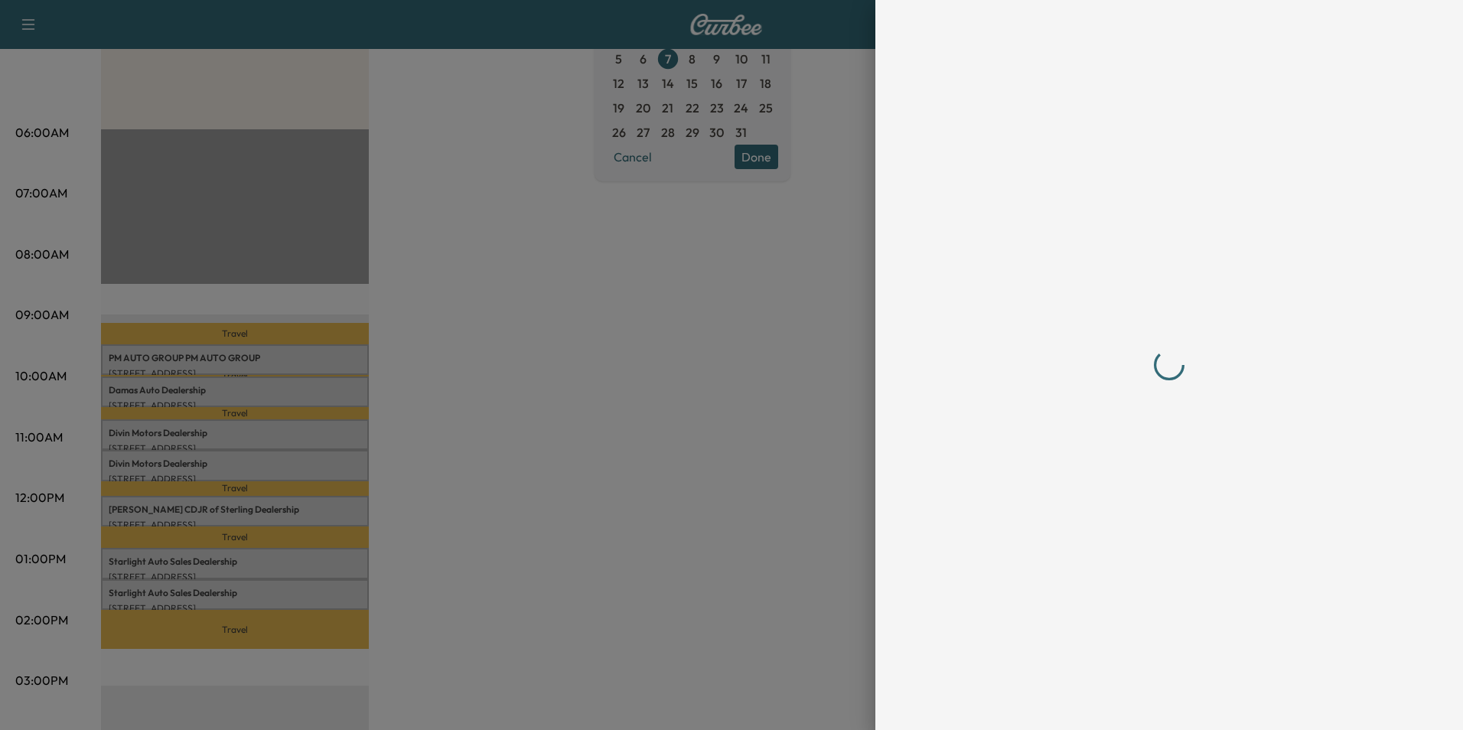
scroll to position [0, 0]
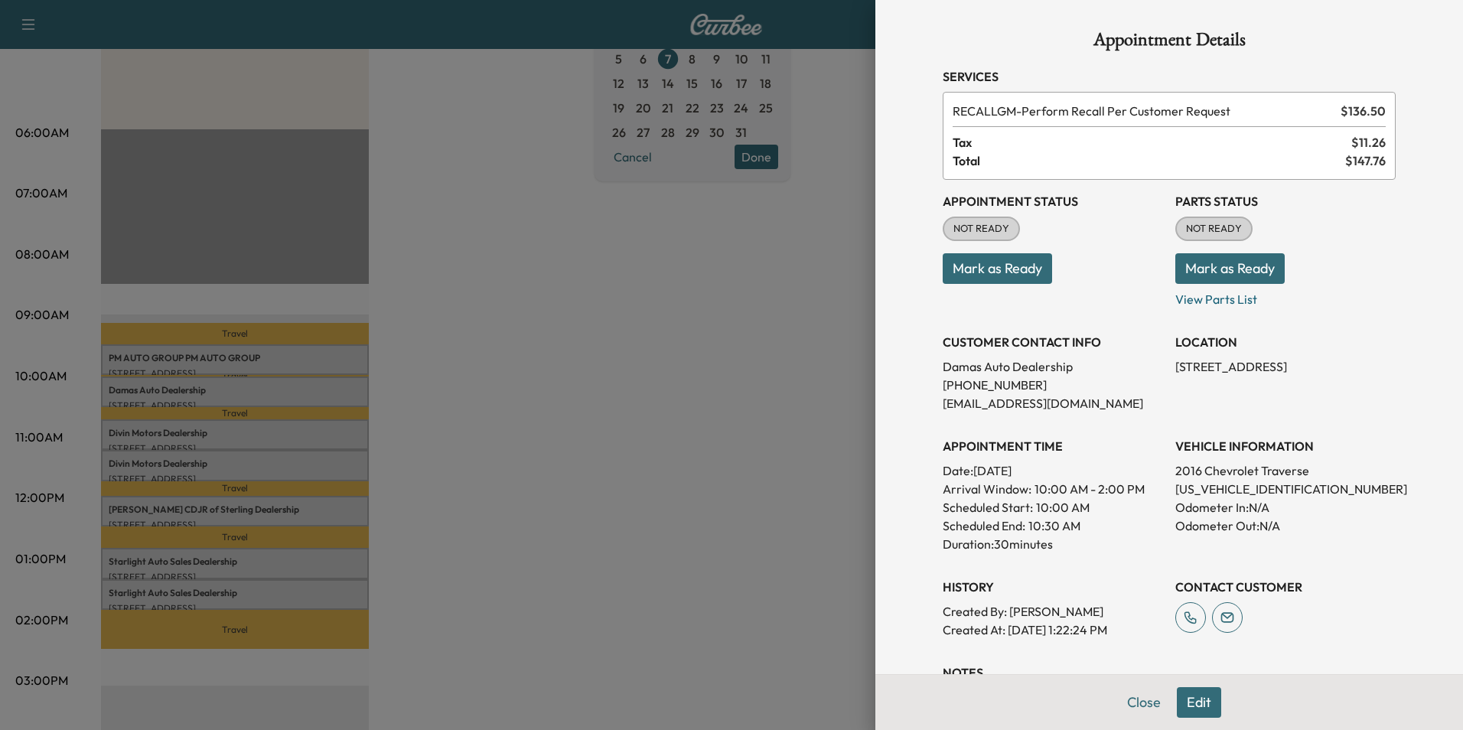
click at [606, 493] on div at bounding box center [731, 365] width 1463 height 730
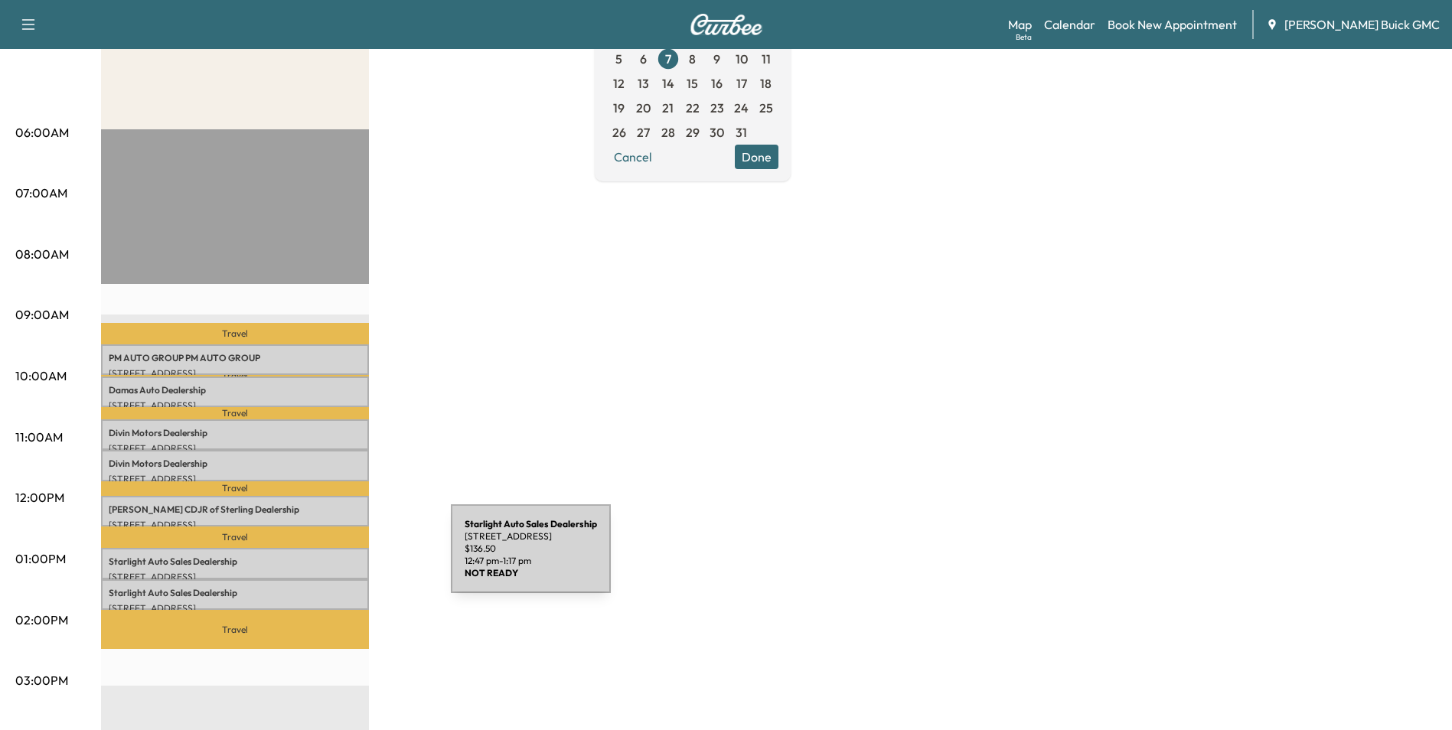
click at [336, 558] on p "Starlight Auto Sales Dealership" at bounding box center [235, 562] width 253 height 12
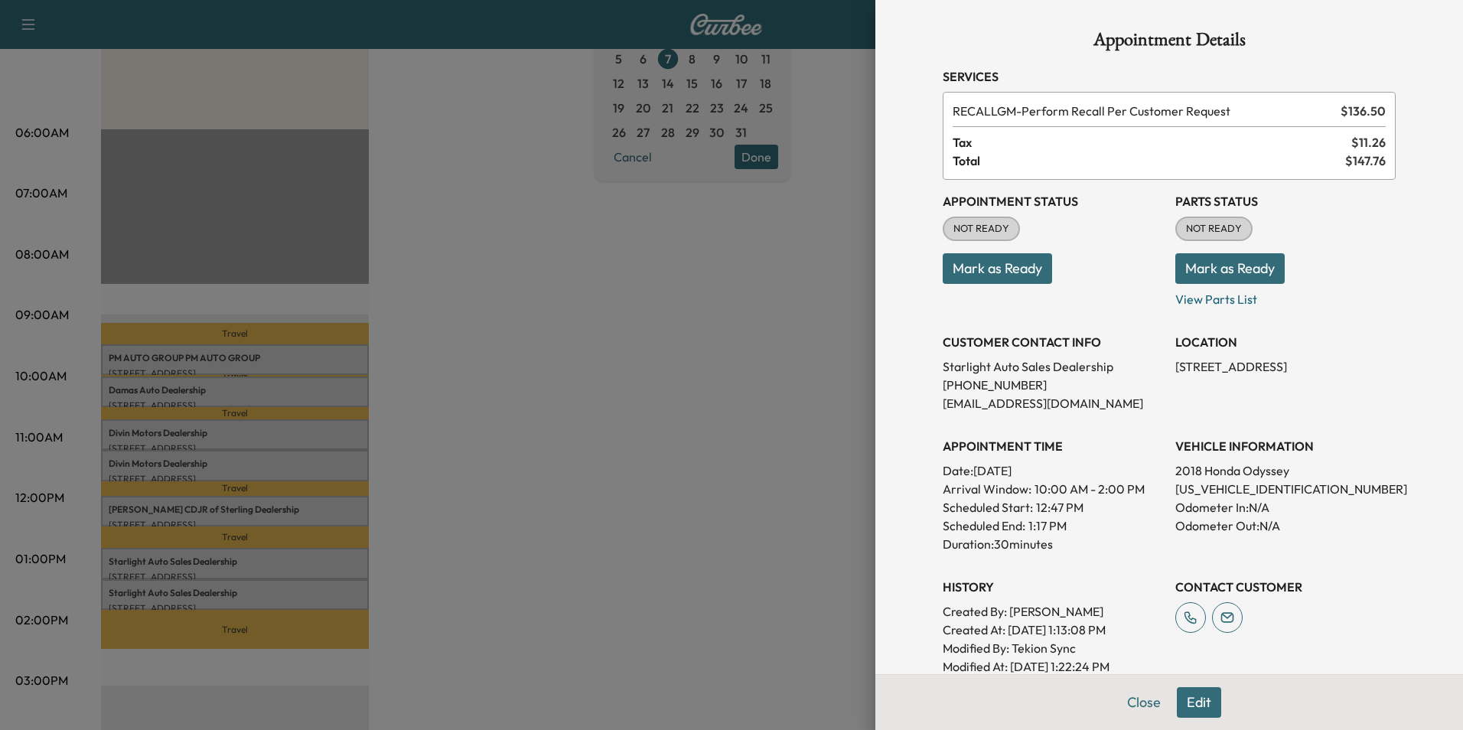
scroll to position [153, 0]
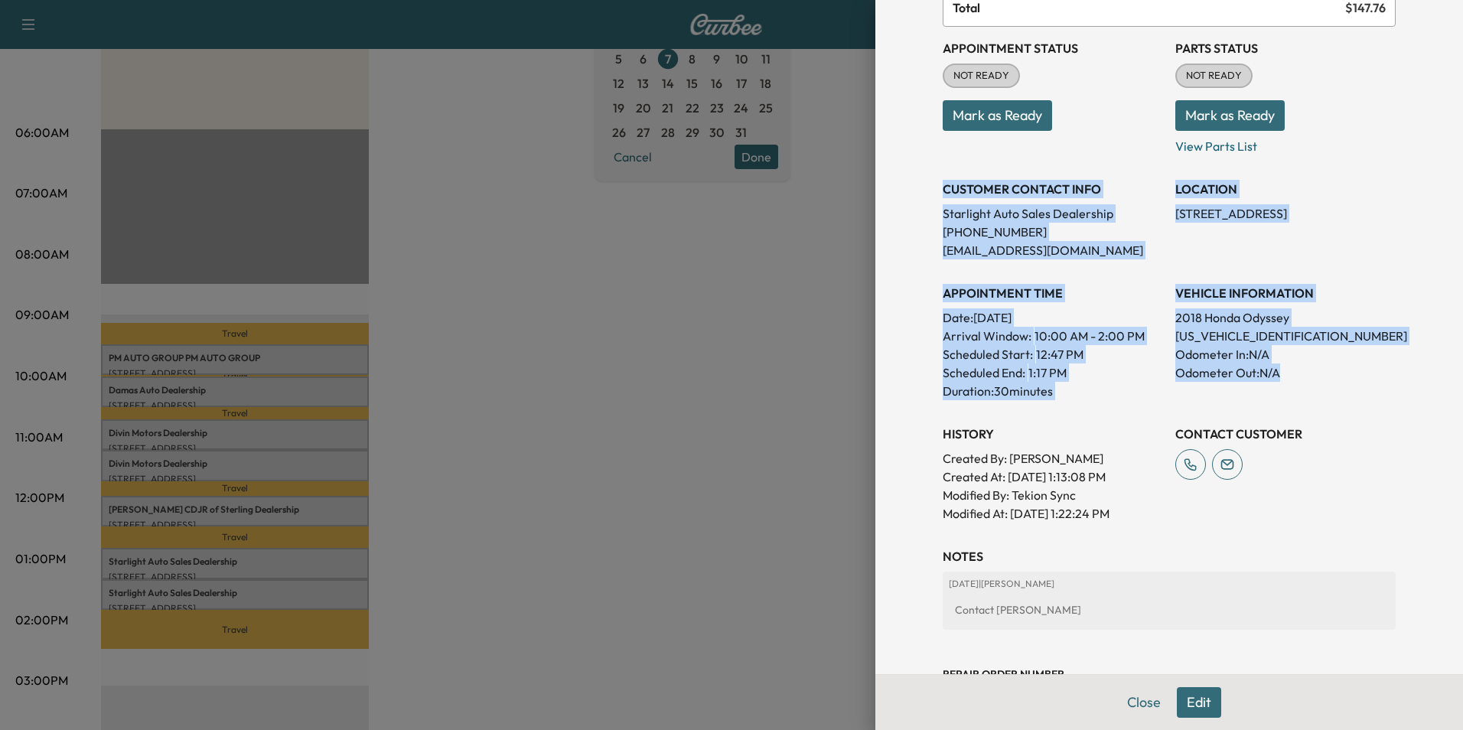
drag, startPoint x: 932, startPoint y: 186, endPoint x: 1333, endPoint y: 395, distance: 452.2
click at [1333, 395] on div "Appointment Status NOT READY Mark as Ready Parts Status NOT READY Mark as Ready…" at bounding box center [1169, 275] width 453 height 496
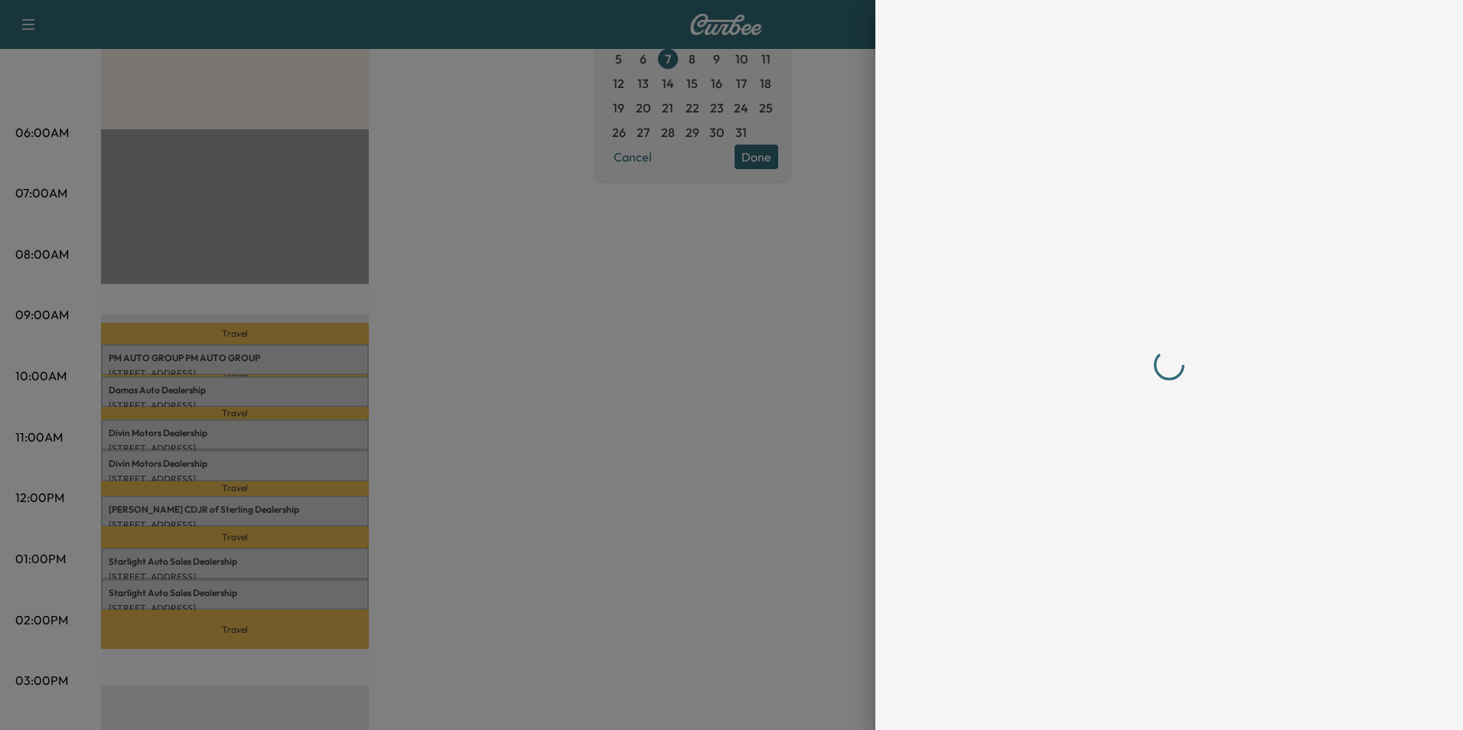
scroll to position [0, 0]
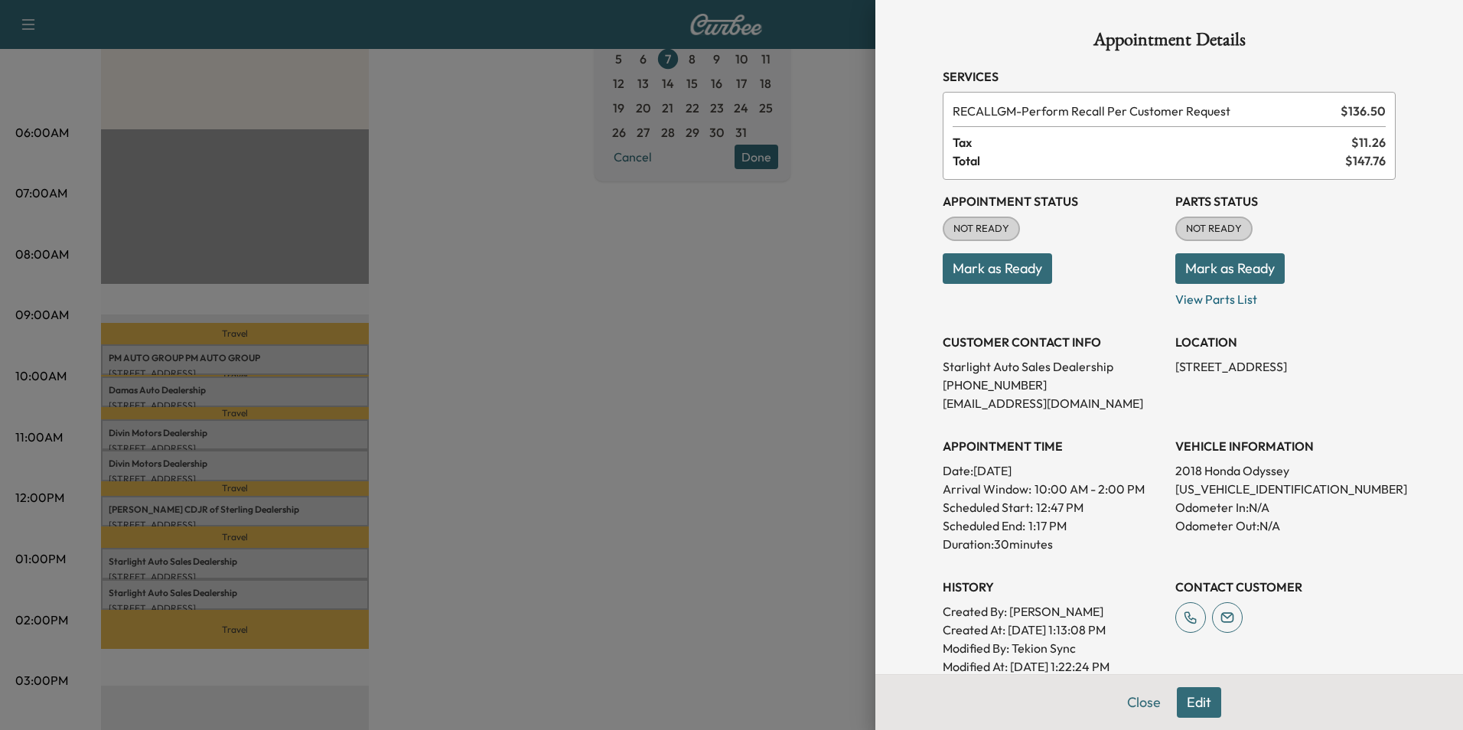
click at [589, 467] on div at bounding box center [731, 365] width 1463 height 730
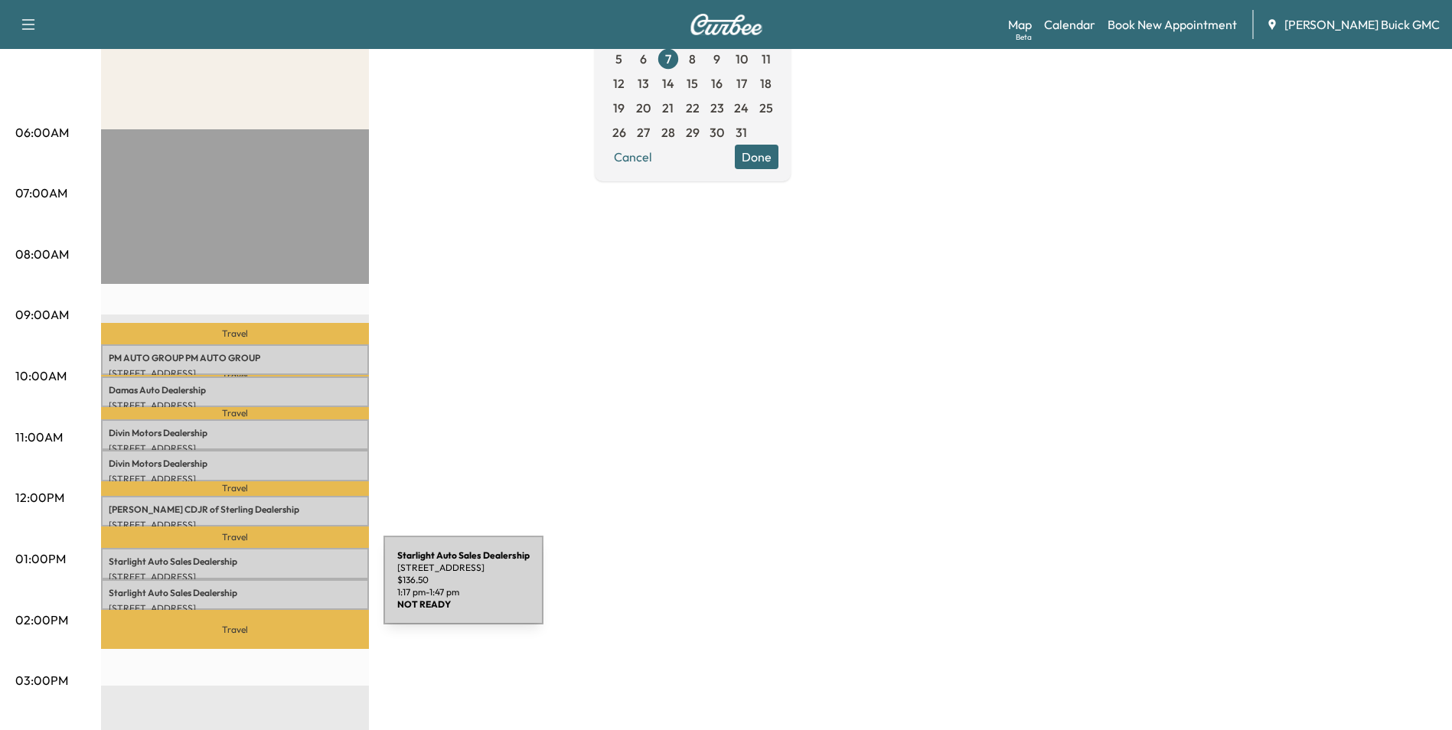
click at [269, 589] on p "Starlight Auto Sales Dealership" at bounding box center [235, 593] width 253 height 12
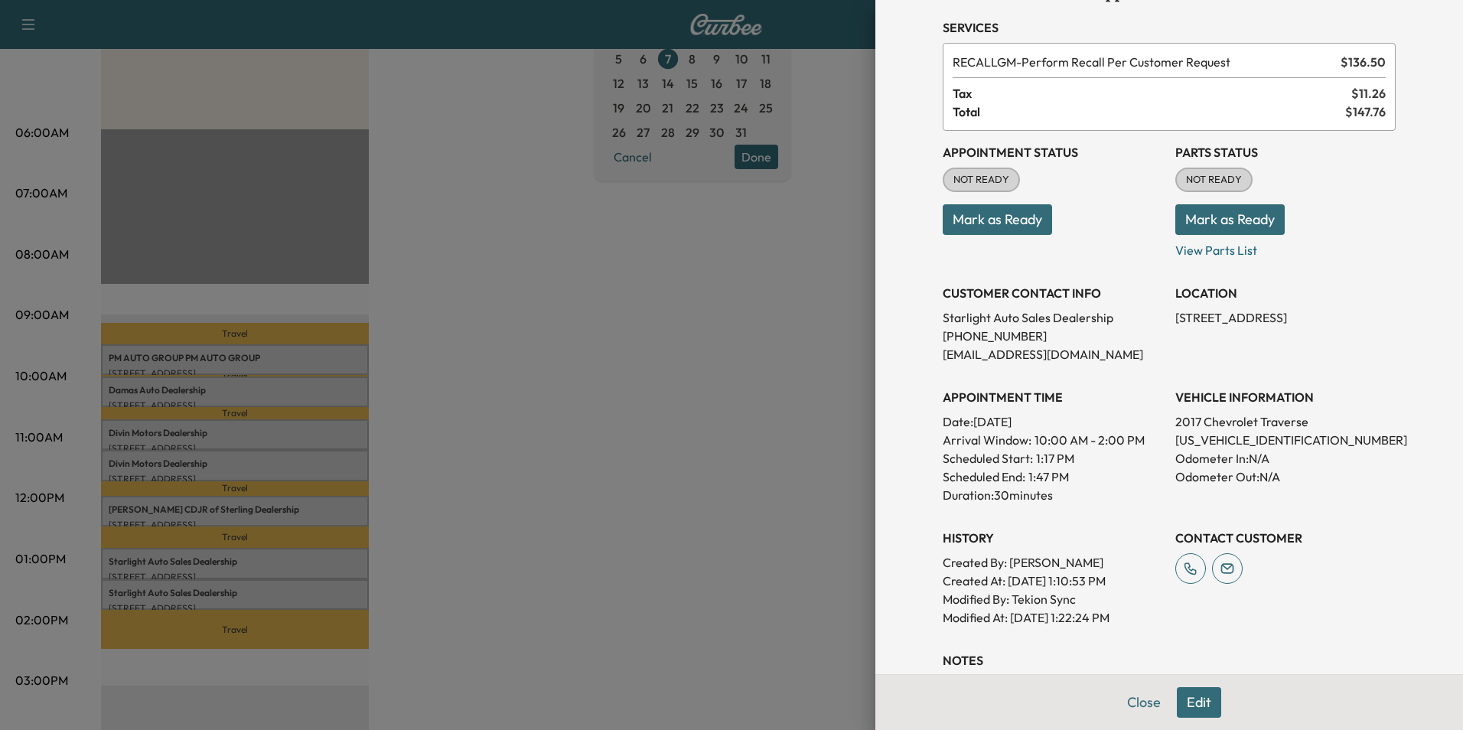
scroll to position [153, 0]
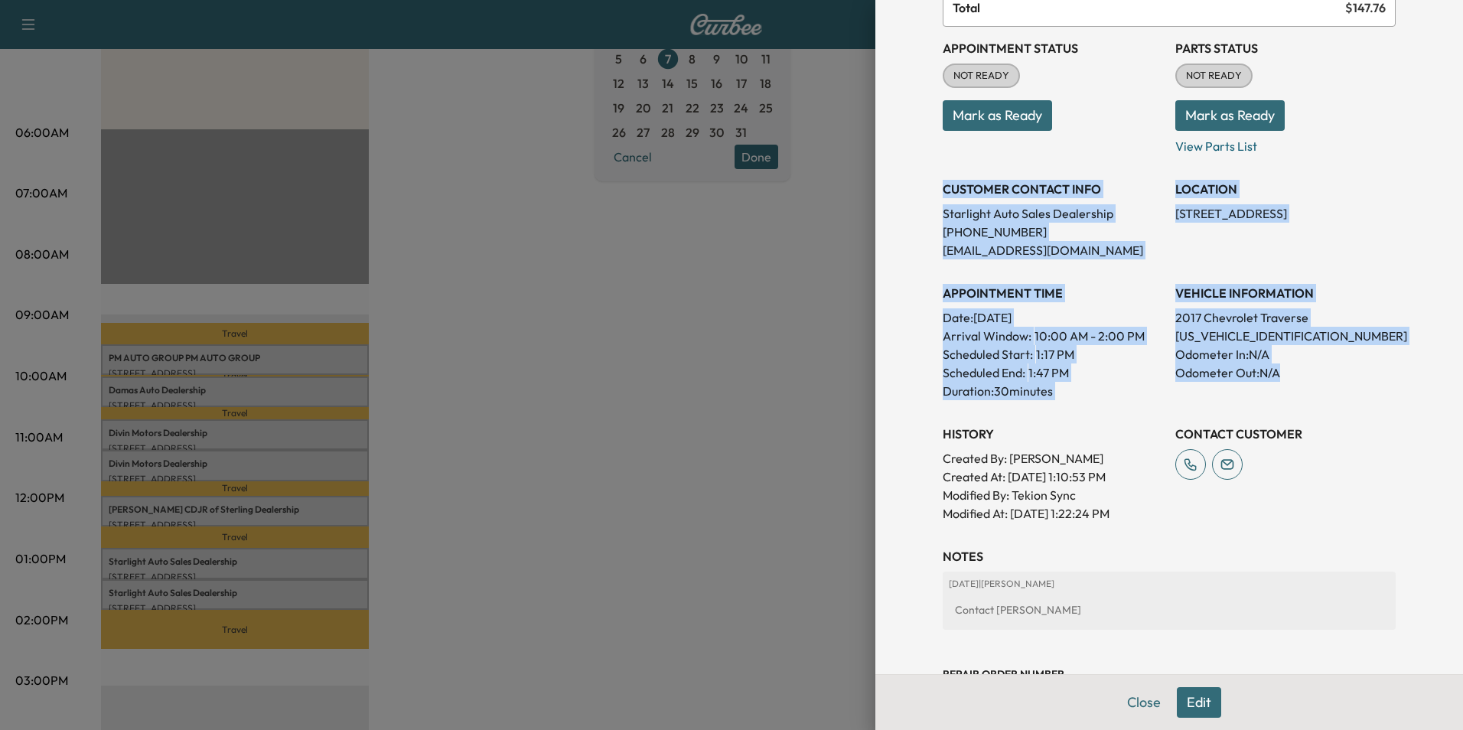
drag, startPoint x: 931, startPoint y: 184, endPoint x: 1356, endPoint y: 382, distance: 468.4
click at [1356, 382] on div "Appointment Status NOT READY Mark as Ready Parts Status NOT READY Mark as Ready…" at bounding box center [1169, 275] width 453 height 496
